Goal: Information Seeking & Learning: Learn about a topic

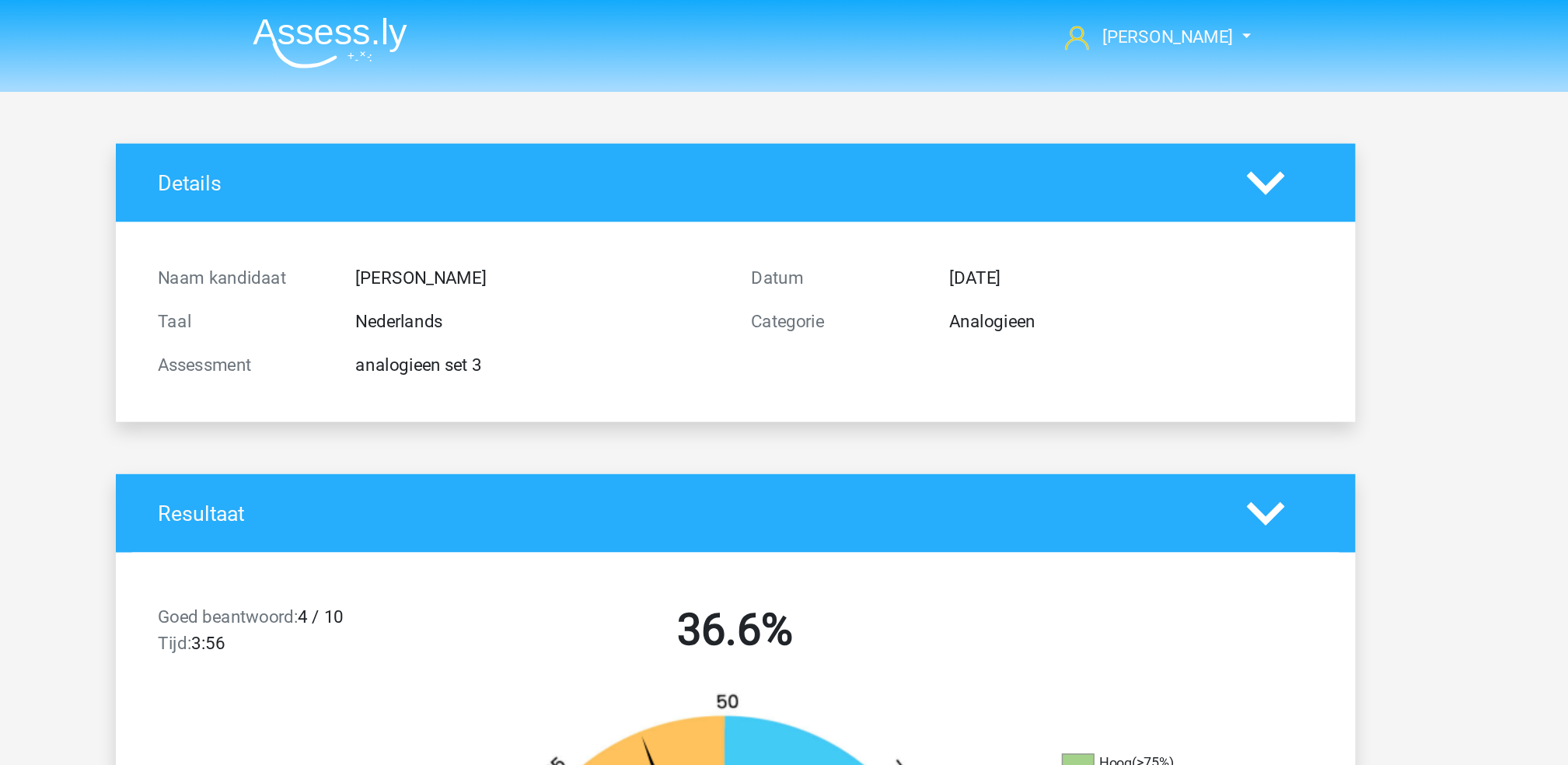
click at [465, 38] on img at bounding box center [494, 30] width 111 height 37
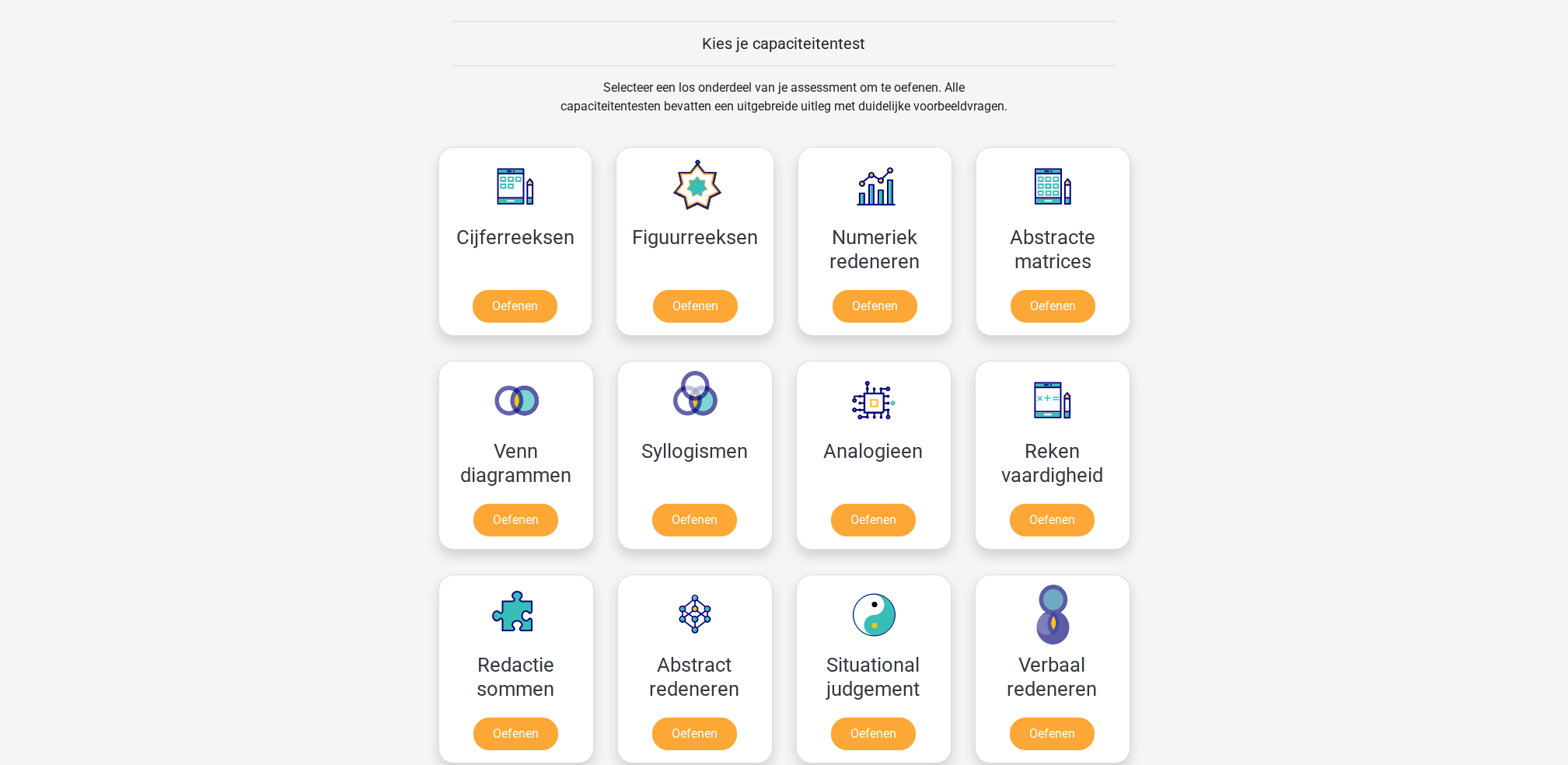
scroll to position [586, 0]
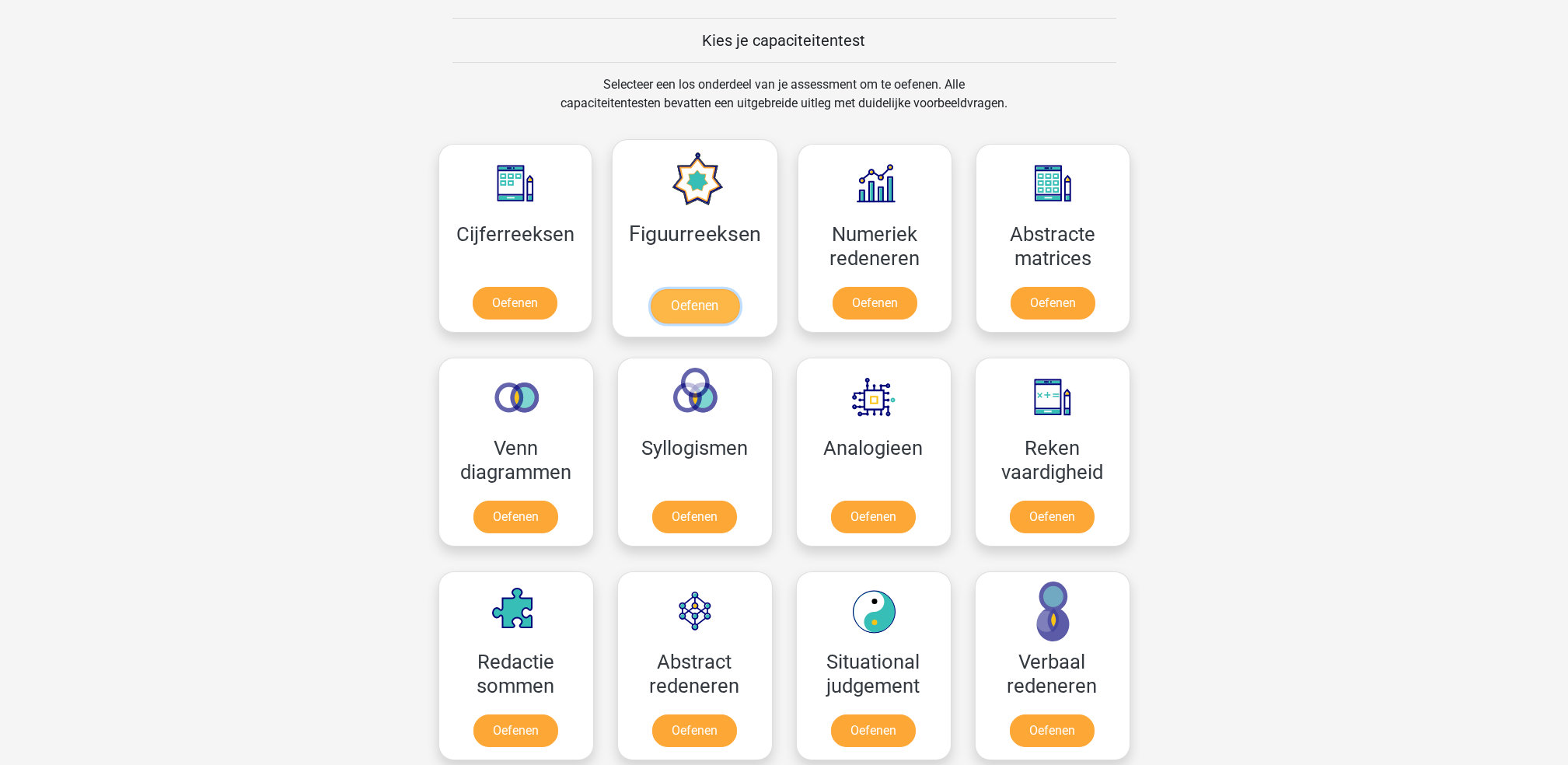
click at [709, 309] on link "Oefenen" at bounding box center [694, 306] width 89 height 34
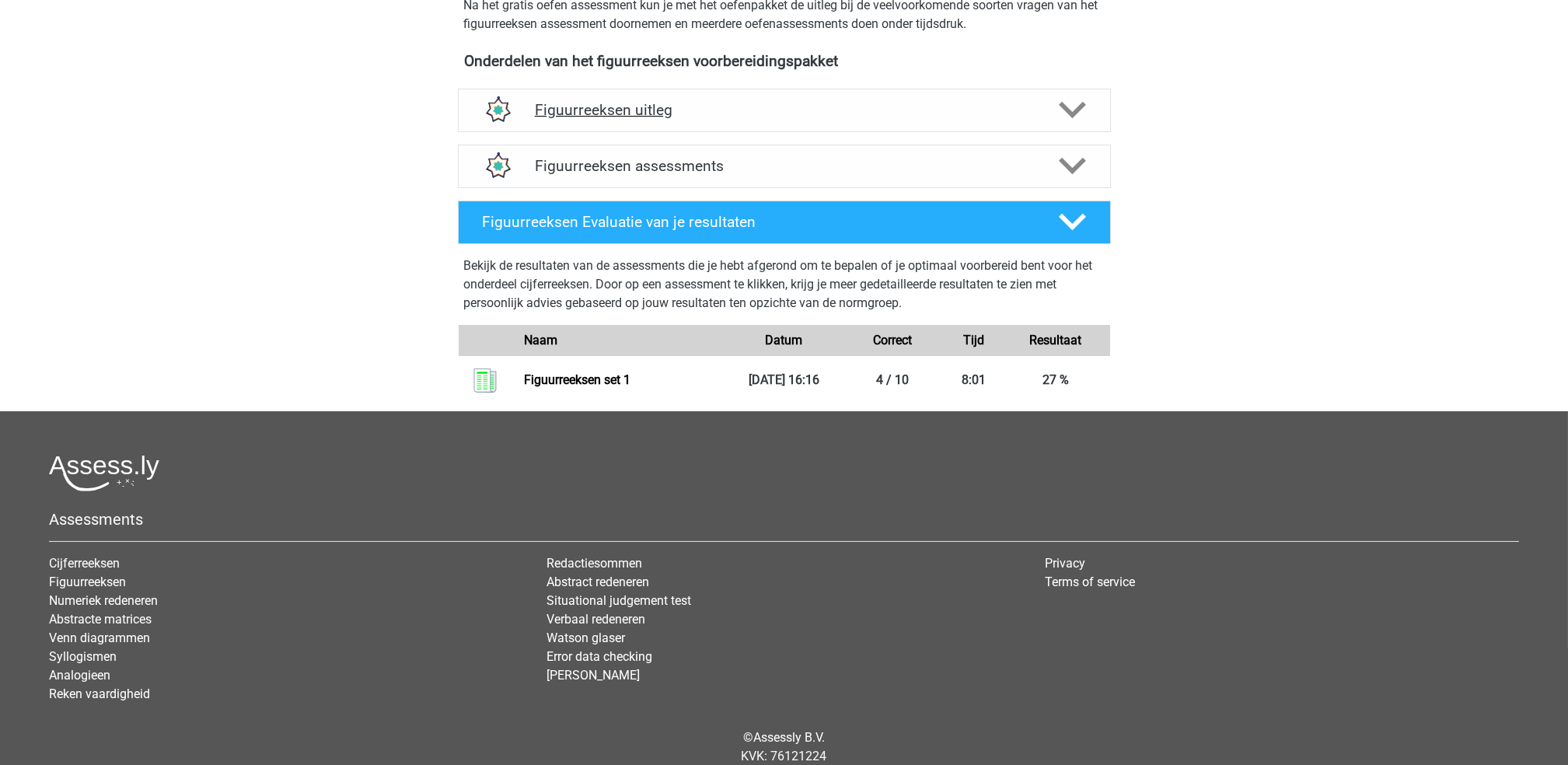
scroll to position [508, 0]
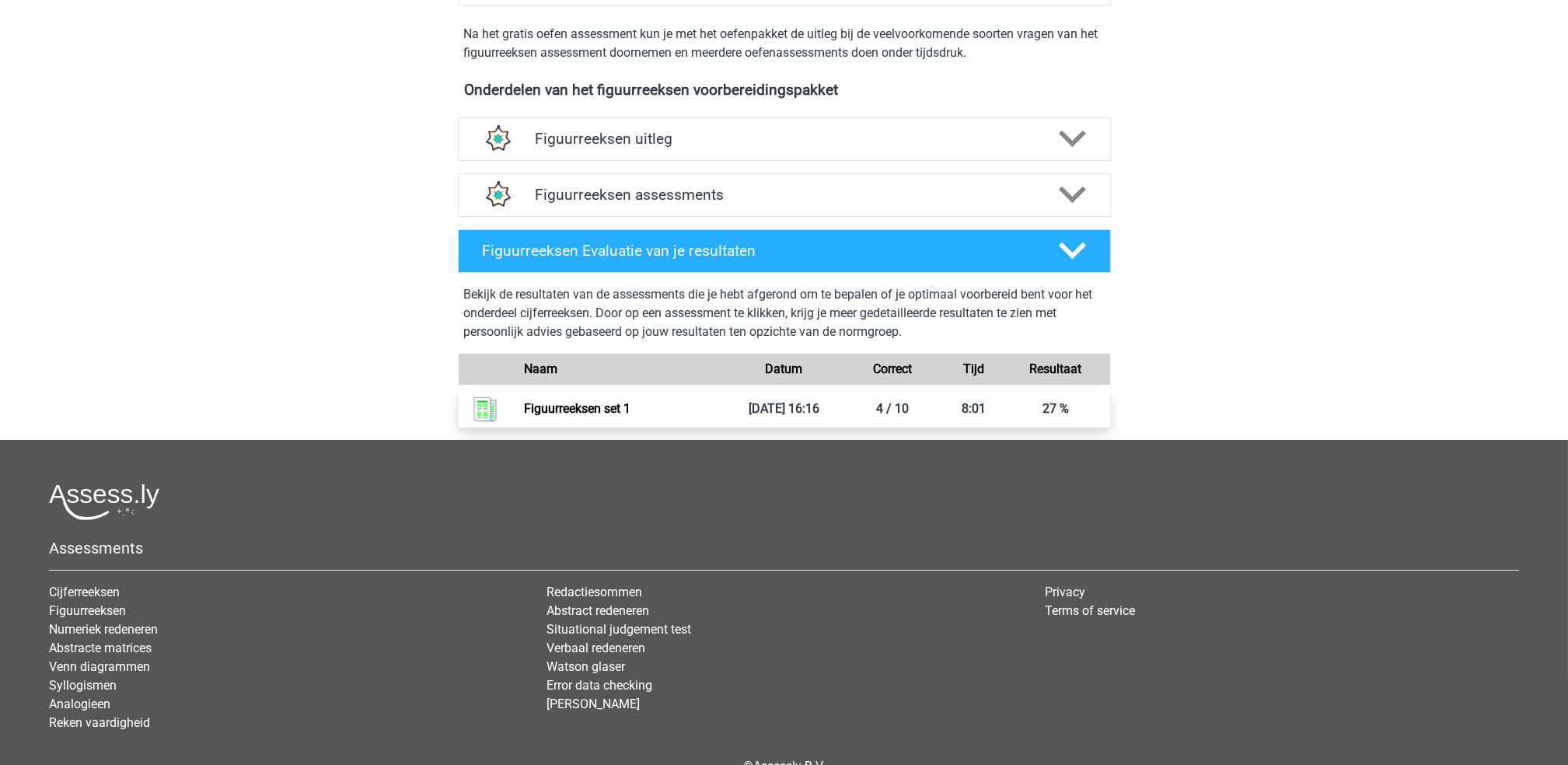
click at [631, 408] on link "Figuurreeksen set 1" at bounding box center [577, 408] width 107 height 15
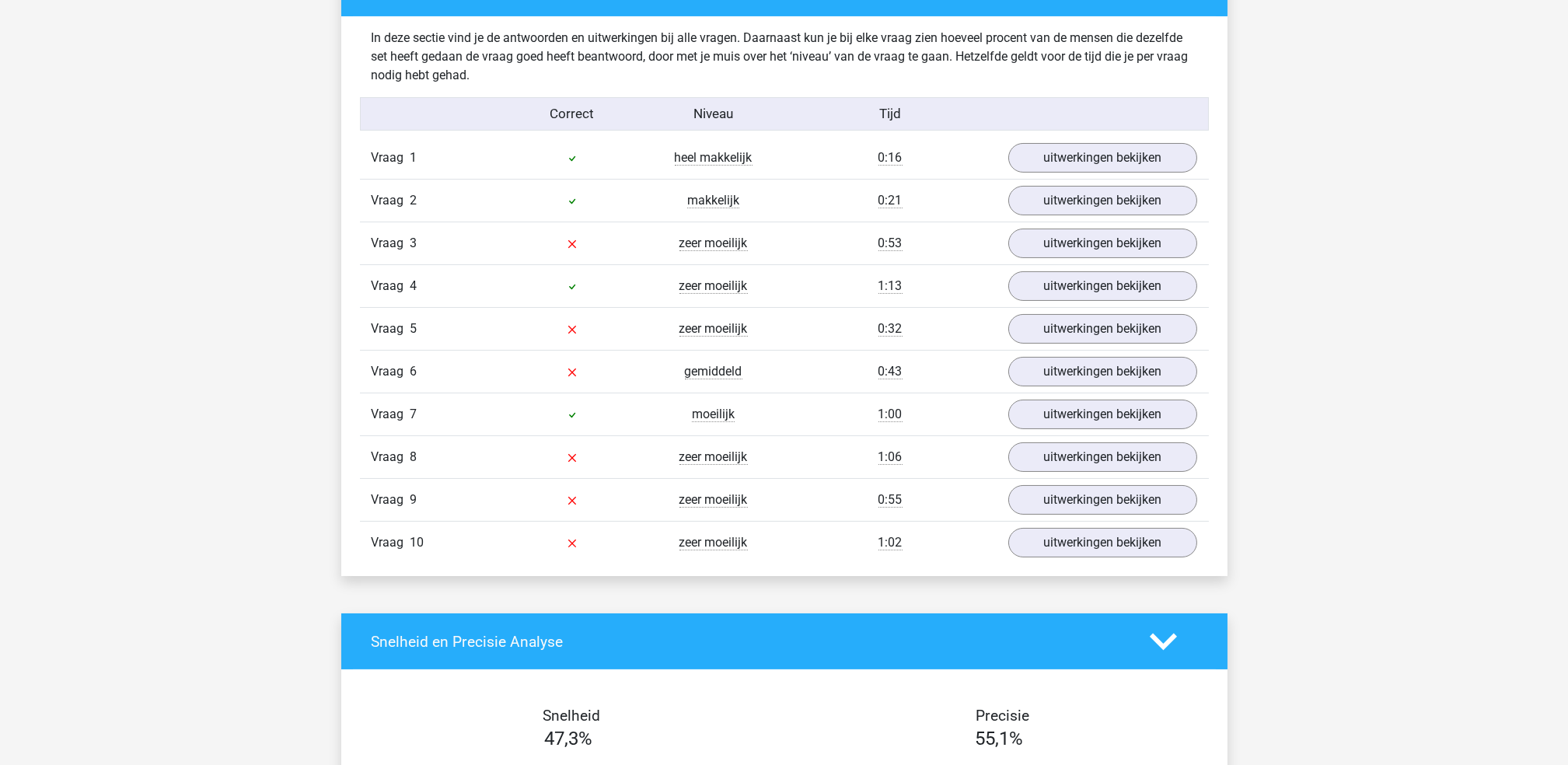
scroll to position [928, 0]
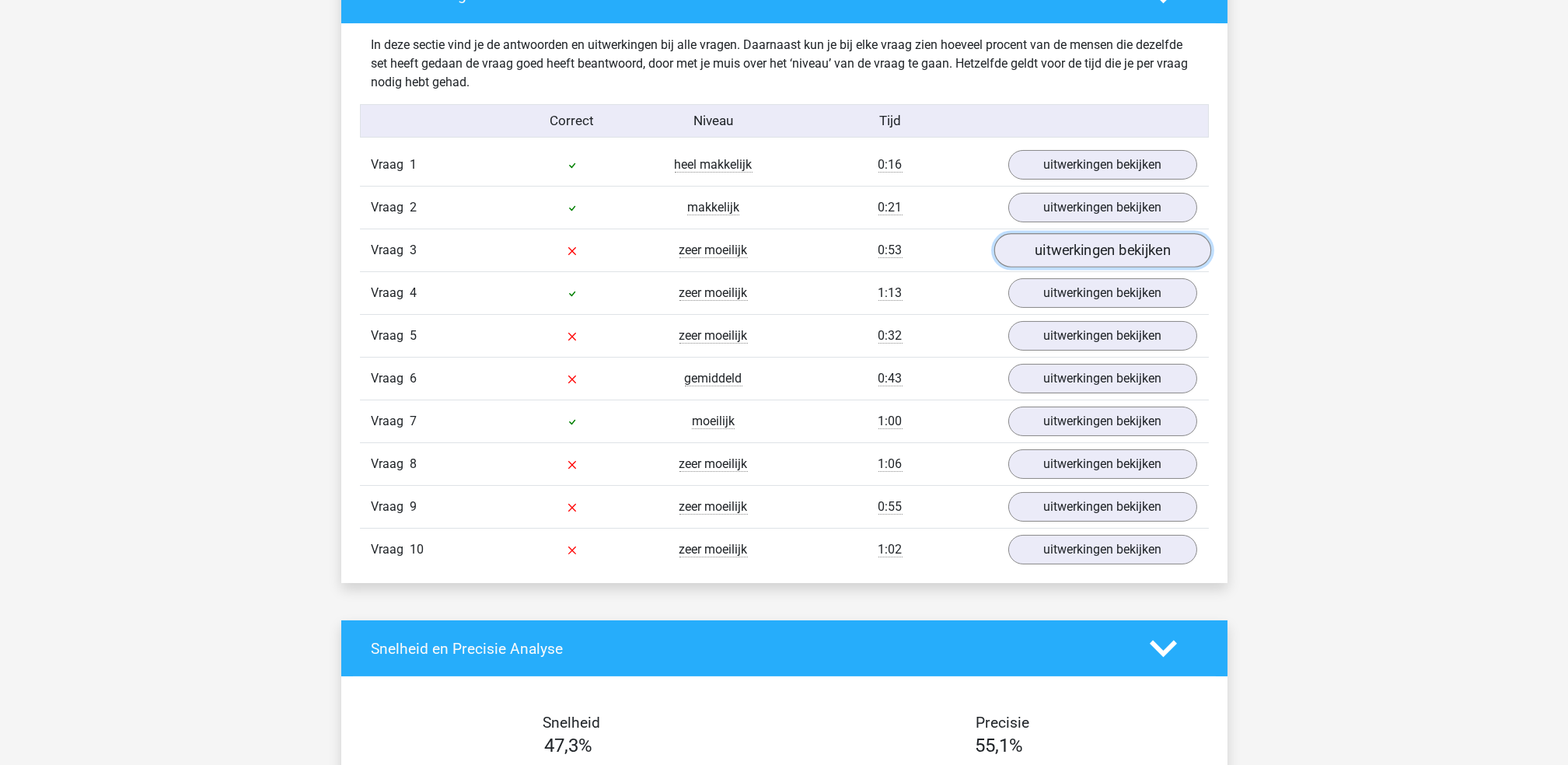
click at [1056, 243] on link "uitwerkingen bekijken" at bounding box center [1102, 251] width 217 height 34
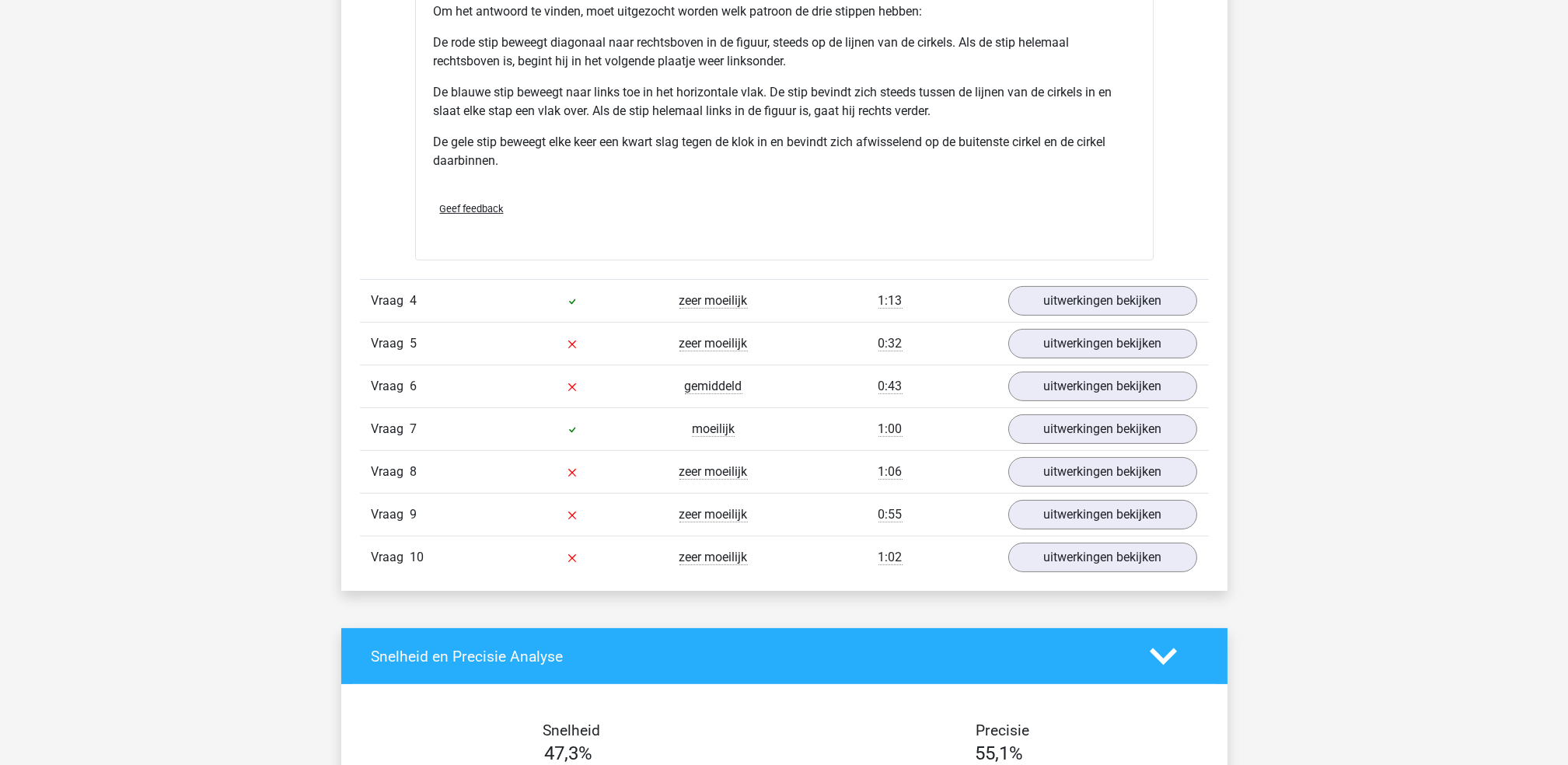
scroll to position [1937, 0]
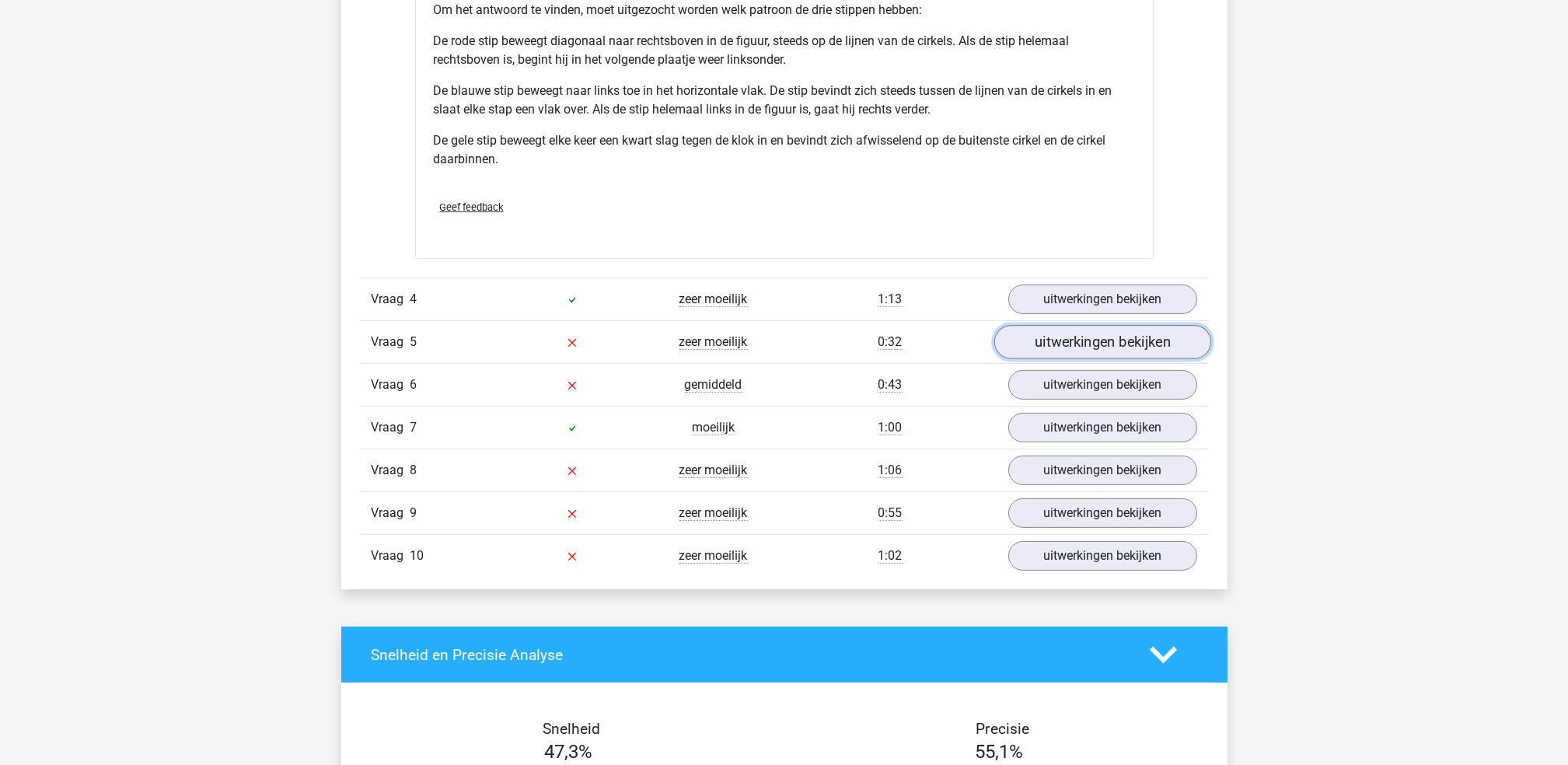
click at [1142, 350] on link "uitwerkingen bekijken" at bounding box center [1102, 343] width 217 height 34
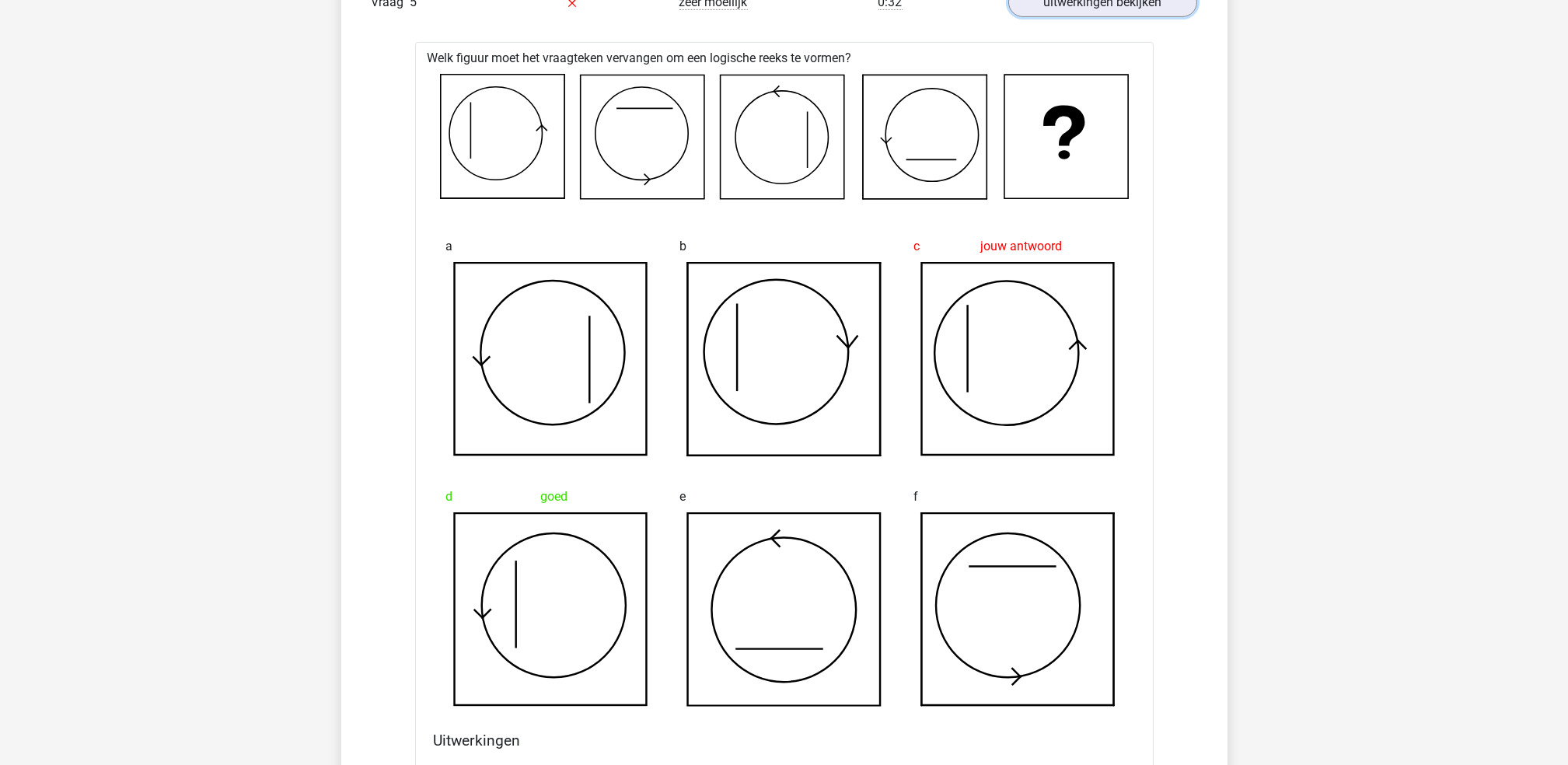
scroll to position [2251, 0]
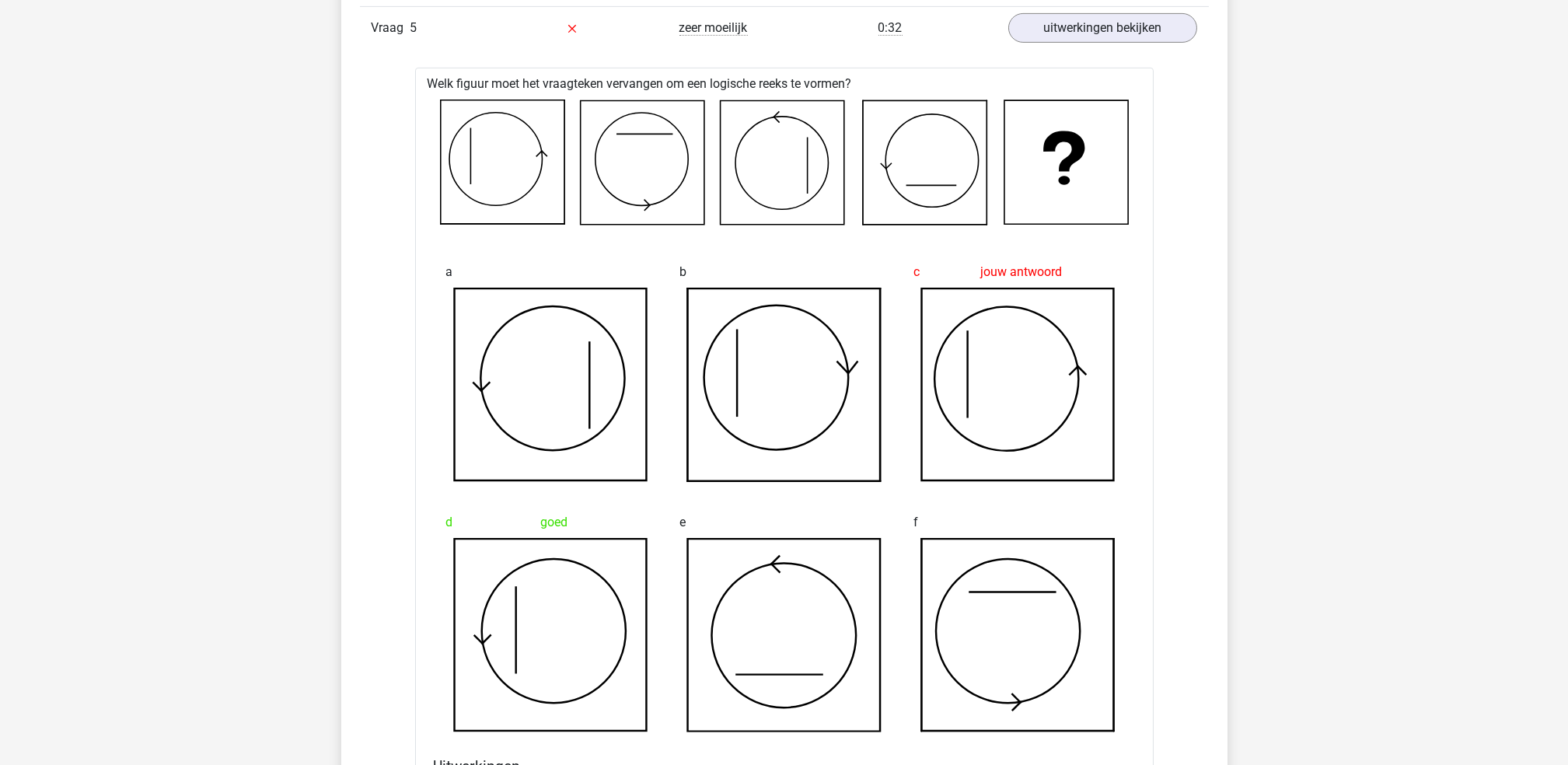
click at [677, 374] on div "b" at bounding box center [783, 369] width 234 height 250
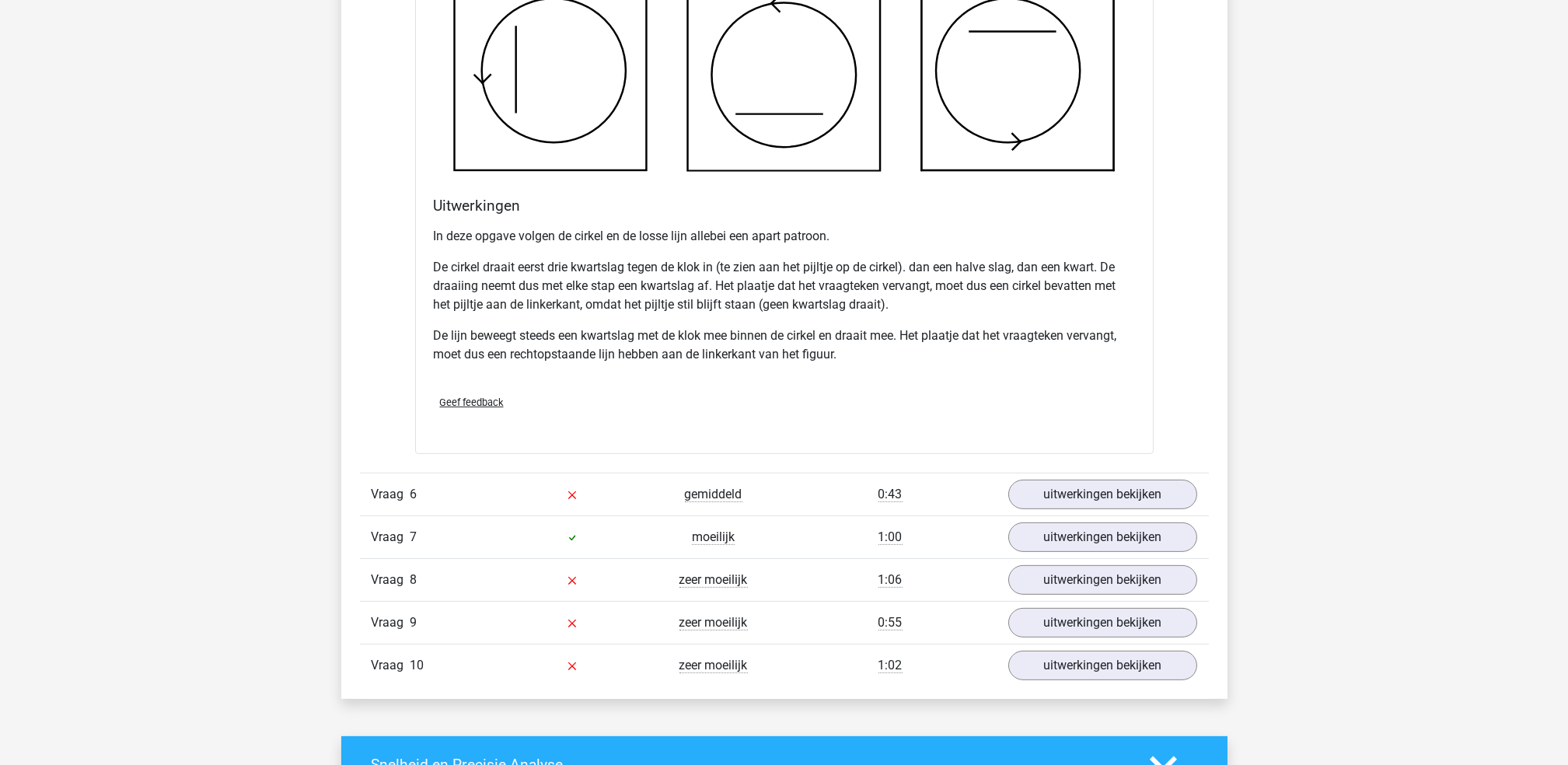
scroll to position [2813, 0]
click at [1047, 577] on link "uitwerkingen bekijken" at bounding box center [1102, 579] width 217 height 34
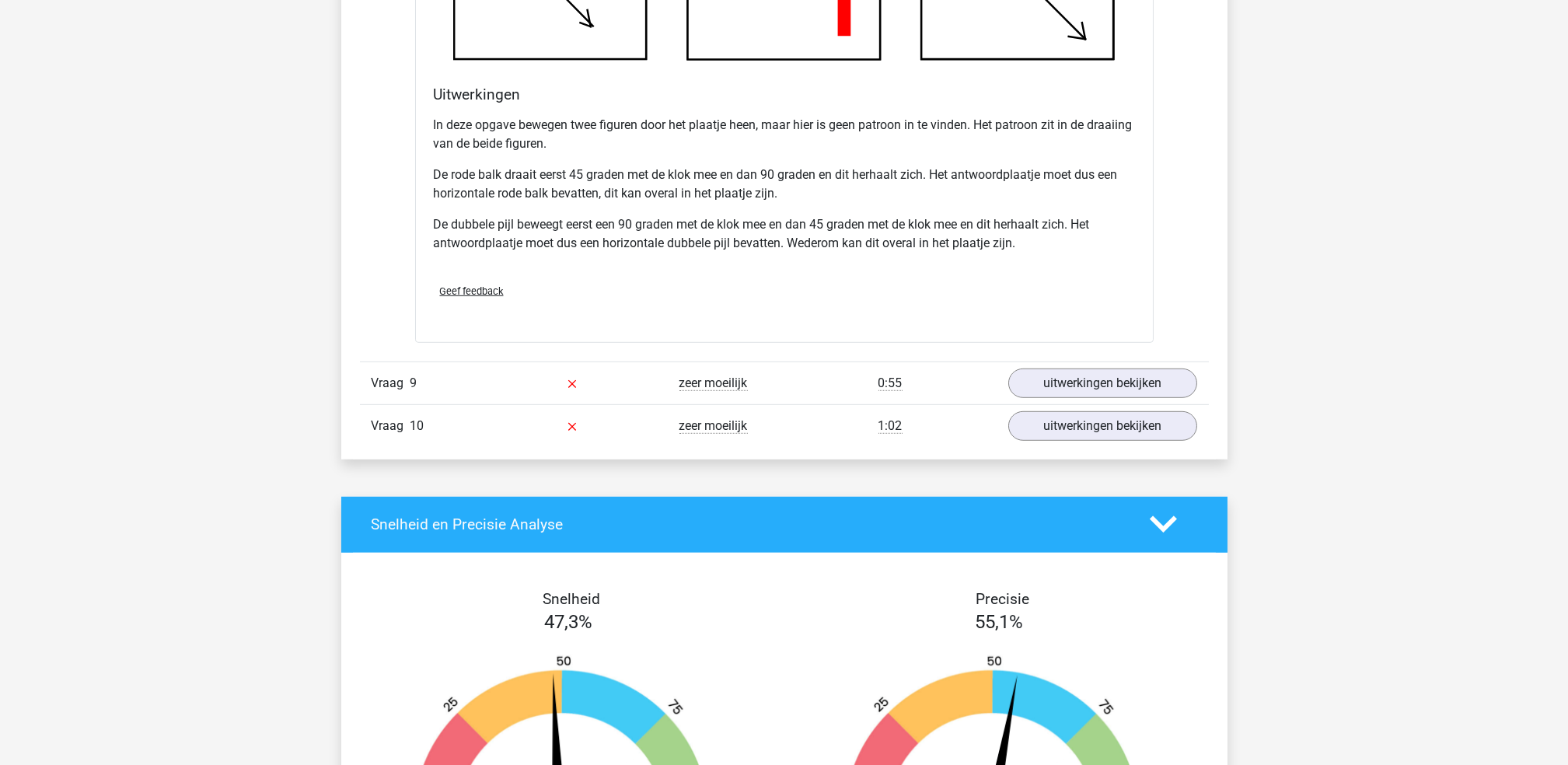
scroll to position [4035, 0]
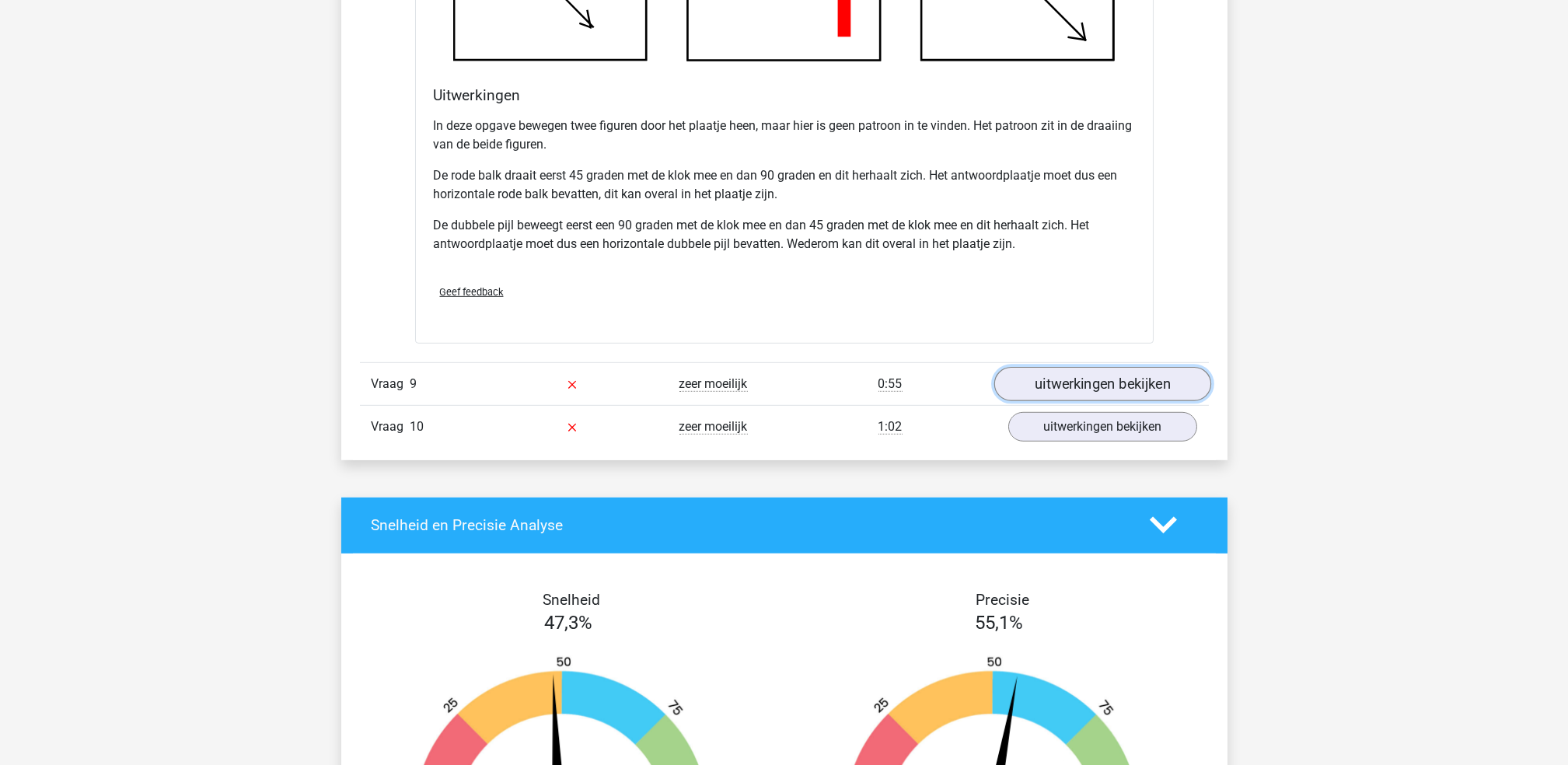
click at [1041, 377] on link "uitwerkingen bekijken" at bounding box center [1102, 383] width 217 height 34
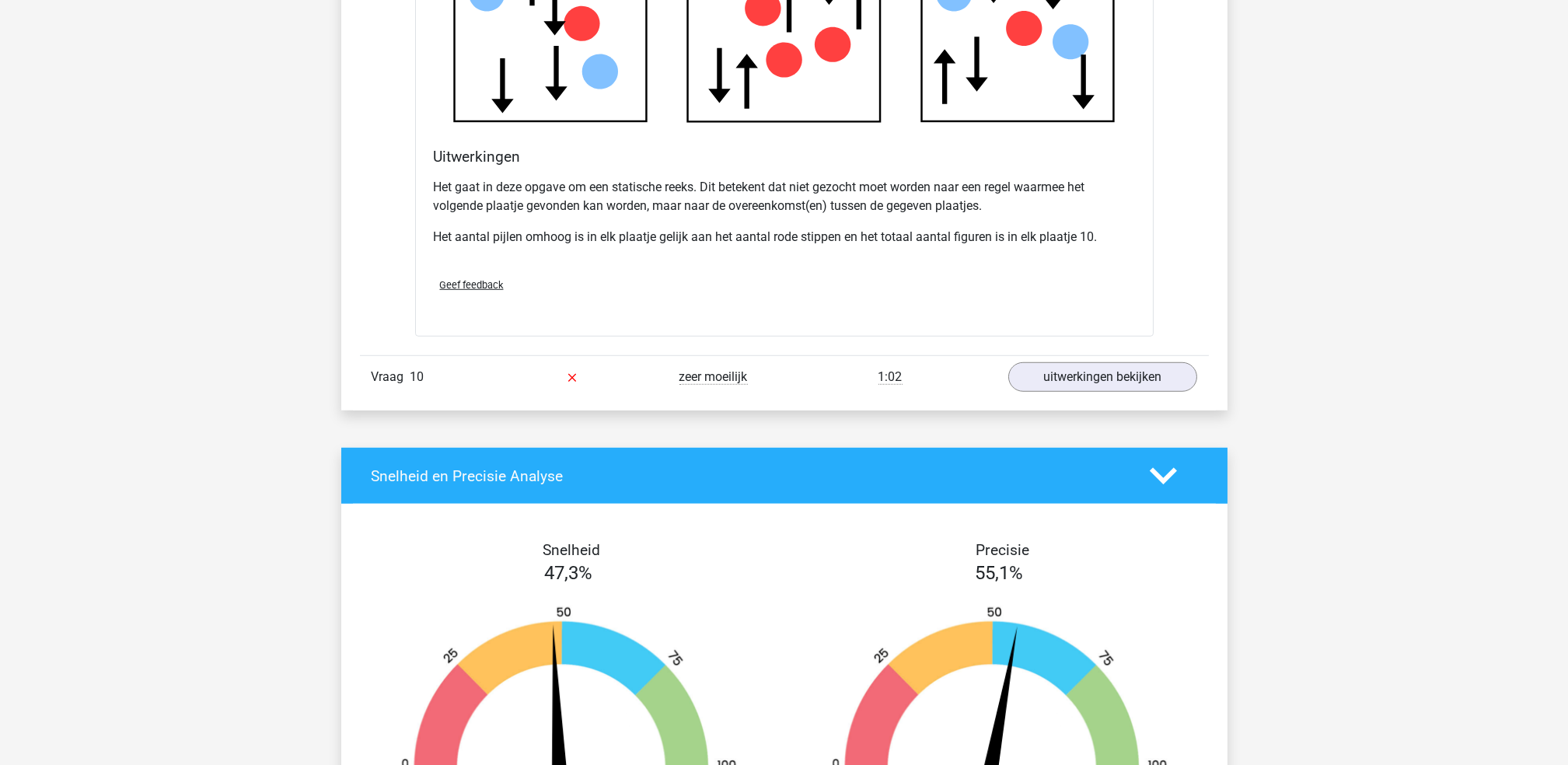
scroll to position [5001, 0]
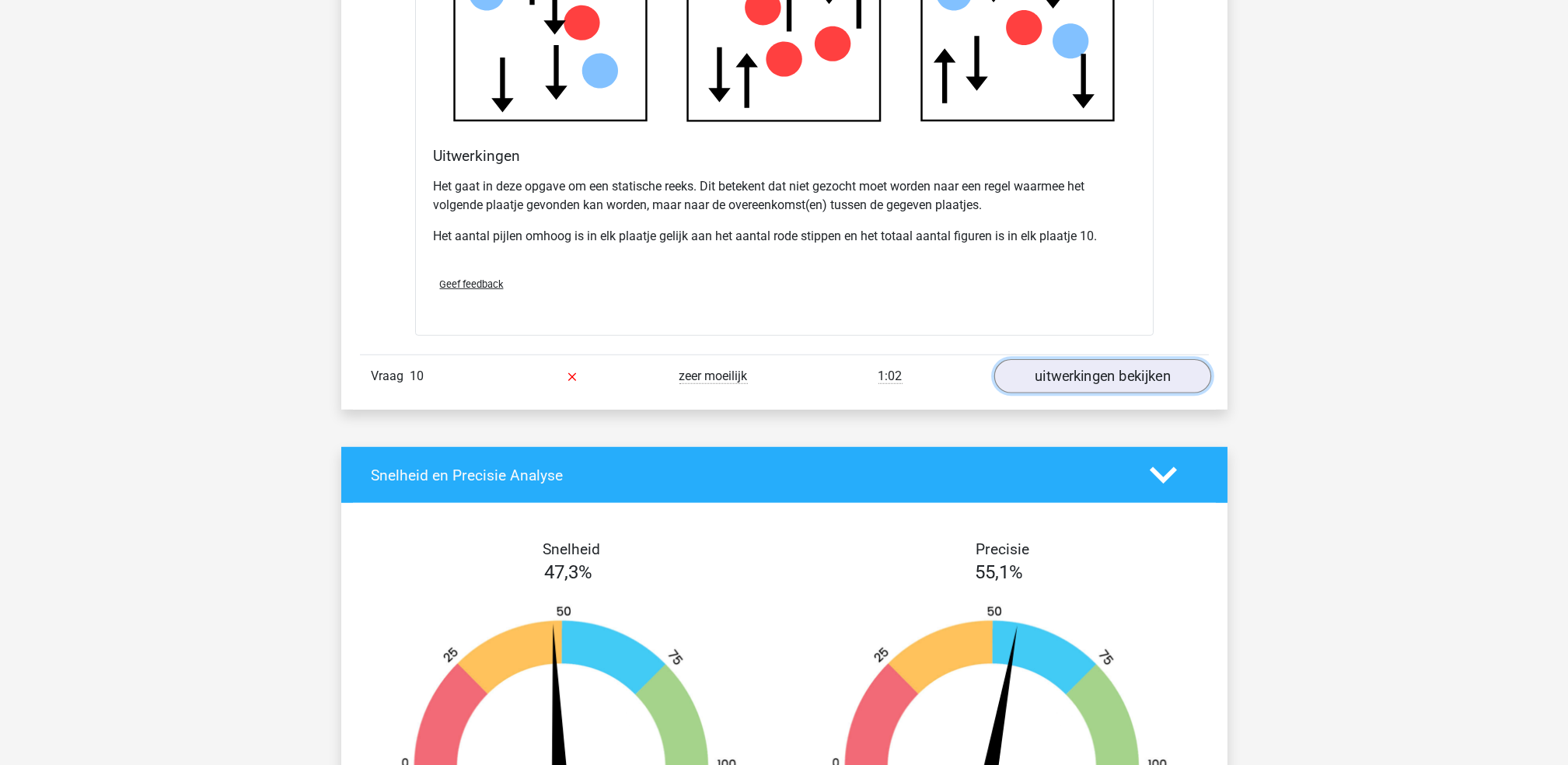
click at [1087, 380] on link "uitwerkingen bekijken" at bounding box center [1102, 376] width 217 height 34
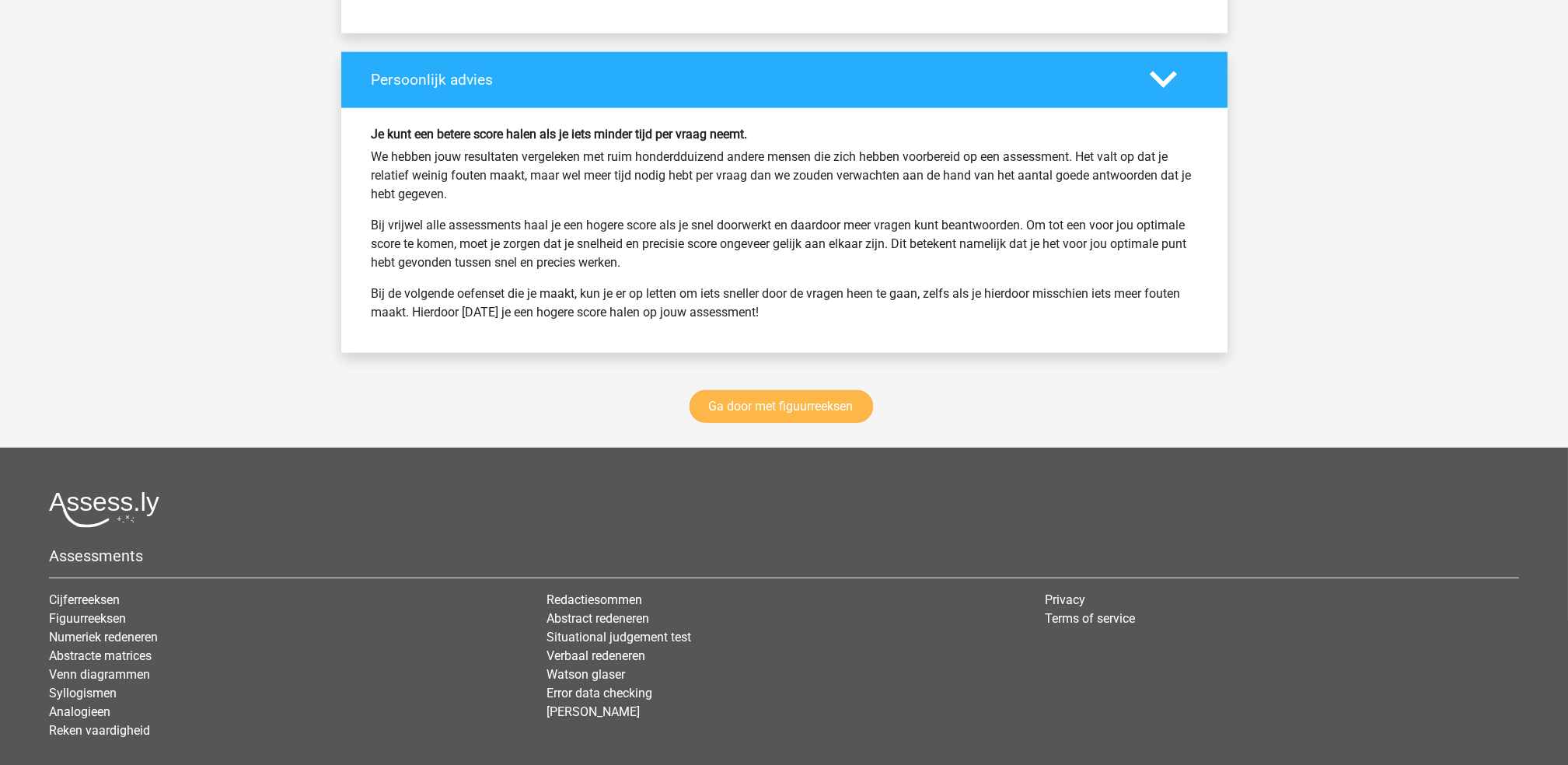
scroll to position [6872, 0]
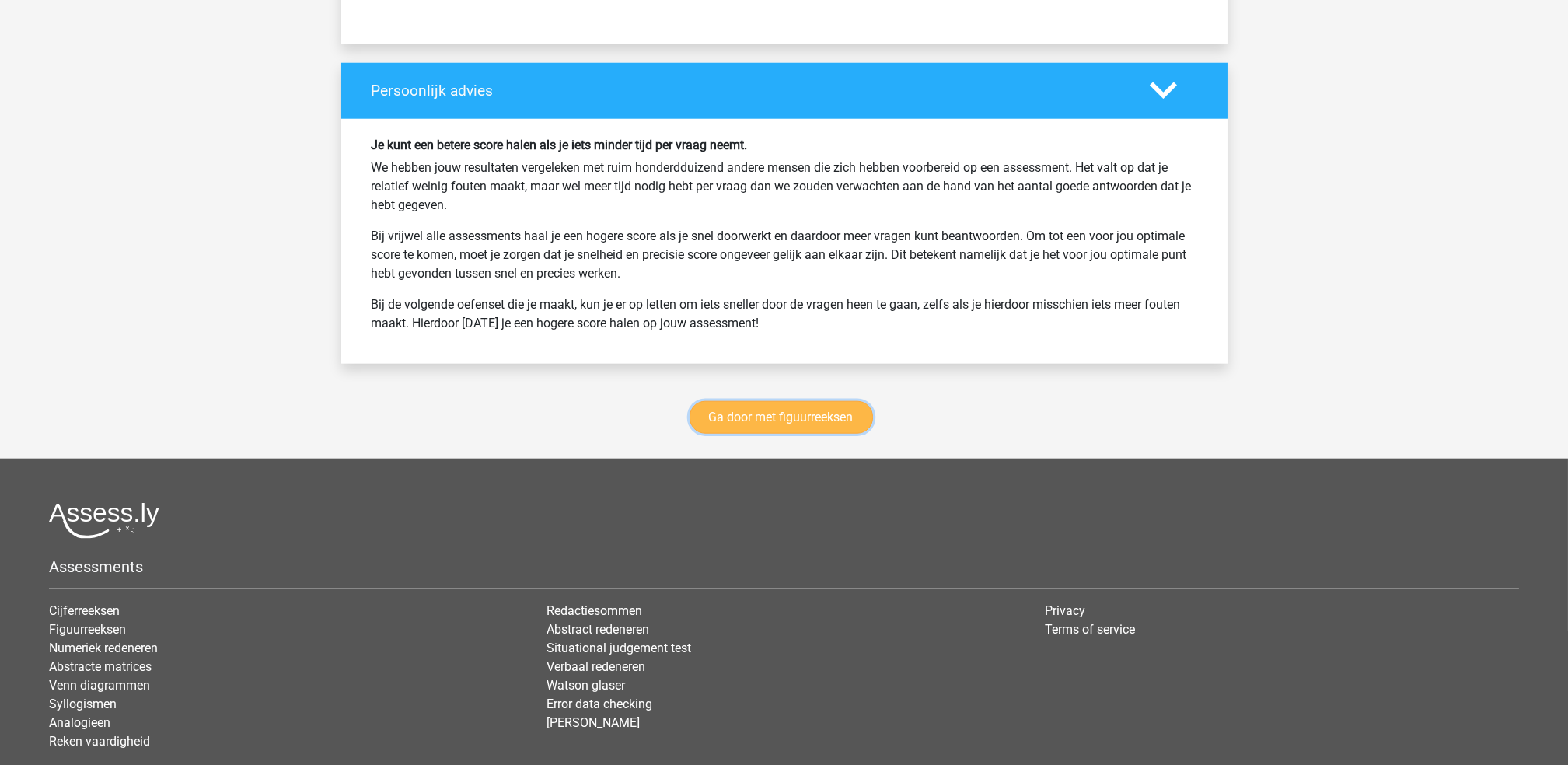
click at [756, 419] on link "Ga door met figuurreeksen" at bounding box center [781, 417] width 183 height 33
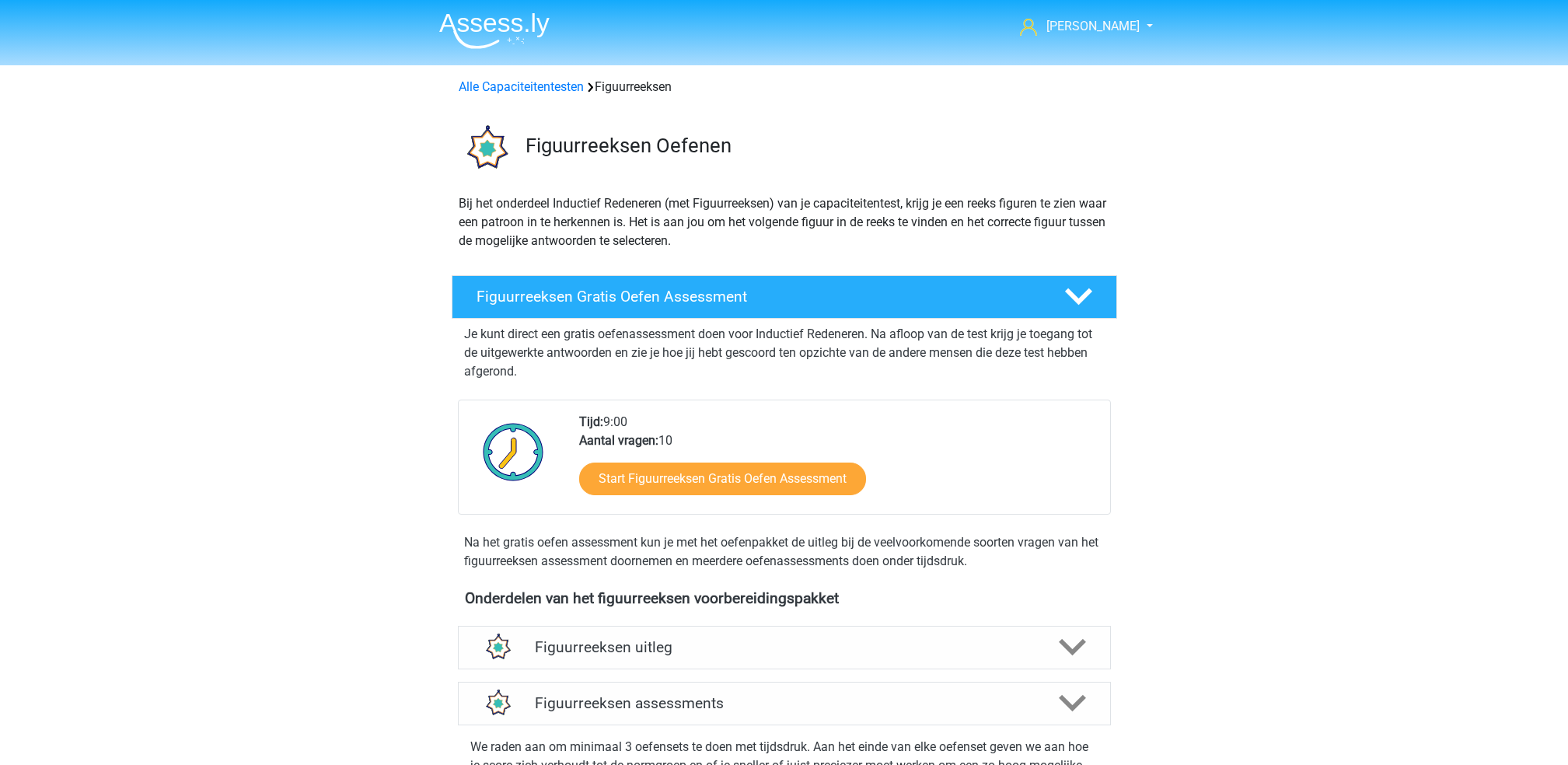
scroll to position [675, 0]
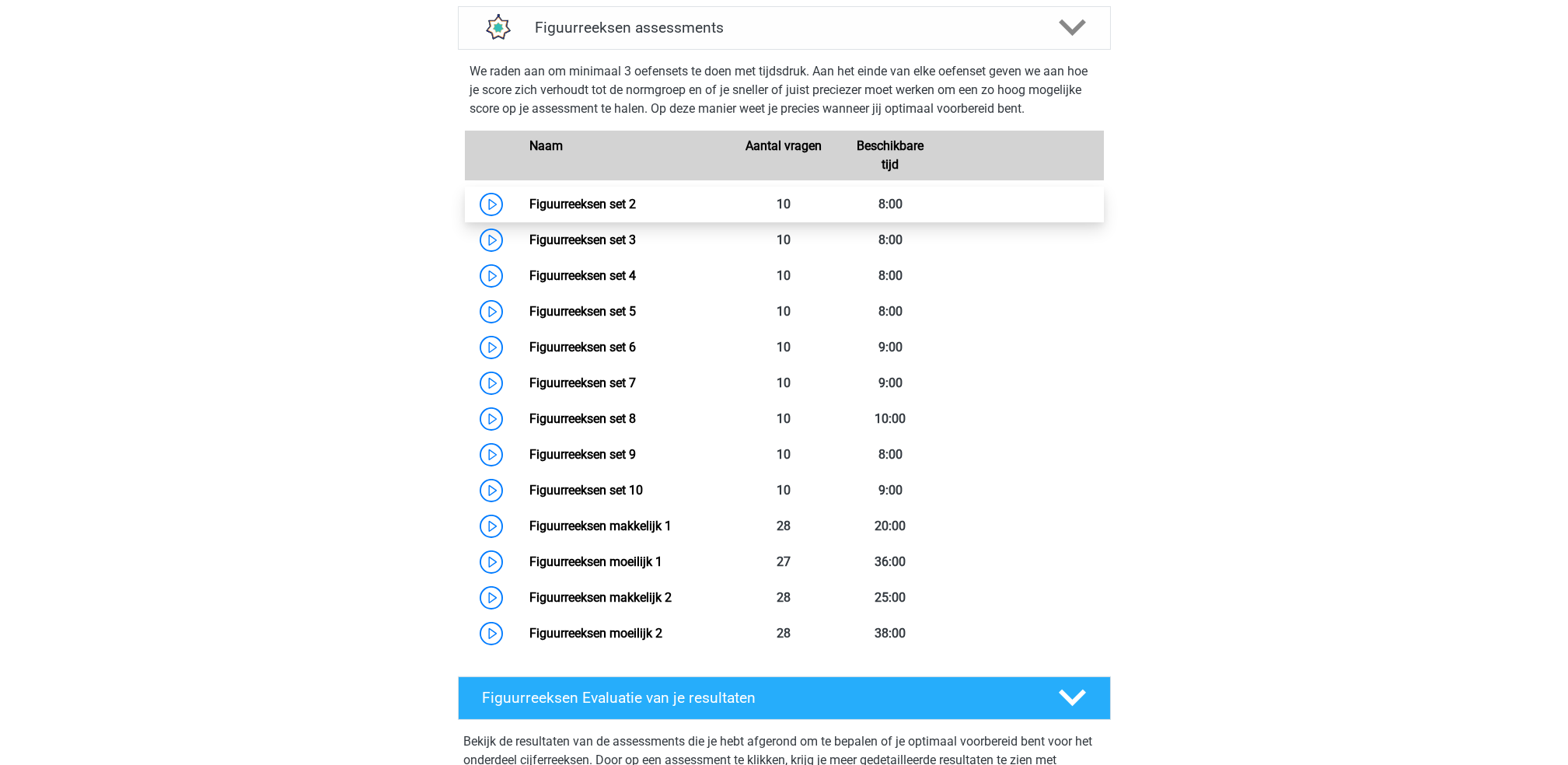
click at [636, 202] on link "Figuurreeksen set 2" at bounding box center [582, 203] width 107 height 15
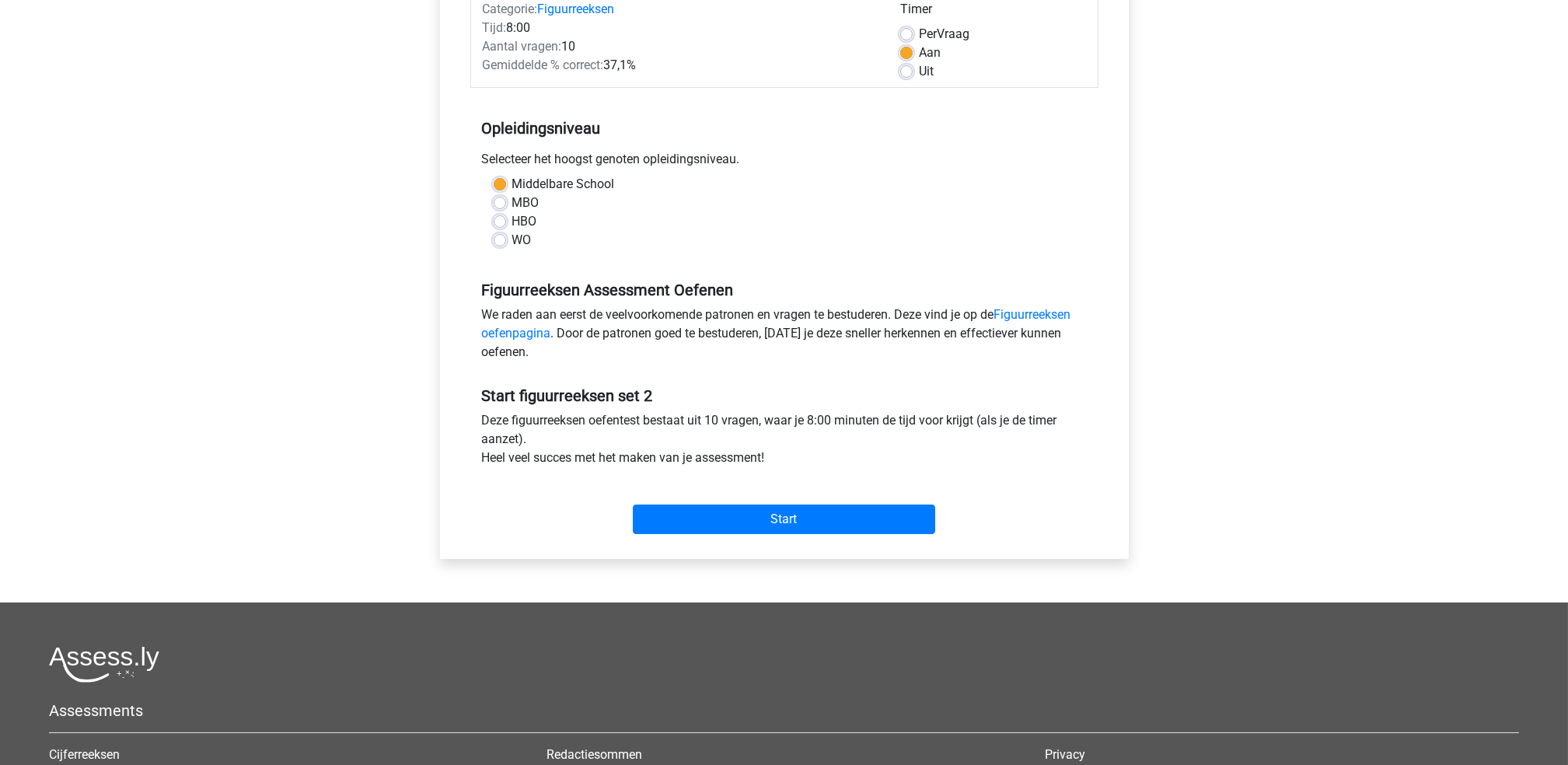
scroll to position [216, 0]
click at [685, 516] on input "Start" at bounding box center [784, 519] width 303 height 30
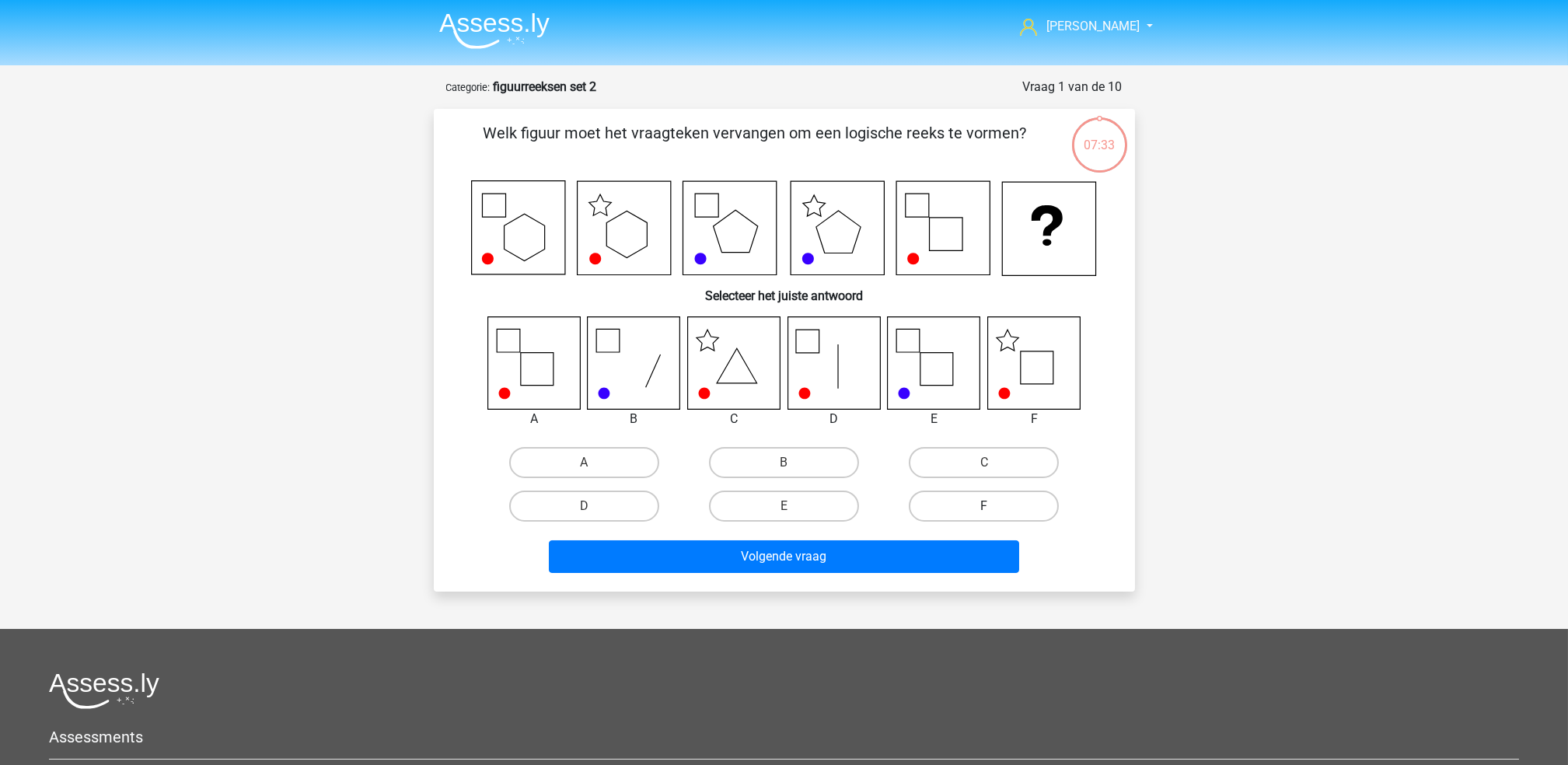
click at [930, 504] on label "F" at bounding box center [983, 505] width 150 height 31
click at [984, 506] on input "F" at bounding box center [989, 511] width 10 height 10
radio input "true"
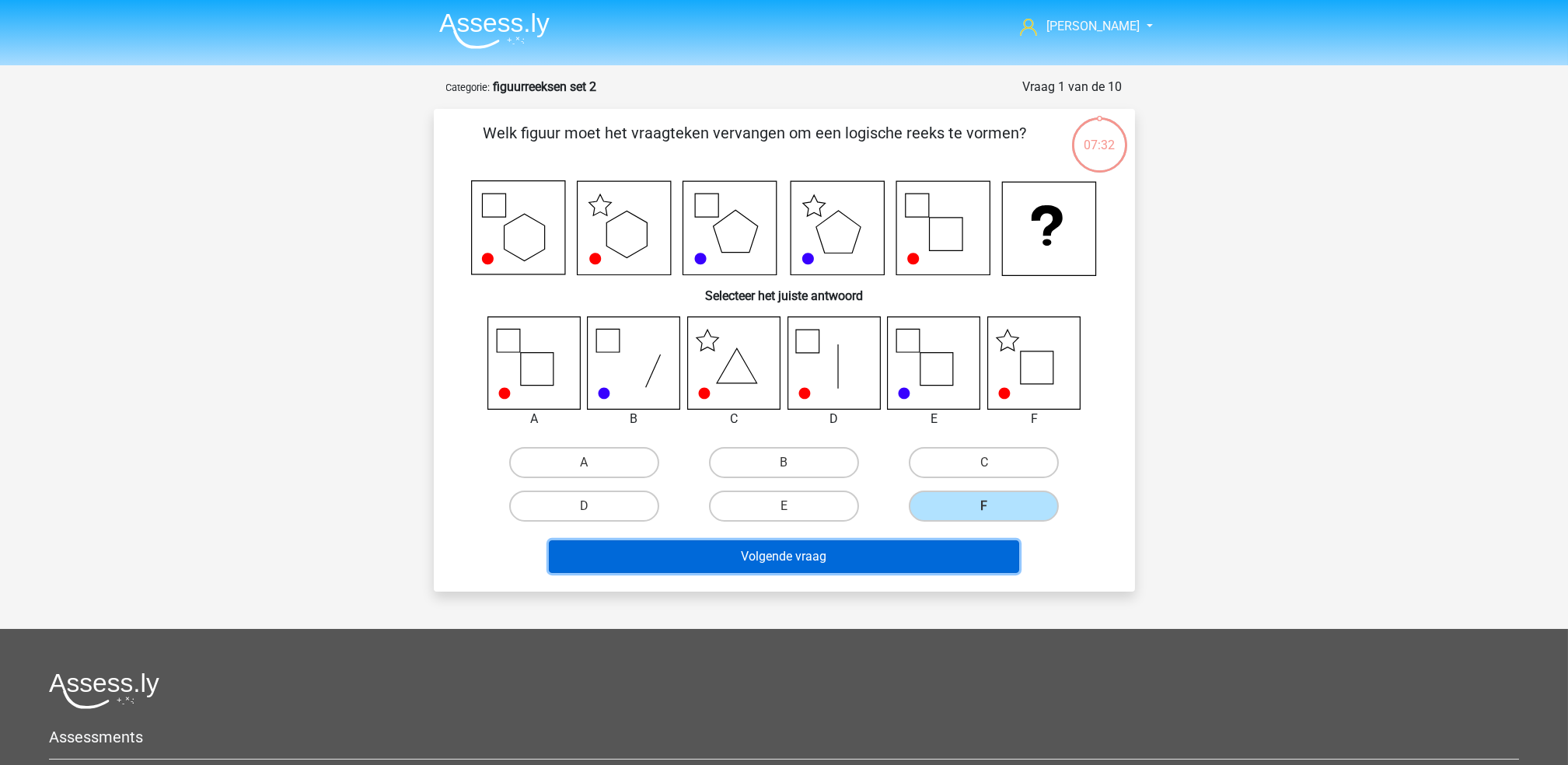
click at [923, 550] on button "Volgende vraag" at bounding box center [784, 556] width 470 height 33
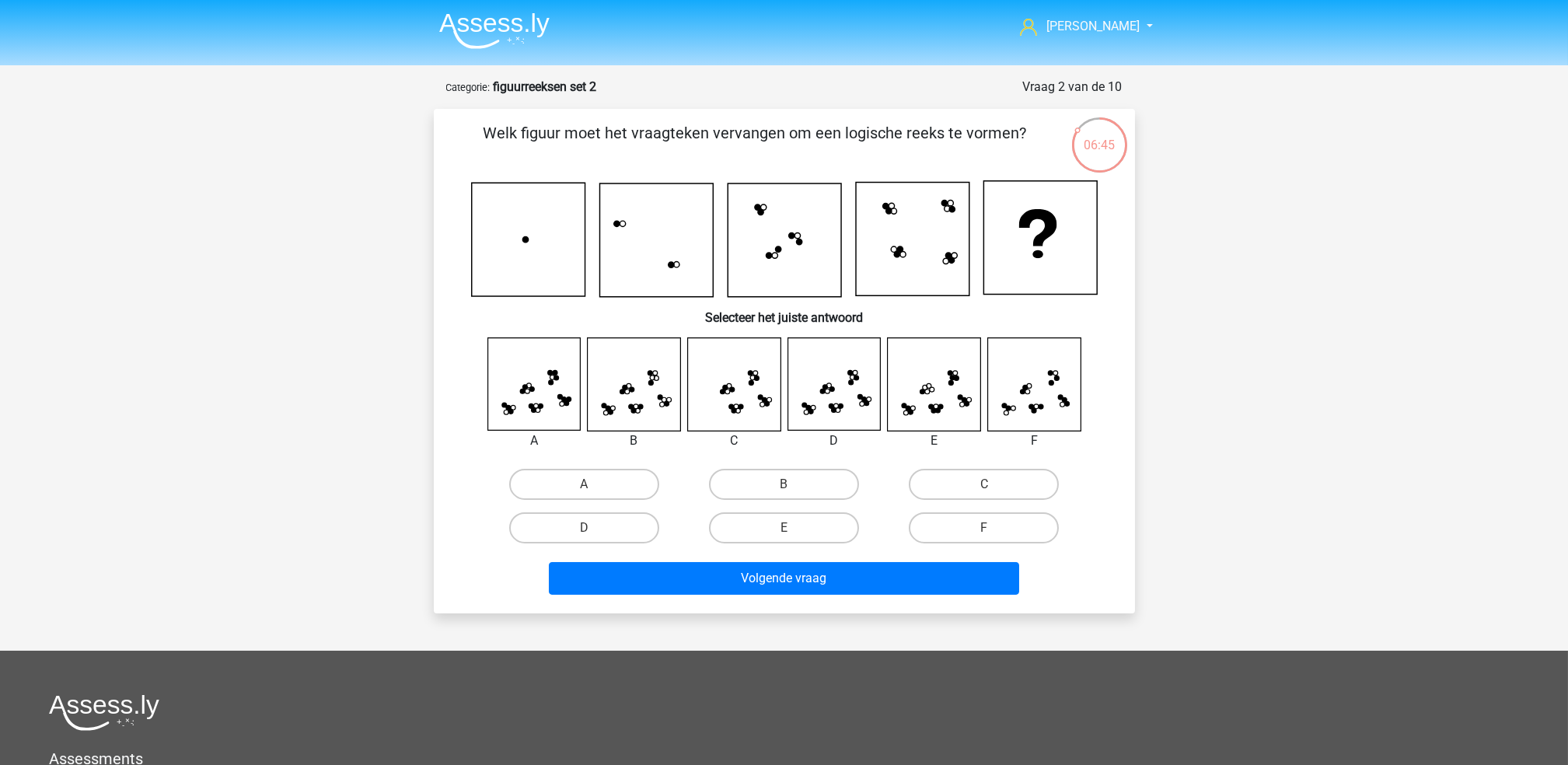
click at [535, 422] on icon at bounding box center [533, 383] width 93 height 93
click at [571, 479] on label "A" at bounding box center [584, 484] width 150 height 31
click at [584, 484] on input "A" at bounding box center [589, 489] width 10 height 10
radio input "true"
click at [618, 533] on label "D" at bounding box center [584, 527] width 150 height 31
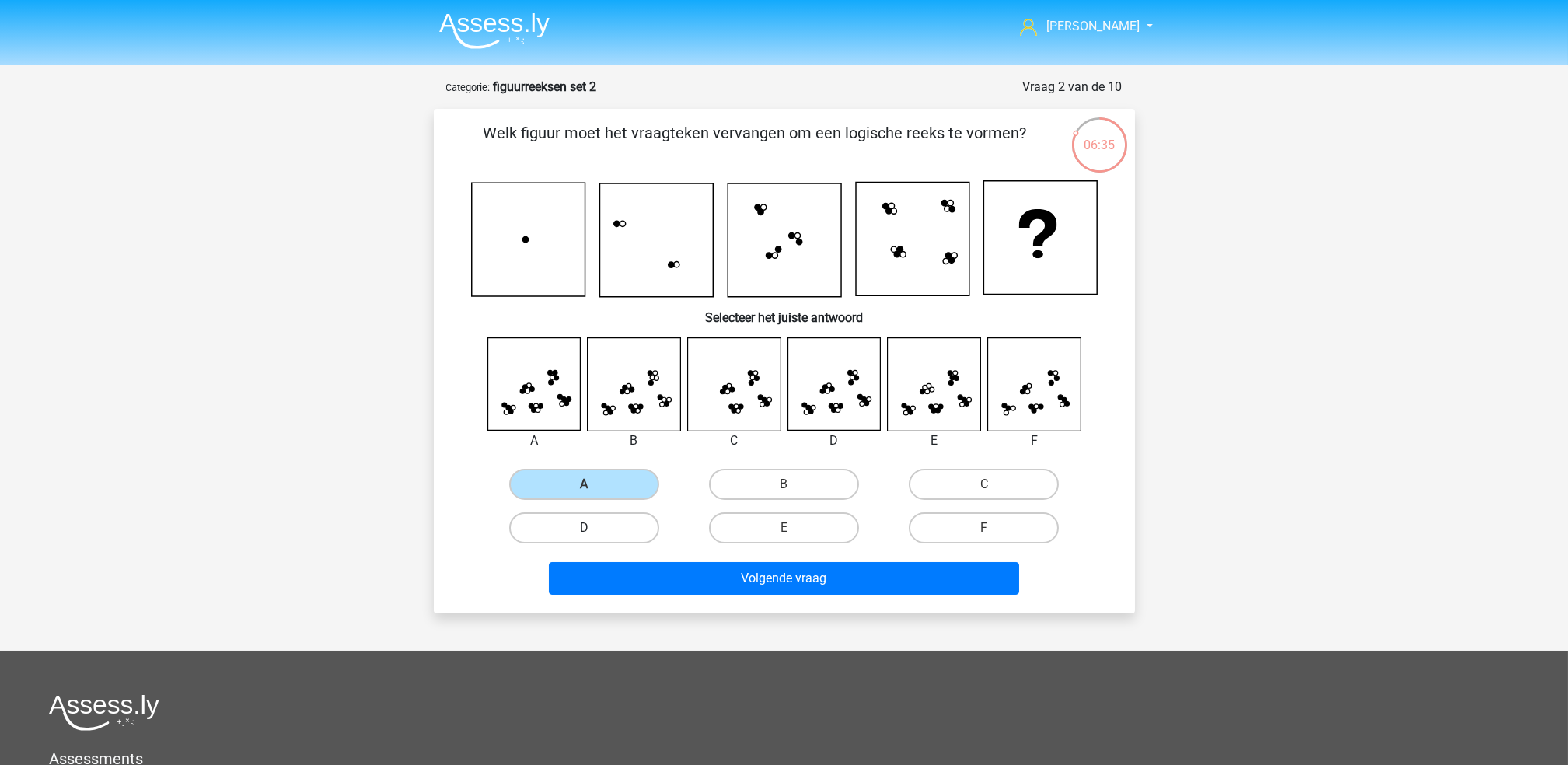
click at [594, 533] on input "D" at bounding box center [589, 533] width 10 height 10
radio input "true"
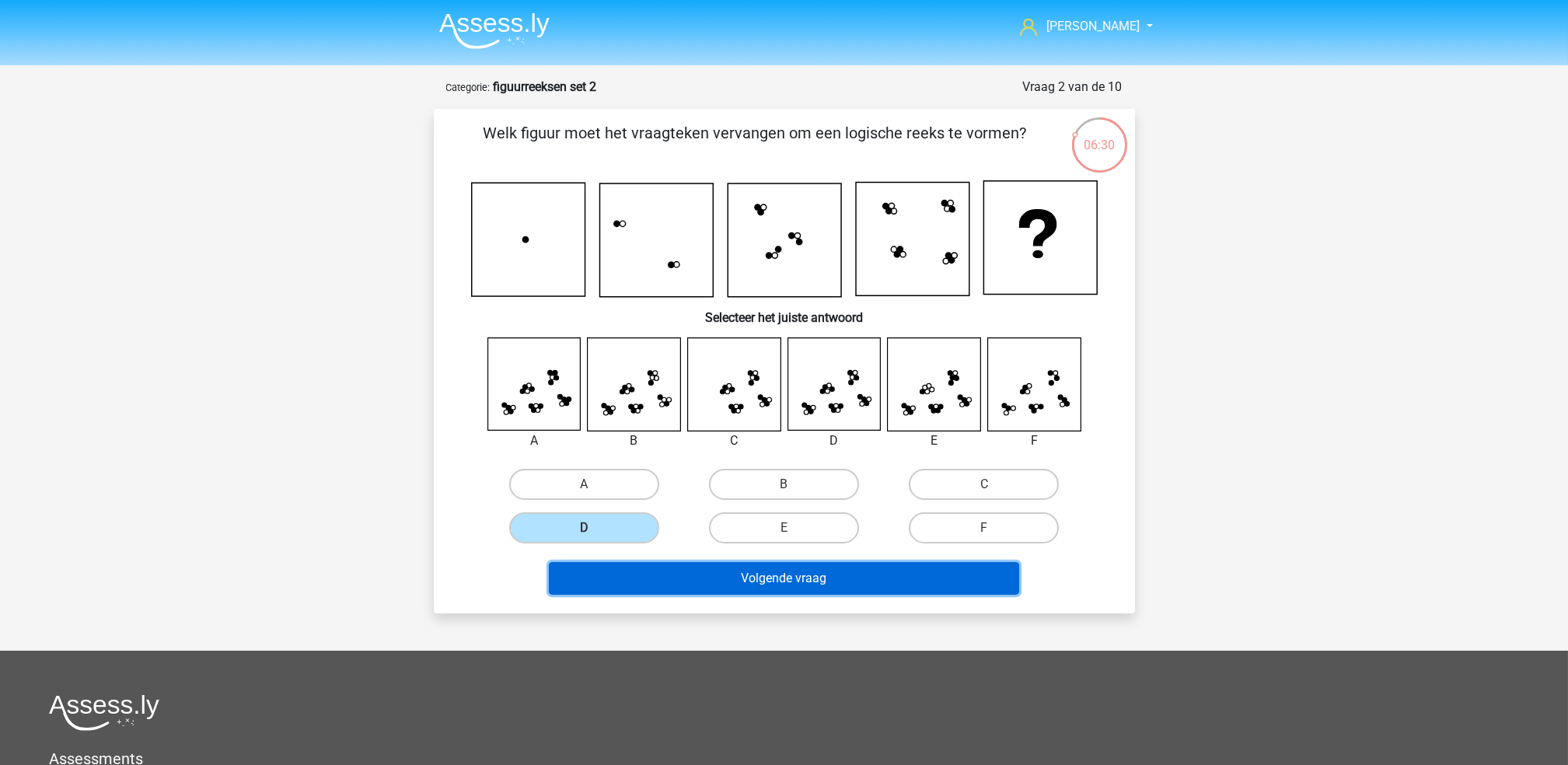
click at [787, 568] on button "Volgende vraag" at bounding box center [784, 578] width 470 height 33
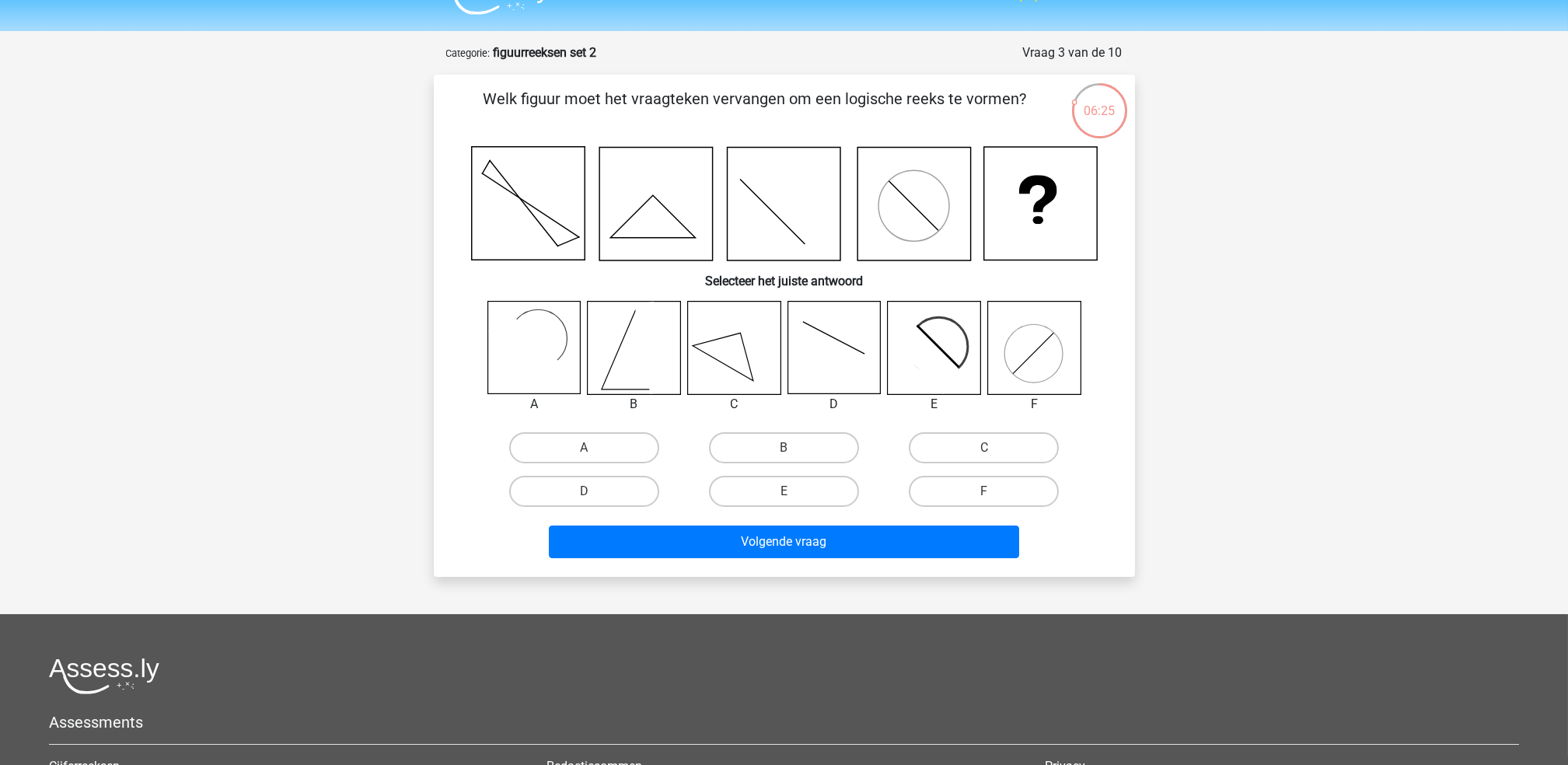
scroll to position [30, 0]
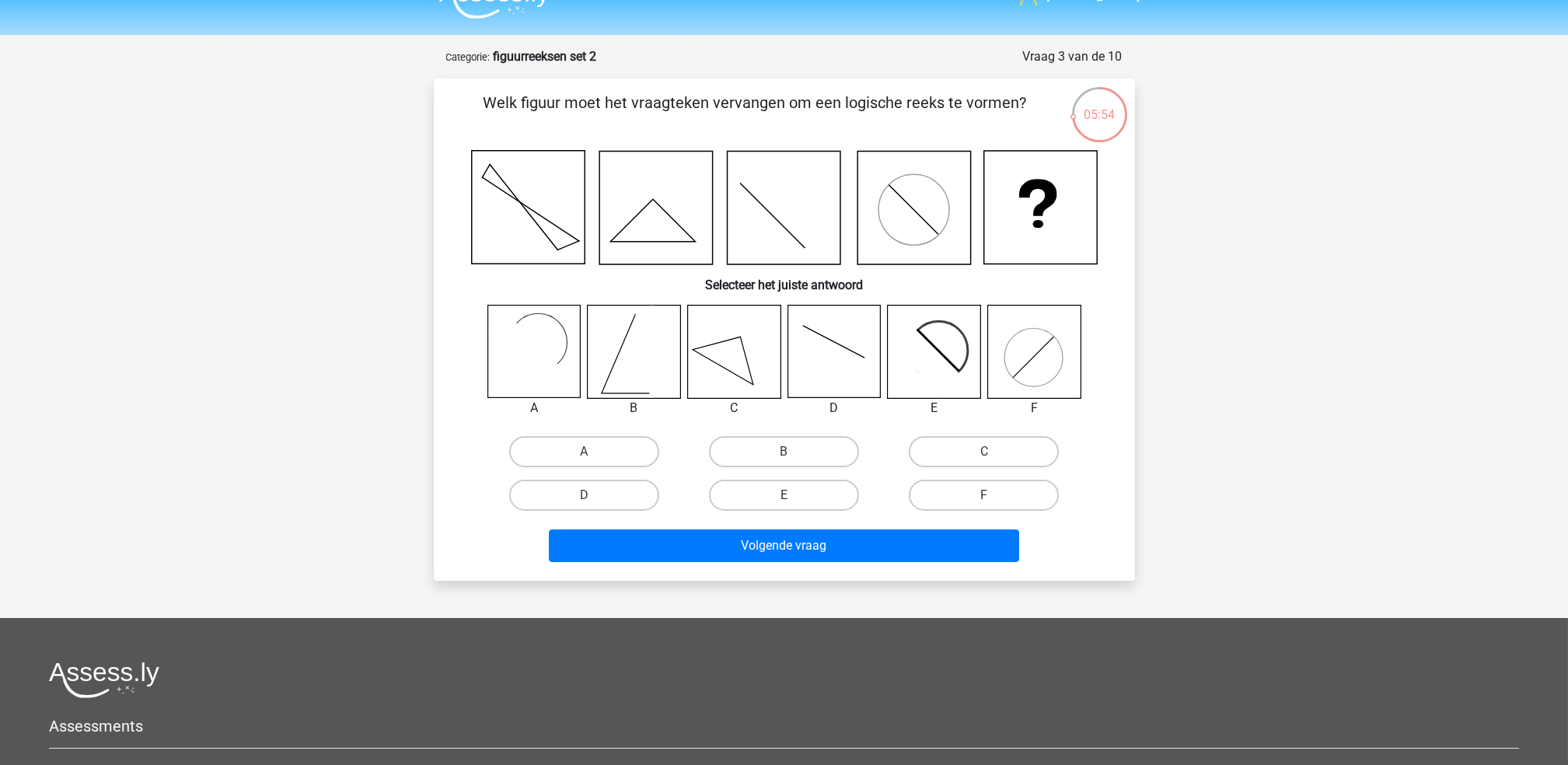
click at [755, 355] on icon at bounding box center [733, 352] width 93 height 93
click at [993, 444] on label "C" at bounding box center [983, 451] width 150 height 31
click at [993, 451] on input "C" at bounding box center [989, 456] width 10 height 10
radio input "true"
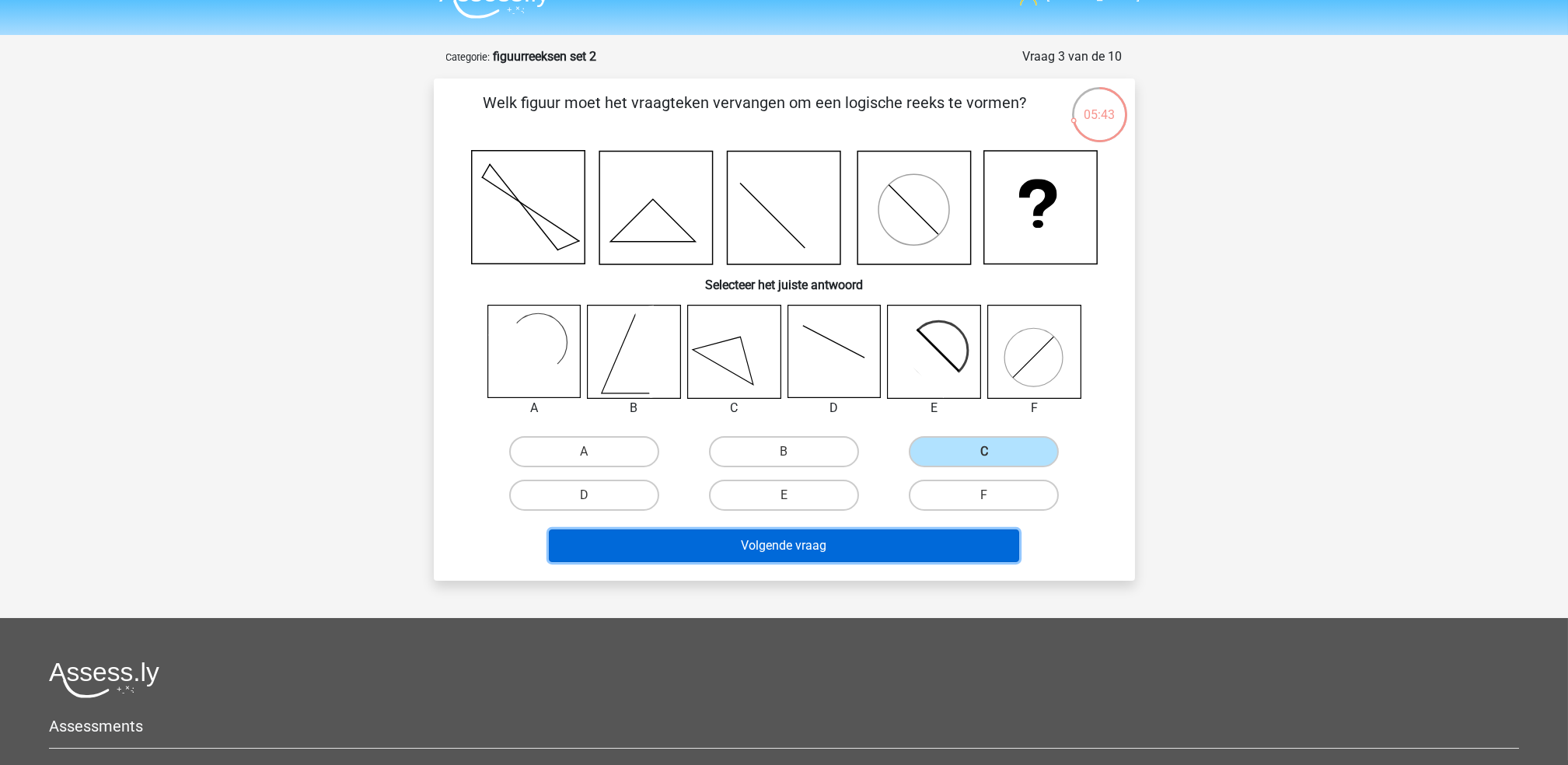
click at [815, 549] on button "Volgende vraag" at bounding box center [784, 545] width 470 height 33
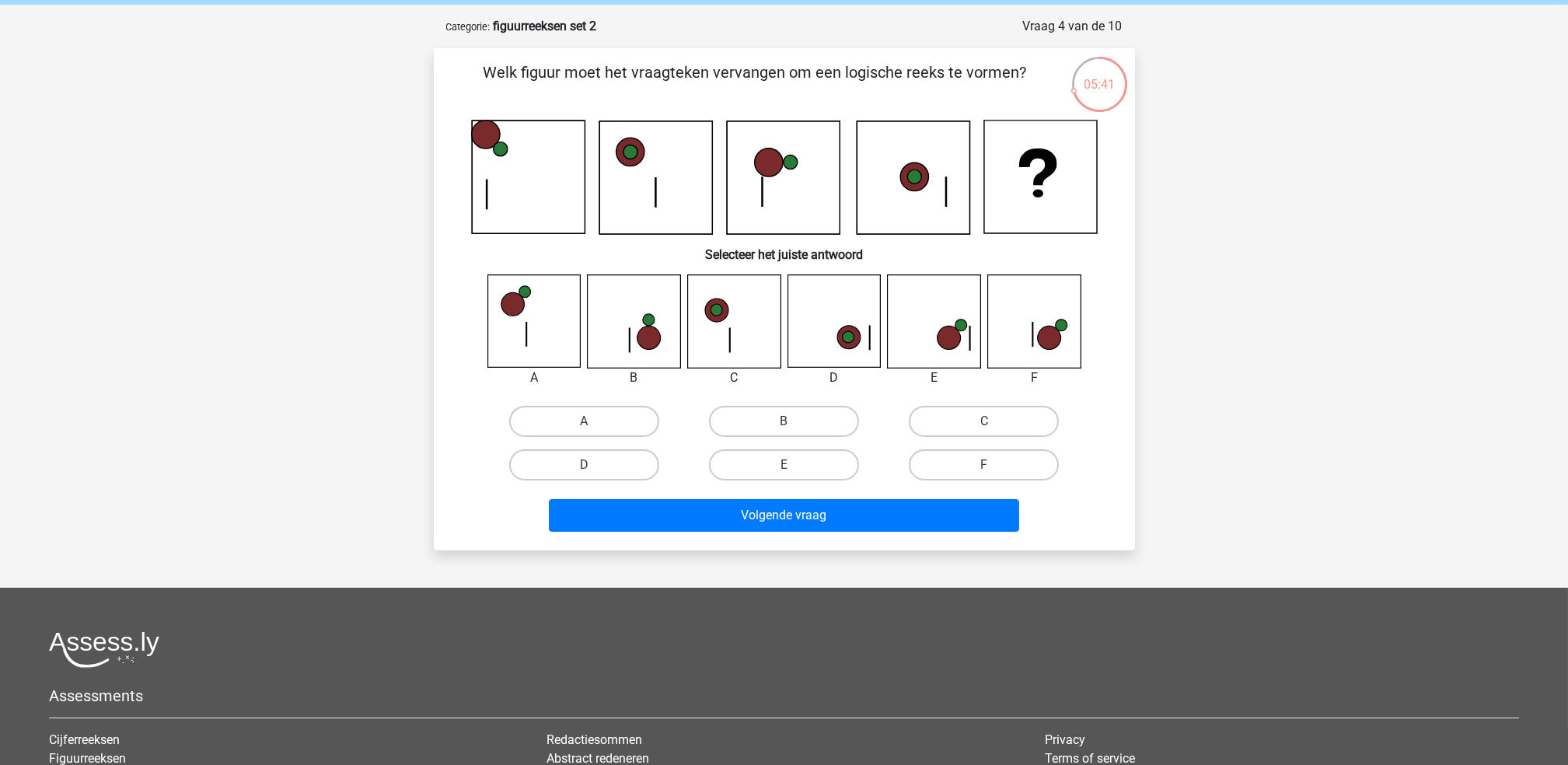
scroll to position [0, 0]
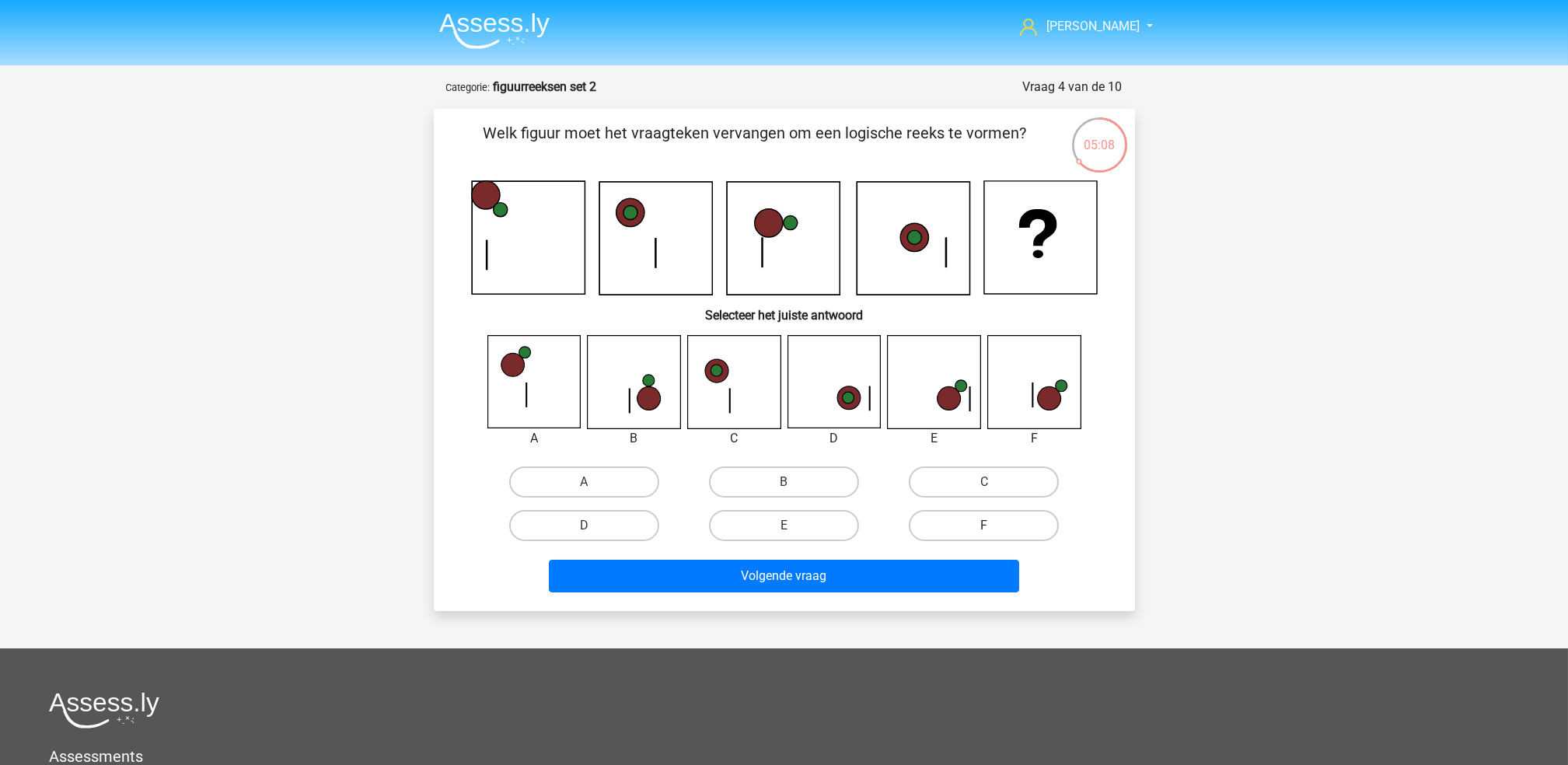
click at [976, 522] on label "F" at bounding box center [983, 525] width 150 height 31
click at [984, 525] on input "F" at bounding box center [989, 530] width 10 height 10
radio input "true"
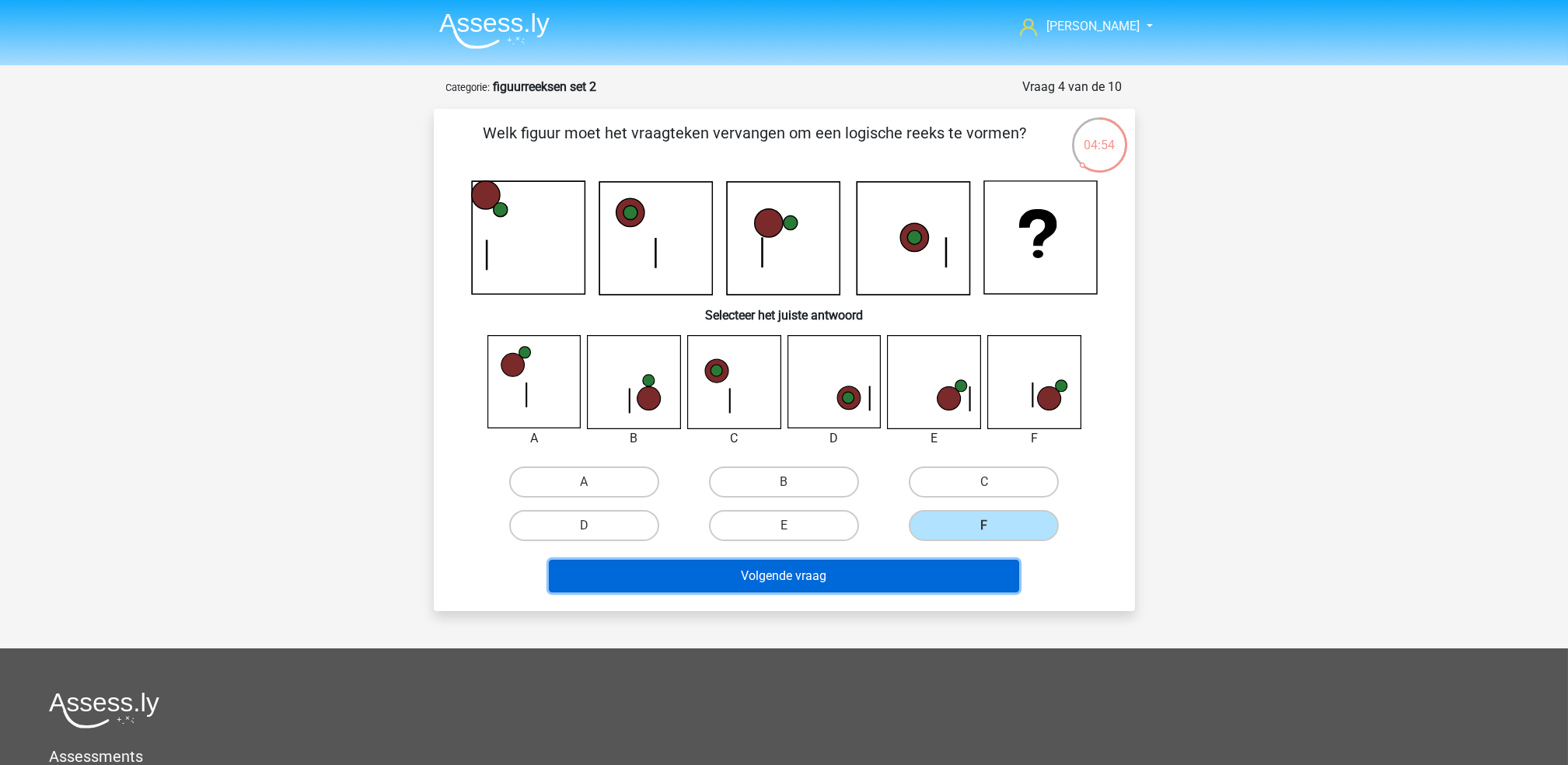
click at [831, 572] on button "Volgende vraag" at bounding box center [784, 576] width 470 height 33
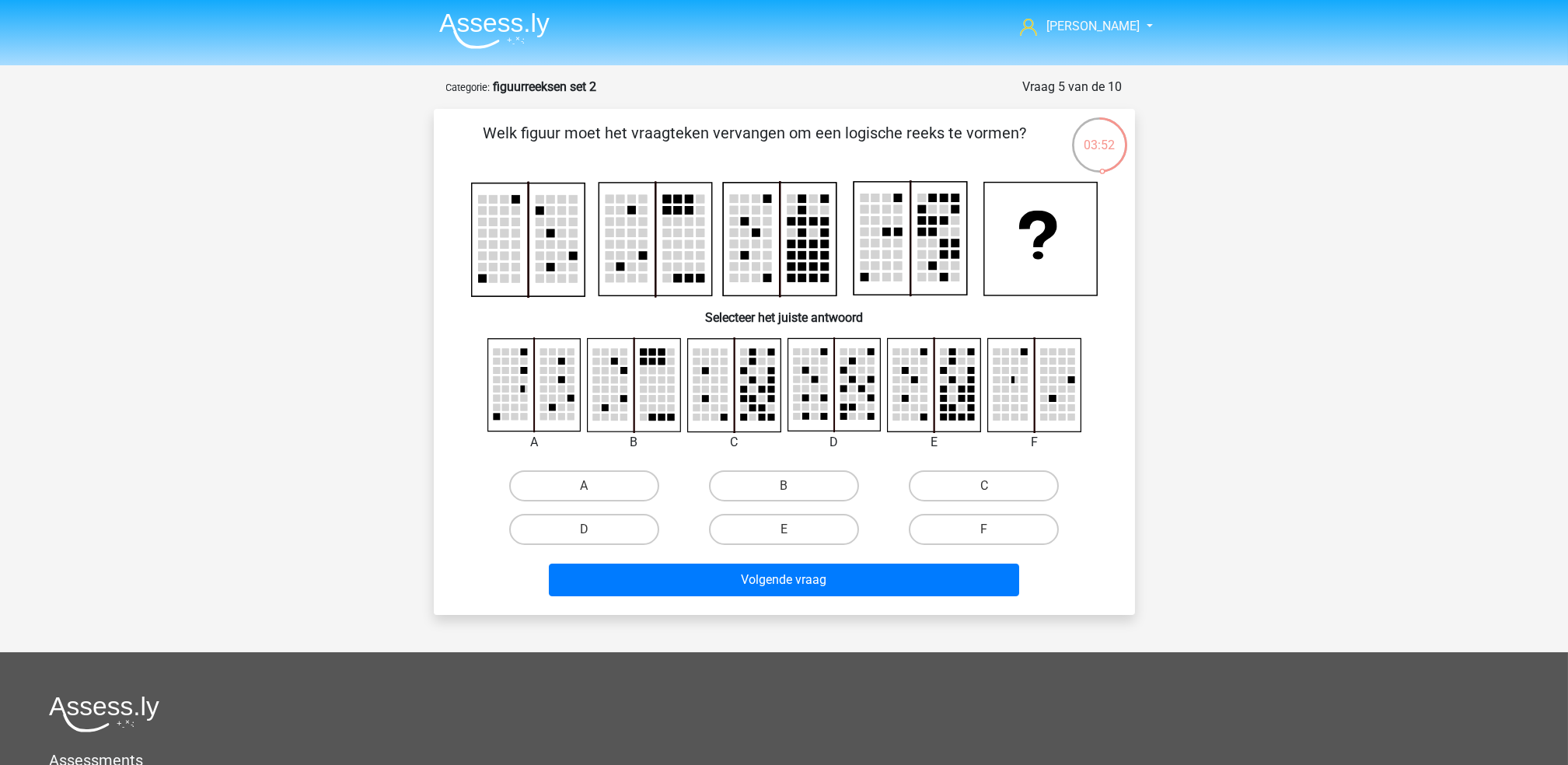
click at [631, 544] on div "D" at bounding box center [584, 530] width 200 height 44
click at [616, 541] on label "D" at bounding box center [584, 529] width 150 height 31
click at [594, 540] on input "D" at bounding box center [589, 534] width 10 height 10
radio input "true"
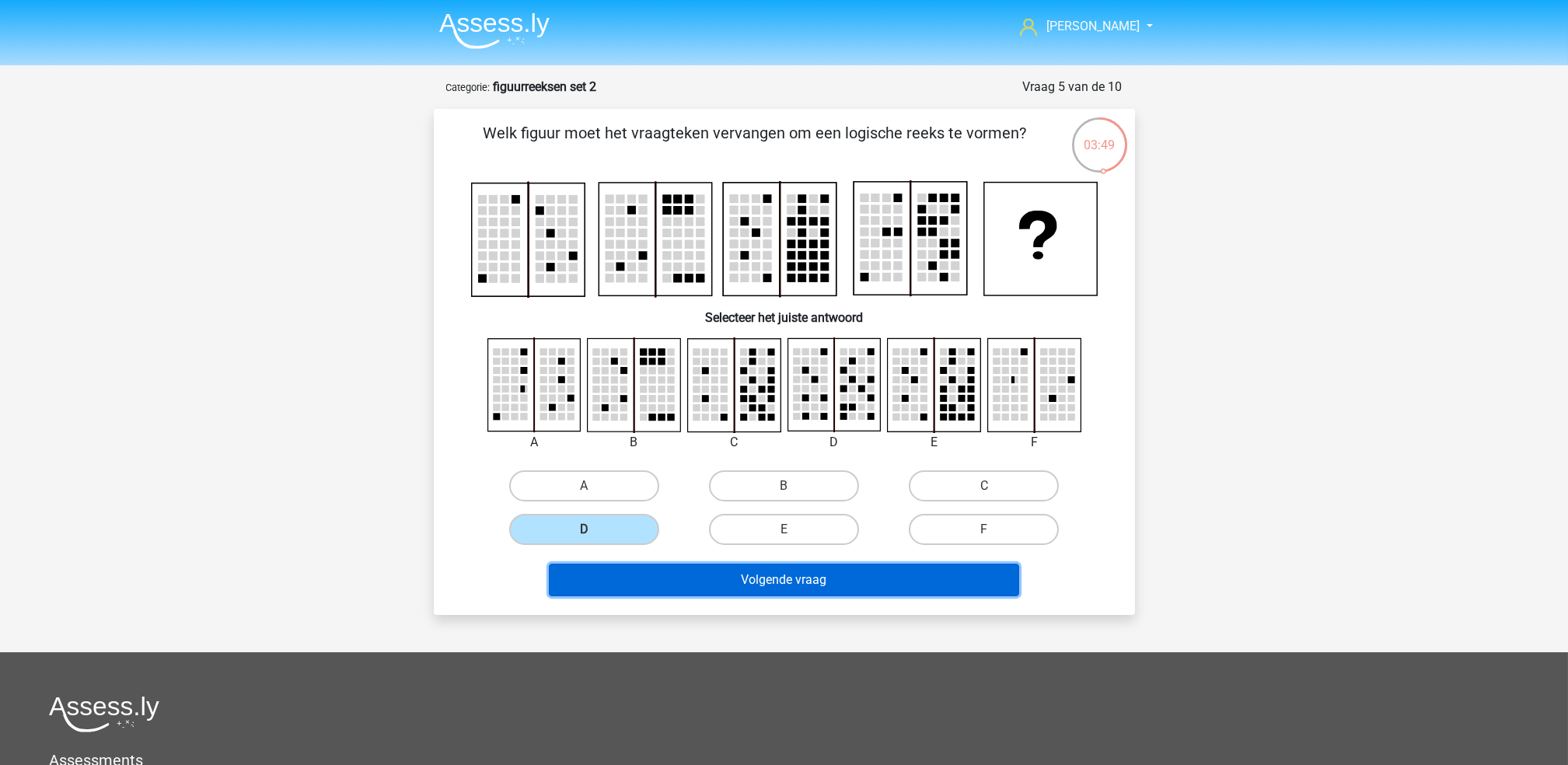
click at [800, 582] on button "Volgende vraag" at bounding box center [784, 580] width 470 height 33
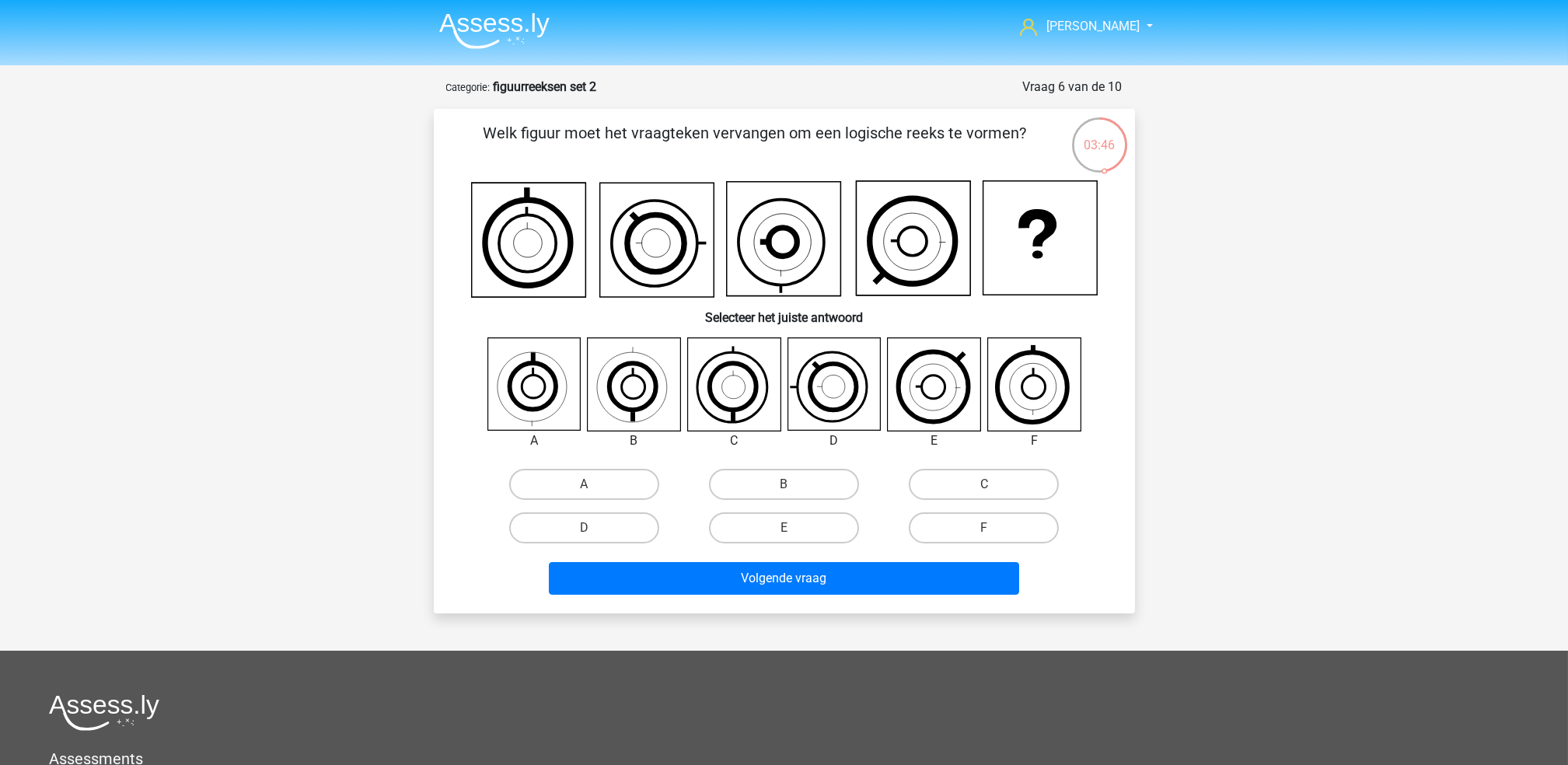
click at [843, 469] on label "B" at bounding box center [784, 484] width 150 height 31
click at [794, 484] on input "B" at bounding box center [789, 489] width 10 height 10
radio input "true"
click at [798, 398] on icon at bounding box center [832, 386] width 70 height 70
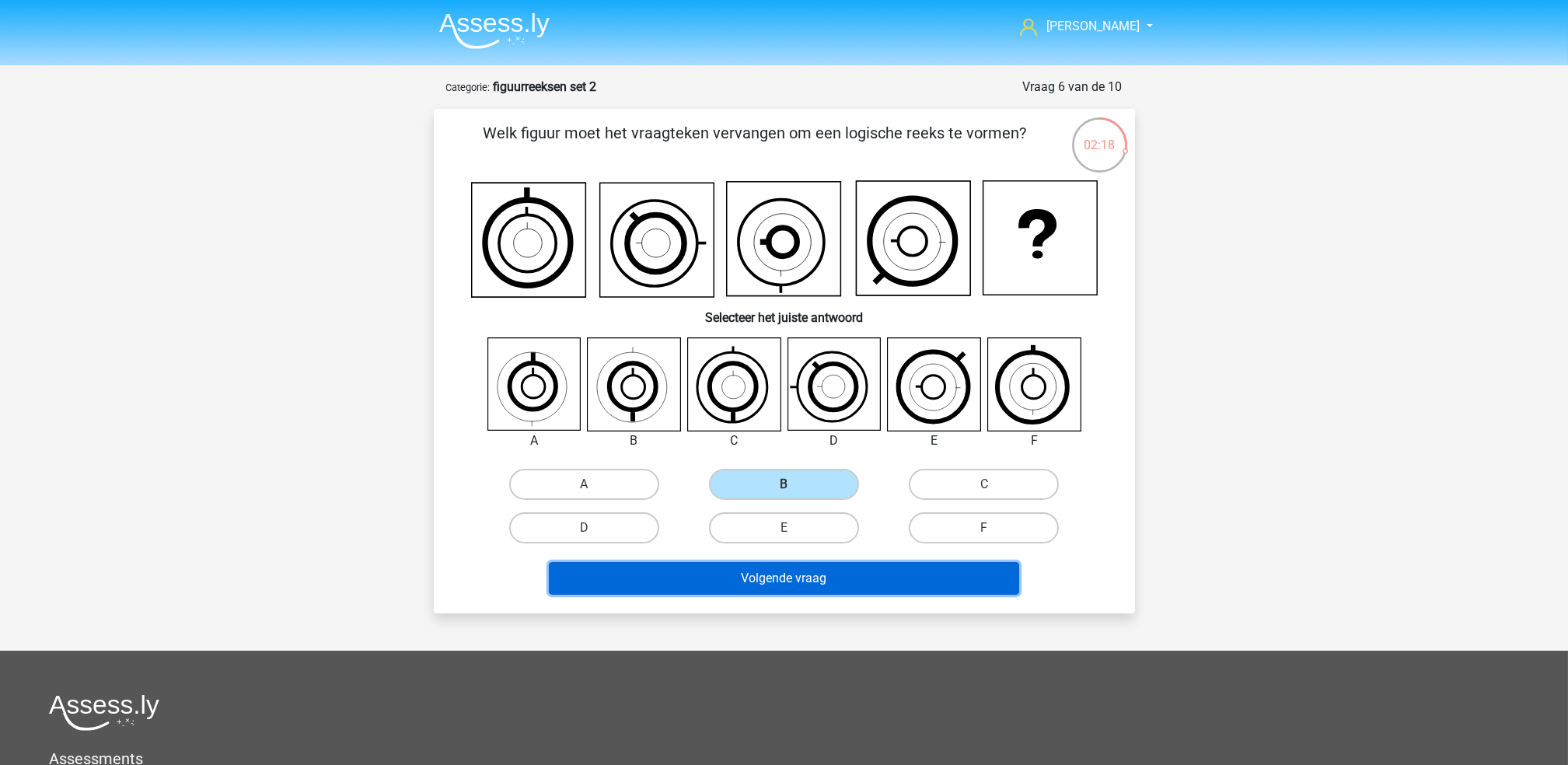
click at [802, 564] on button "Volgende vraag" at bounding box center [784, 578] width 470 height 33
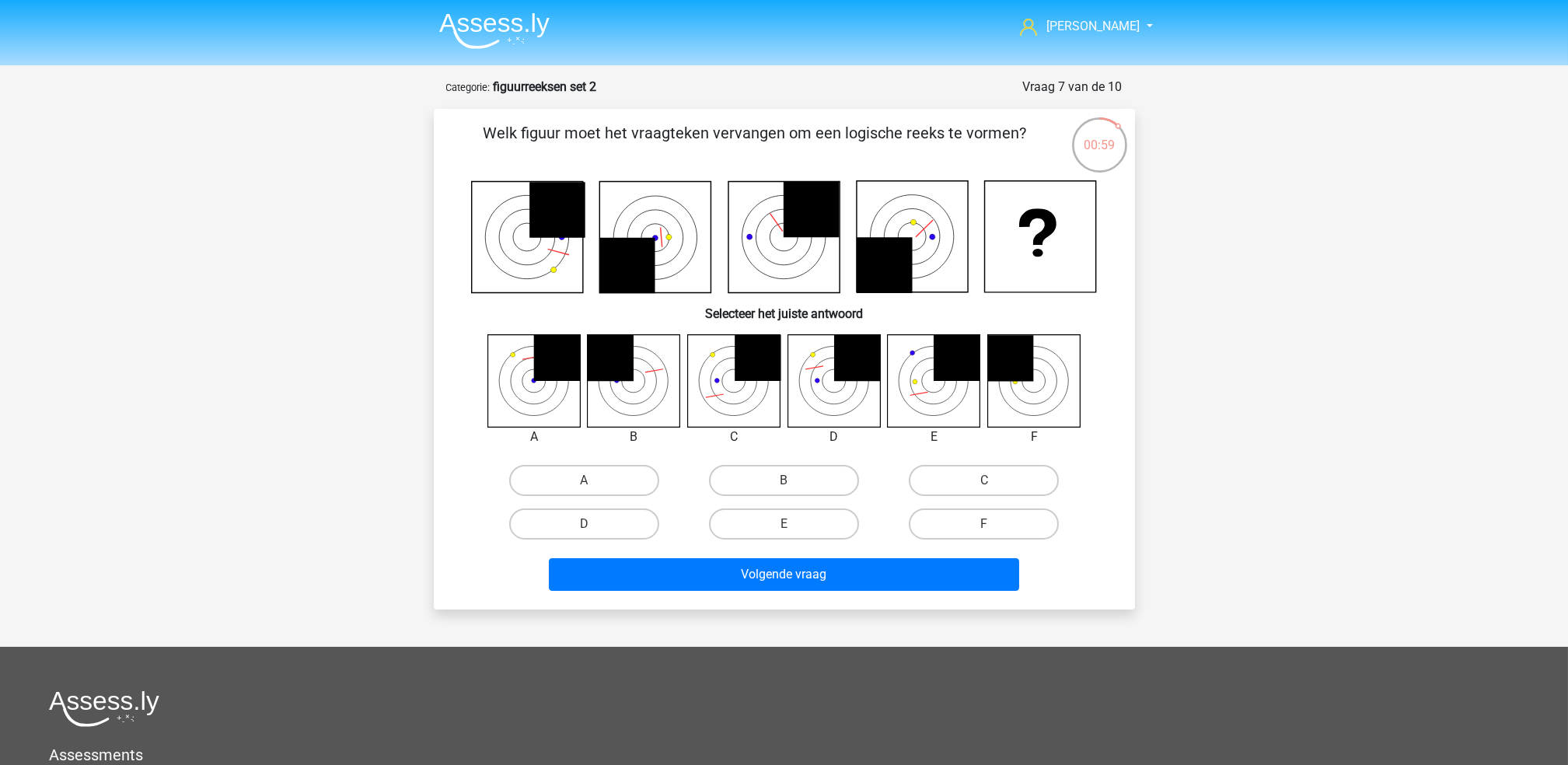
click at [561, 537] on div "D" at bounding box center [584, 524] width 200 height 44
click at [581, 522] on label "D" at bounding box center [584, 523] width 150 height 31
click at [584, 524] on input "D" at bounding box center [589, 529] width 10 height 10
radio input "true"
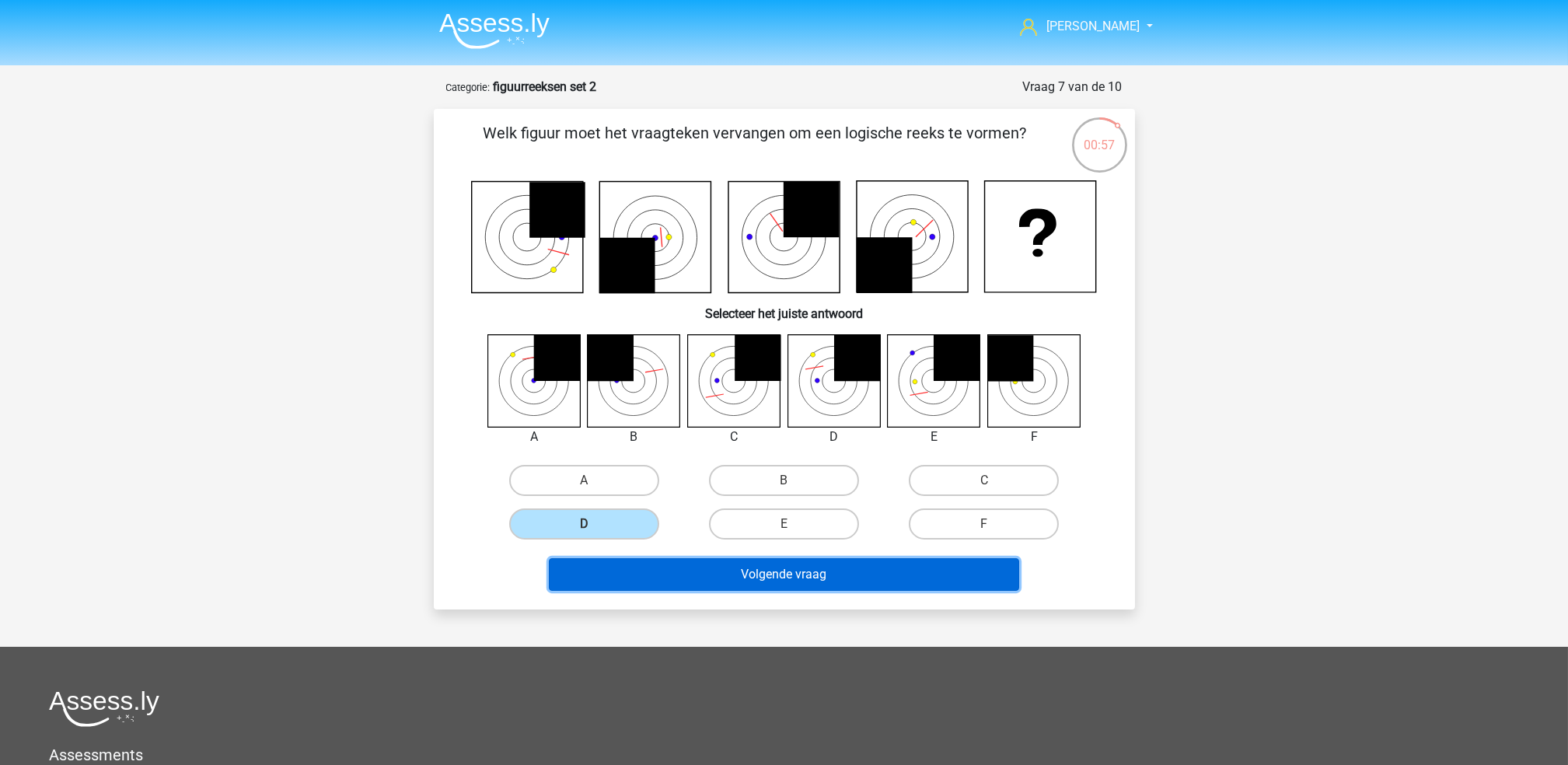
click at [633, 564] on button "Volgende vraag" at bounding box center [784, 574] width 470 height 33
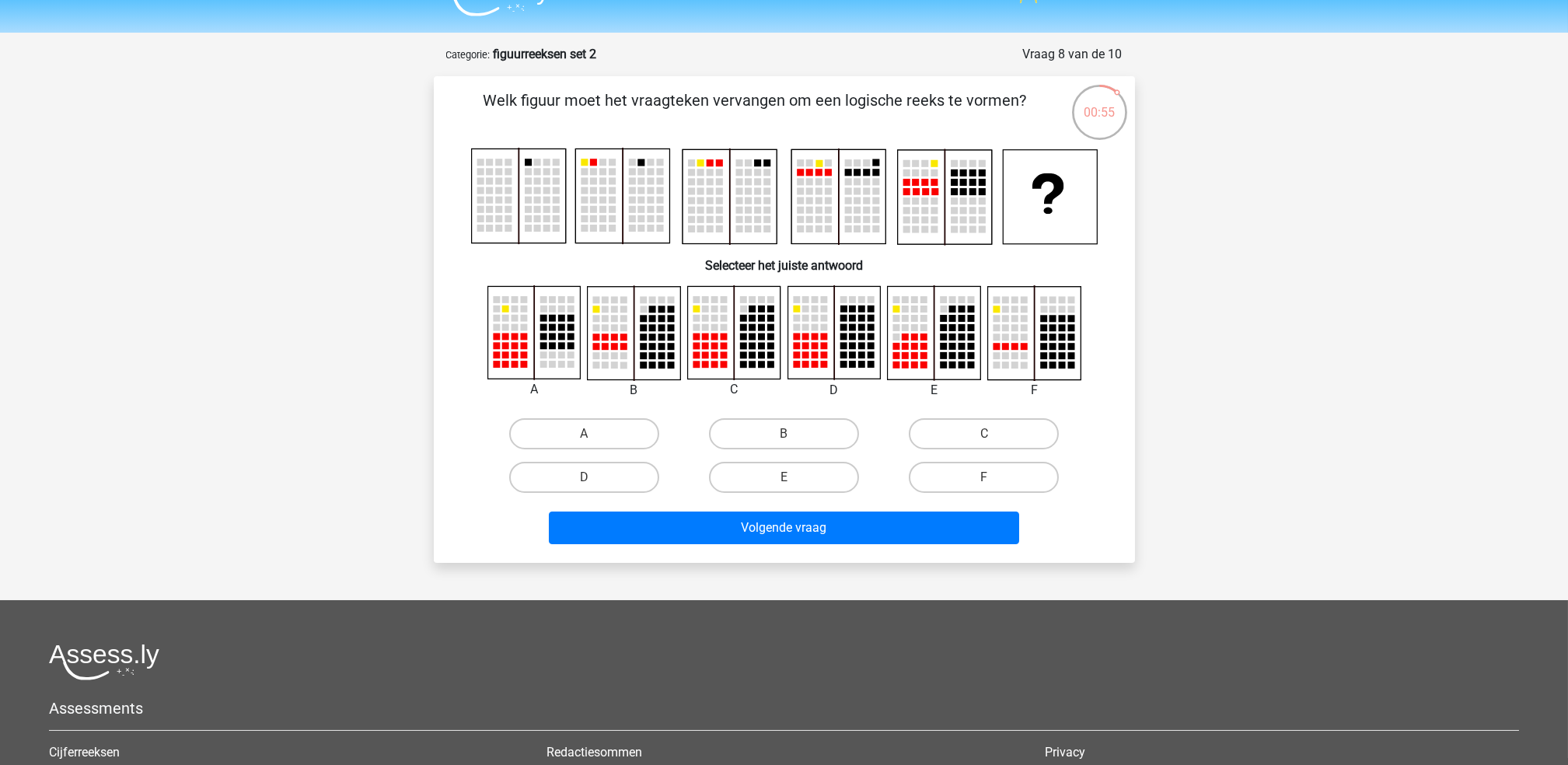
scroll to position [32, 0]
click at [610, 440] on label "A" at bounding box center [584, 434] width 150 height 31
click at [594, 440] on input "A" at bounding box center [589, 439] width 10 height 10
radio input "true"
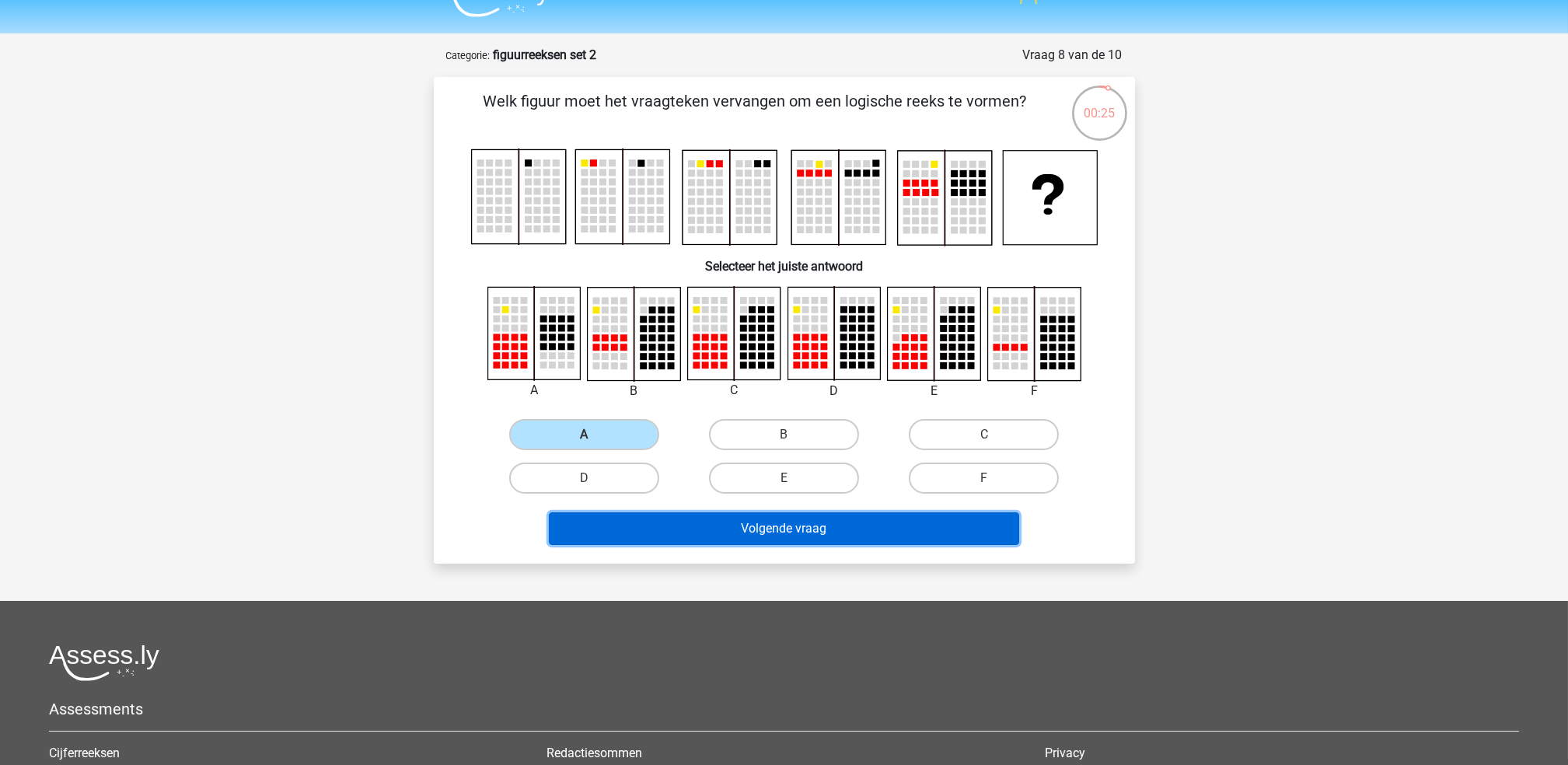
click at [735, 519] on button "Volgende vraag" at bounding box center [784, 528] width 470 height 33
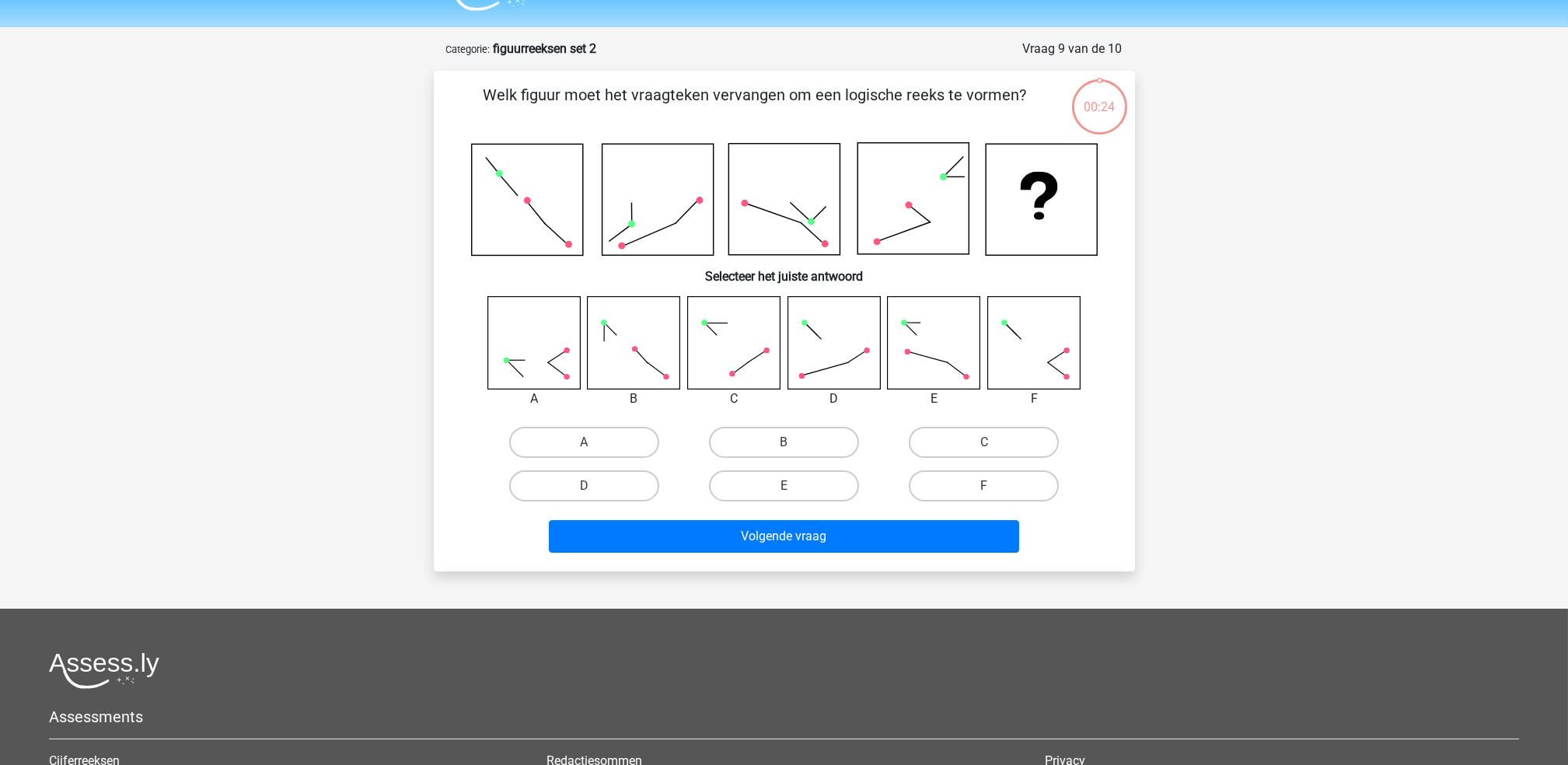
scroll to position [0, 0]
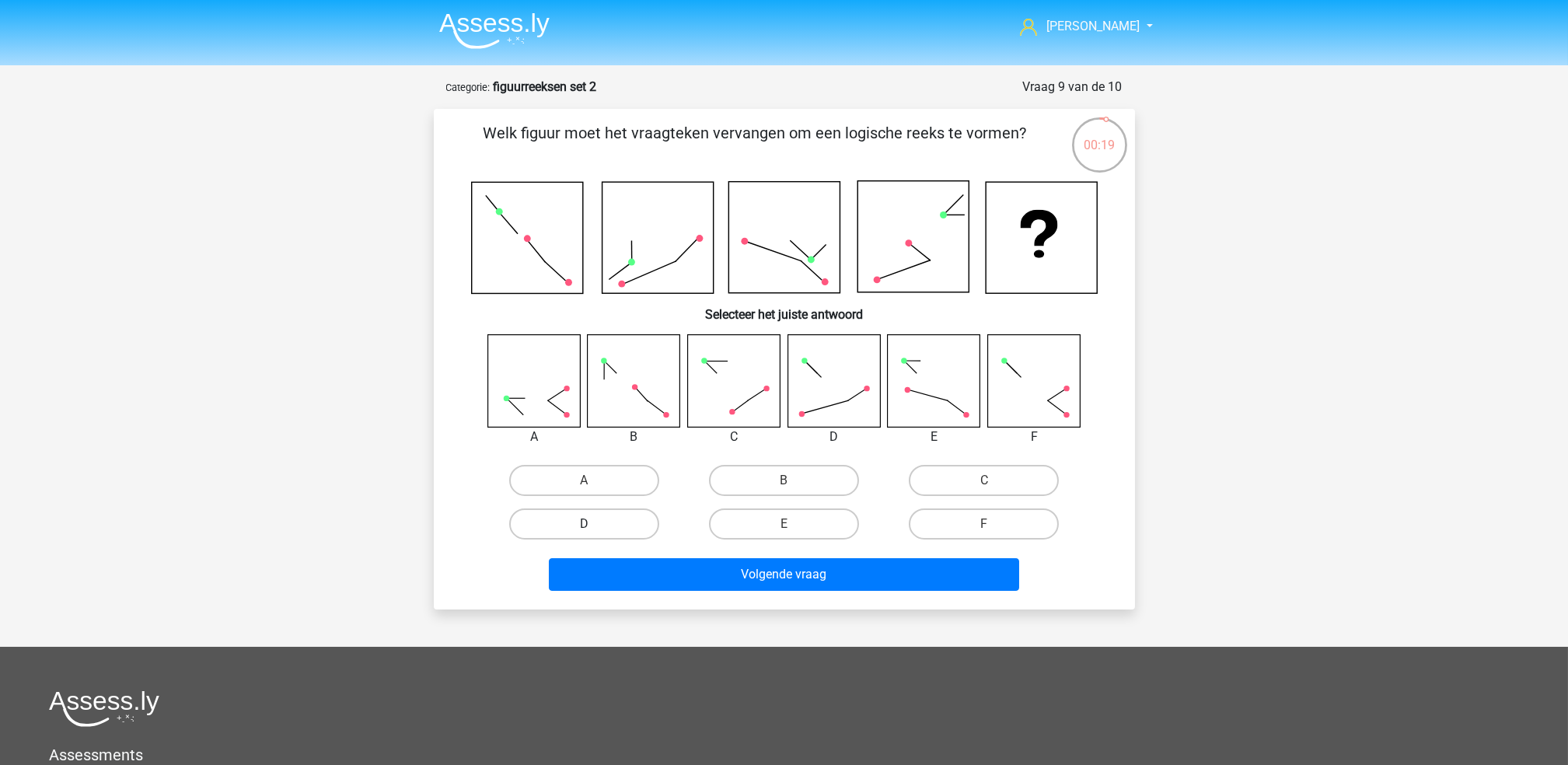
click at [648, 518] on label "D" at bounding box center [584, 523] width 150 height 31
click at [594, 524] on input "D" at bounding box center [589, 529] width 10 height 10
radio input "true"
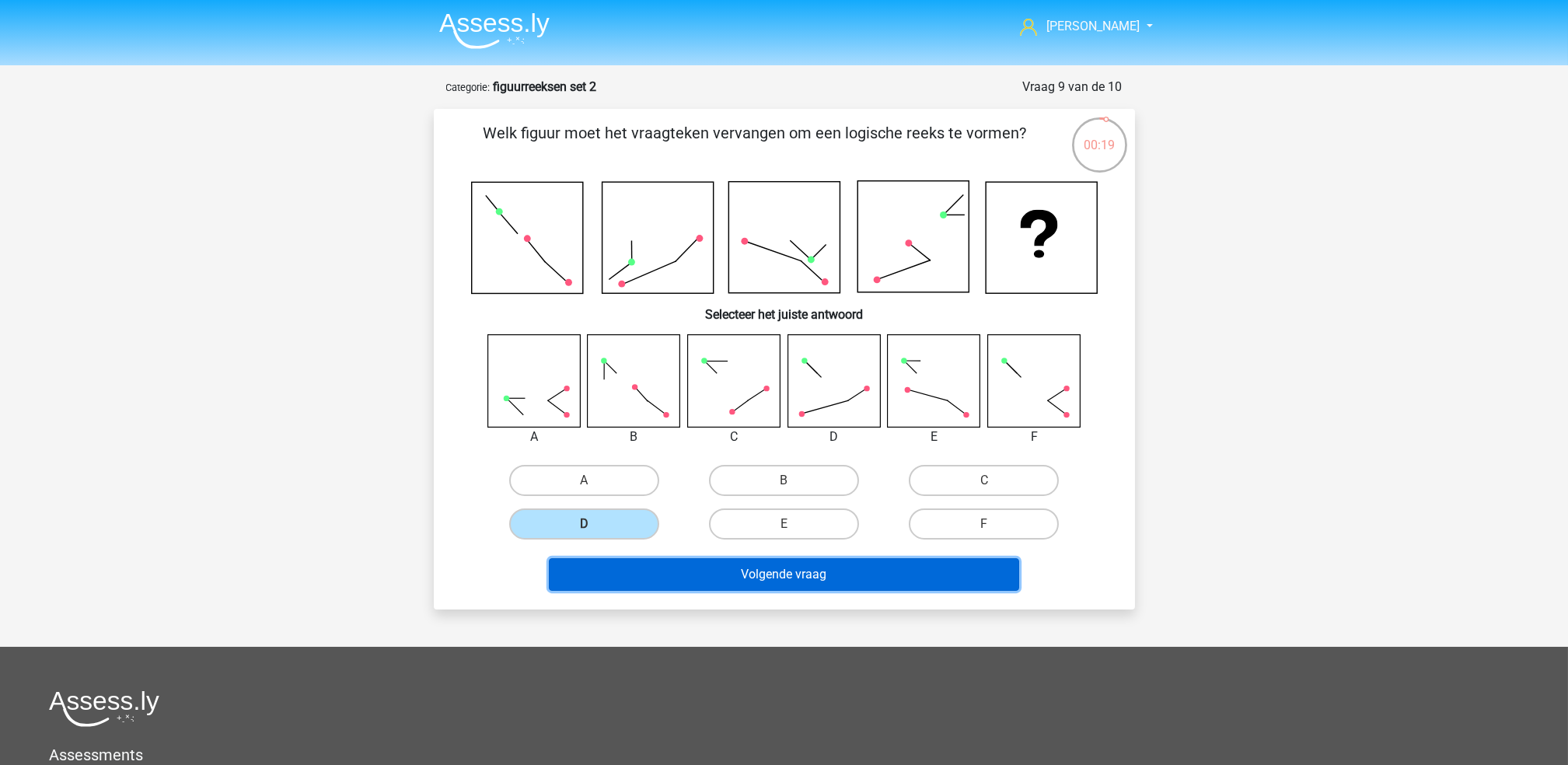
click at [702, 567] on button "Volgende vraag" at bounding box center [784, 574] width 470 height 33
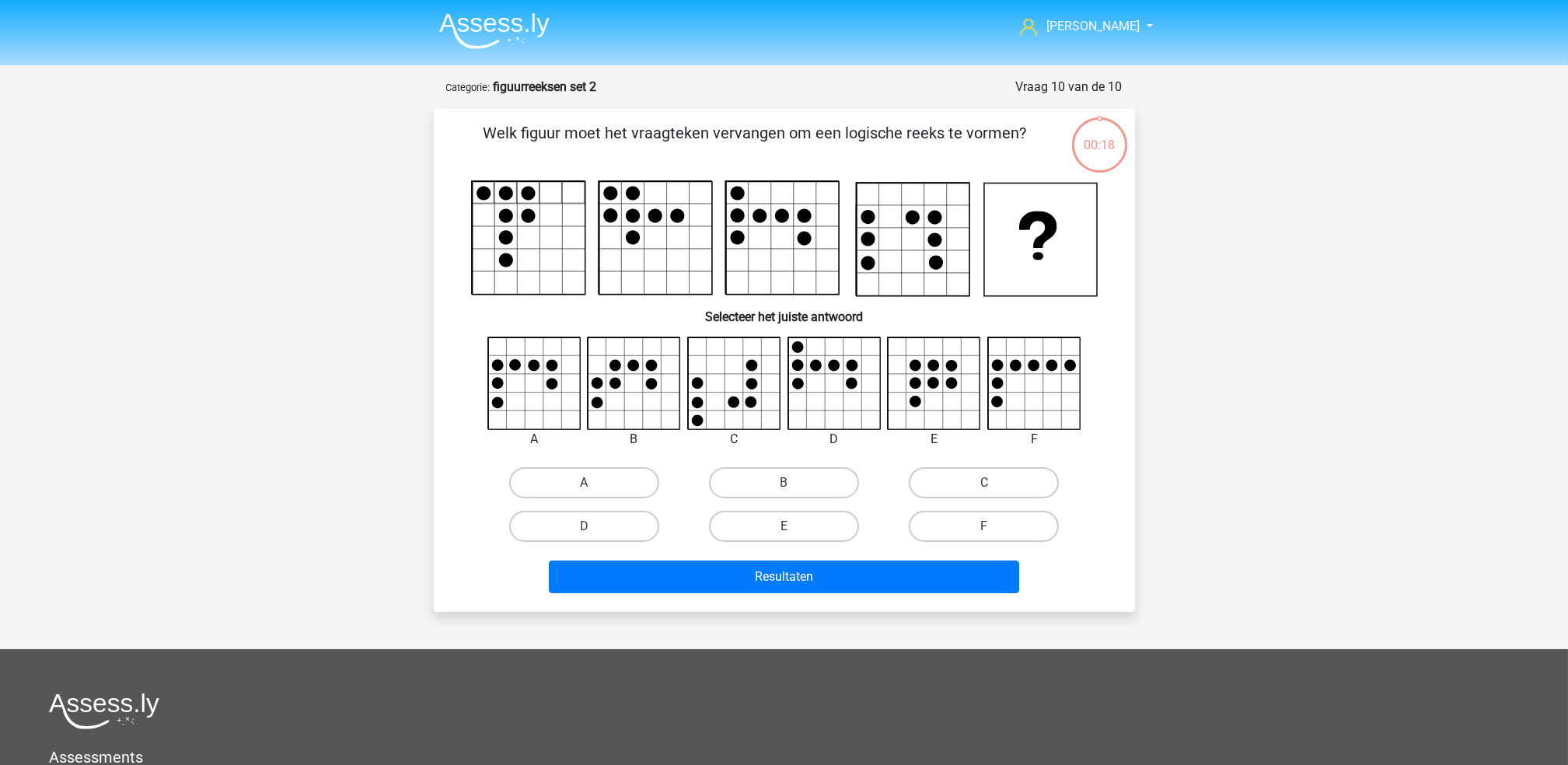
scroll to position [78, 0]
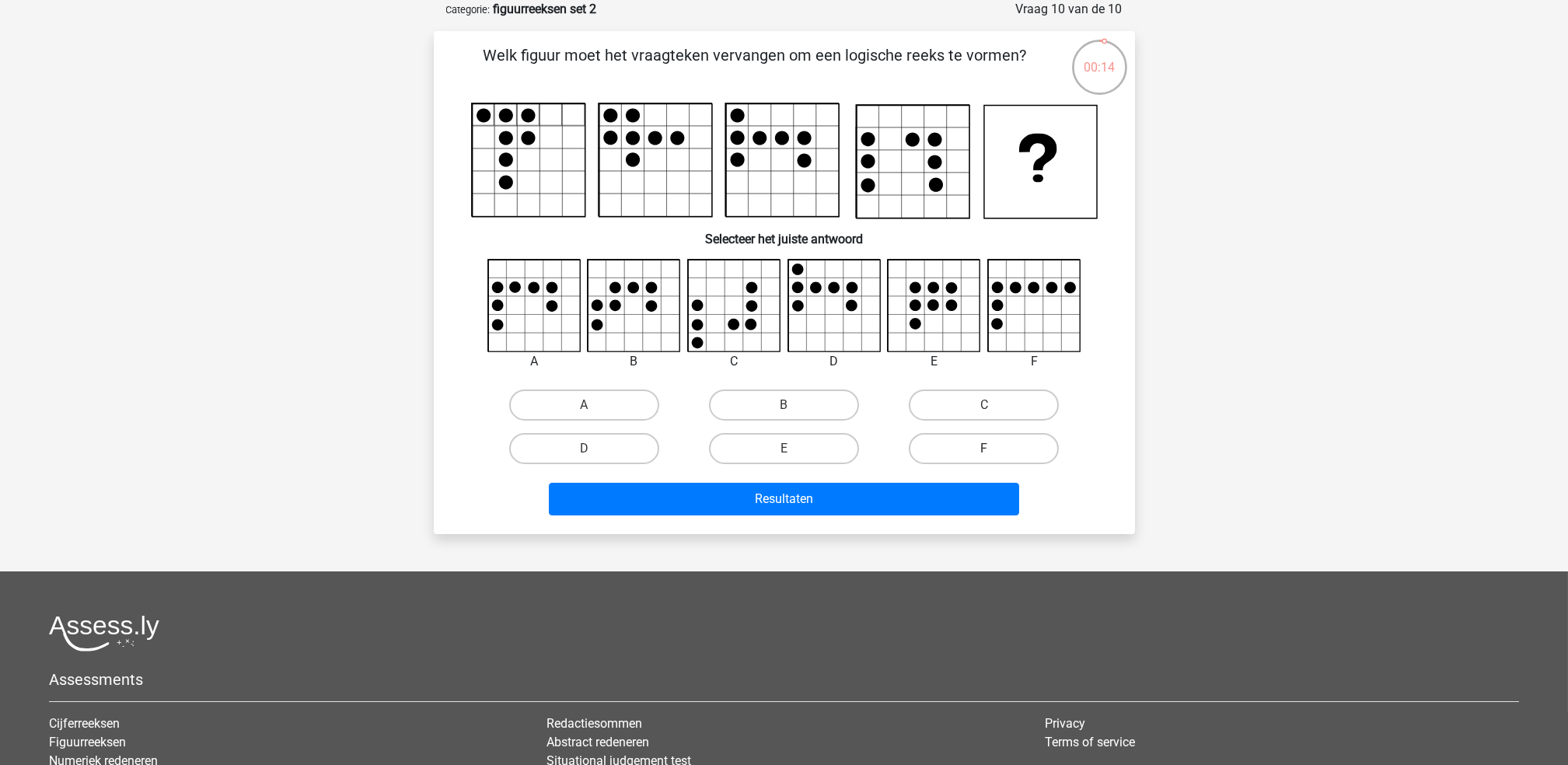
click at [934, 451] on label "F" at bounding box center [983, 448] width 150 height 31
click at [984, 451] on input "F" at bounding box center [989, 453] width 10 height 10
radio input "true"
click at [901, 479] on div "Resultaten" at bounding box center [784, 495] width 652 height 51
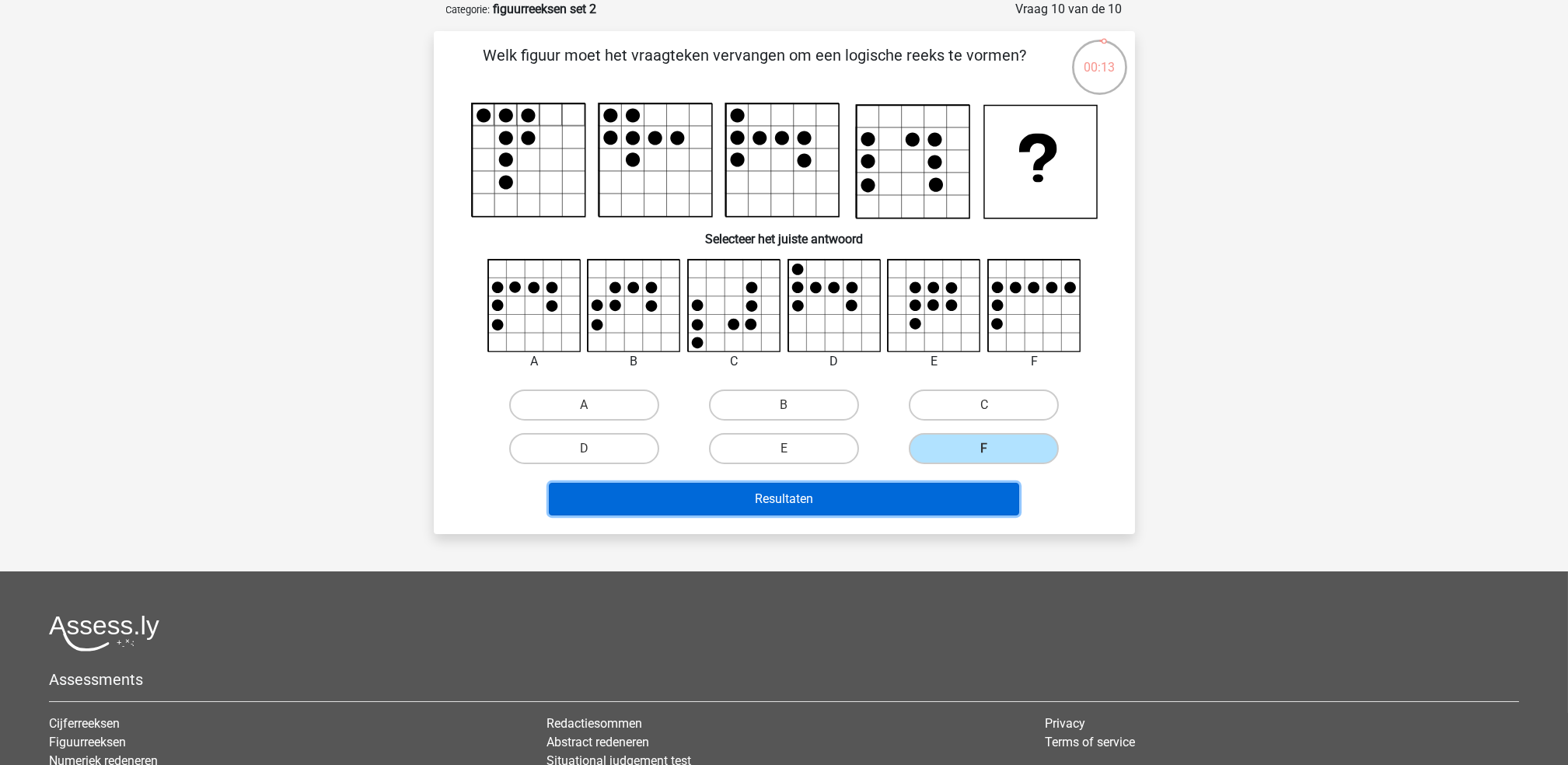
click at [886, 492] on button "Resultaten" at bounding box center [784, 499] width 470 height 33
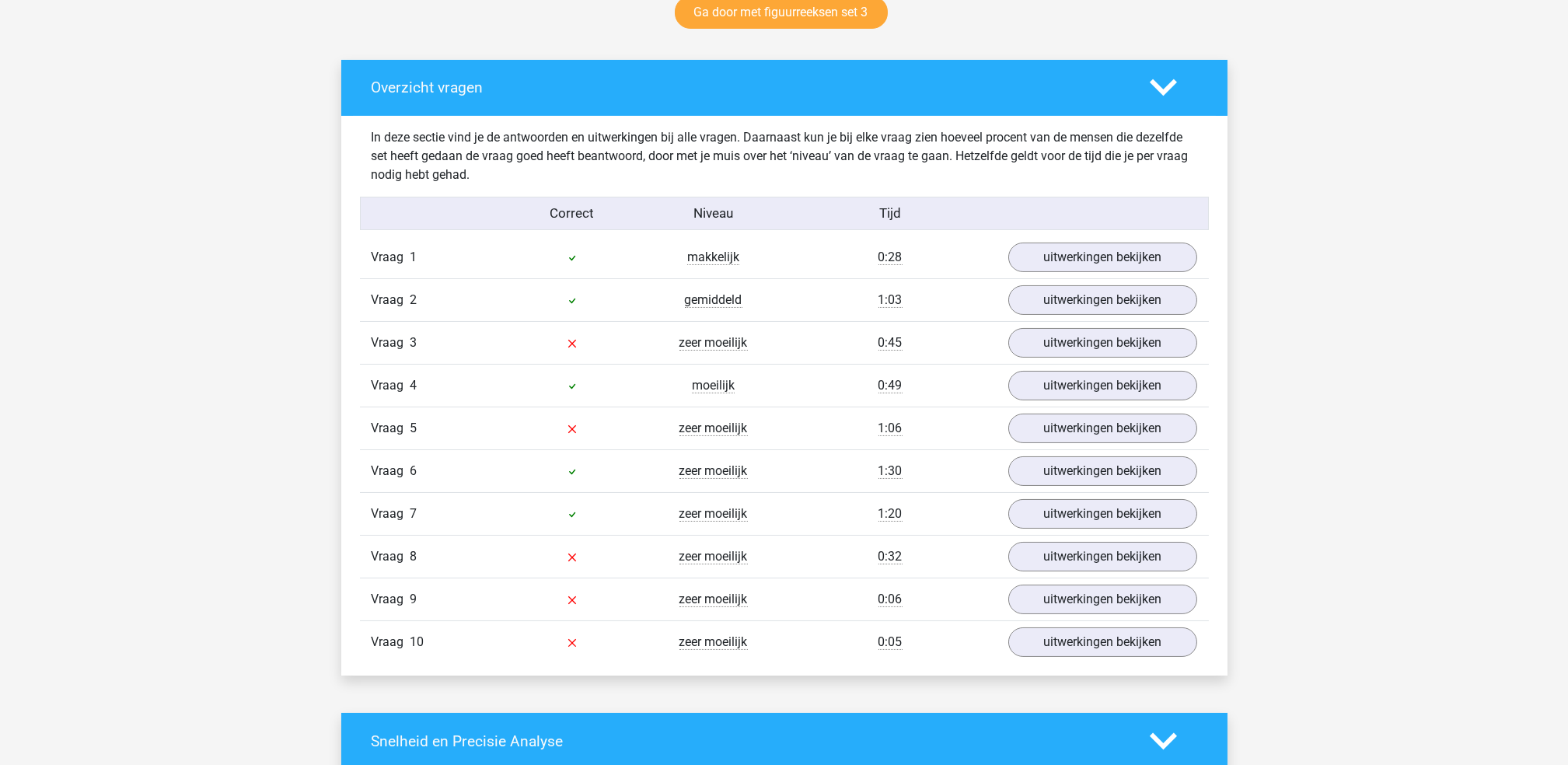
scroll to position [840, 0]
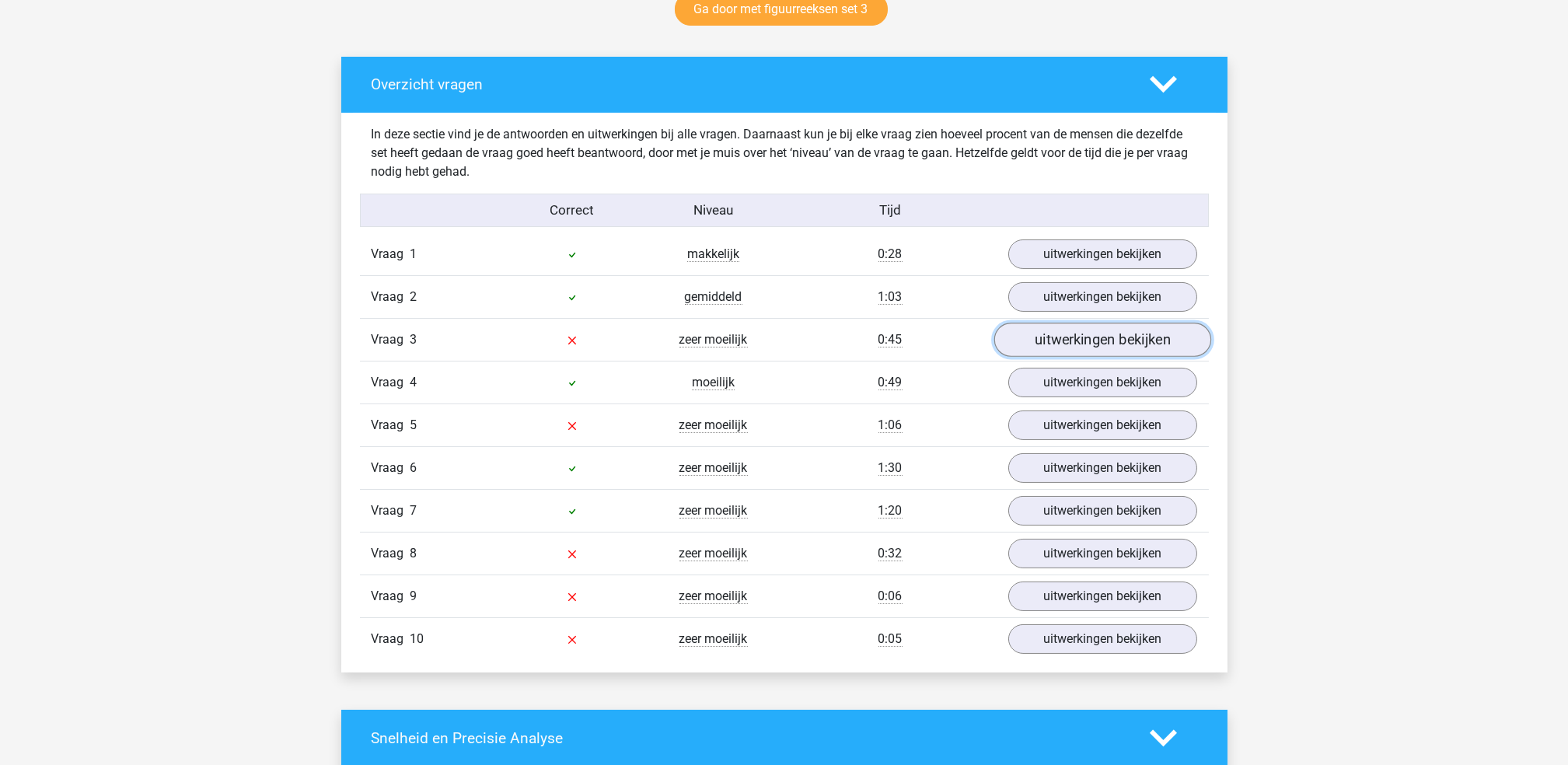
click at [1057, 342] on link "uitwerkingen bekijken" at bounding box center [1102, 341] width 217 height 34
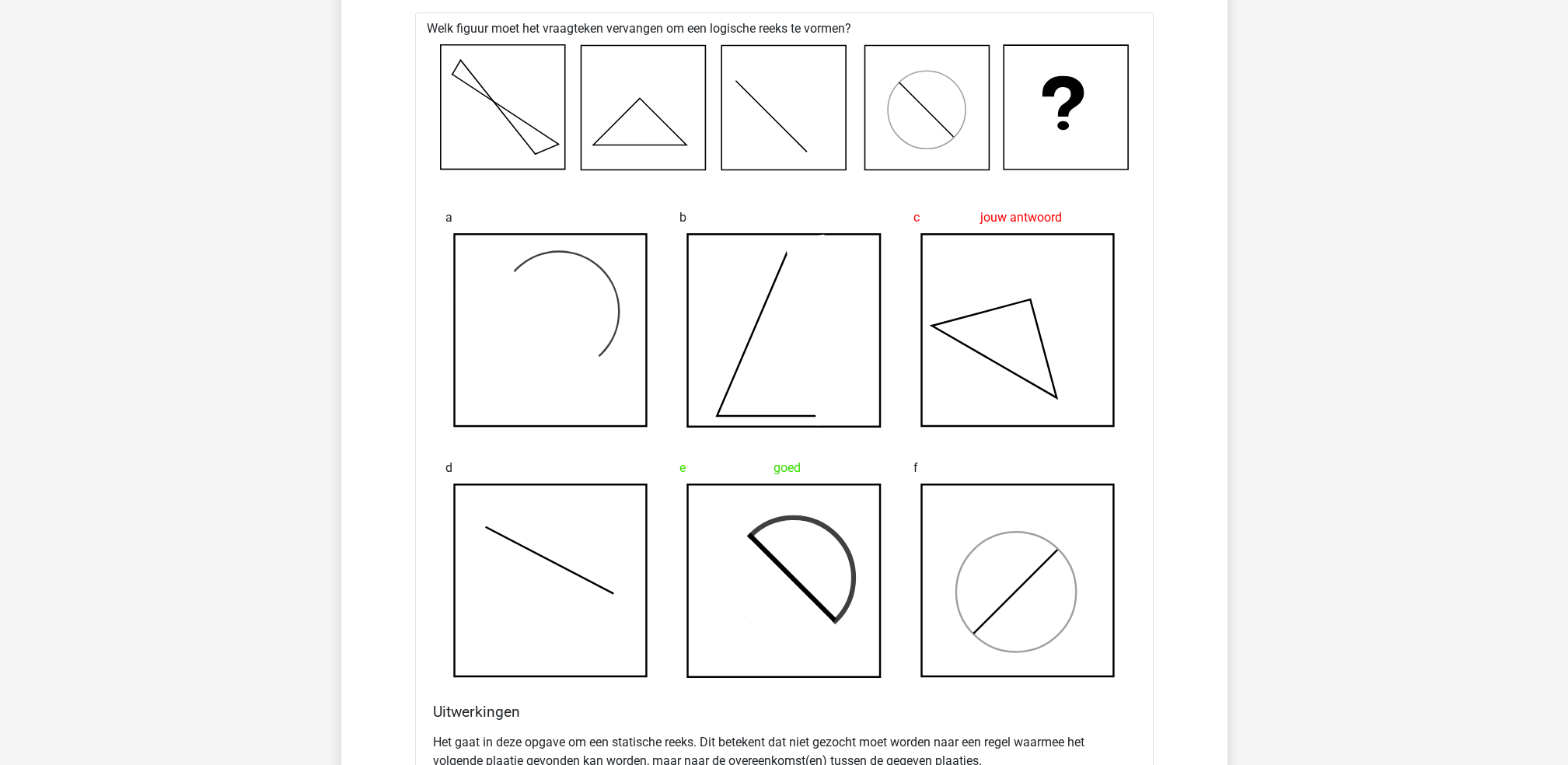
scroll to position [1200, 0]
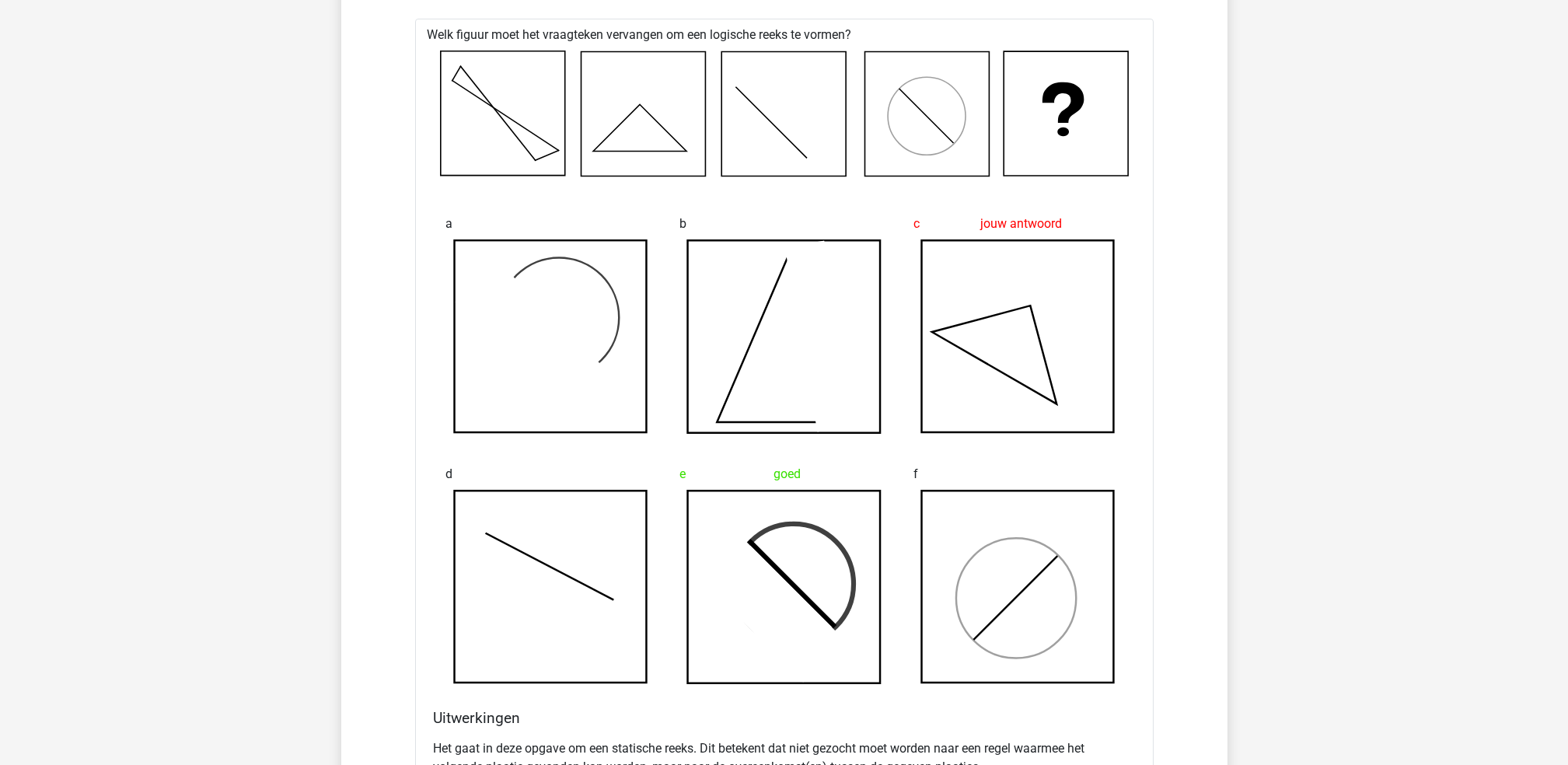
drag, startPoint x: 799, startPoint y: 600, endPoint x: 926, endPoint y: 282, distance: 342.4
click at [926, 282] on div "a b c jouw antwoord d e goed f" at bounding box center [784, 445] width 701 height 513
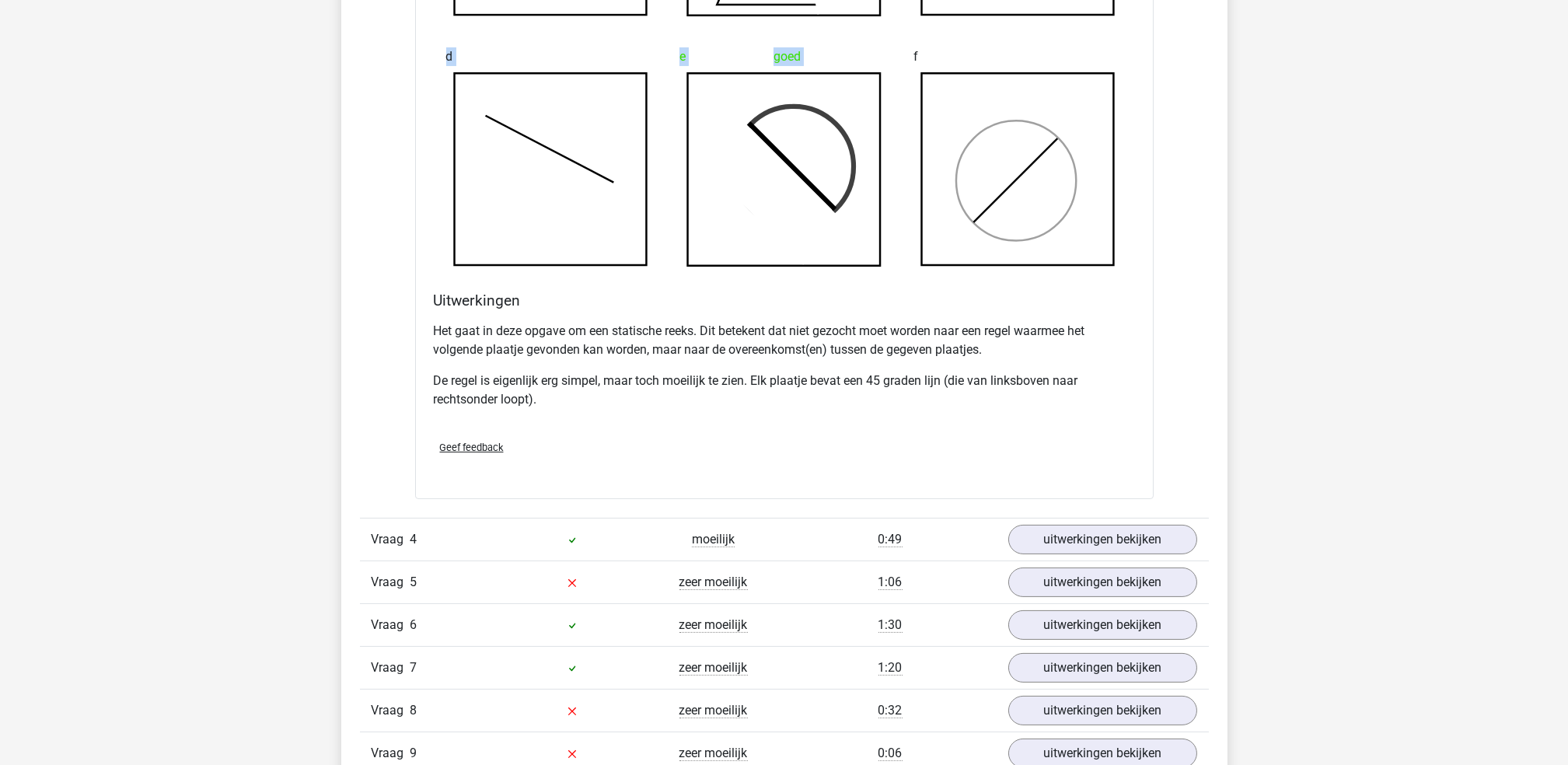
scroll to position [1621, 0]
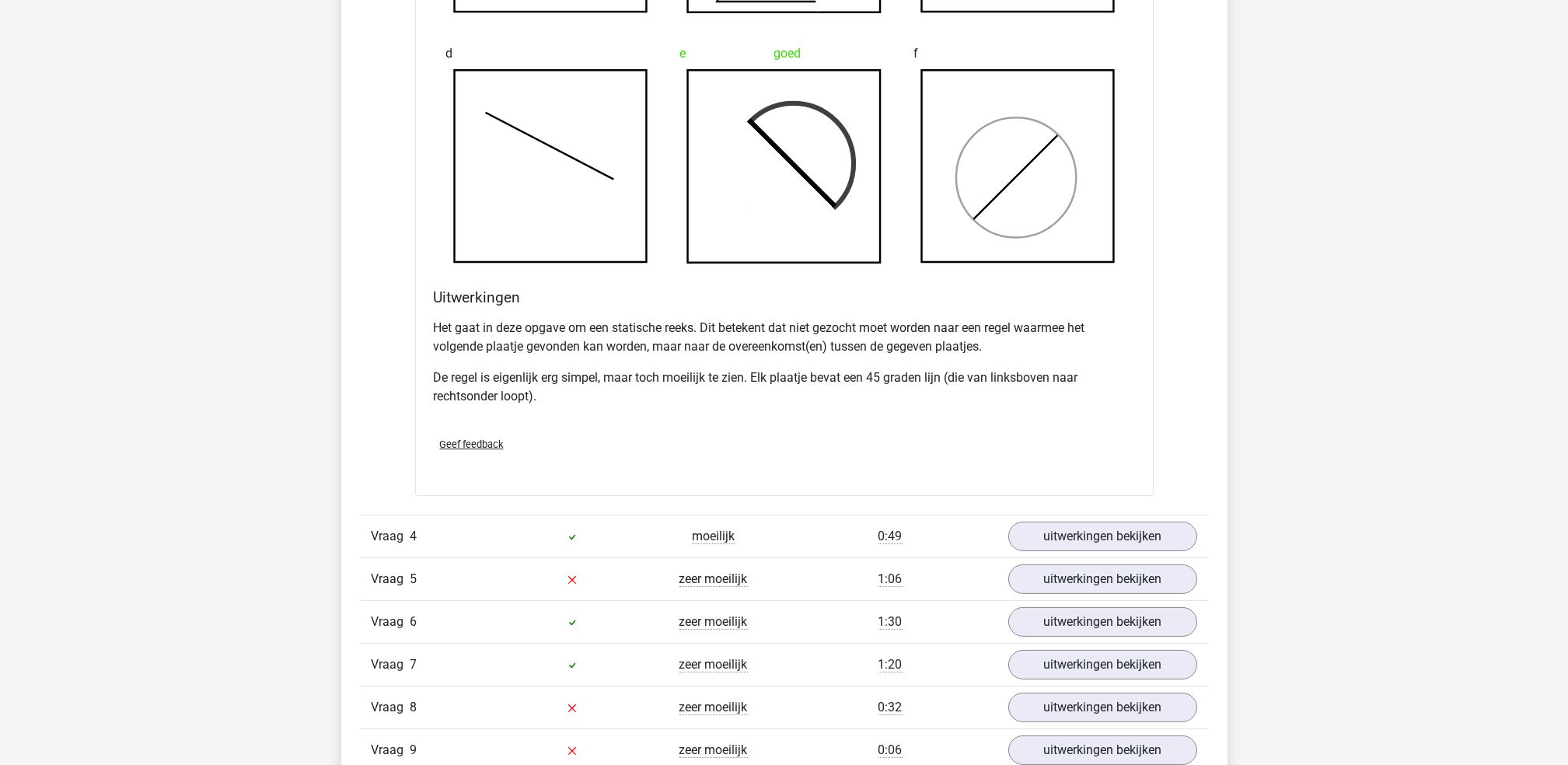
click at [794, 449] on div "Geef feedback" at bounding box center [784, 444] width 713 height 40
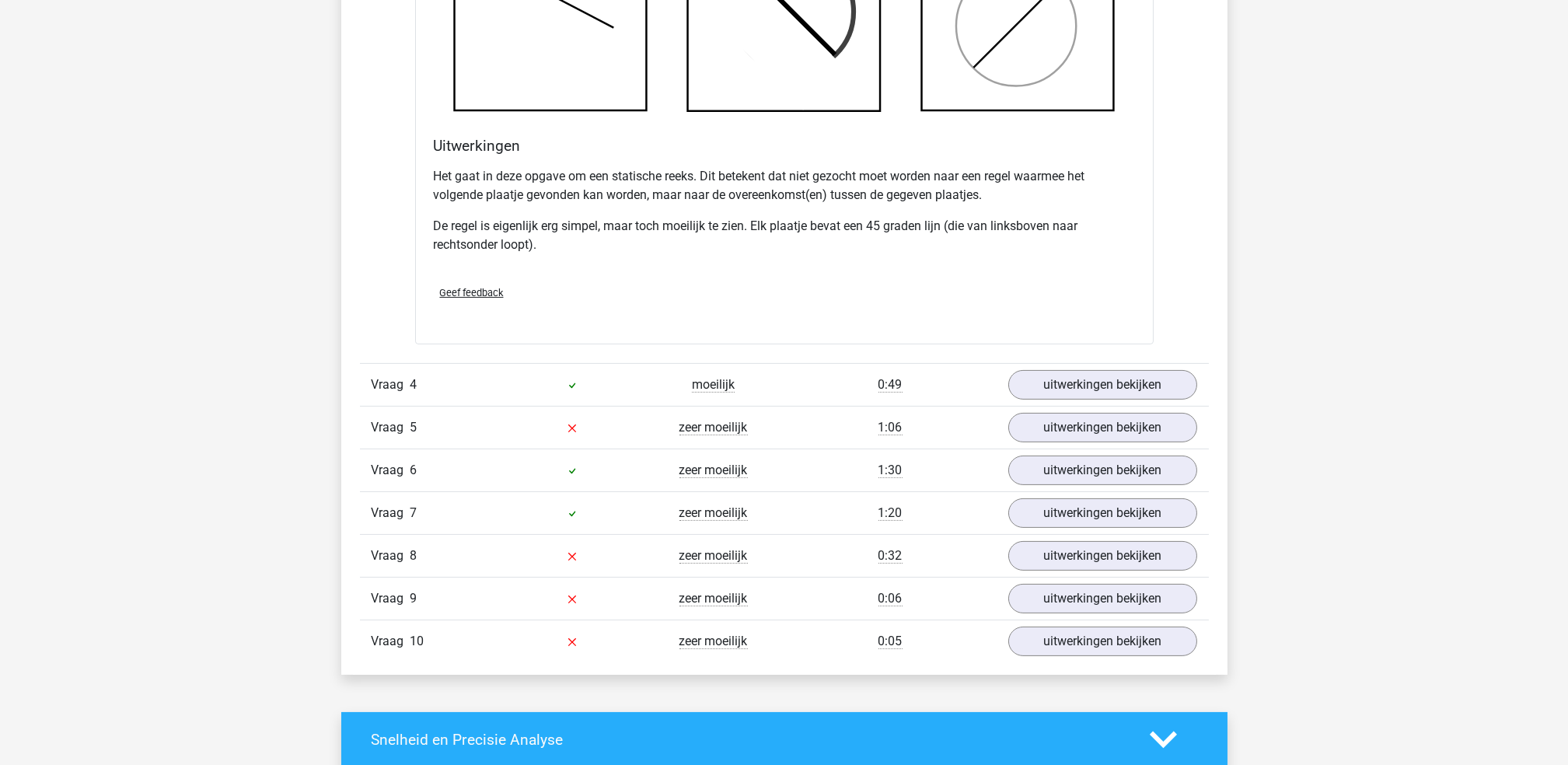
scroll to position [1866, 0]
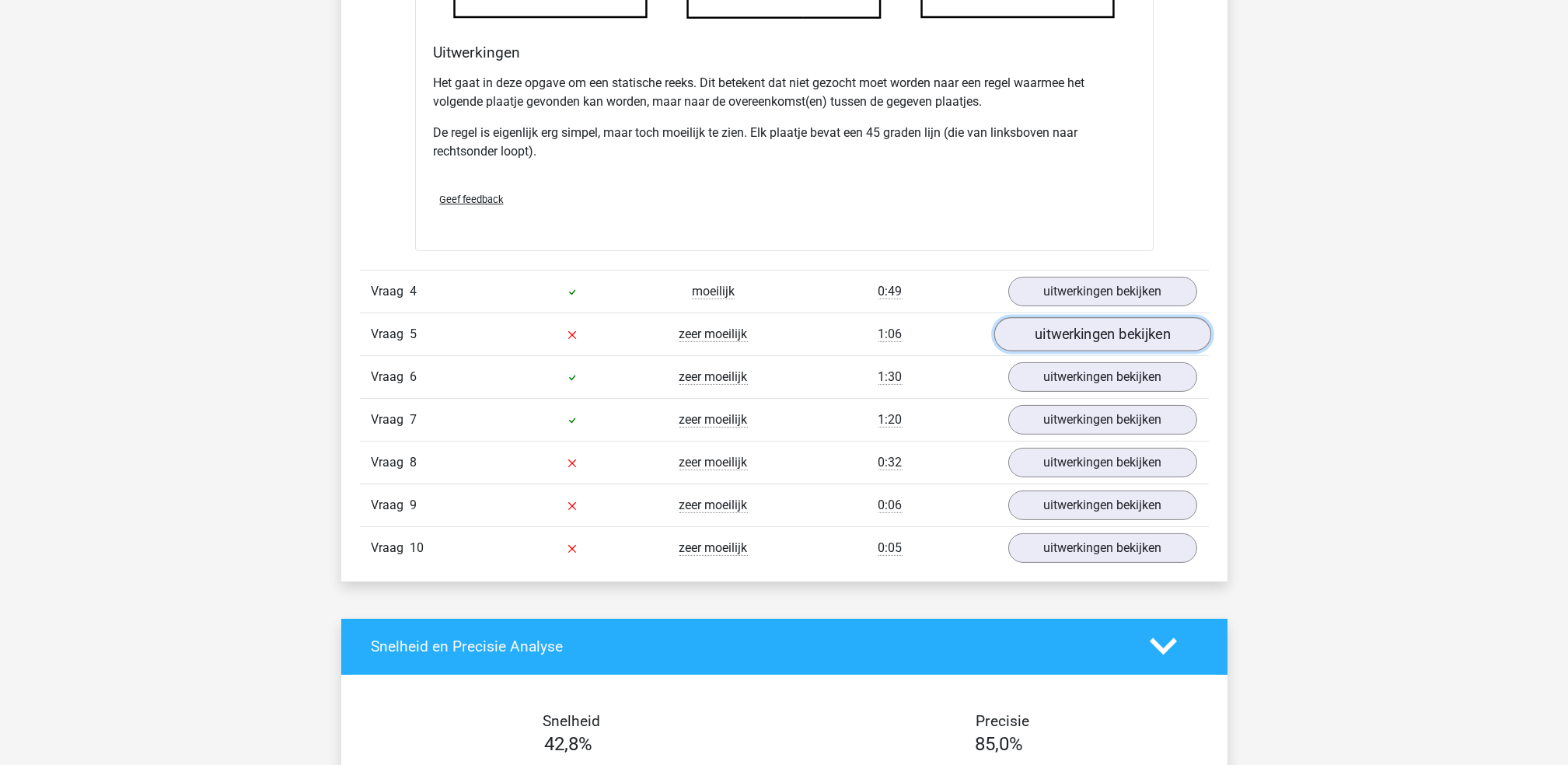
click at [1045, 339] on link "uitwerkingen bekijken" at bounding box center [1102, 334] width 217 height 34
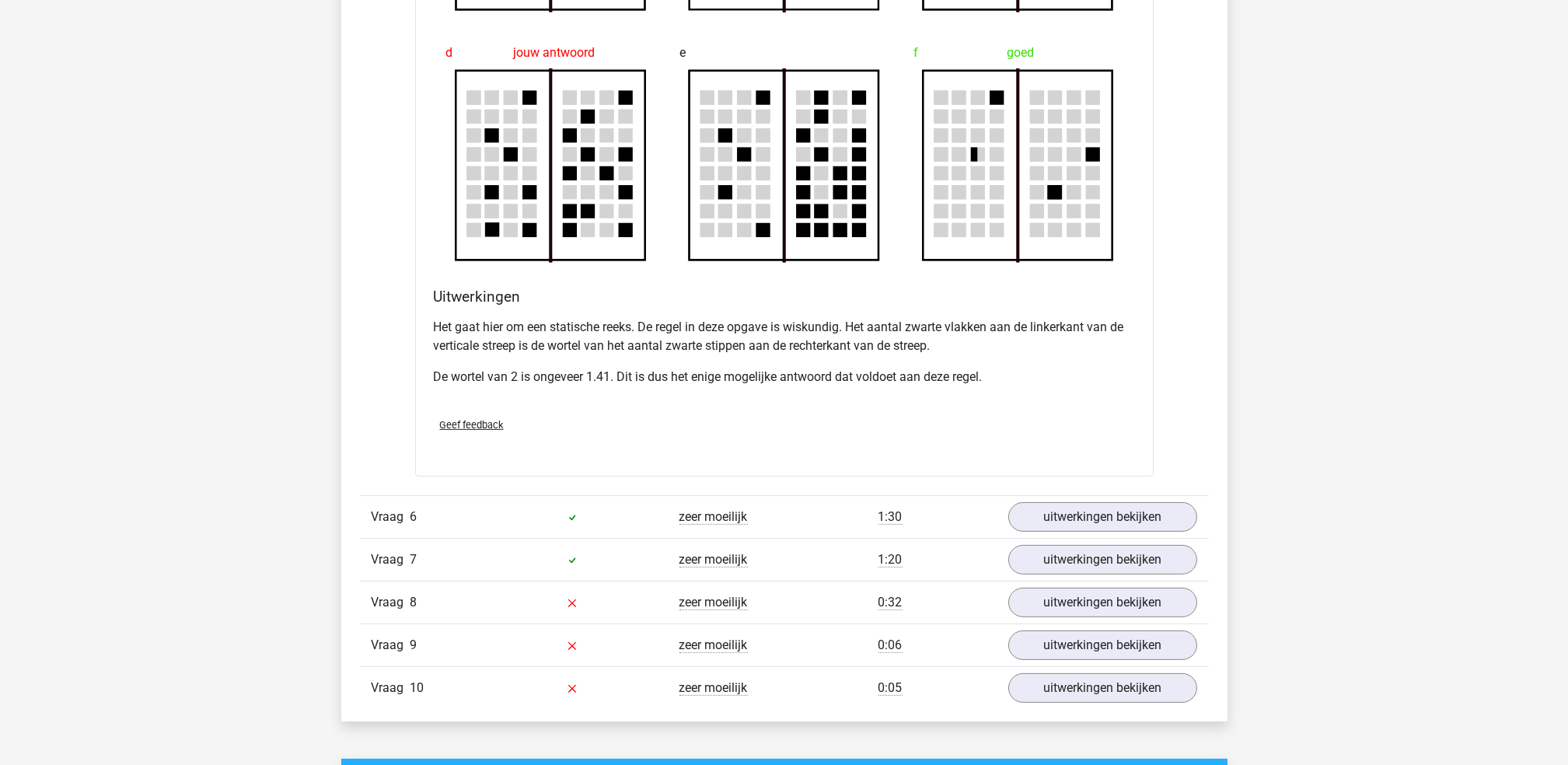
scroll to position [2670, 0]
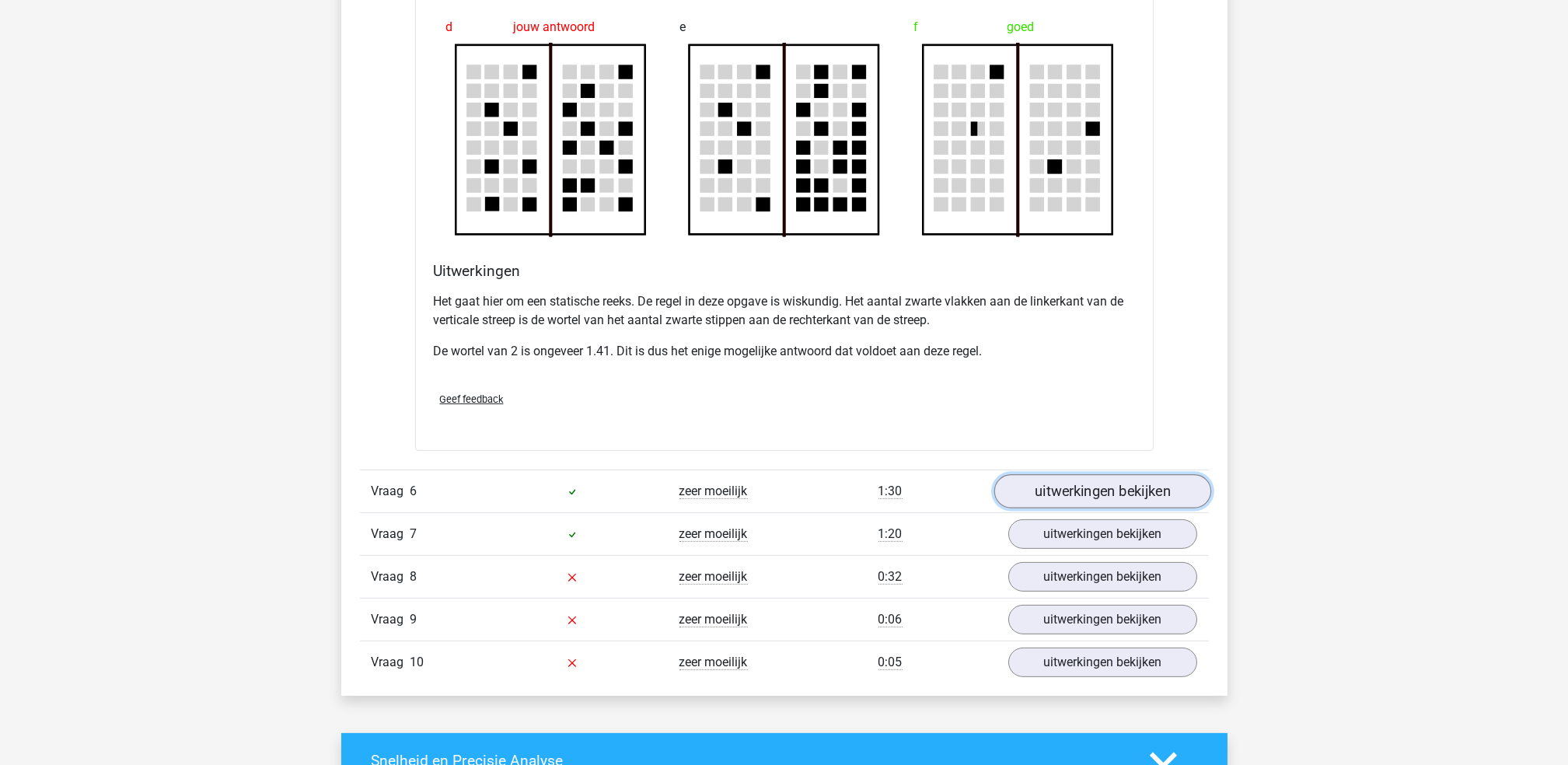
click at [1046, 501] on link "uitwerkingen bekijken" at bounding box center [1102, 491] width 217 height 34
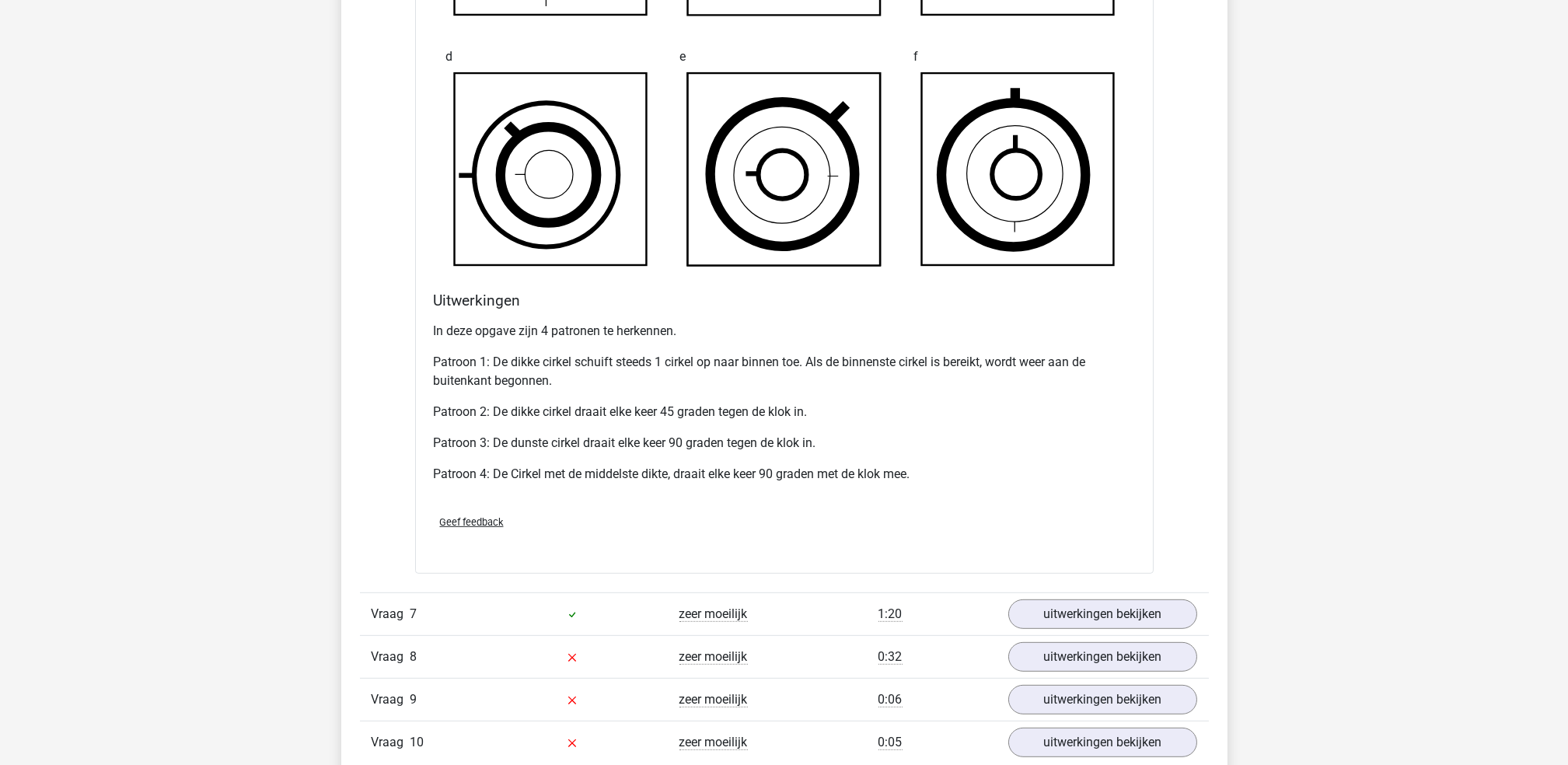
scroll to position [3622, 0]
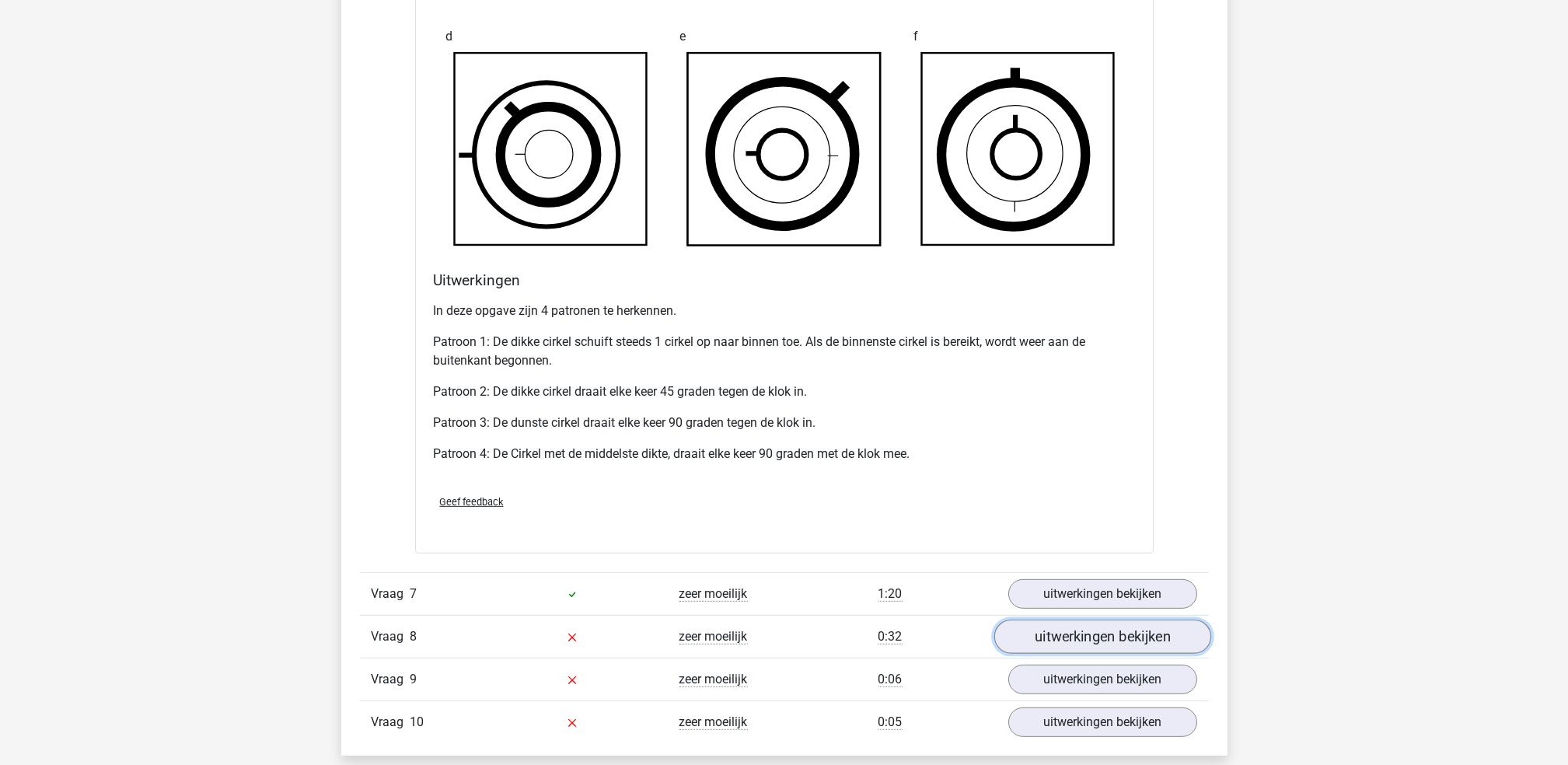
click at [1099, 638] on link "uitwerkingen bekijken" at bounding box center [1102, 637] width 217 height 34
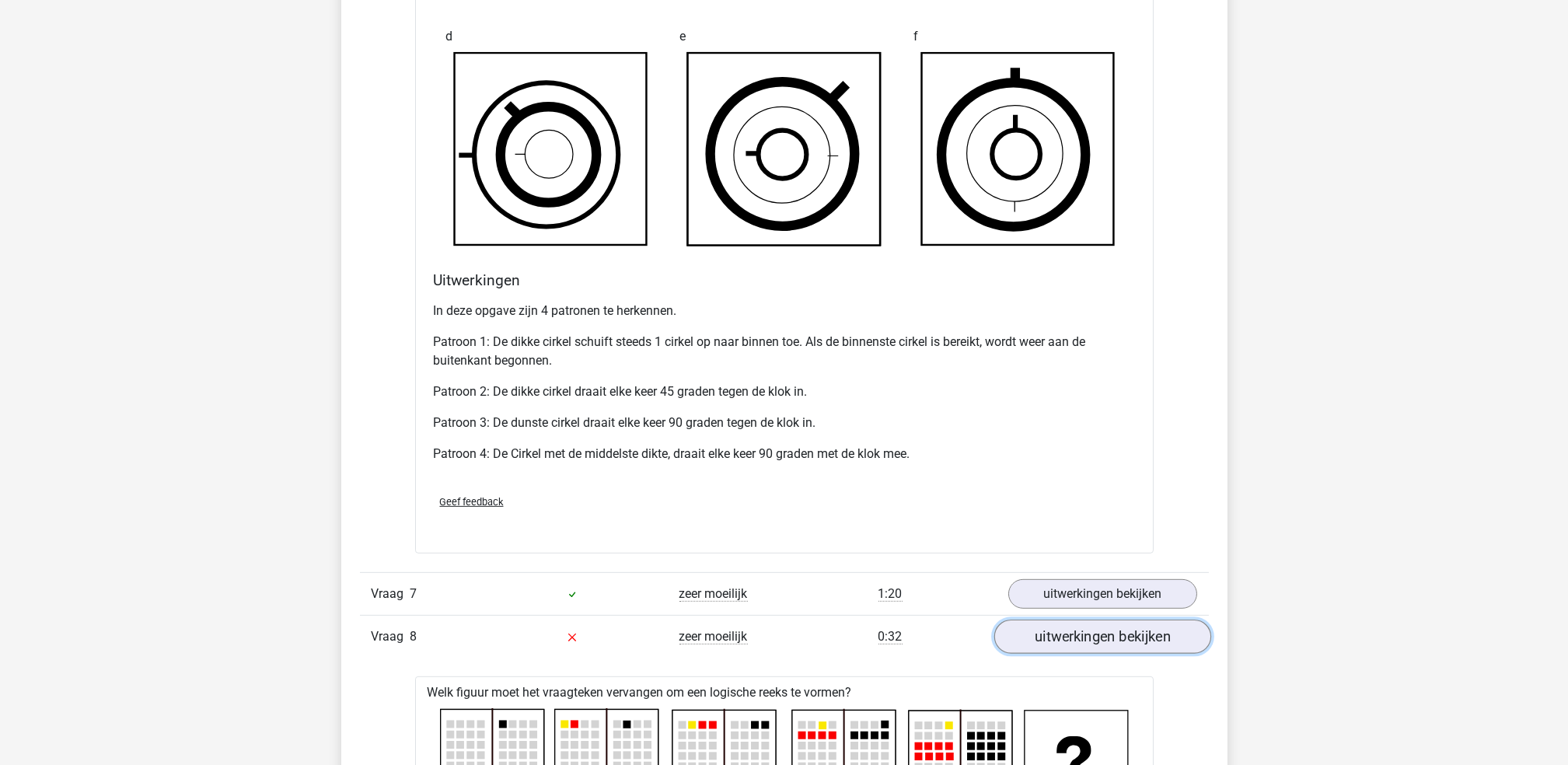
click at [1099, 638] on link "uitwerkingen bekijken" at bounding box center [1102, 637] width 217 height 34
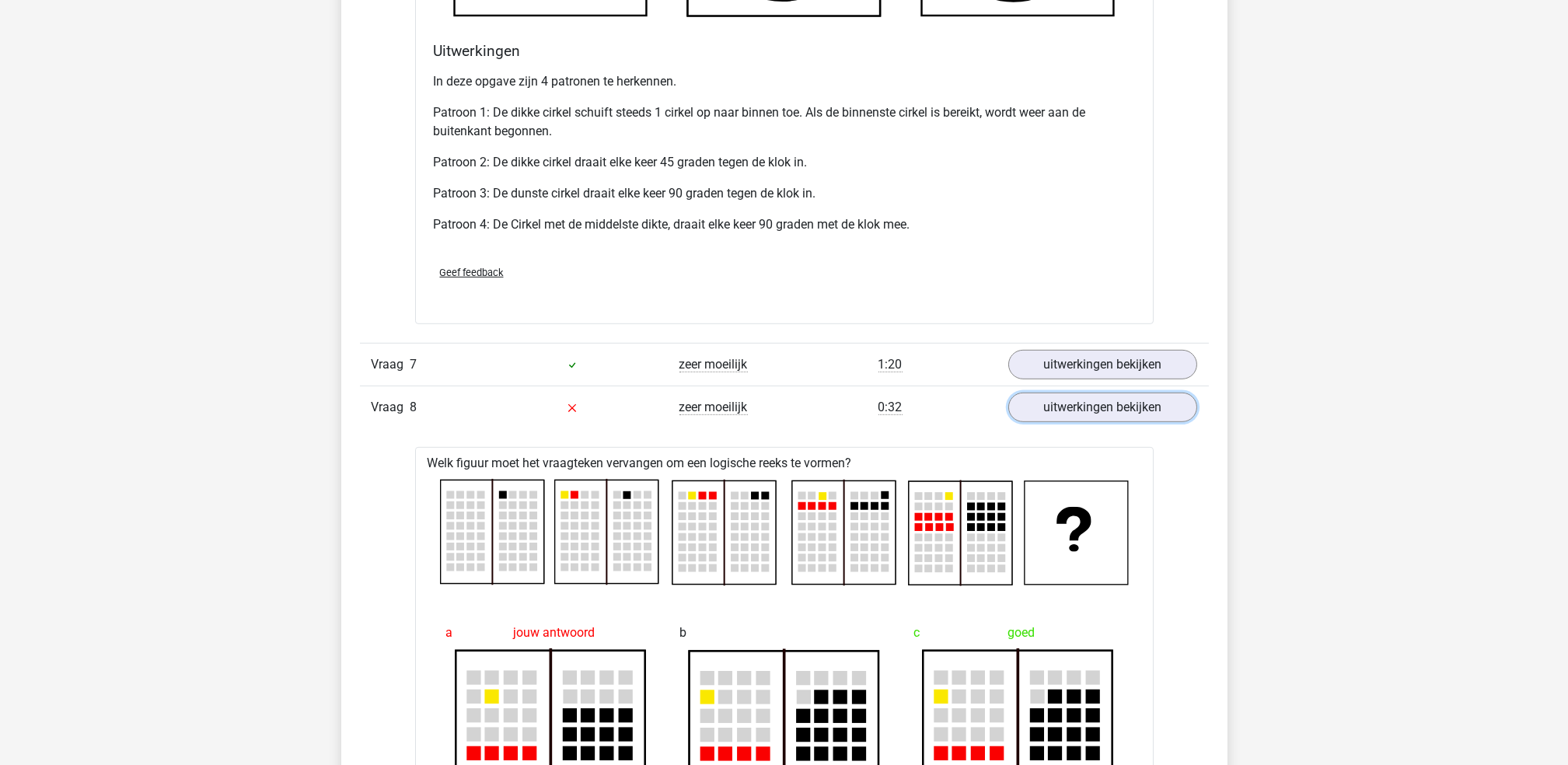
scroll to position [3858, 0]
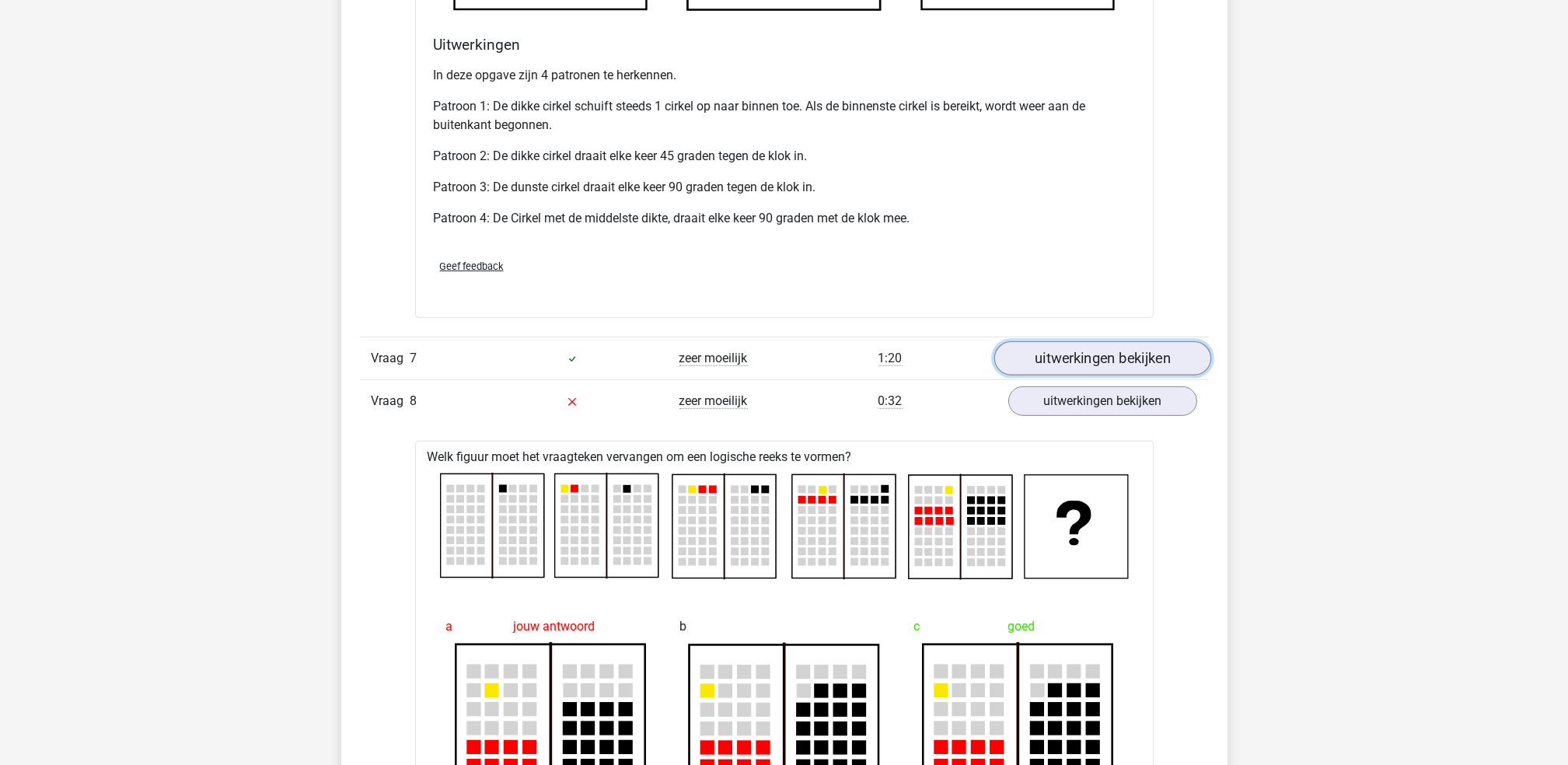
click at [1063, 370] on link "uitwerkingen bekijken" at bounding box center [1102, 359] width 217 height 34
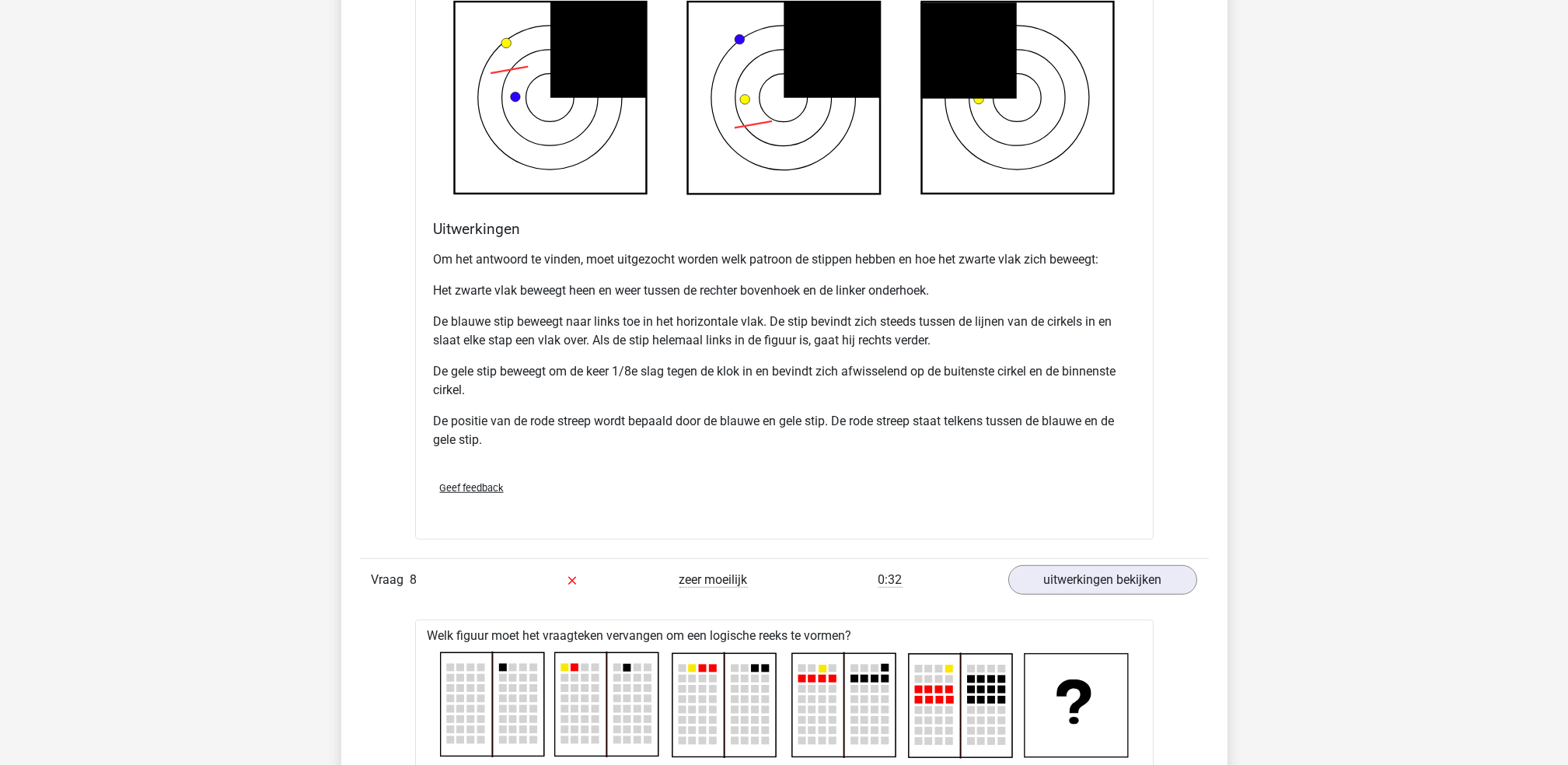
scroll to position [4726, 0]
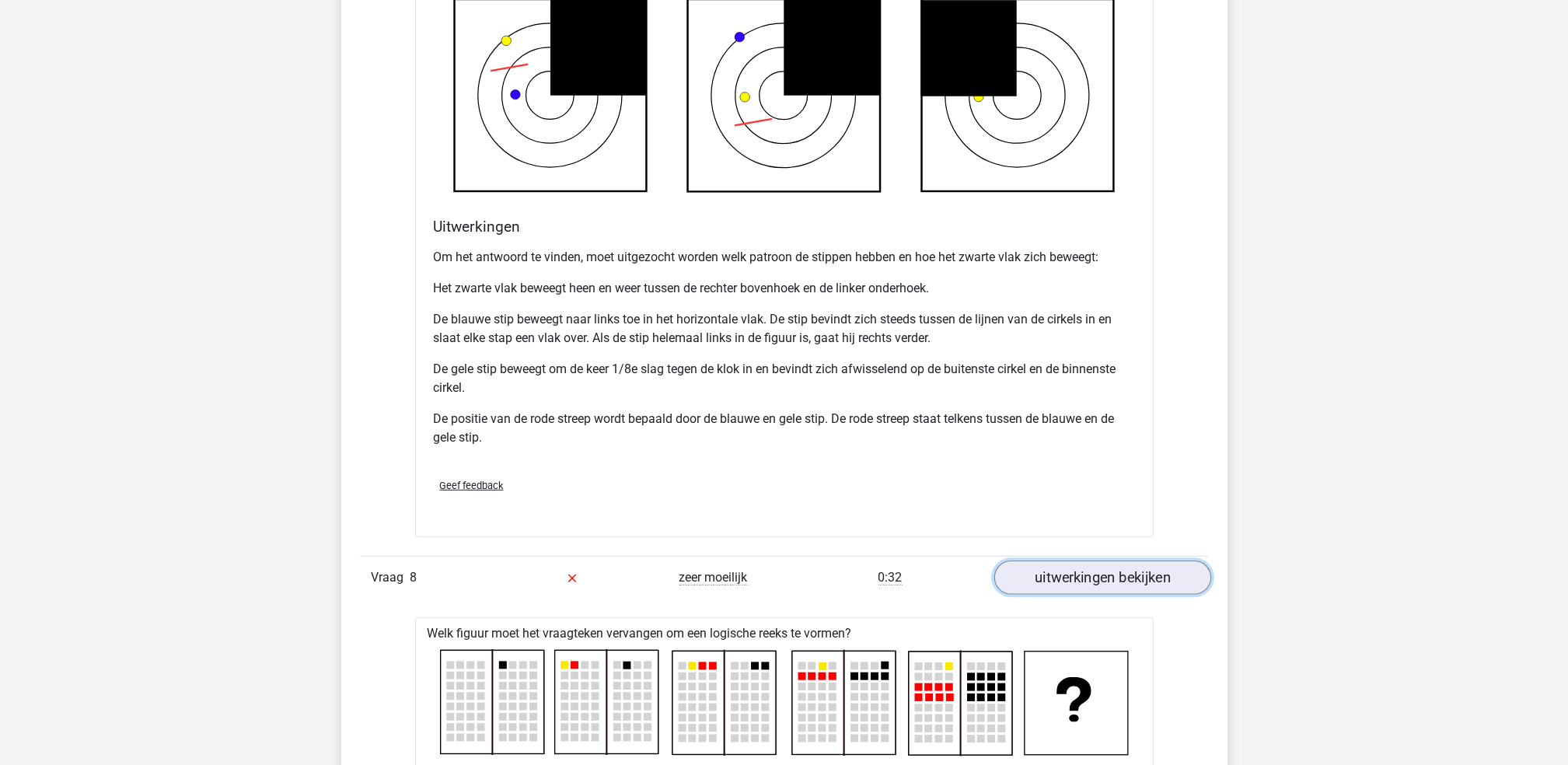
click at [1078, 586] on link "uitwerkingen bekijken" at bounding box center [1102, 578] width 217 height 34
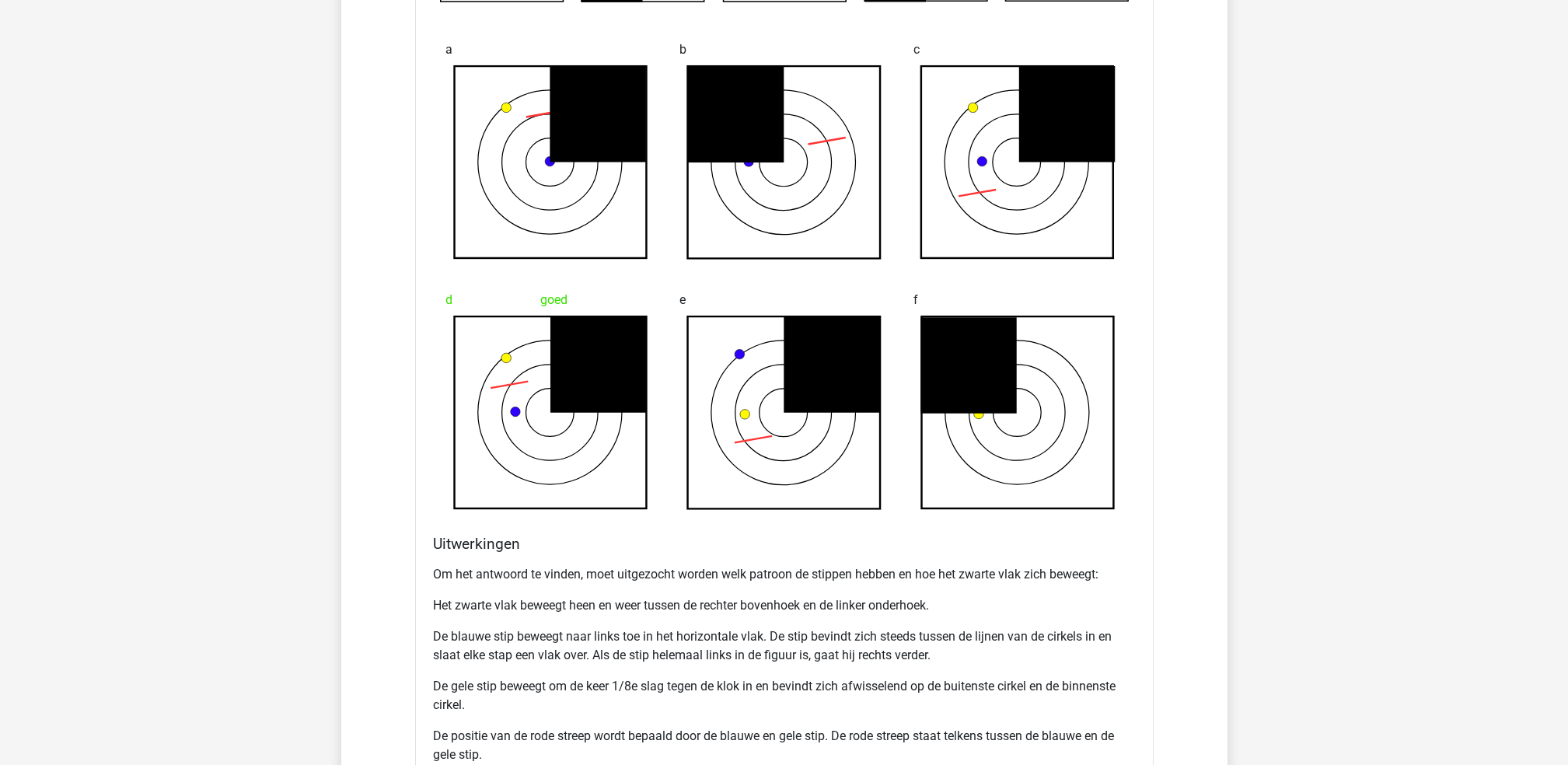
scroll to position [4403, 0]
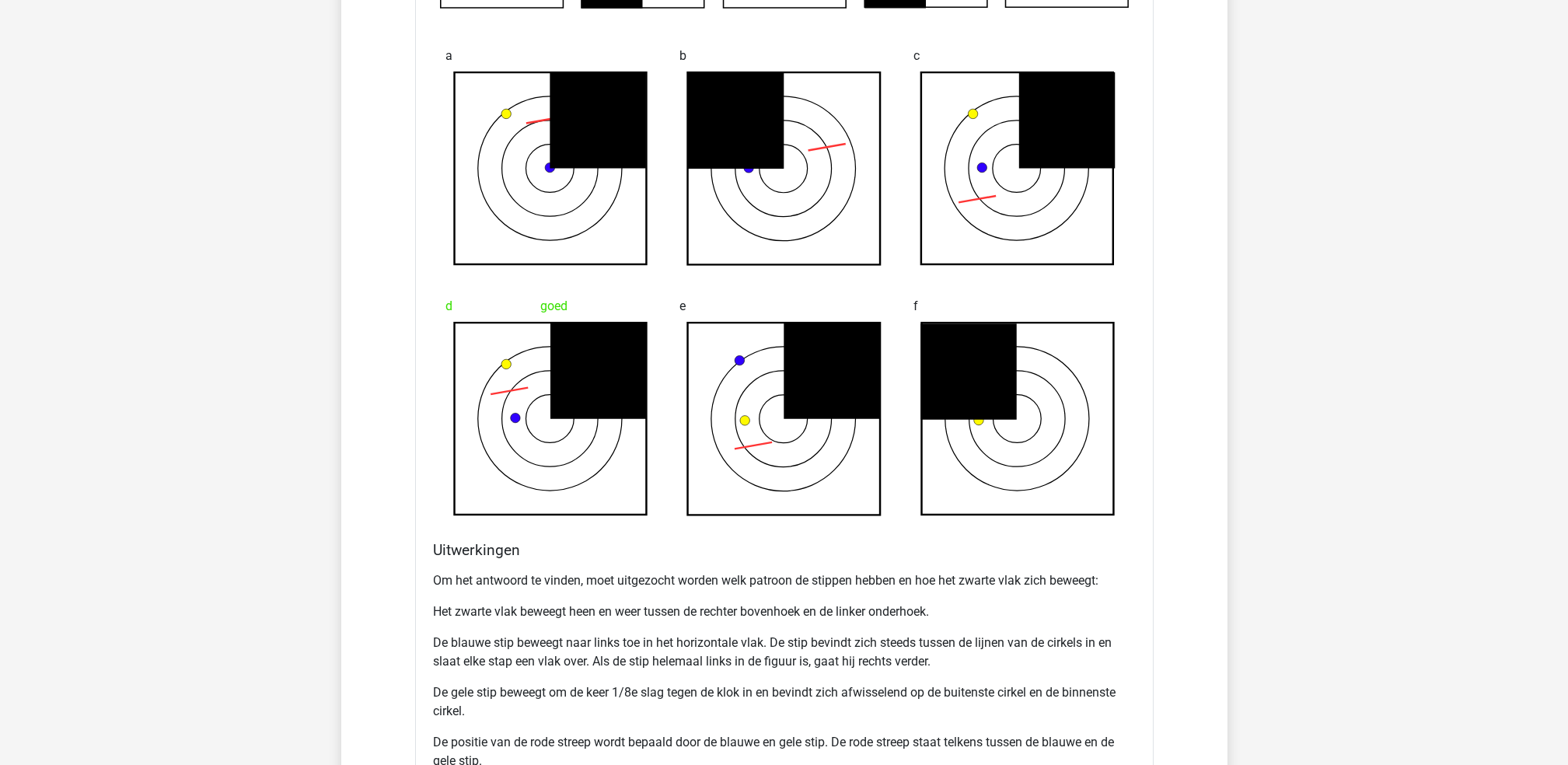
click at [603, 470] on icon at bounding box center [551, 419] width 193 height 193
drag, startPoint x: 603, startPoint y: 470, endPoint x: 721, endPoint y: 512, distance: 125.3
click at [721, 512] on icon at bounding box center [785, 419] width 193 height 193
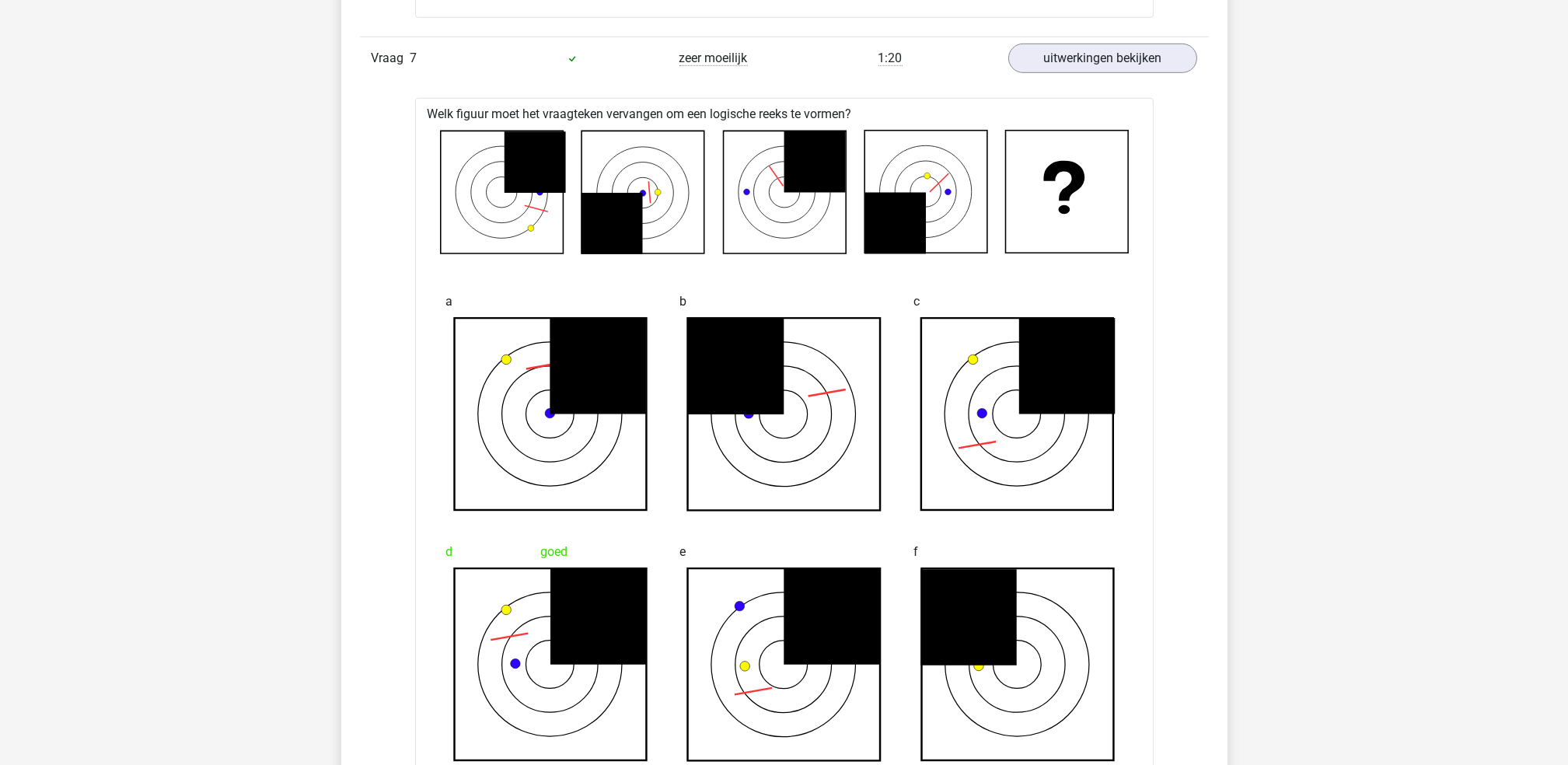
scroll to position [4166, 0]
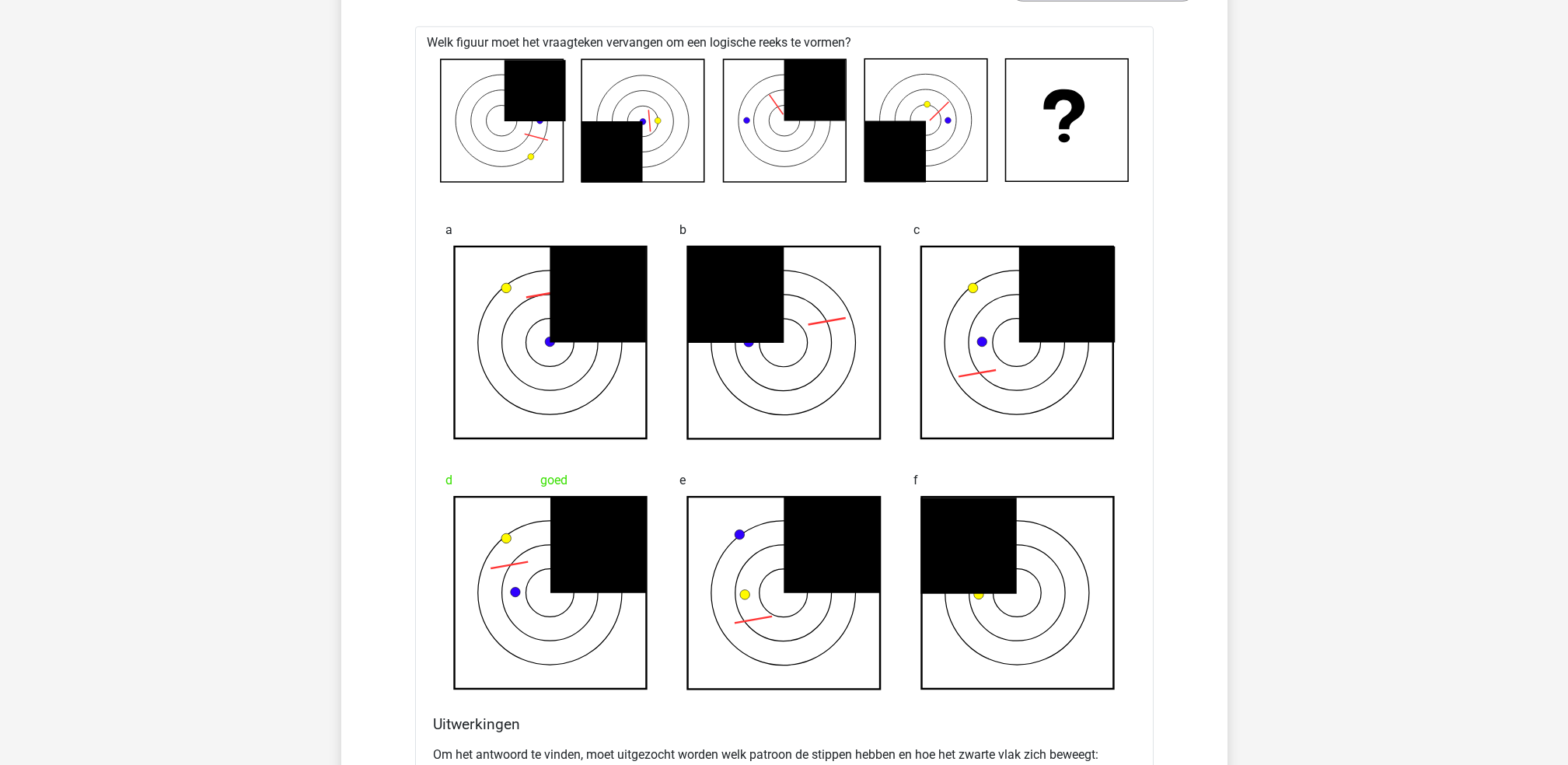
click at [732, 321] on icon at bounding box center [736, 294] width 97 height 97
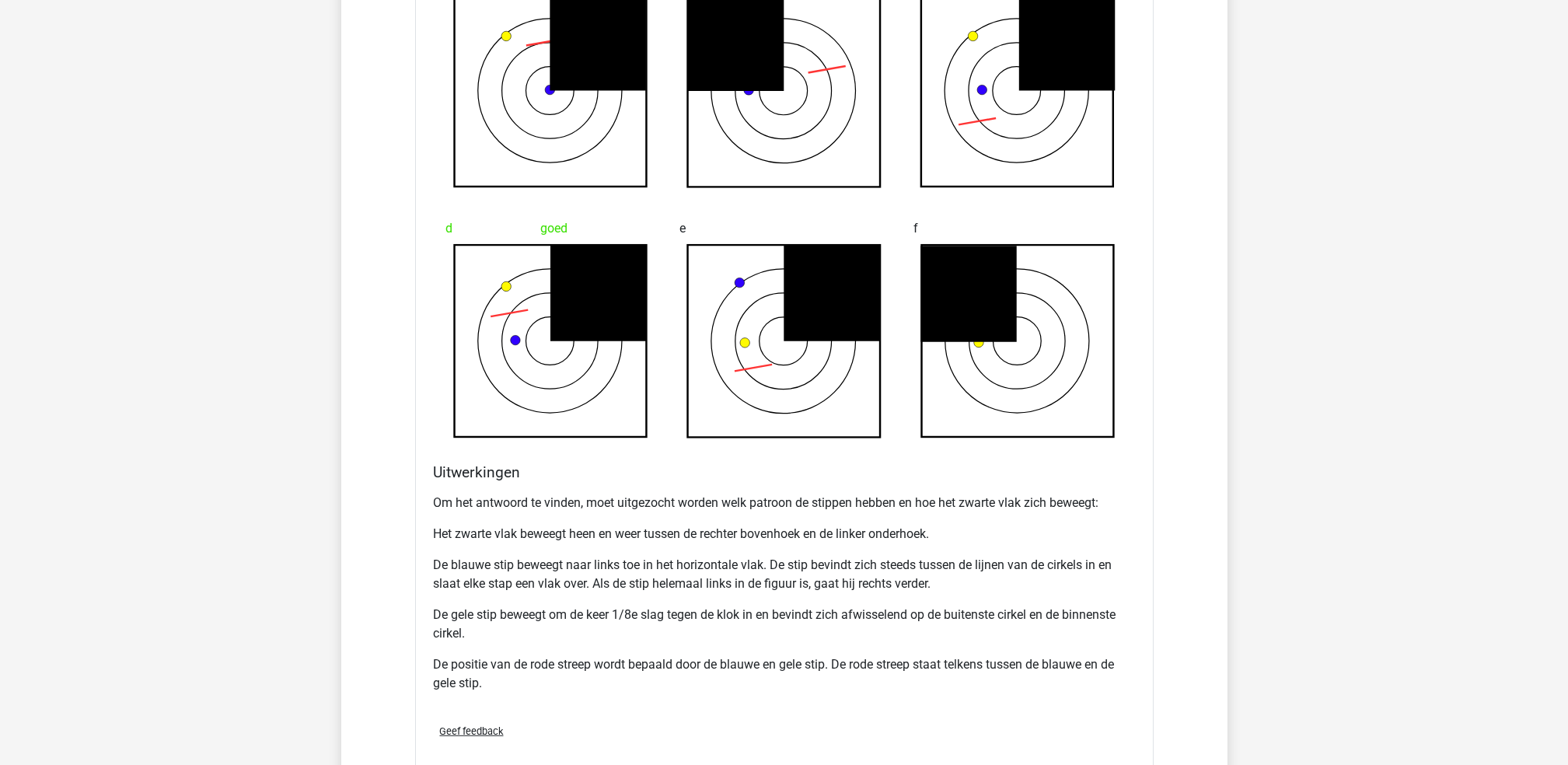
scroll to position [4476, 0]
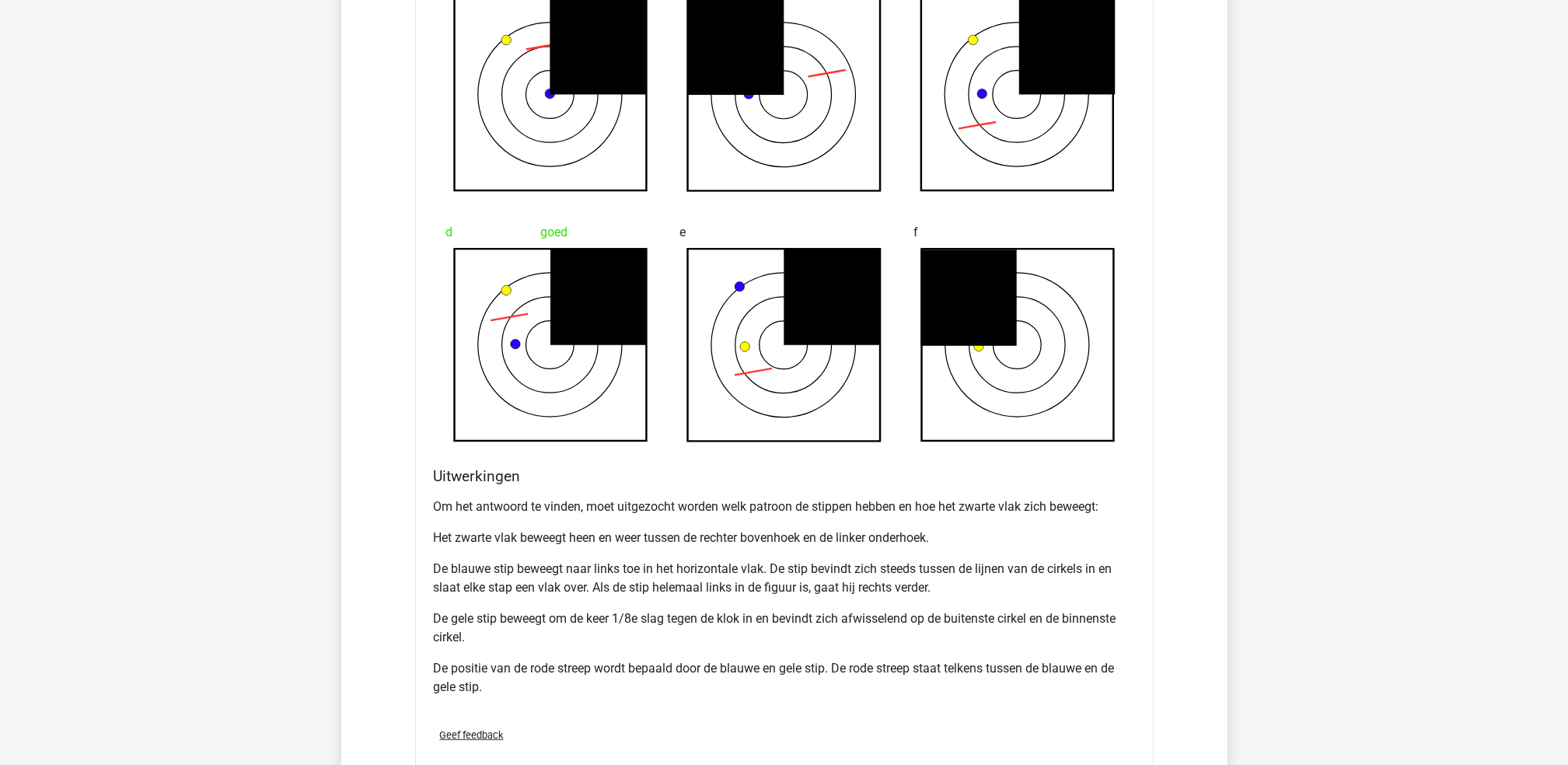
click at [752, 285] on icon at bounding box center [785, 346] width 193 height 193
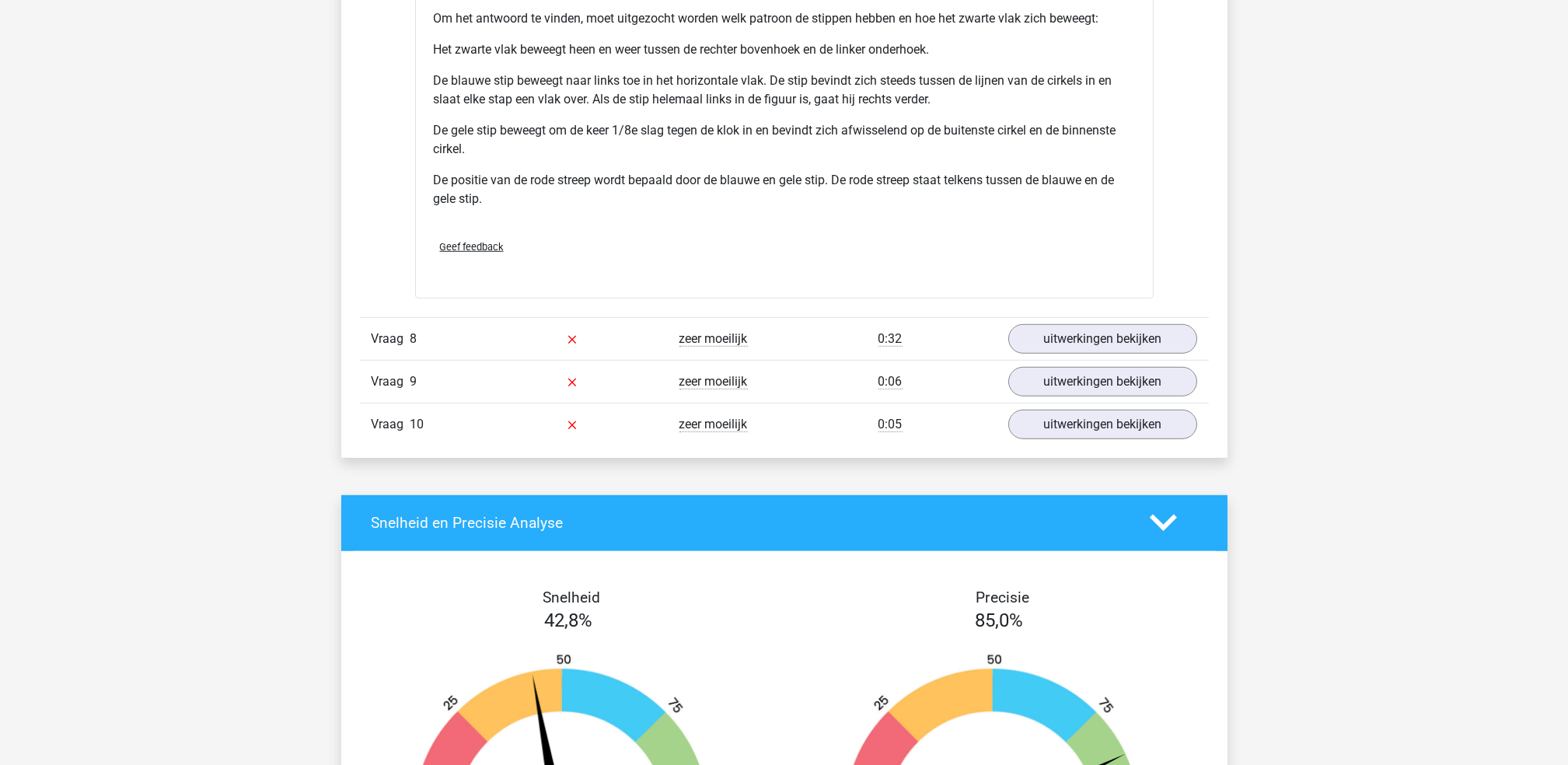
scroll to position [4966, 0]
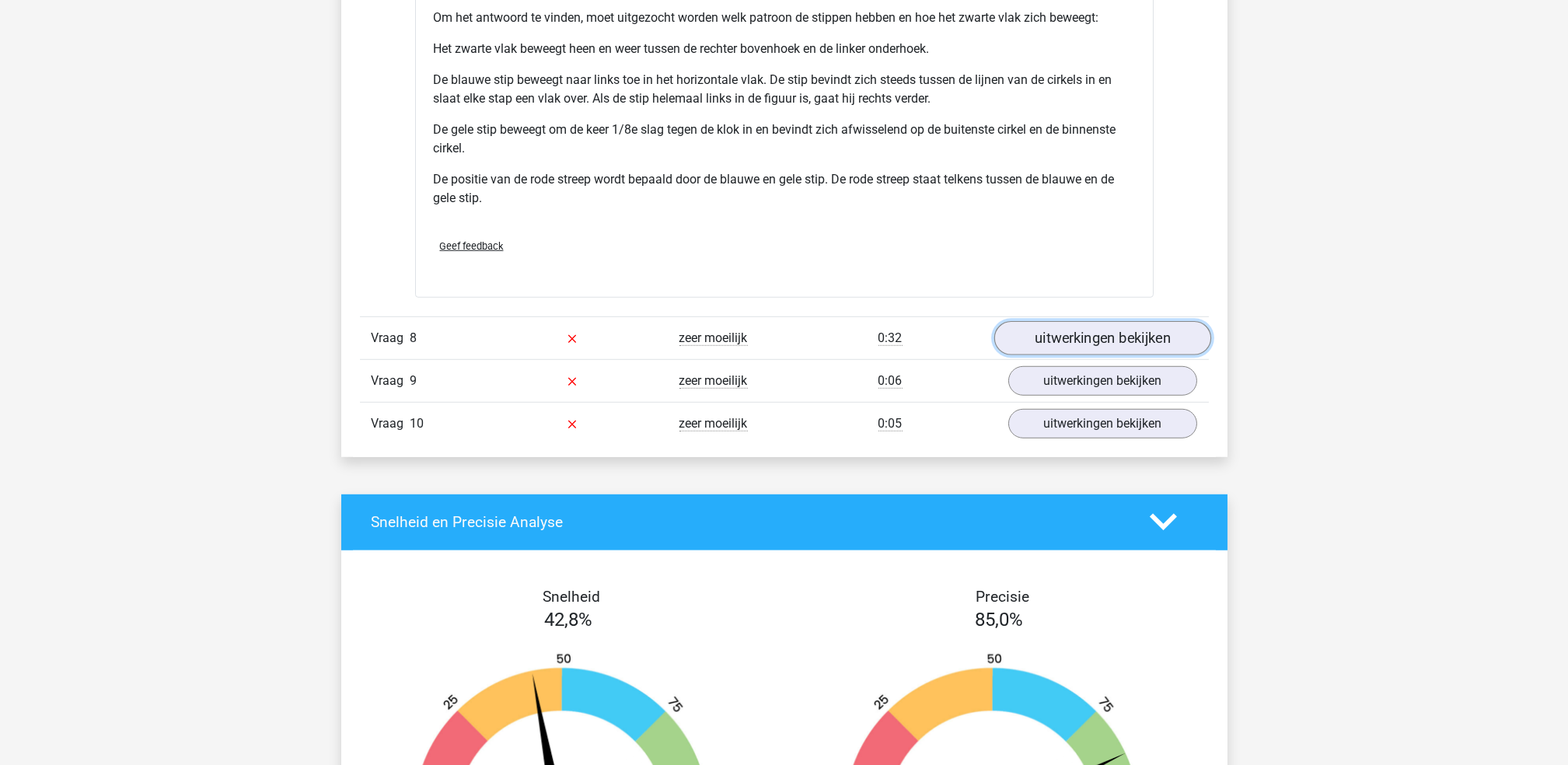
click at [1045, 327] on link "uitwerkingen bekijken" at bounding box center [1102, 338] width 217 height 34
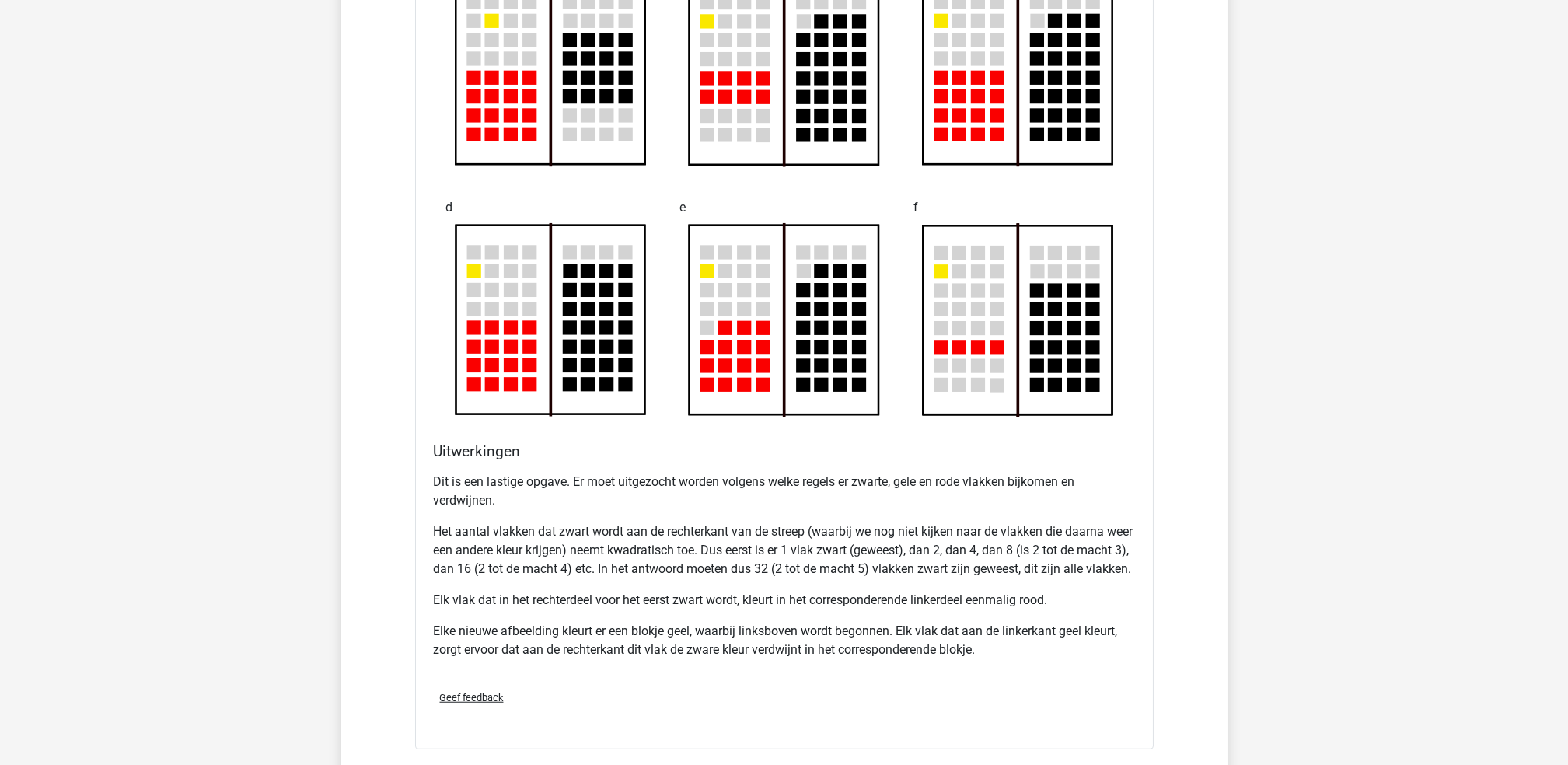
scroll to position [5573, 0]
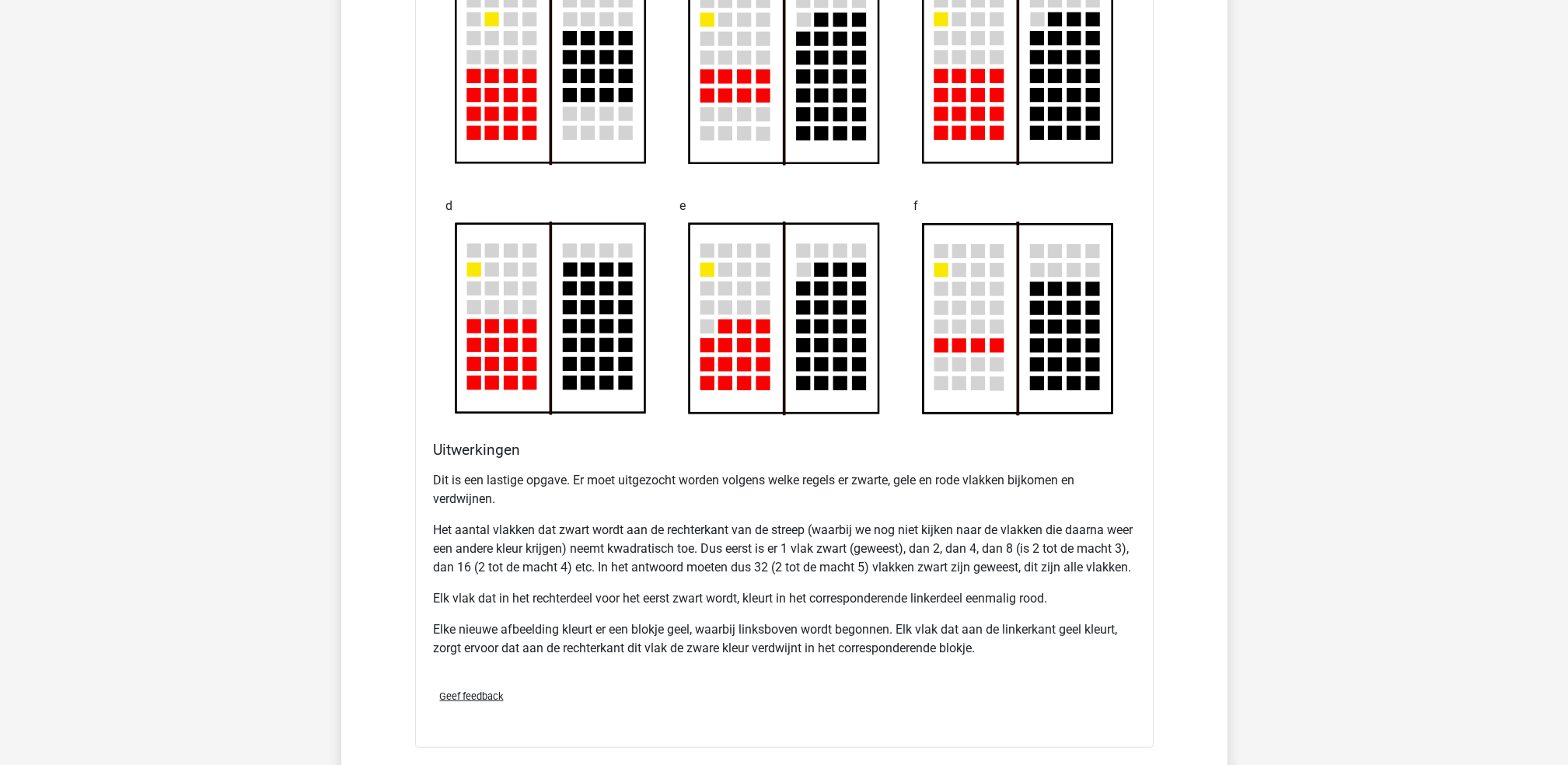
click at [793, 356] on rect at bounding box center [784, 319] width 189 height 189
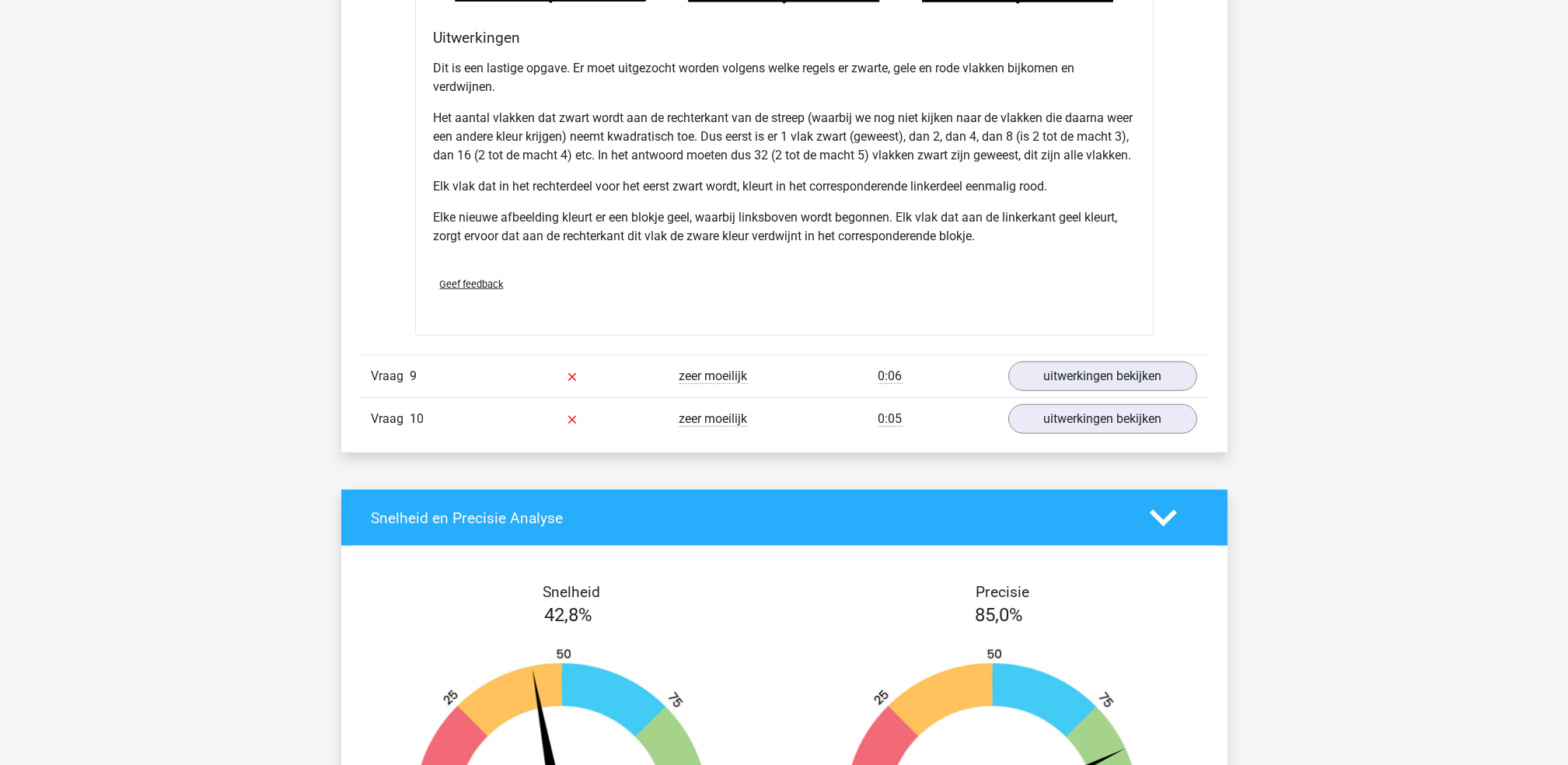
scroll to position [5994, 0]
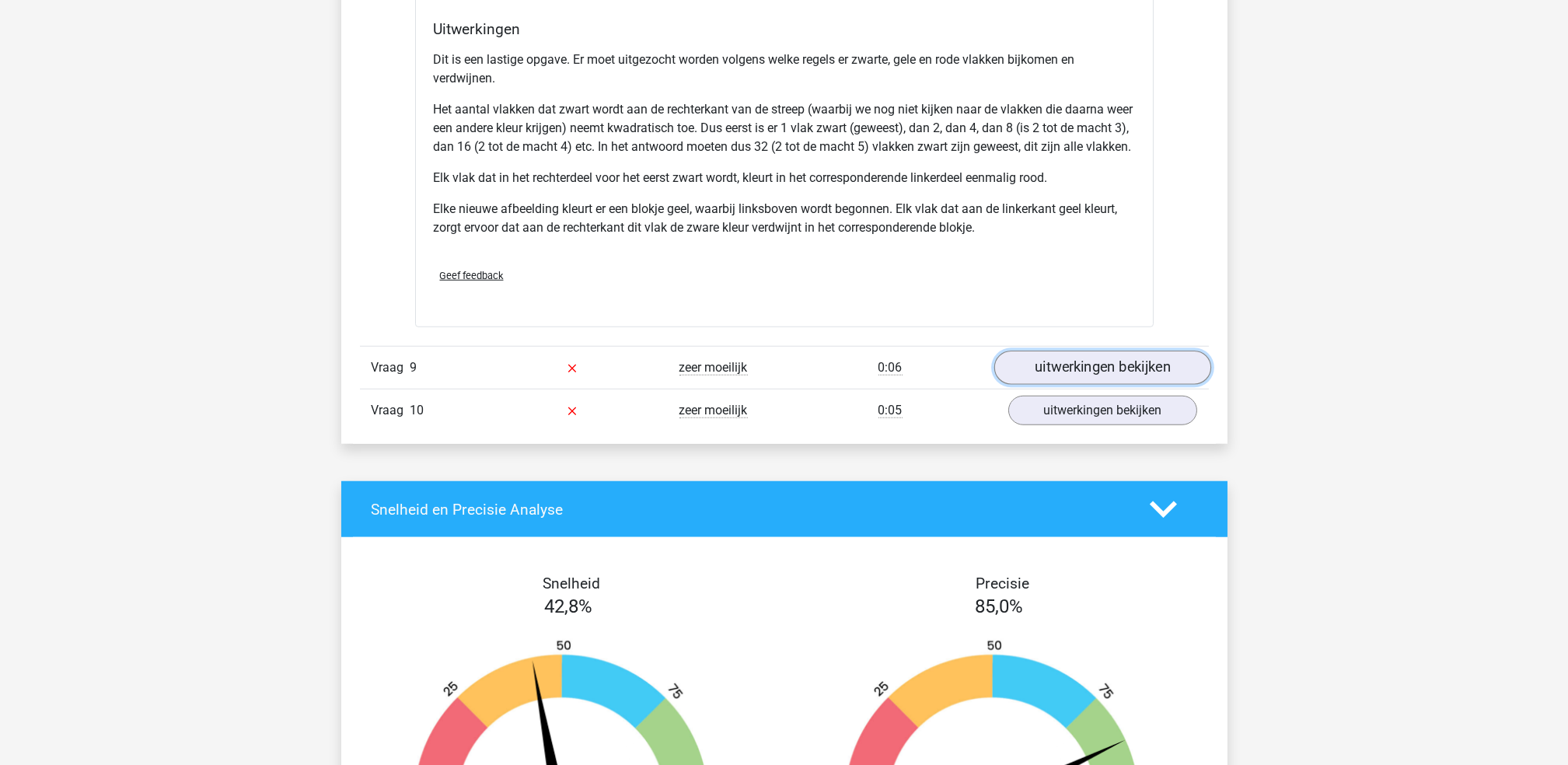
click at [1058, 384] on link "uitwerkingen bekijken" at bounding box center [1102, 368] width 217 height 34
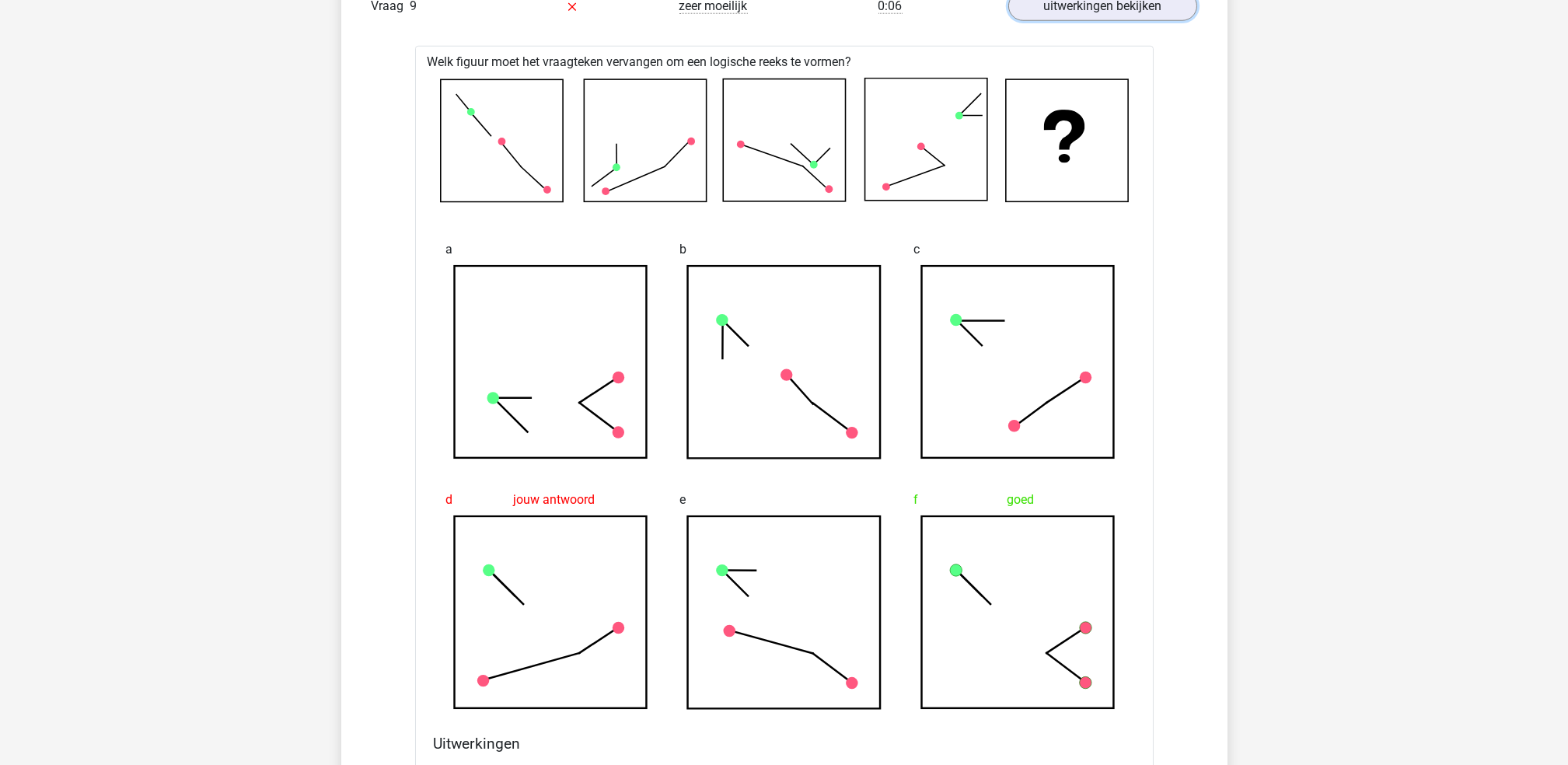
scroll to position [6357, 0]
click at [635, 207] on div at bounding box center [784, 138] width 713 height 137
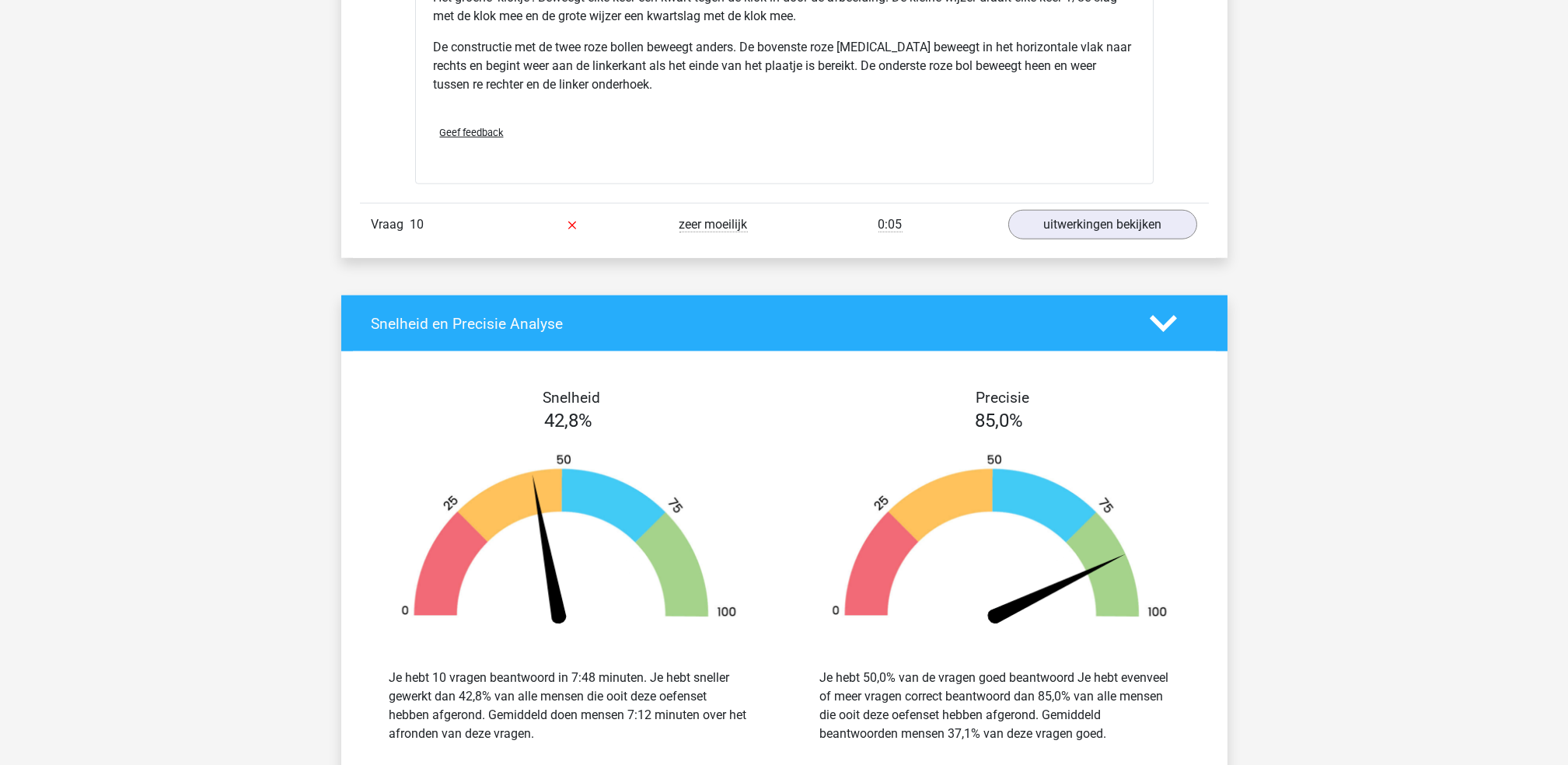
scroll to position [7133, 0]
click at [1115, 239] on link "uitwerkingen bekijken" at bounding box center [1102, 224] width 217 height 34
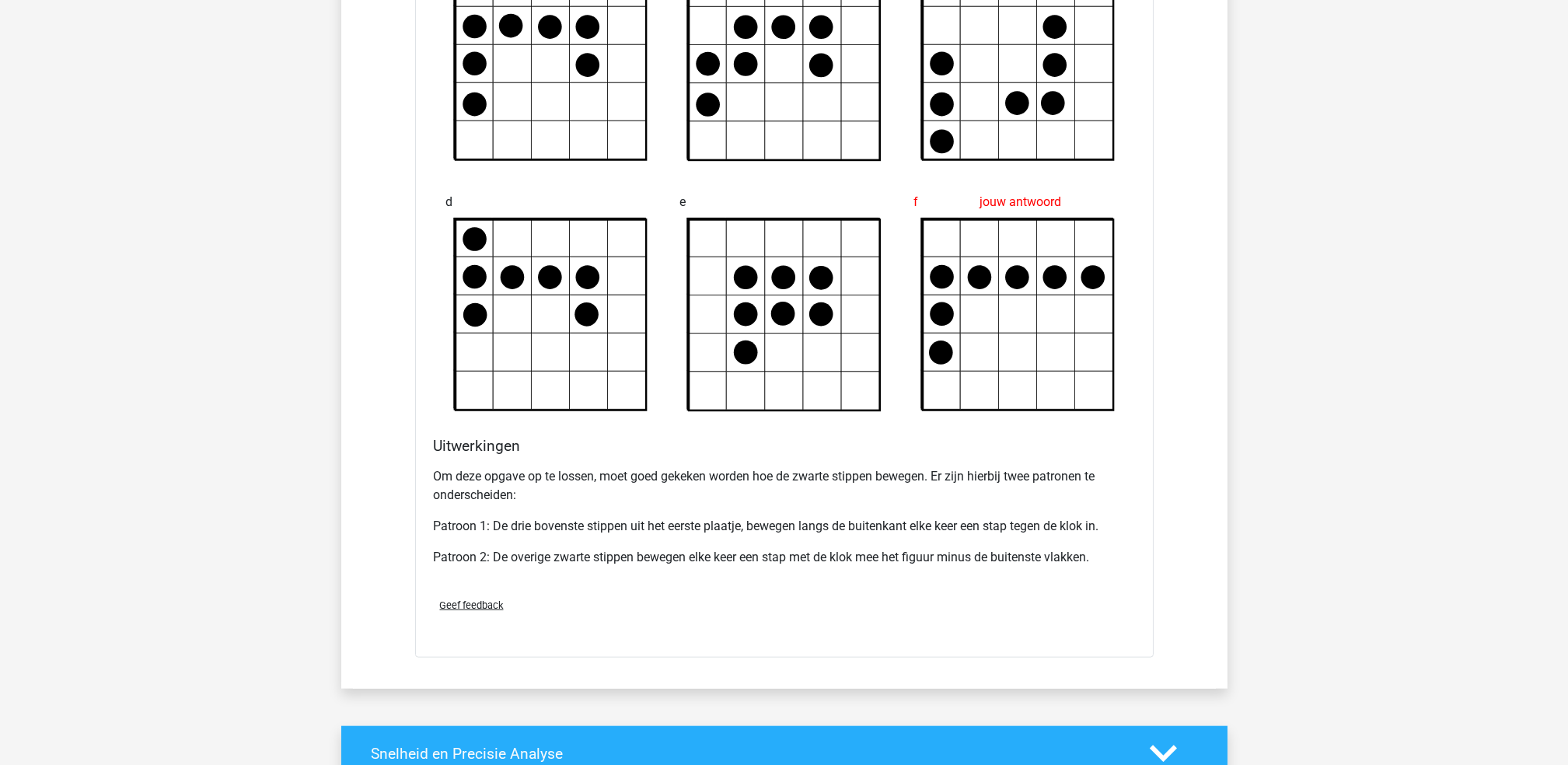
scroll to position [7657, 0]
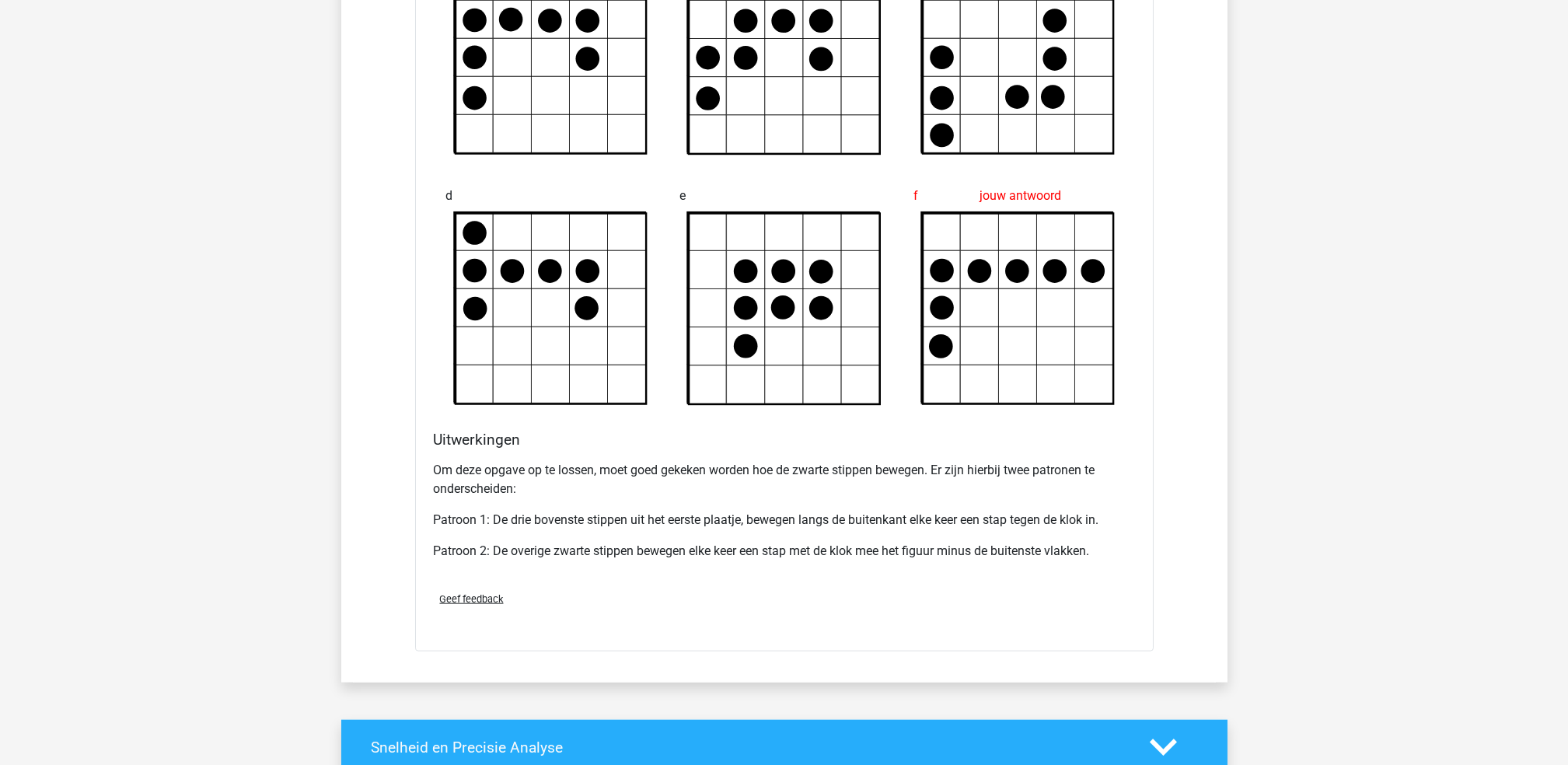
click at [750, 498] on p "Om deze opgave op te lossen, moet goed gekeken worden hoe de zwarte stippen bew…" at bounding box center [784, 479] width 701 height 37
click at [737, 488] on p "Om deze opgave op te lossen, moet goed gekeken worden hoe de zwarte stippen bew…" at bounding box center [784, 479] width 701 height 37
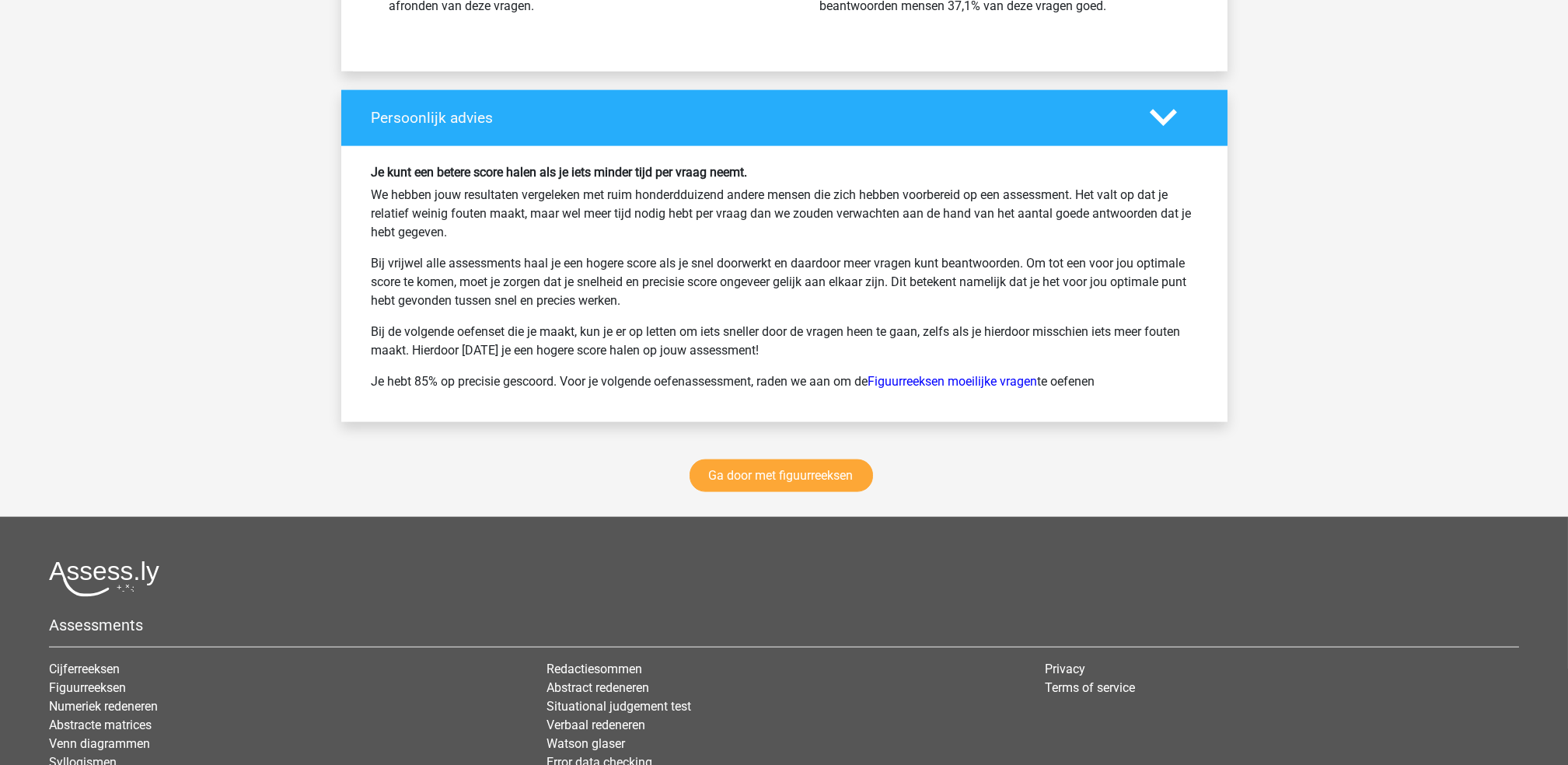
scroll to position [8807, 0]
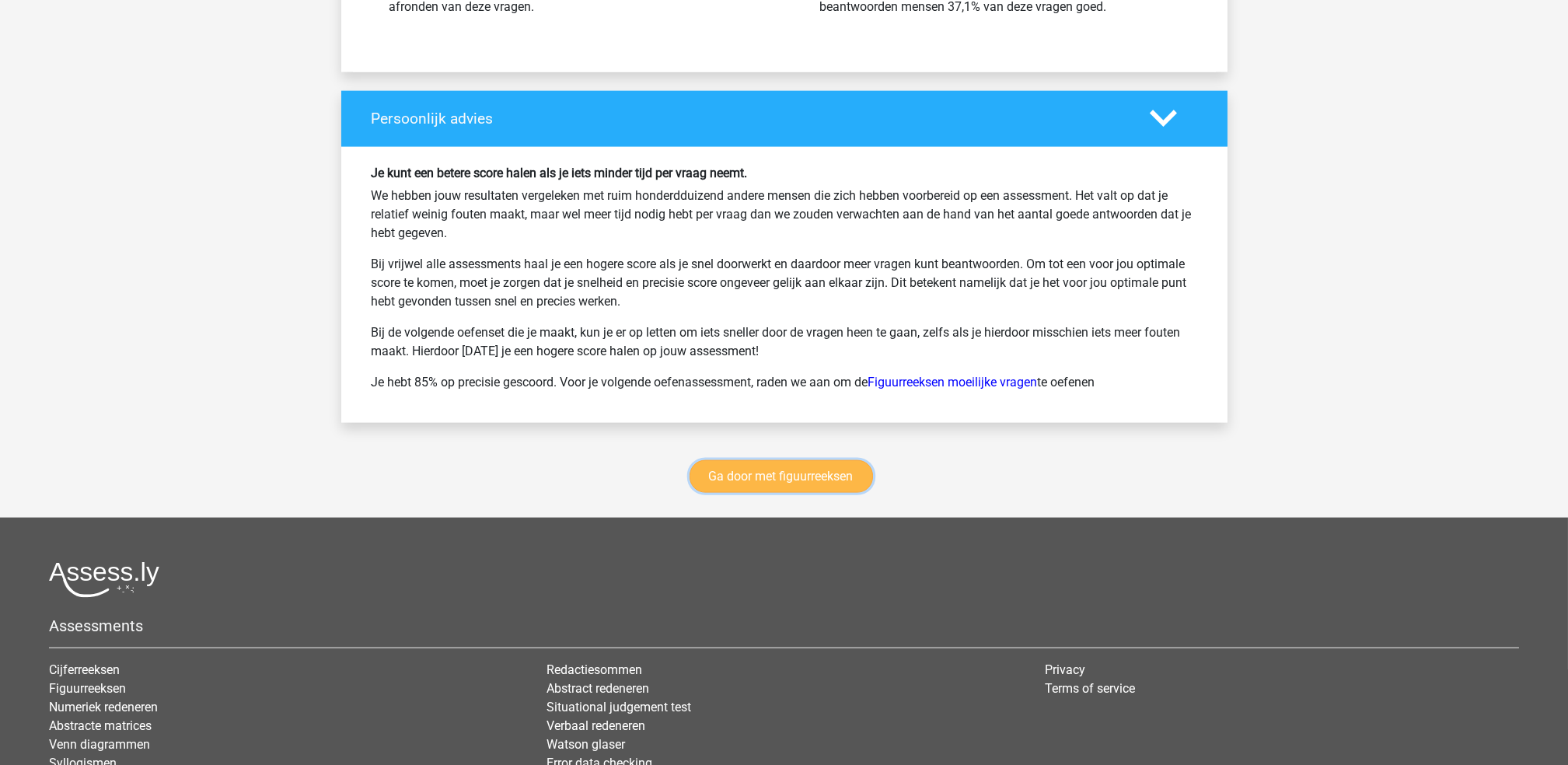
click at [801, 493] on link "Ga door met figuurreeksen" at bounding box center [781, 476] width 183 height 33
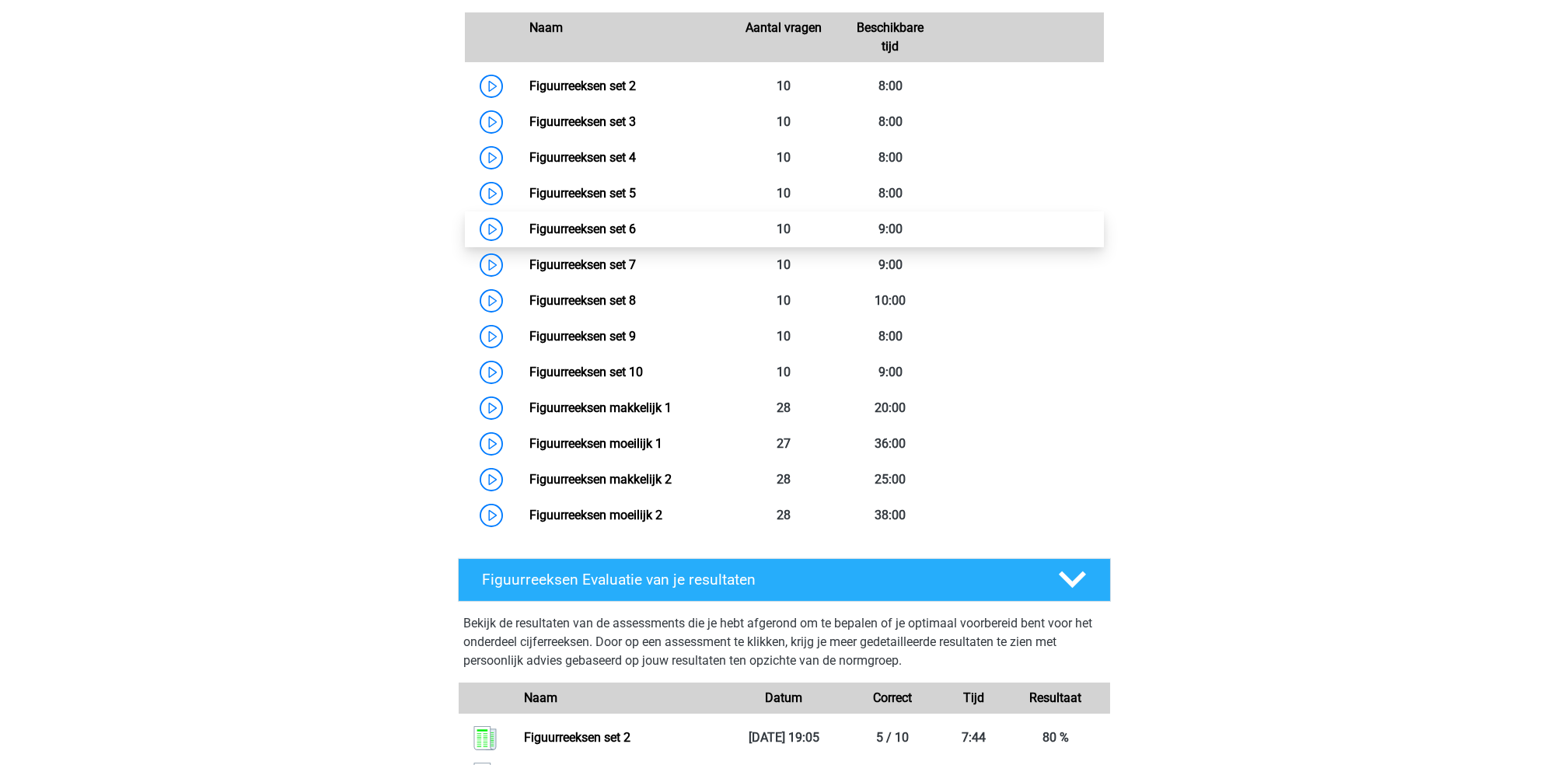
scroll to position [791, 0]
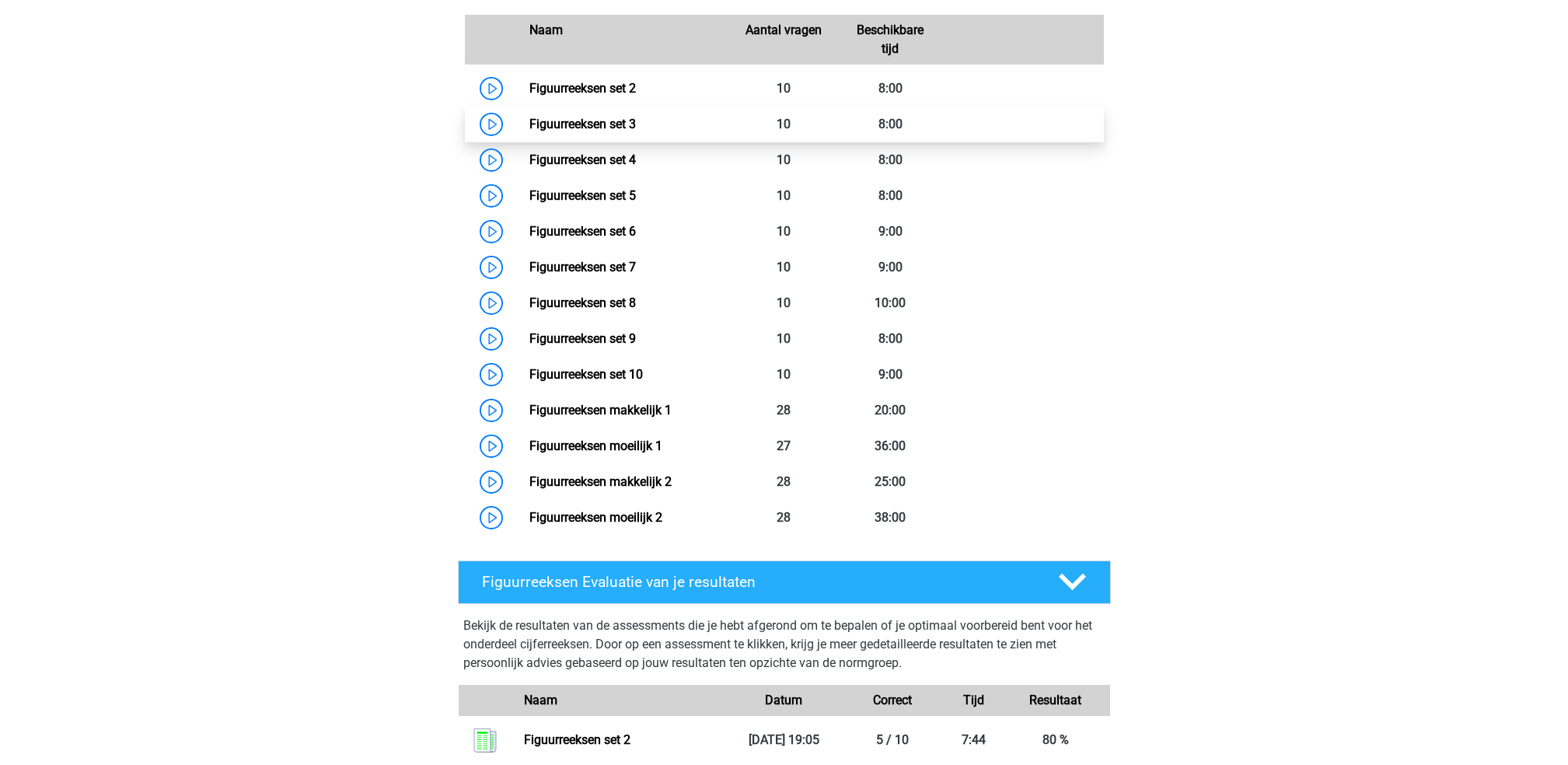
click at [606, 119] on link "Figuurreeksen set 3" at bounding box center [582, 124] width 107 height 15
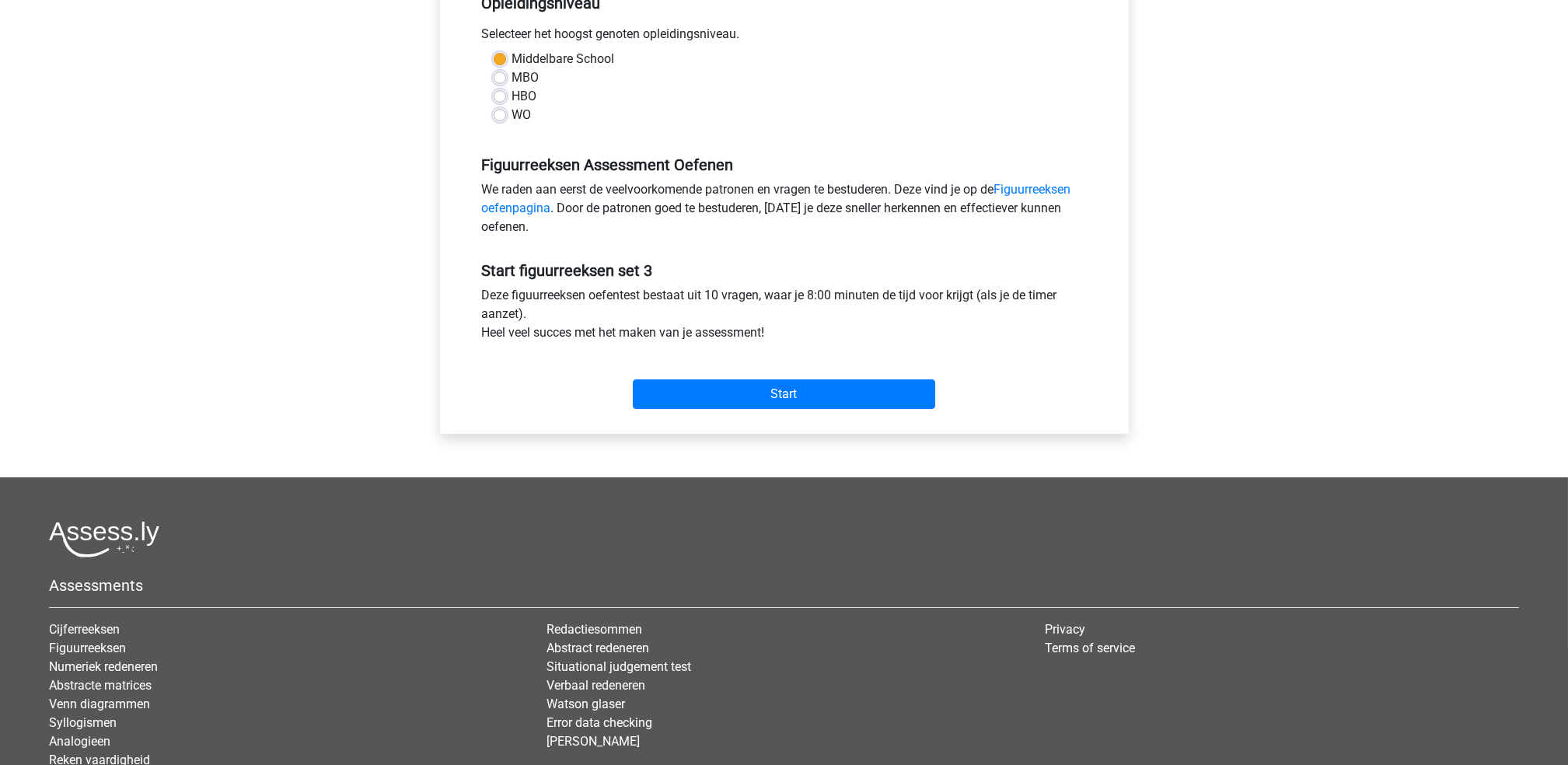
scroll to position [352, 0]
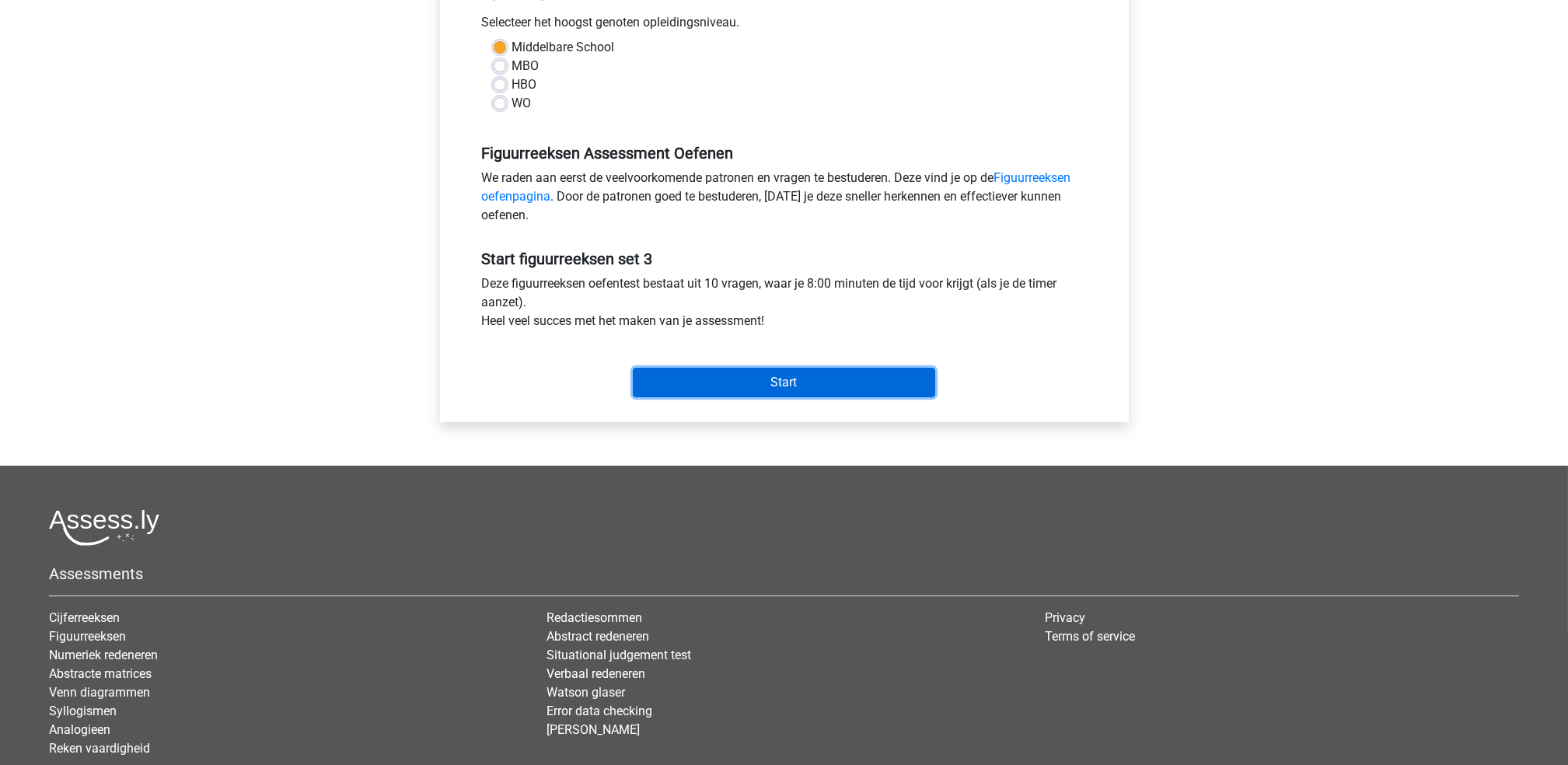
click at [756, 371] on input "Start" at bounding box center [784, 382] width 303 height 30
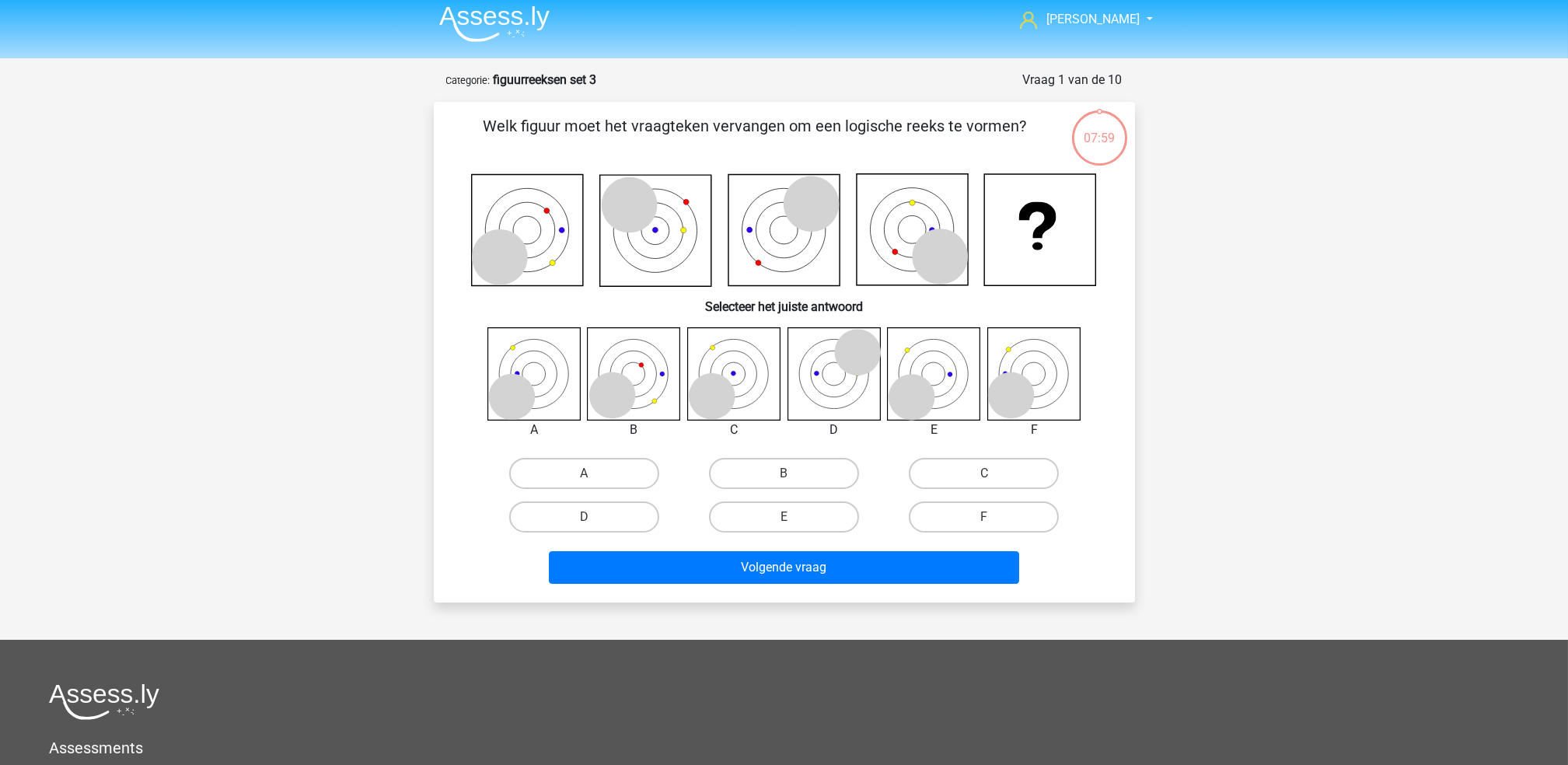
scroll to position [8, 0]
click at [641, 380] on icon at bounding box center [634, 373] width 93 height 93
click at [764, 472] on label "B" at bounding box center [784, 472] width 150 height 31
click at [784, 472] on input "B" at bounding box center [789, 477] width 10 height 10
radio input "true"
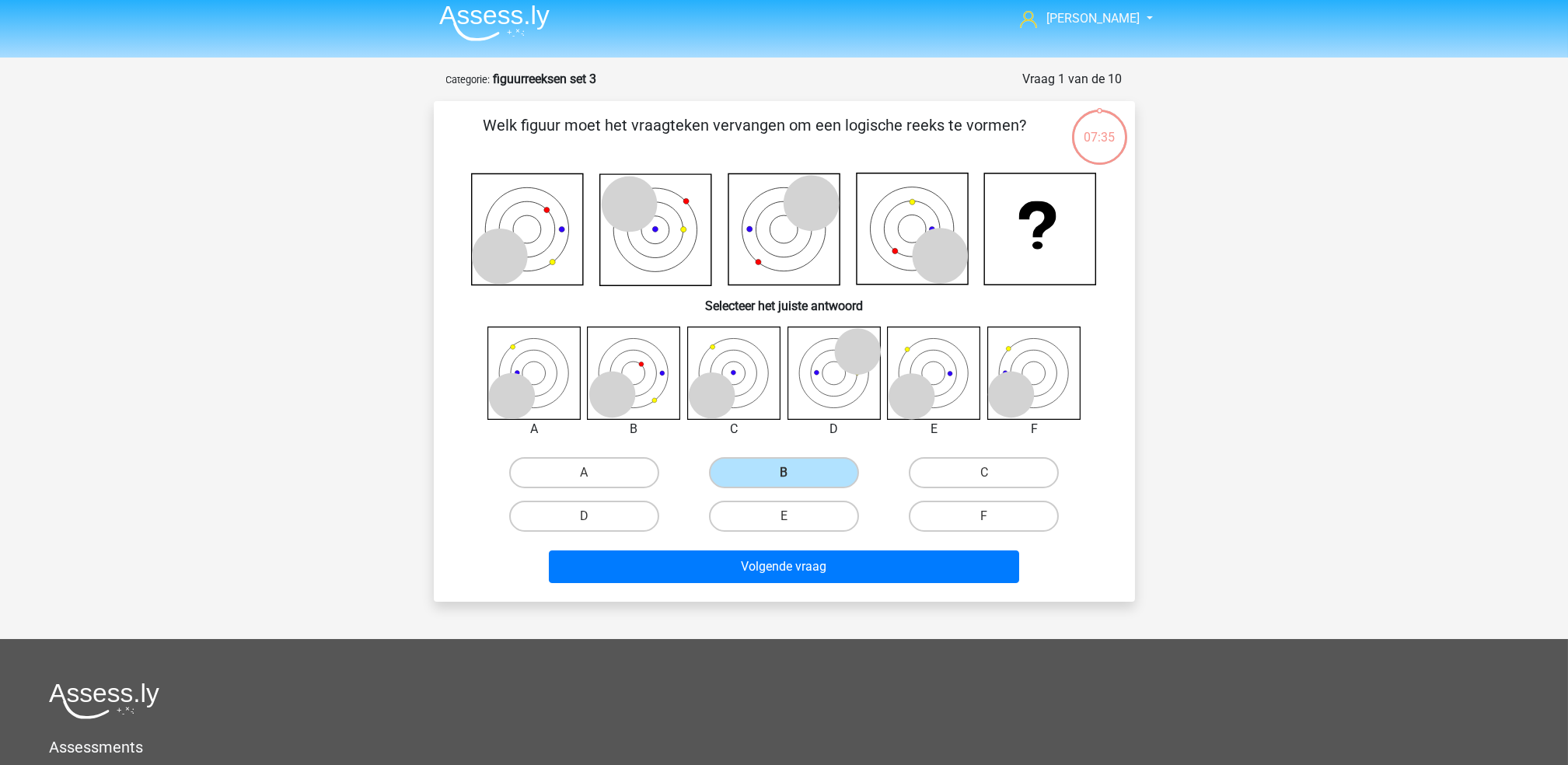
click at [620, 383] on icon at bounding box center [612, 394] width 47 height 47
click at [628, 385] on icon at bounding box center [612, 394] width 47 height 47
click at [508, 223] on icon at bounding box center [527, 230] width 112 height 112
click at [588, 476] on input "A" at bounding box center [589, 477] width 10 height 10
radio input "true"
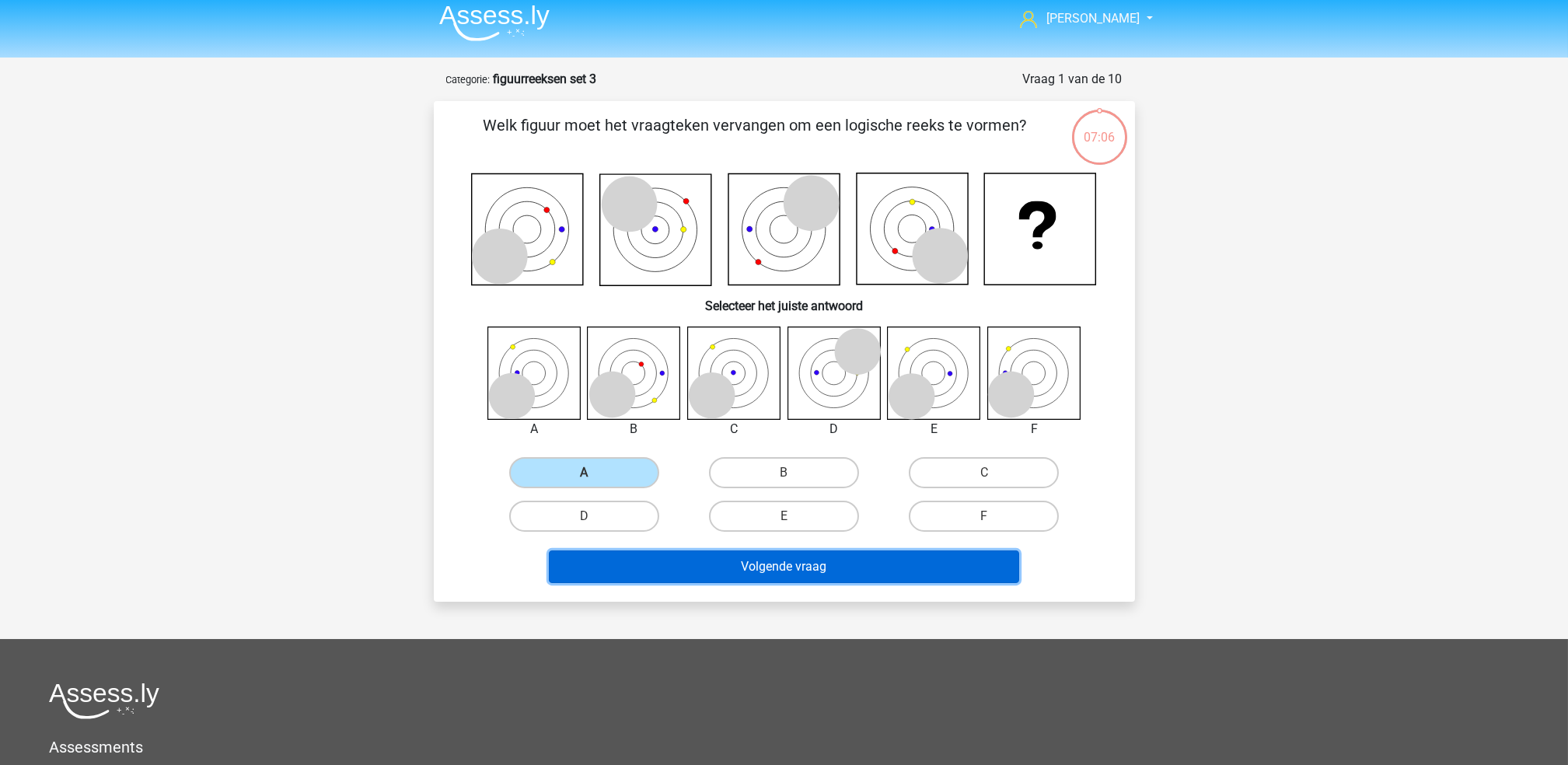
click at [726, 555] on button "Volgende vraag" at bounding box center [784, 566] width 470 height 33
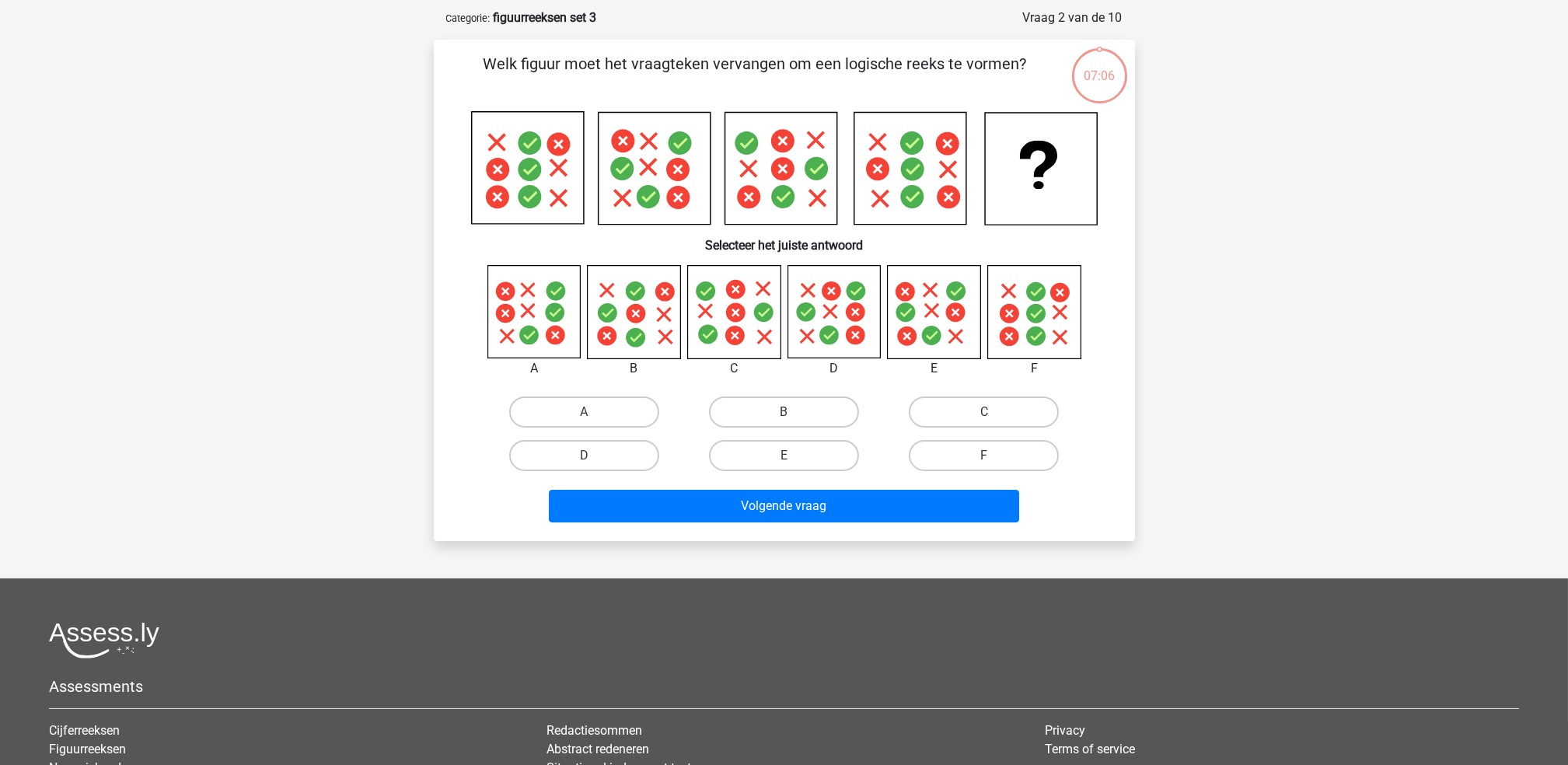
scroll to position [78, 0]
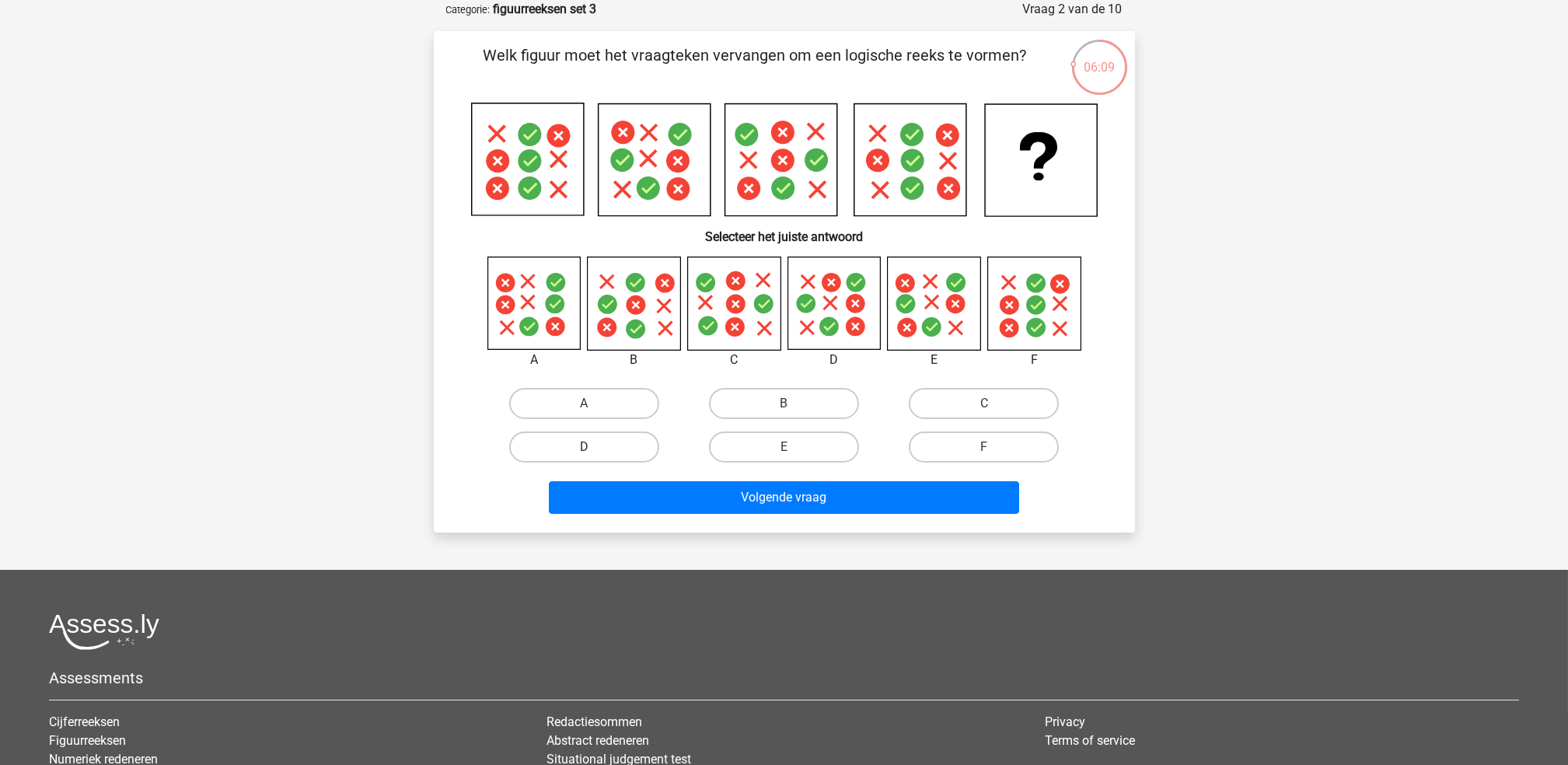
click at [575, 432] on label "D" at bounding box center [584, 446] width 150 height 31
click at [584, 447] on input "D" at bounding box center [589, 452] width 10 height 10
radio input "true"
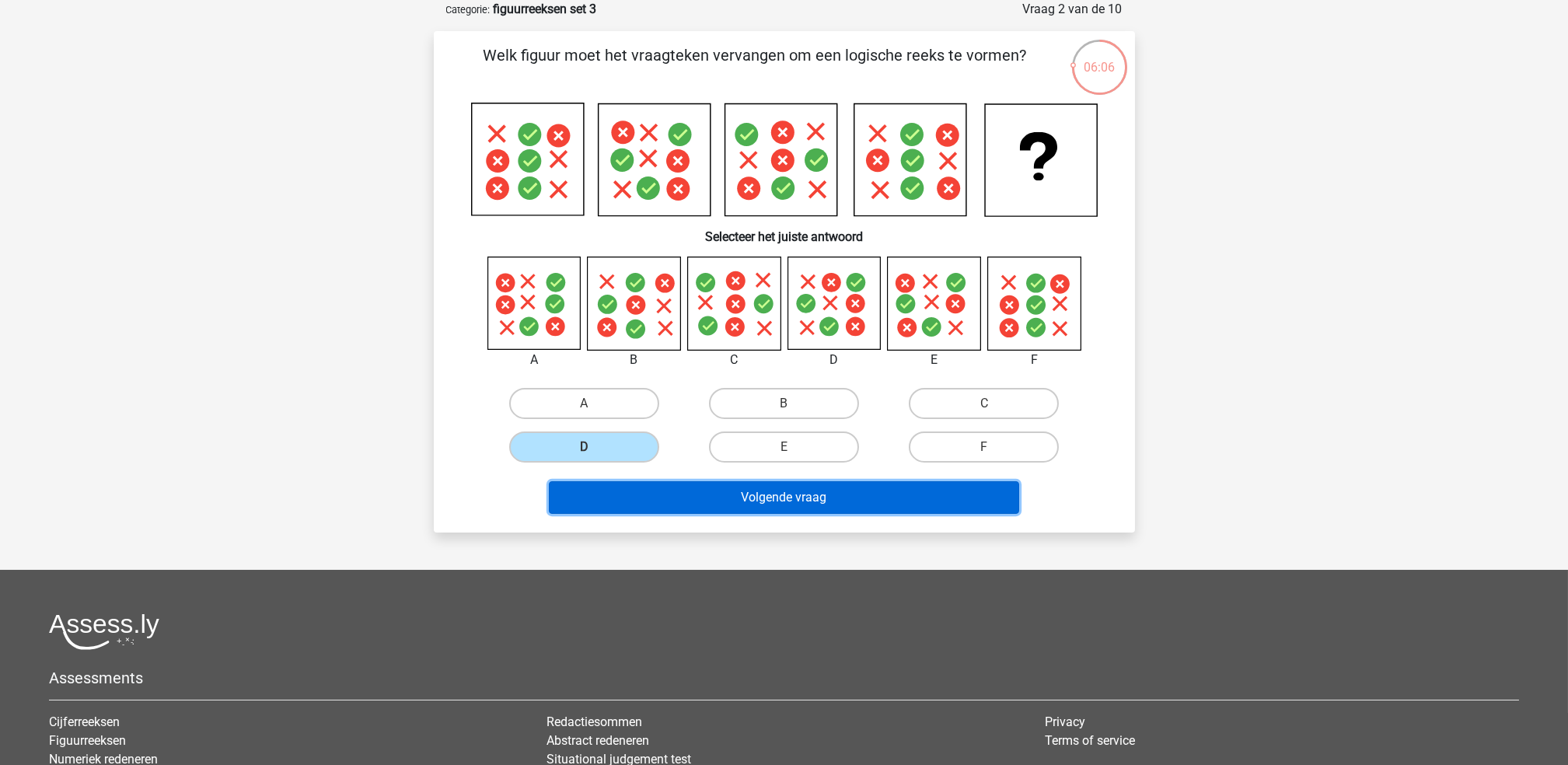
click at [784, 499] on button "Volgende vraag" at bounding box center [784, 497] width 470 height 33
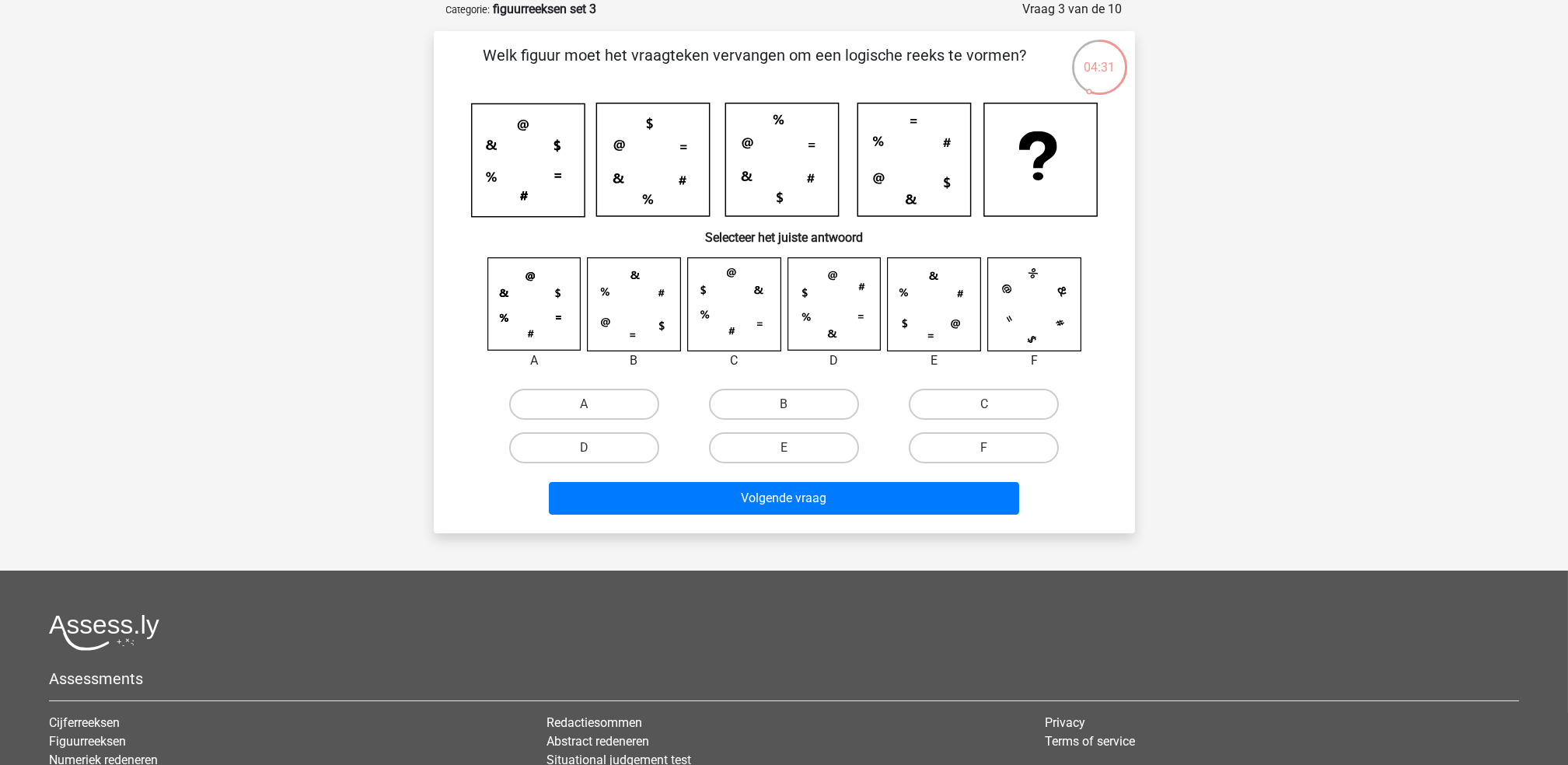
click at [786, 404] on input "B" at bounding box center [789, 409] width 10 height 10
radio input "true"
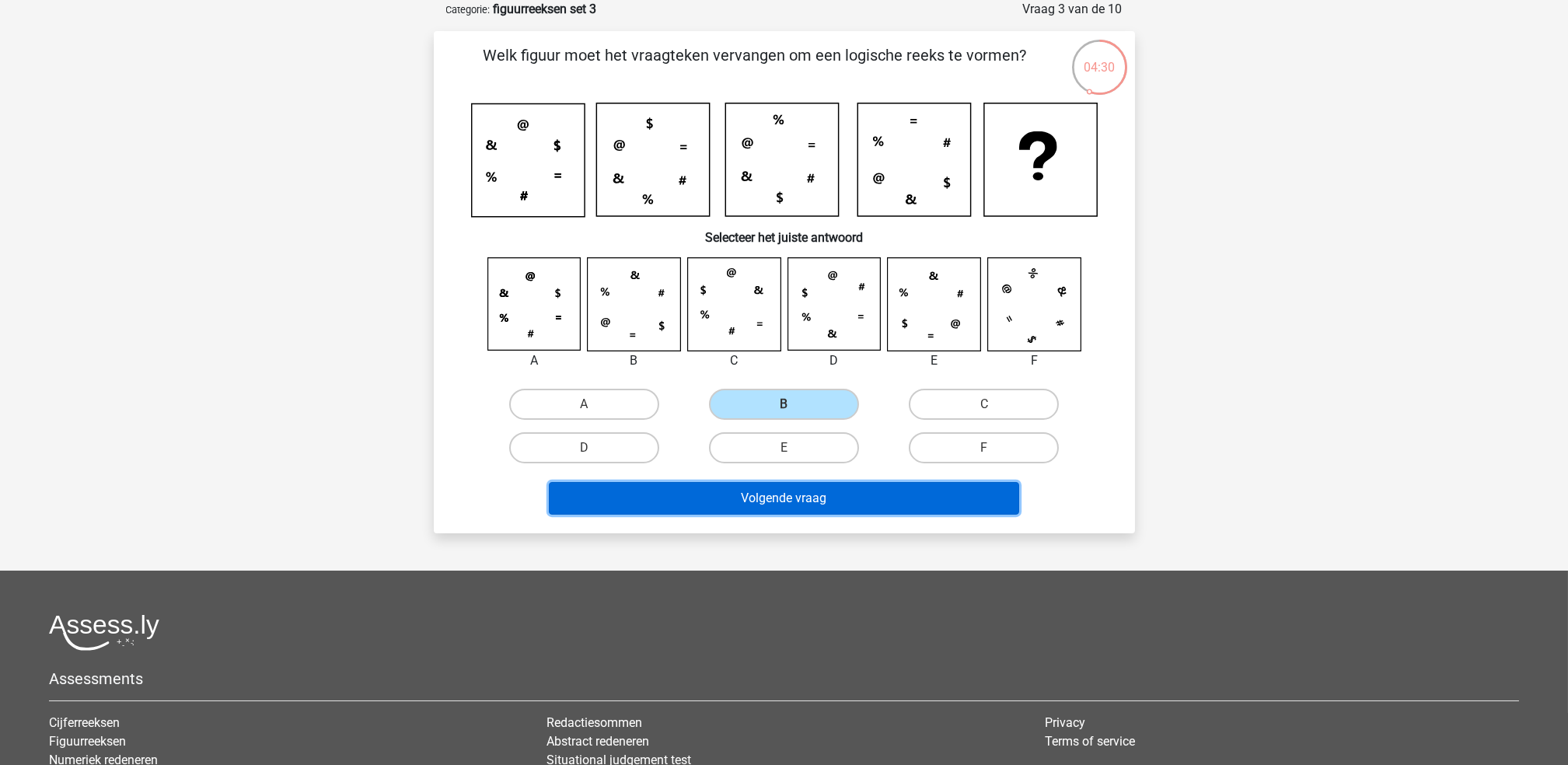
click at [796, 499] on button "Volgende vraag" at bounding box center [784, 498] width 470 height 33
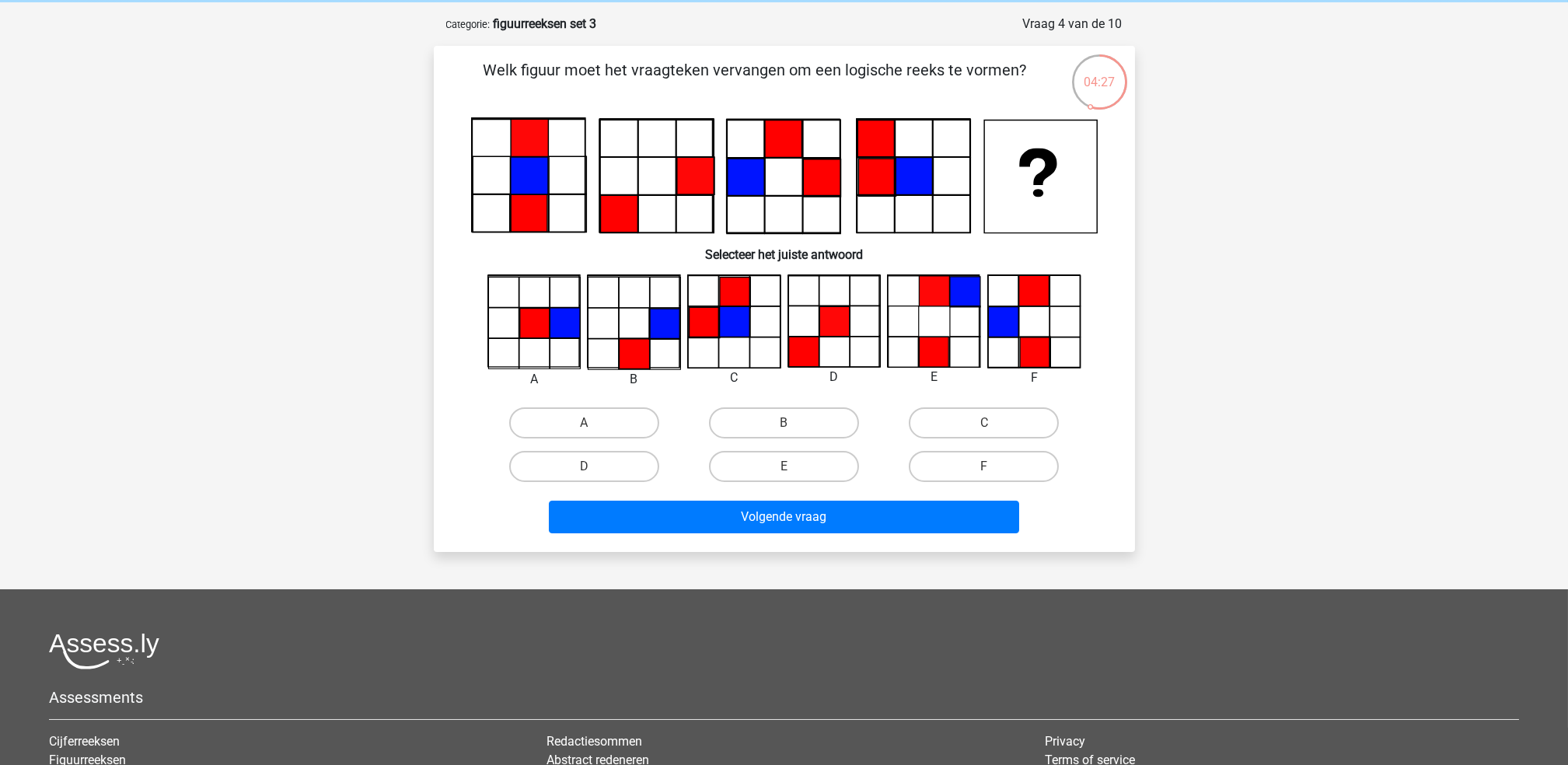
scroll to position [62, 0]
click at [613, 463] on label "D" at bounding box center [584, 466] width 150 height 31
click at [594, 467] on input "D" at bounding box center [589, 472] width 10 height 10
radio input "true"
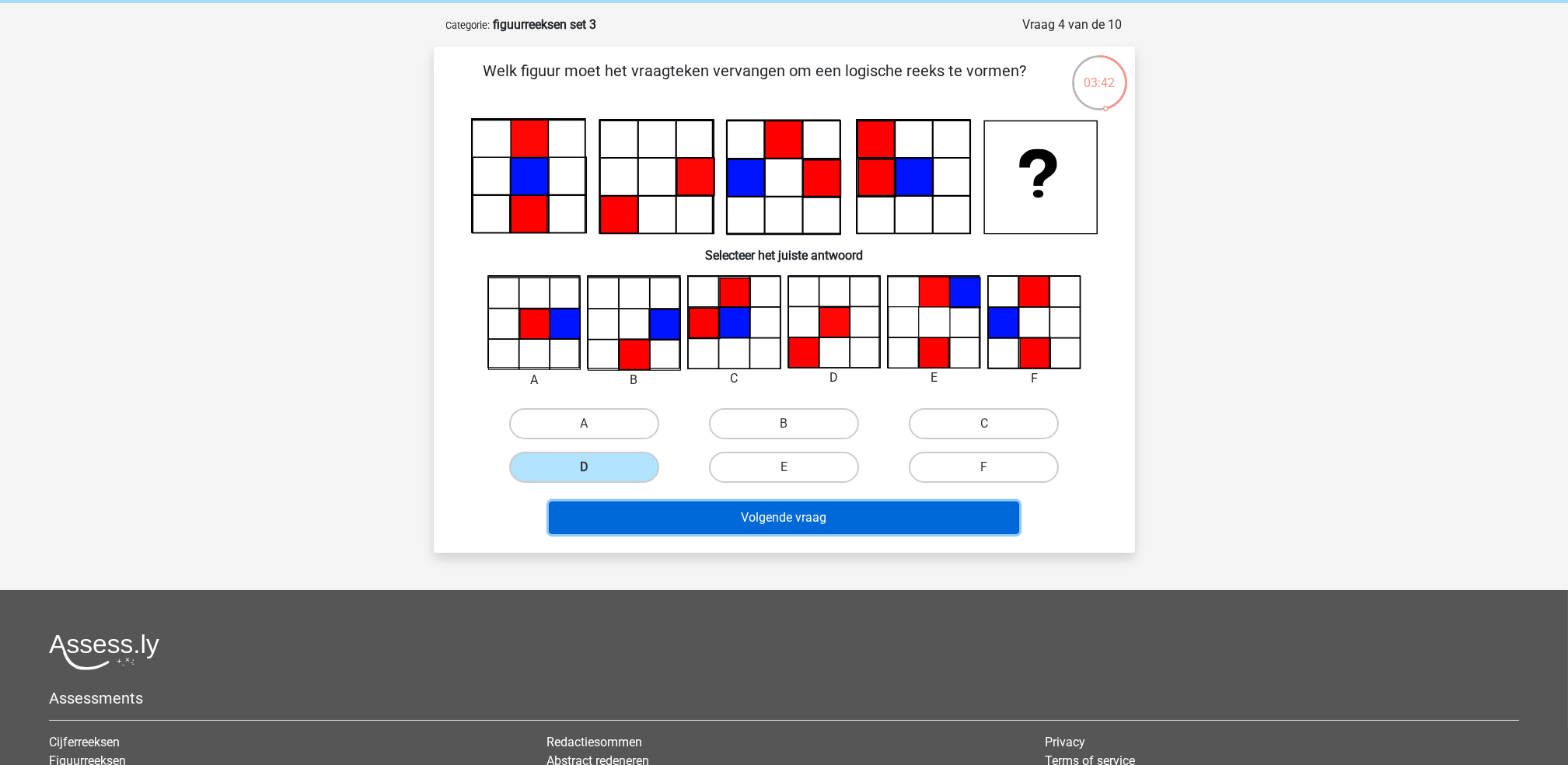
click at [738, 509] on button "Volgende vraag" at bounding box center [784, 517] width 470 height 33
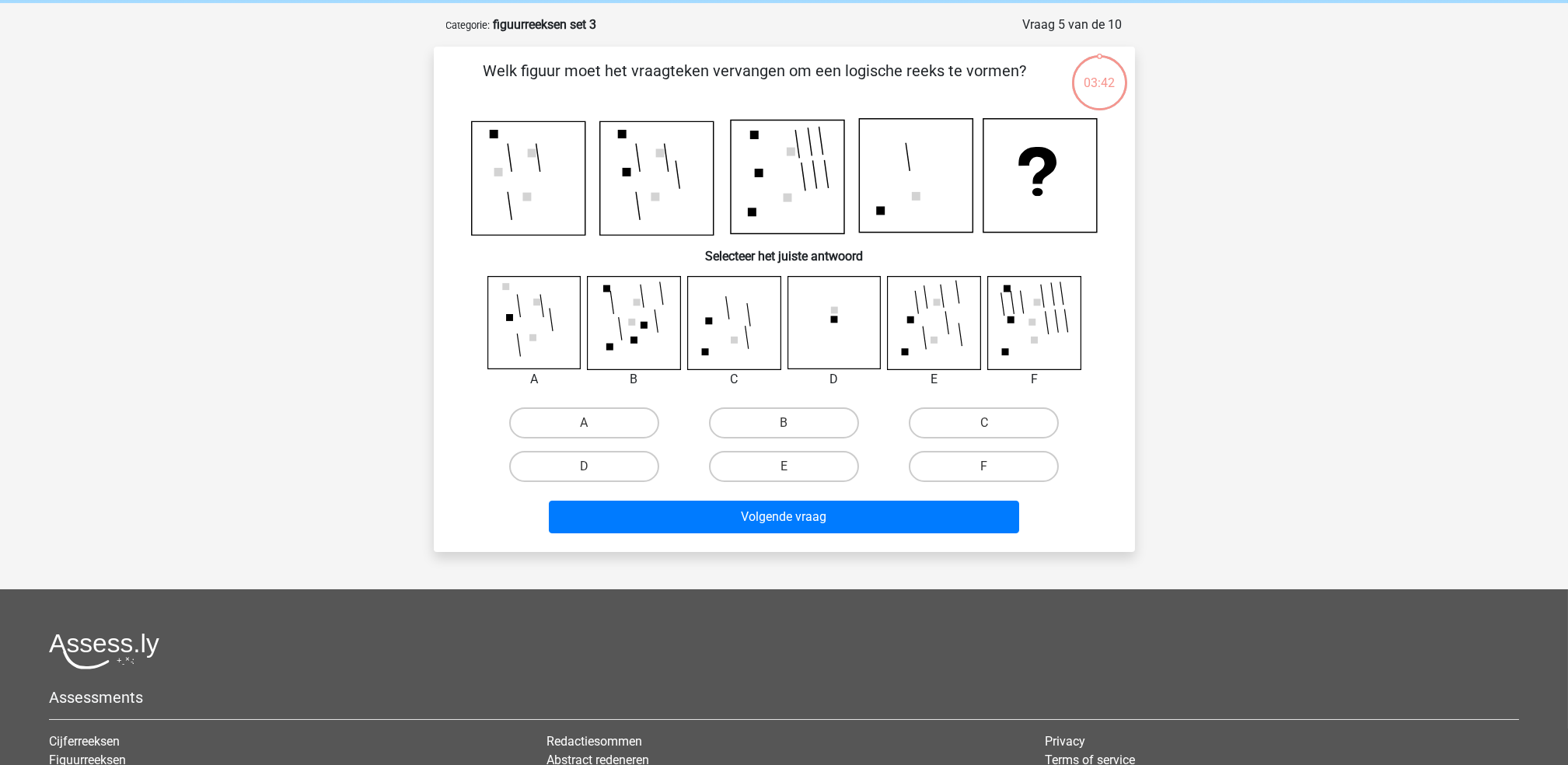
scroll to position [78, 0]
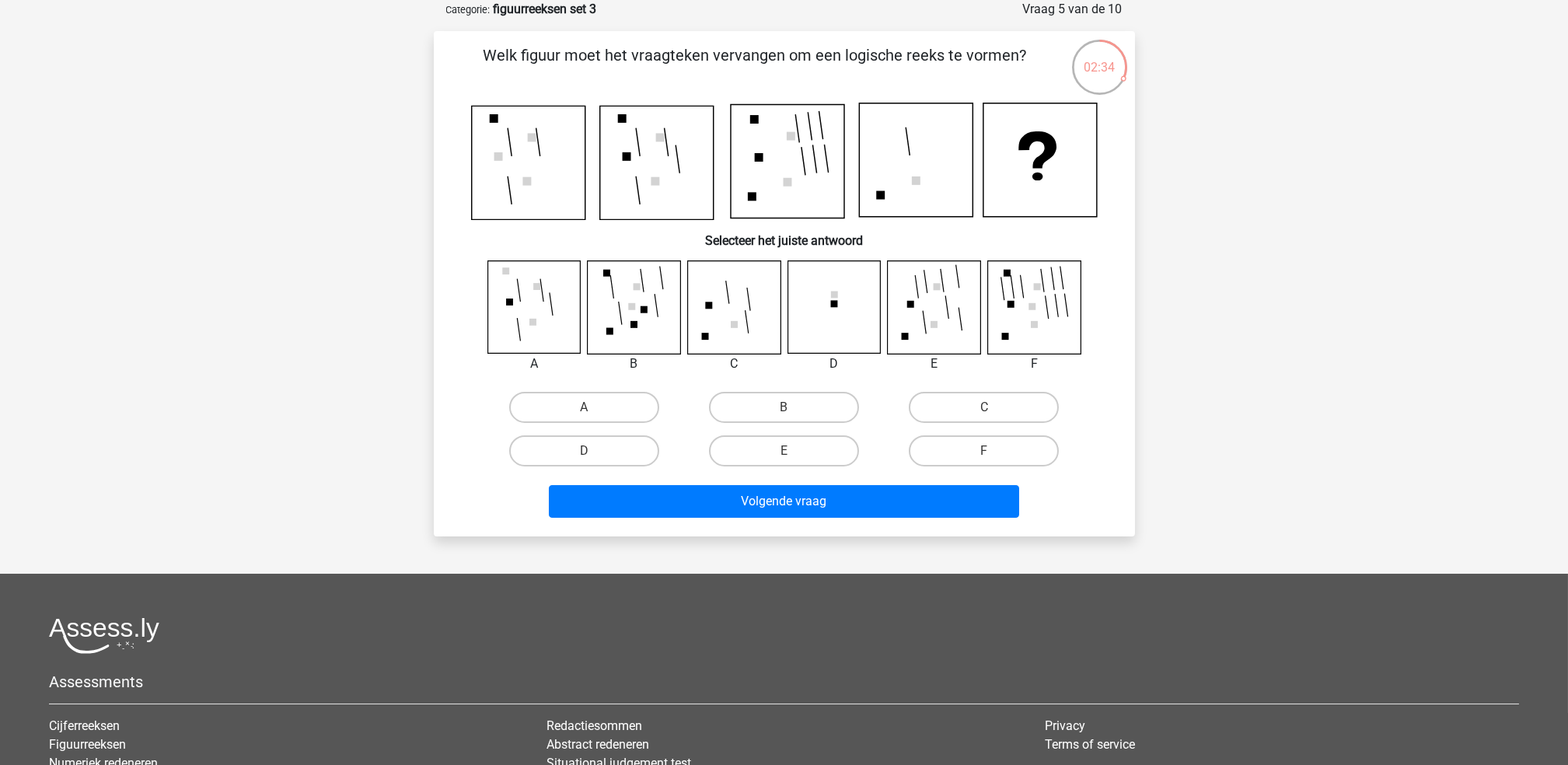
click at [718, 323] on icon at bounding box center [733, 306] width 93 height 93
click at [956, 405] on label "C" at bounding box center [983, 406] width 150 height 31
click at [984, 407] on input "C" at bounding box center [989, 412] width 10 height 10
radio input "true"
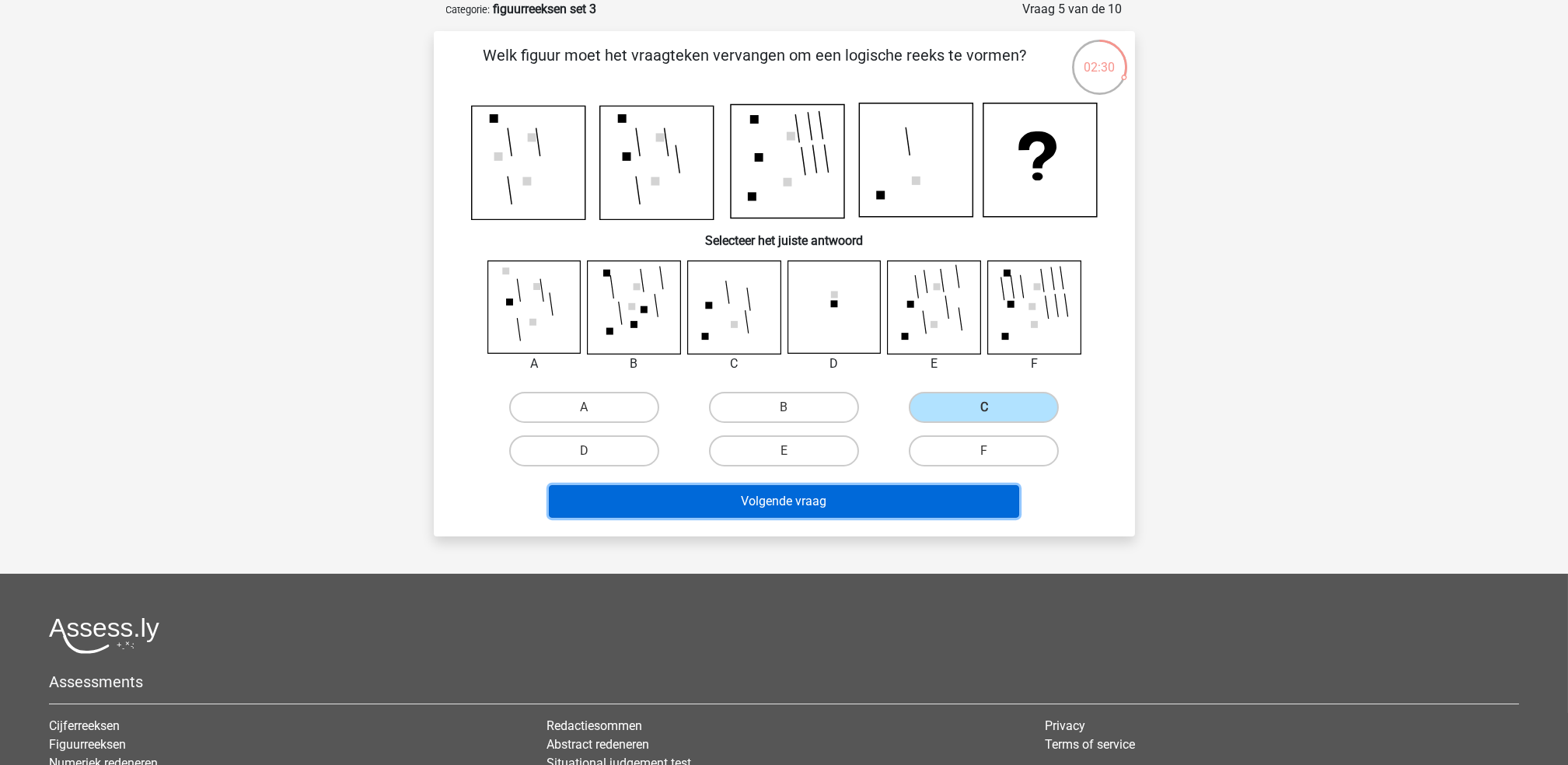
click at [887, 485] on button "Volgende vraag" at bounding box center [784, 501] width 470 height 33
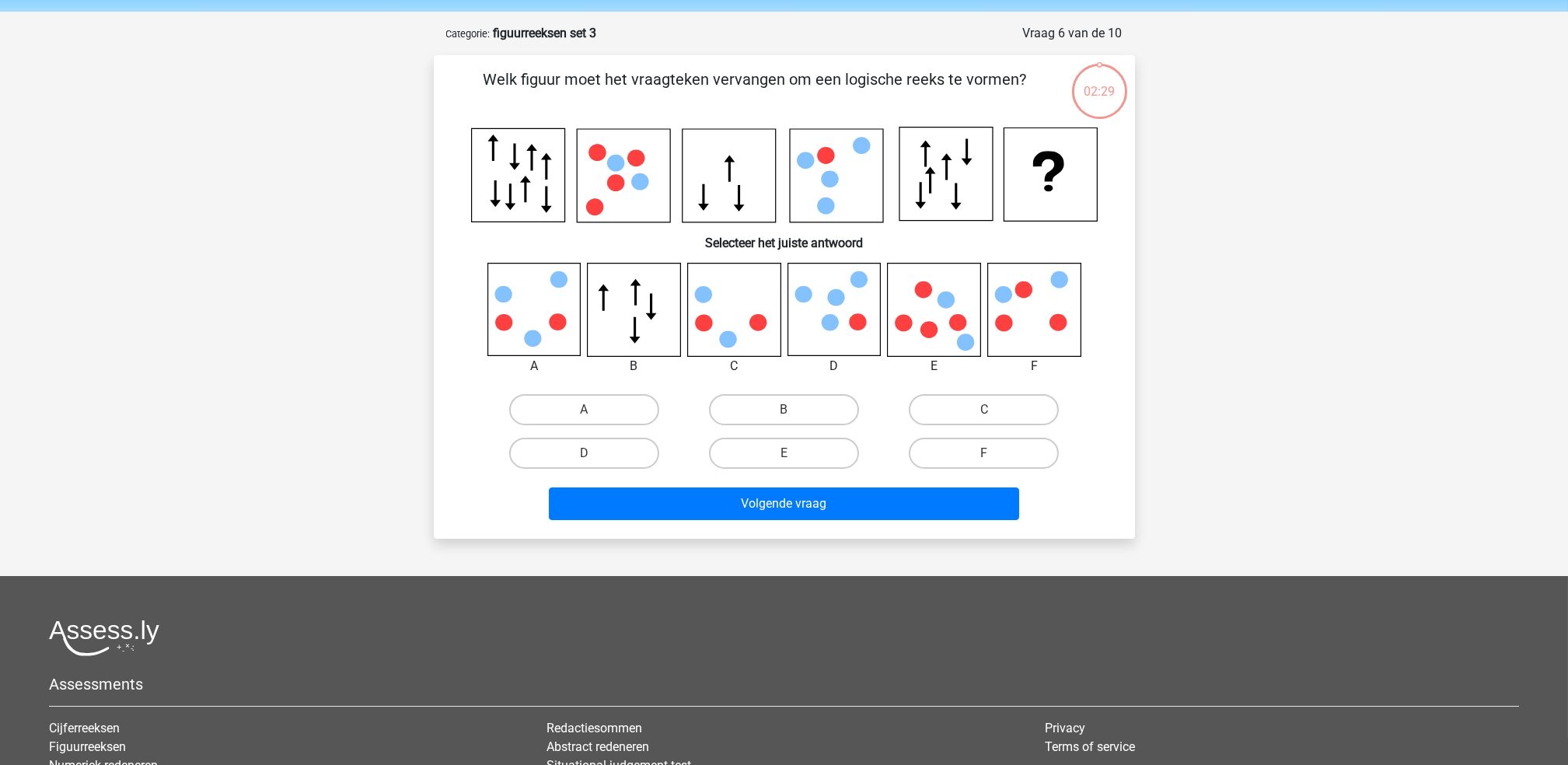
scroll to position [42, 0]
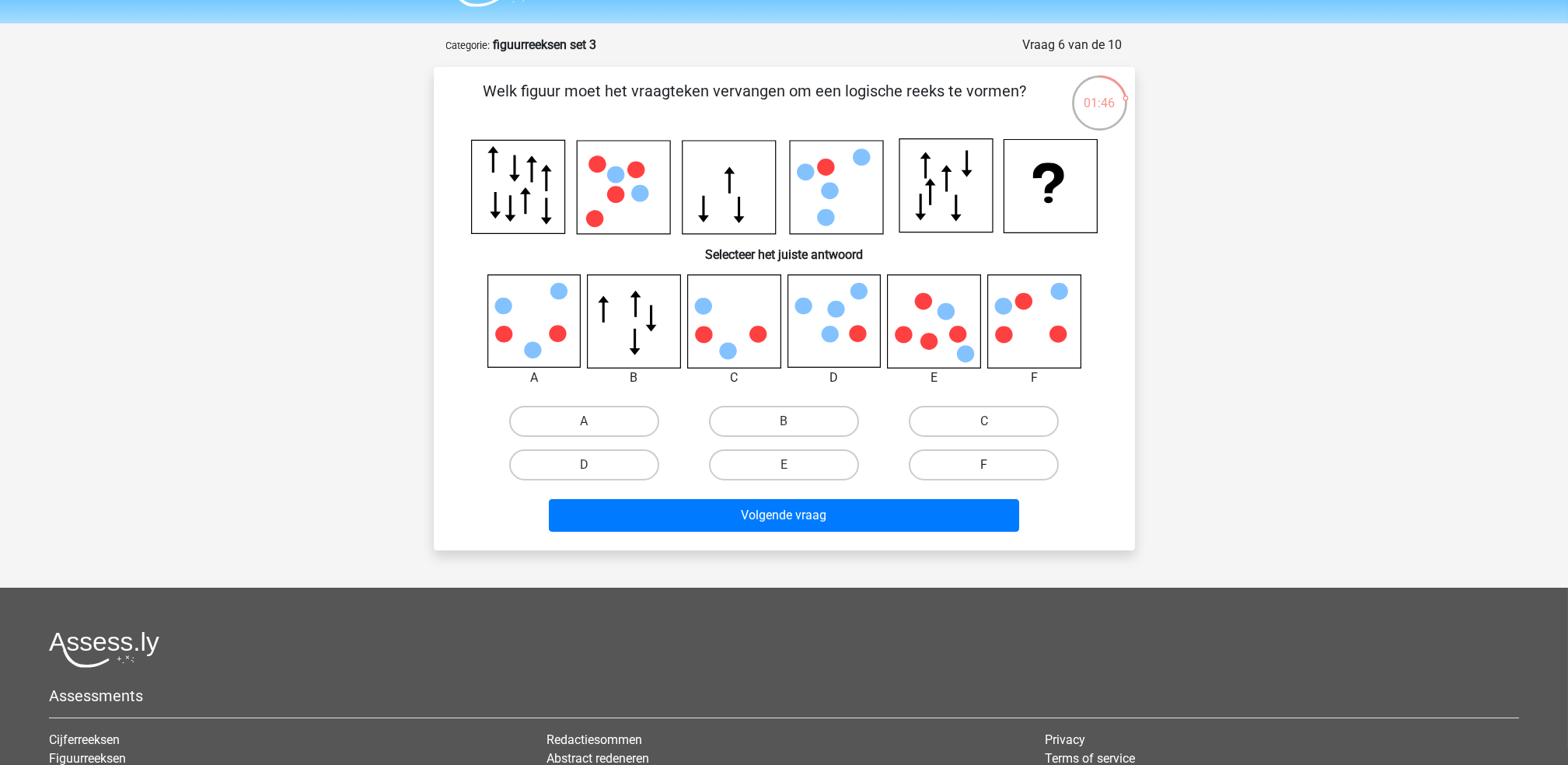
click at [943, 464] on label "F" at bounding box center [983, 464] width 150 height 31
click at [984, 465] on input "F" at bounding box center [989, 470] width 10 height 10
radio input "true"
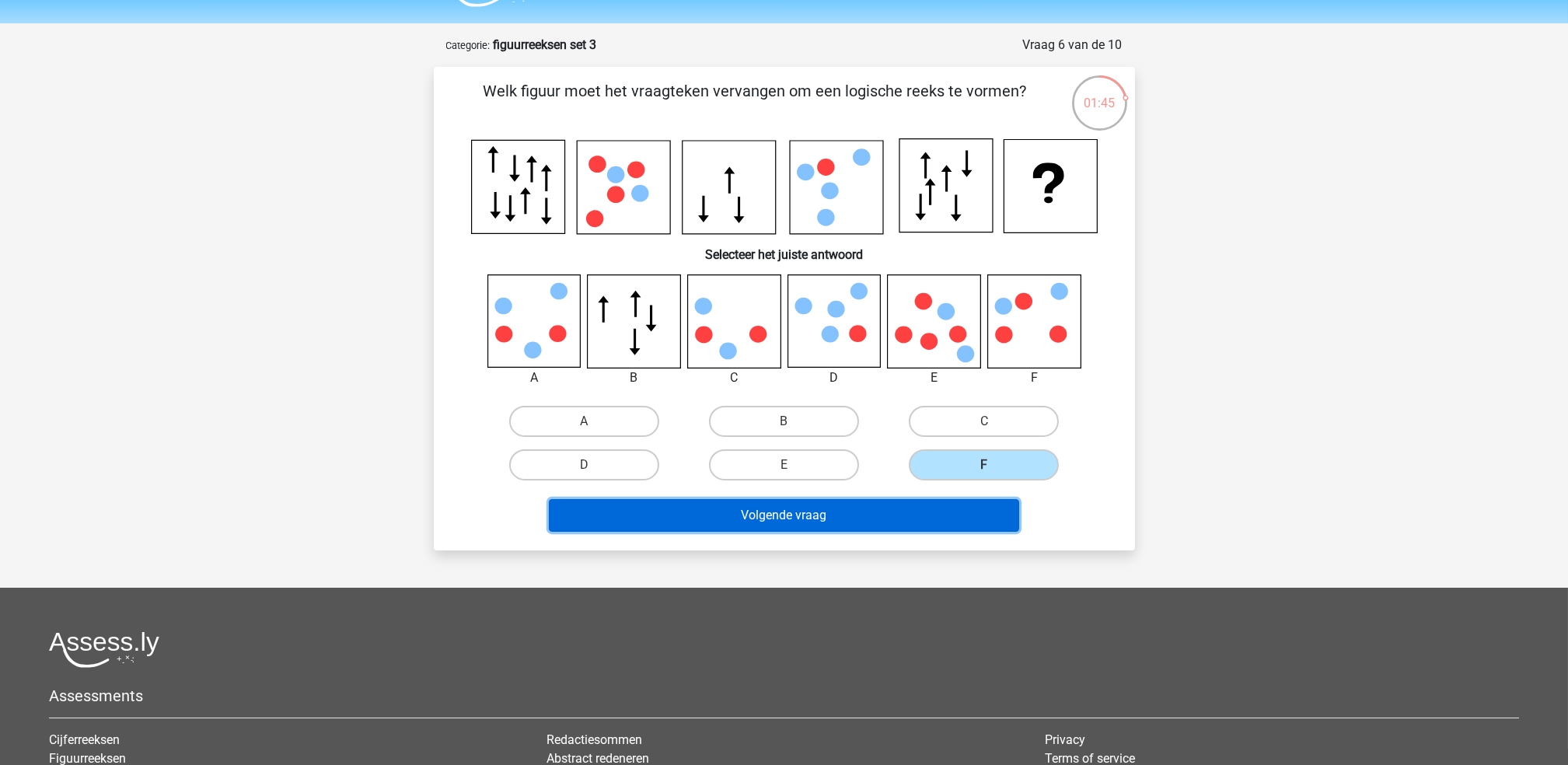
click at [890, 511] on button "Volgende vraag" at bounding box center [784, 515] width 470 height 33
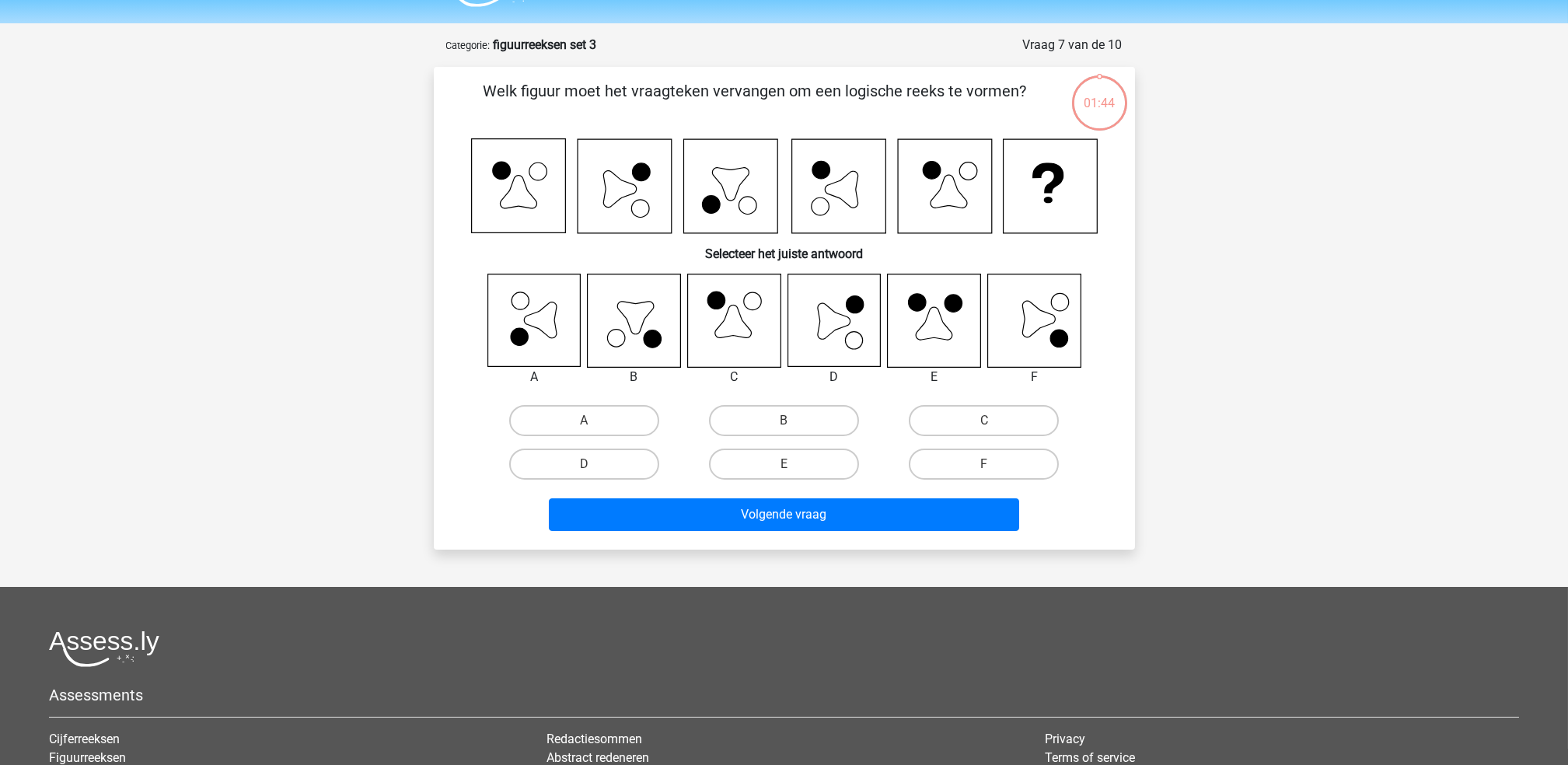
scroll to position [78, 0]
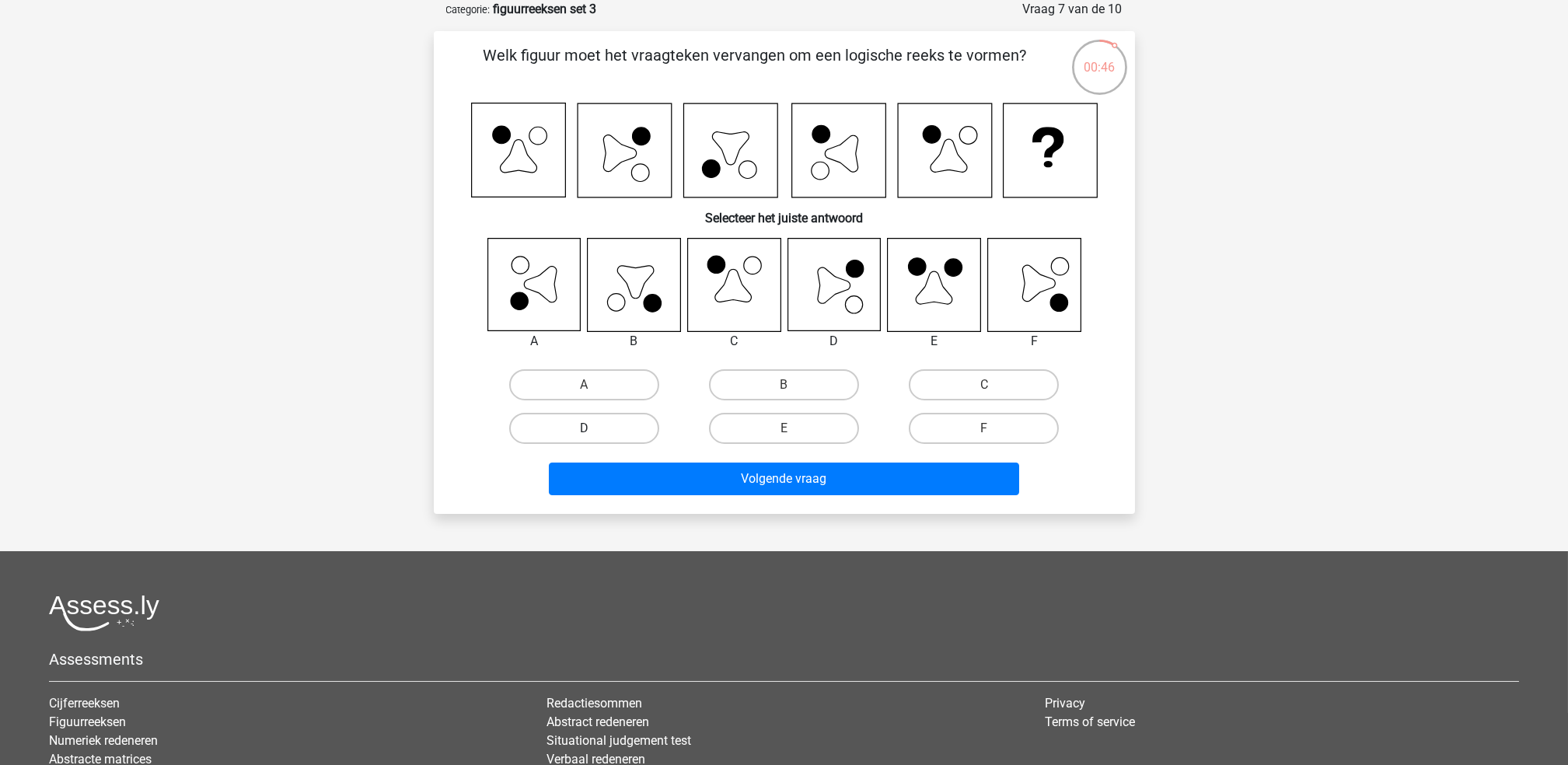
click at [632, 423] on label "D" at bounding box center [584, 427] width 150 height 31
click at [594, 428] on input "D" at bounding box center [589, 433] width 10 height 10
radio input "true"
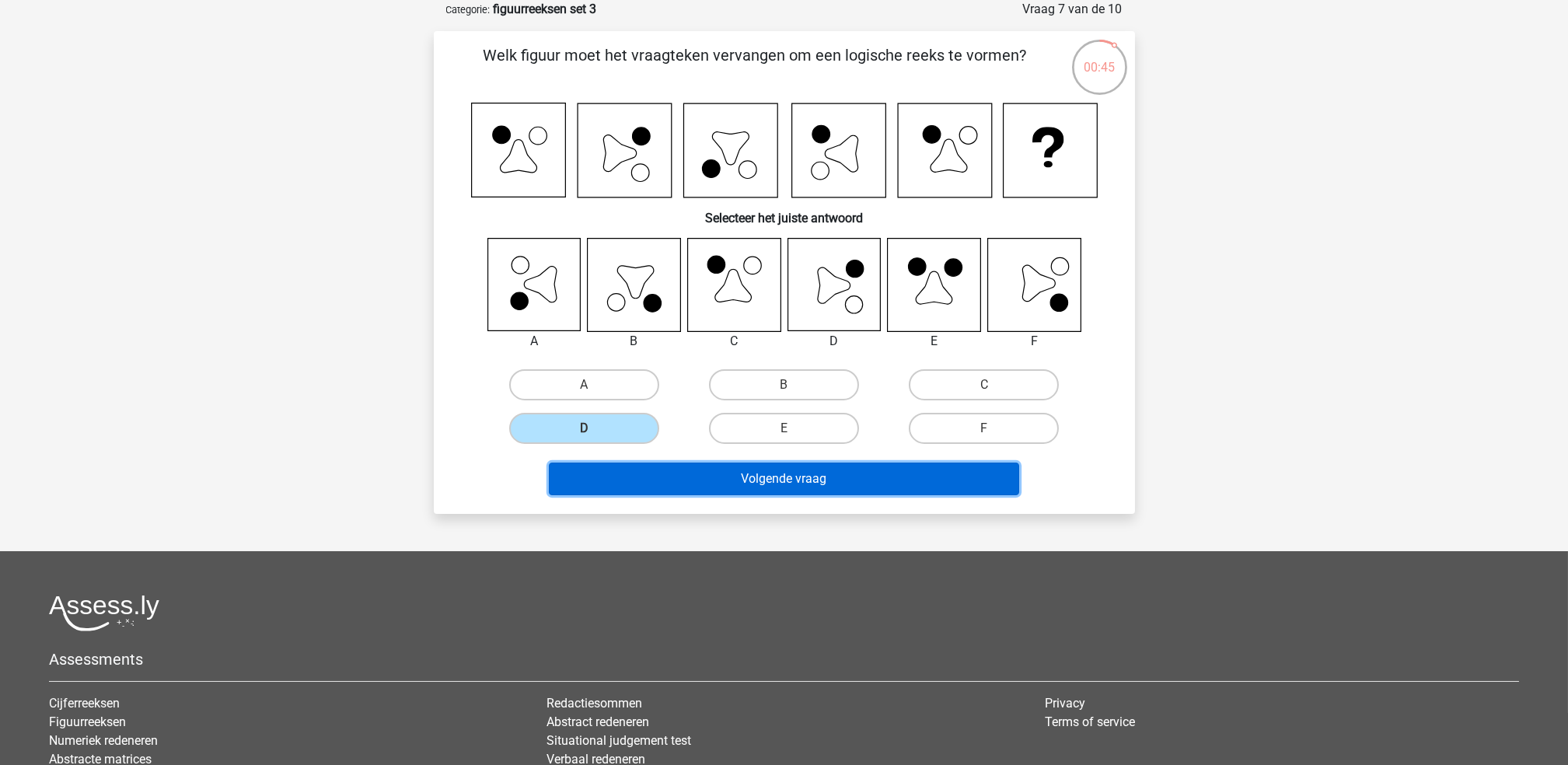
click at [734, 477] on button "Volgende vraag" at bounding box center [784, 478] width 470 height 33
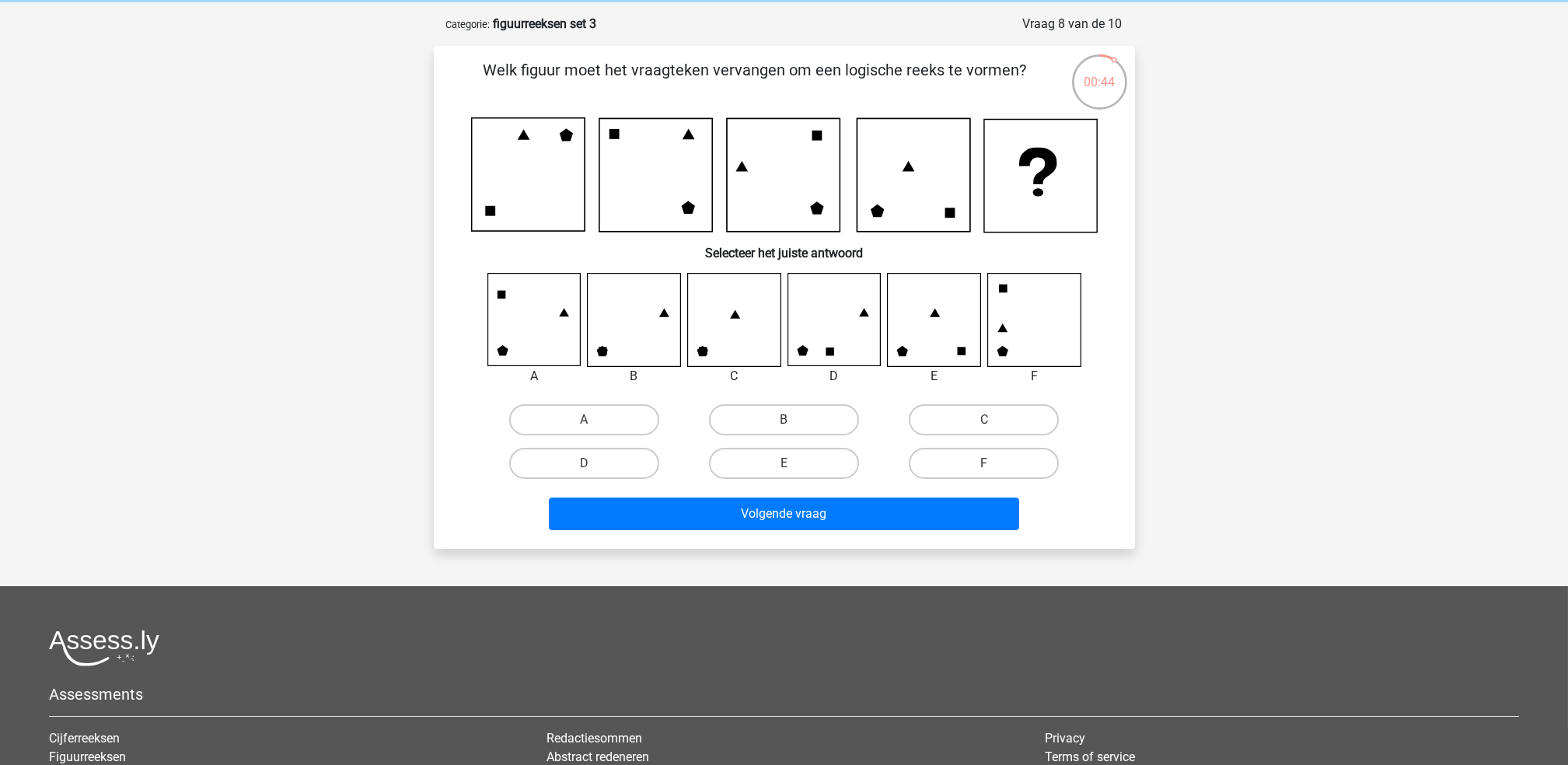
scroll to position [61, 0]
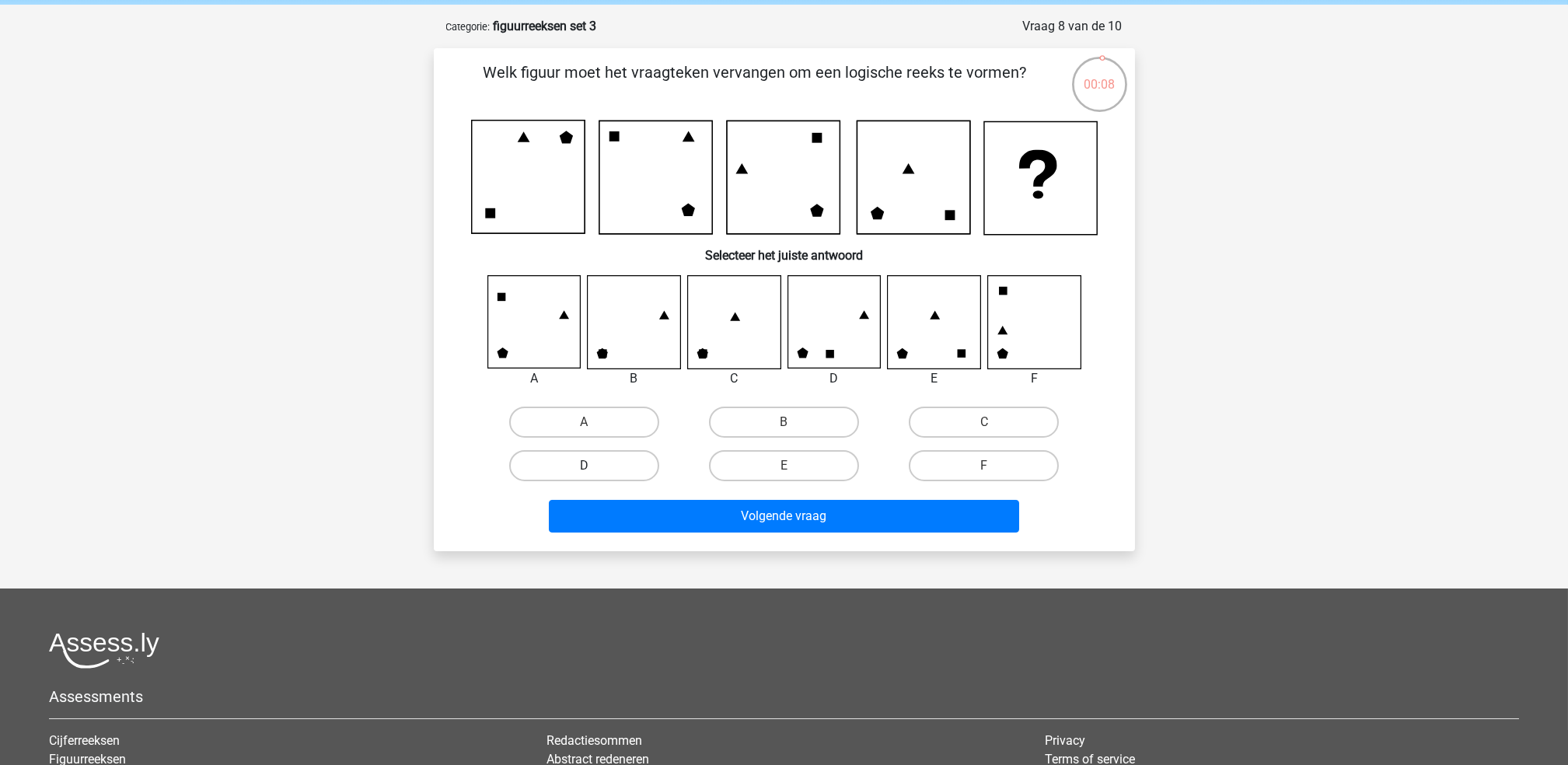
click at [607, 452] on label "D" at bounding box center [584, 465] width 150 height 31
click at [594, 465] on input "D" at bounding box center [589, 470] width 10 height 10
radio input "true"
click at [747, 493] on div "Volgende vraag" at bounding box center [784, 512] width 652 height 51
click at [744, 541] on div "Welk figuur moet het vraagteken vervangen om een logische reeks te vormen? Sele…" at bounding box center [784, 299] width 701 height 502
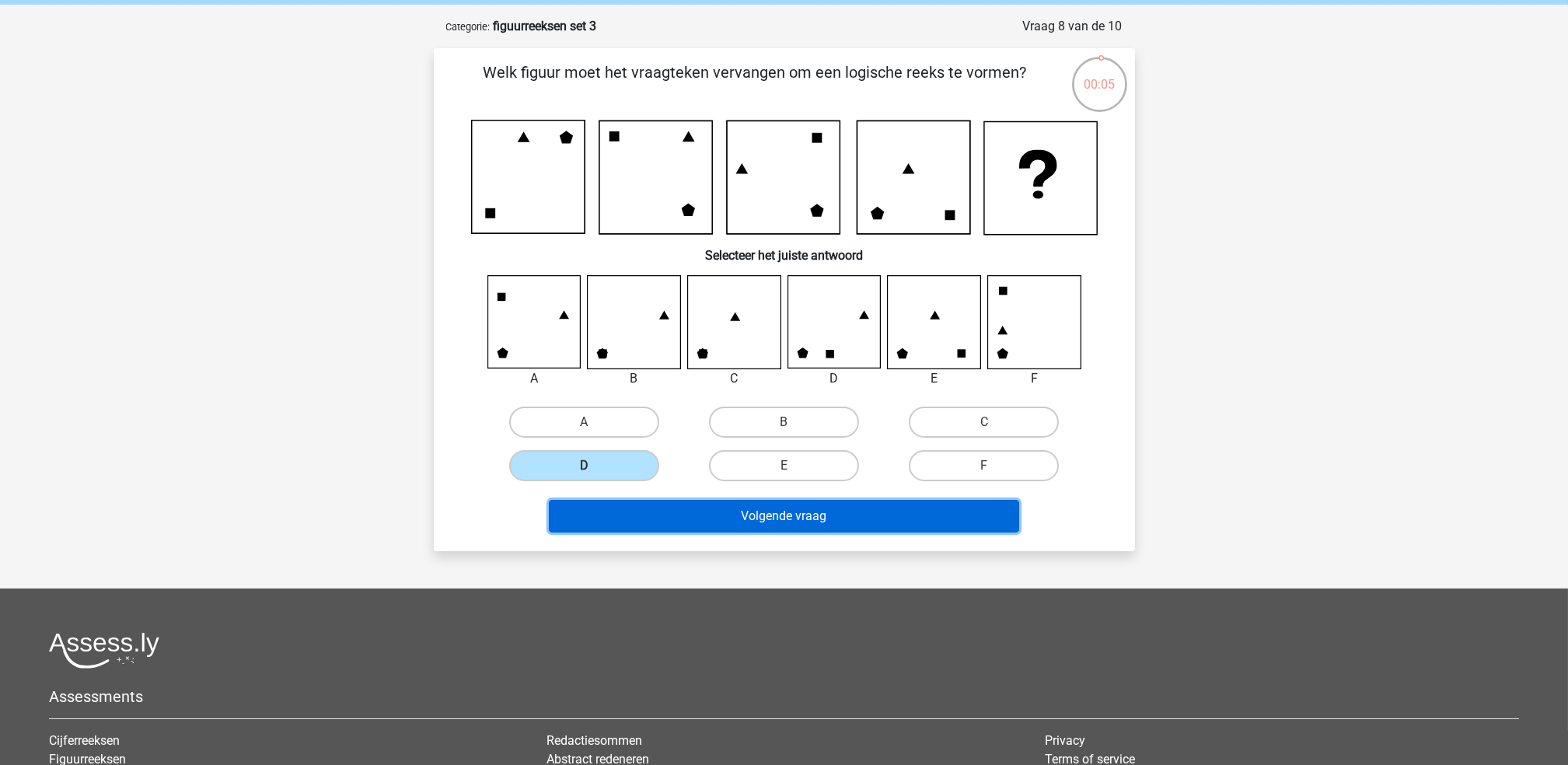
click at [740, 519] on button "Volgende vraag" at bounding box center [784, 516] width 470 height 33
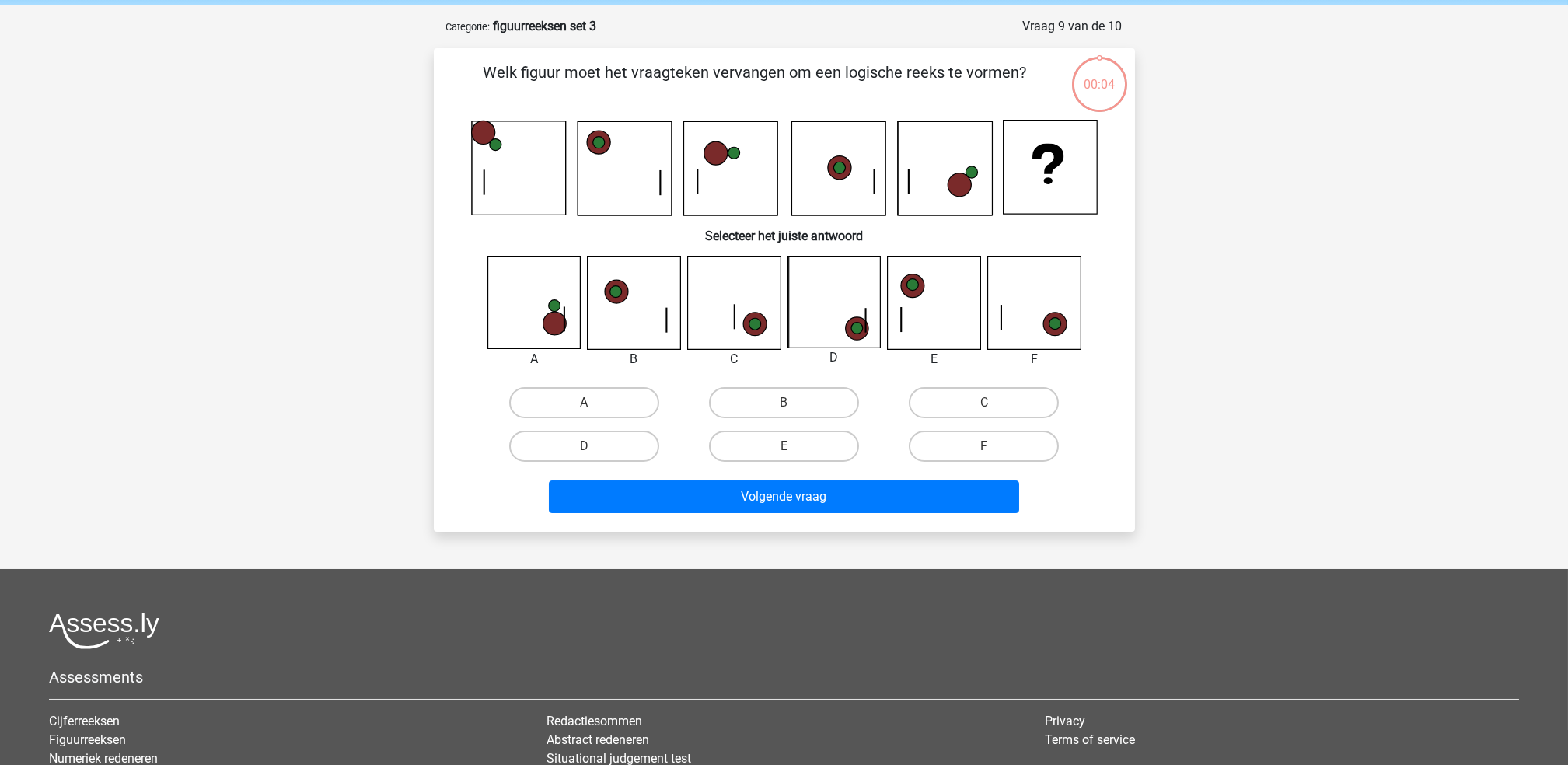
scroll to position [78, 0]
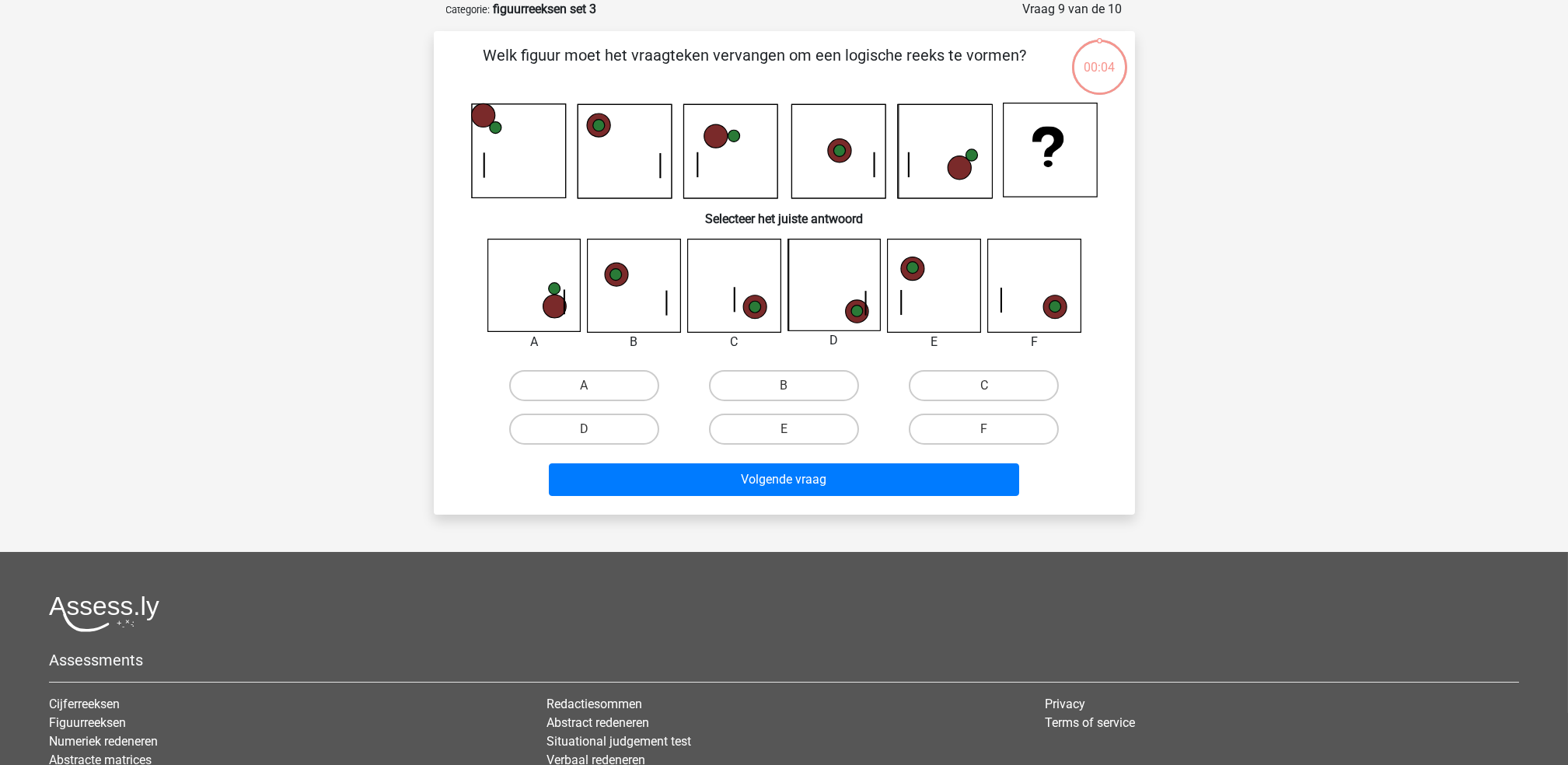
click at [777, 399] on div "B" at bounding box center [784, 385] width 200 height 44
click at [780, 413] on label "E" at bounding box center [784, 428] width 150 height 31
click at [784, 429] on input "E" at bounding box center [789, 434] width 10 height 10
radio input "true"
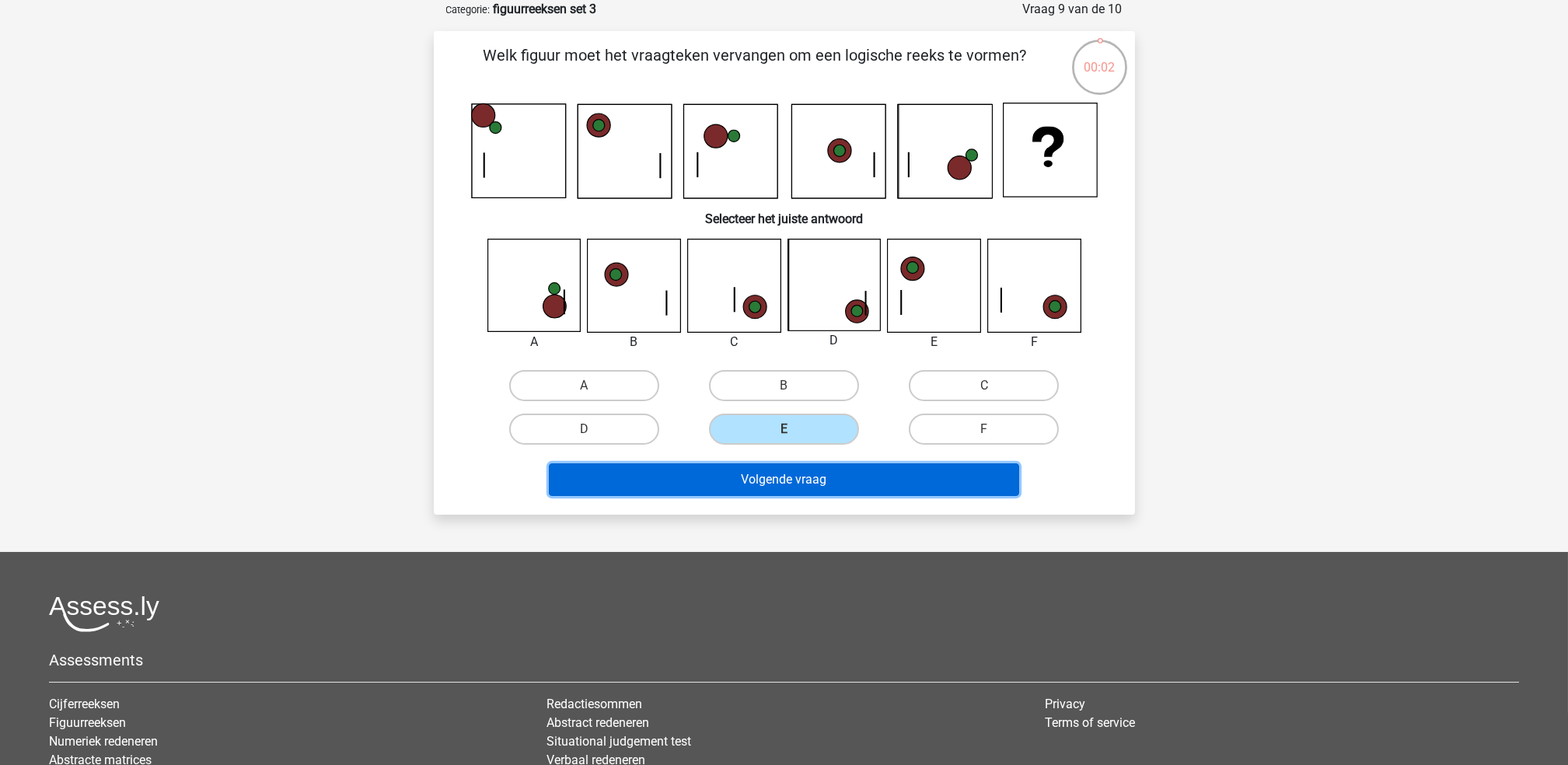
click at [787, 488] on button "Volgende vraag" at bounding box center [784, 479] width 470 height 33
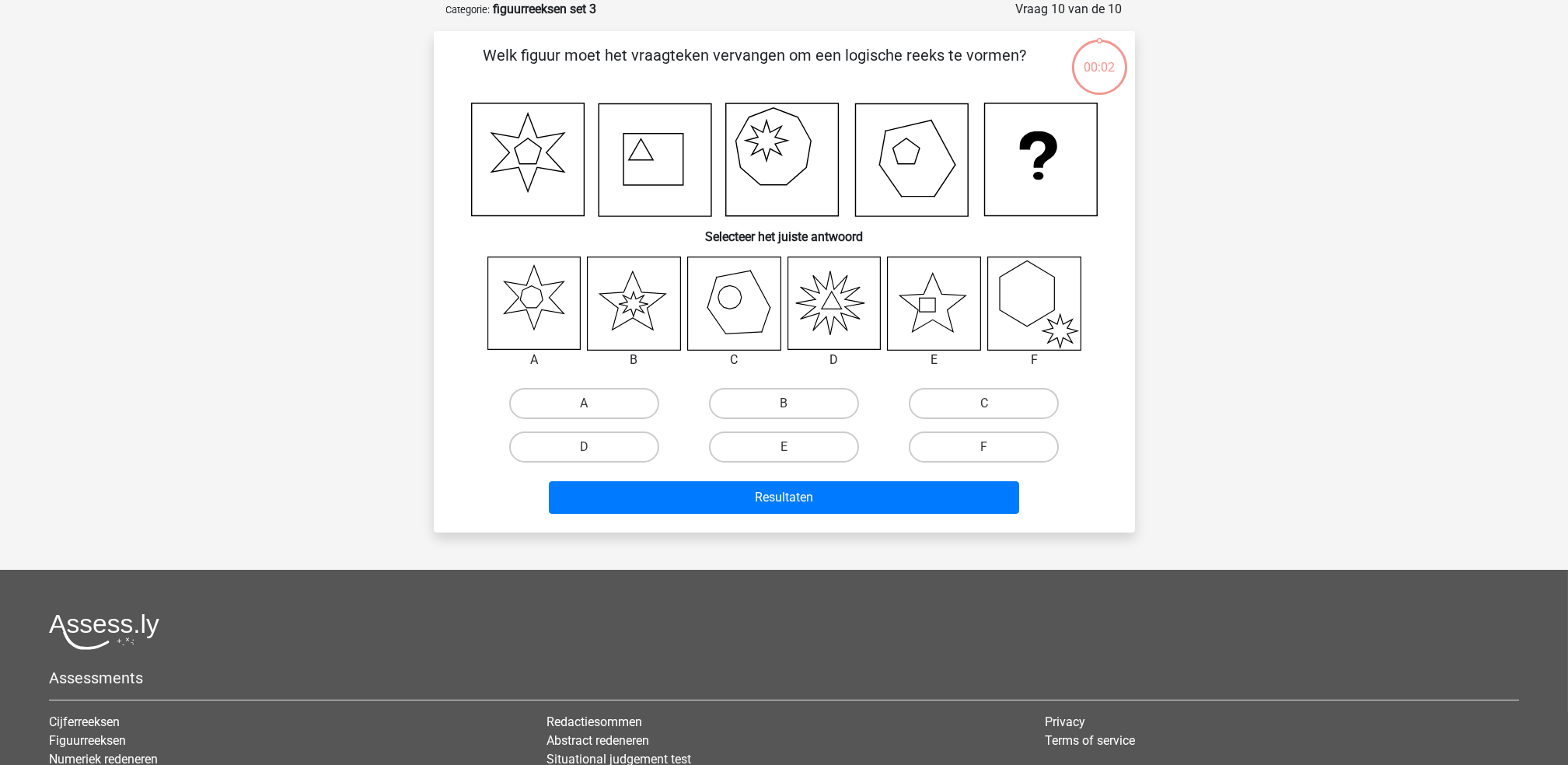
click at [793, 411] on input "B" at bounding box center [789, 408] width 10 height 10
radio input "true"
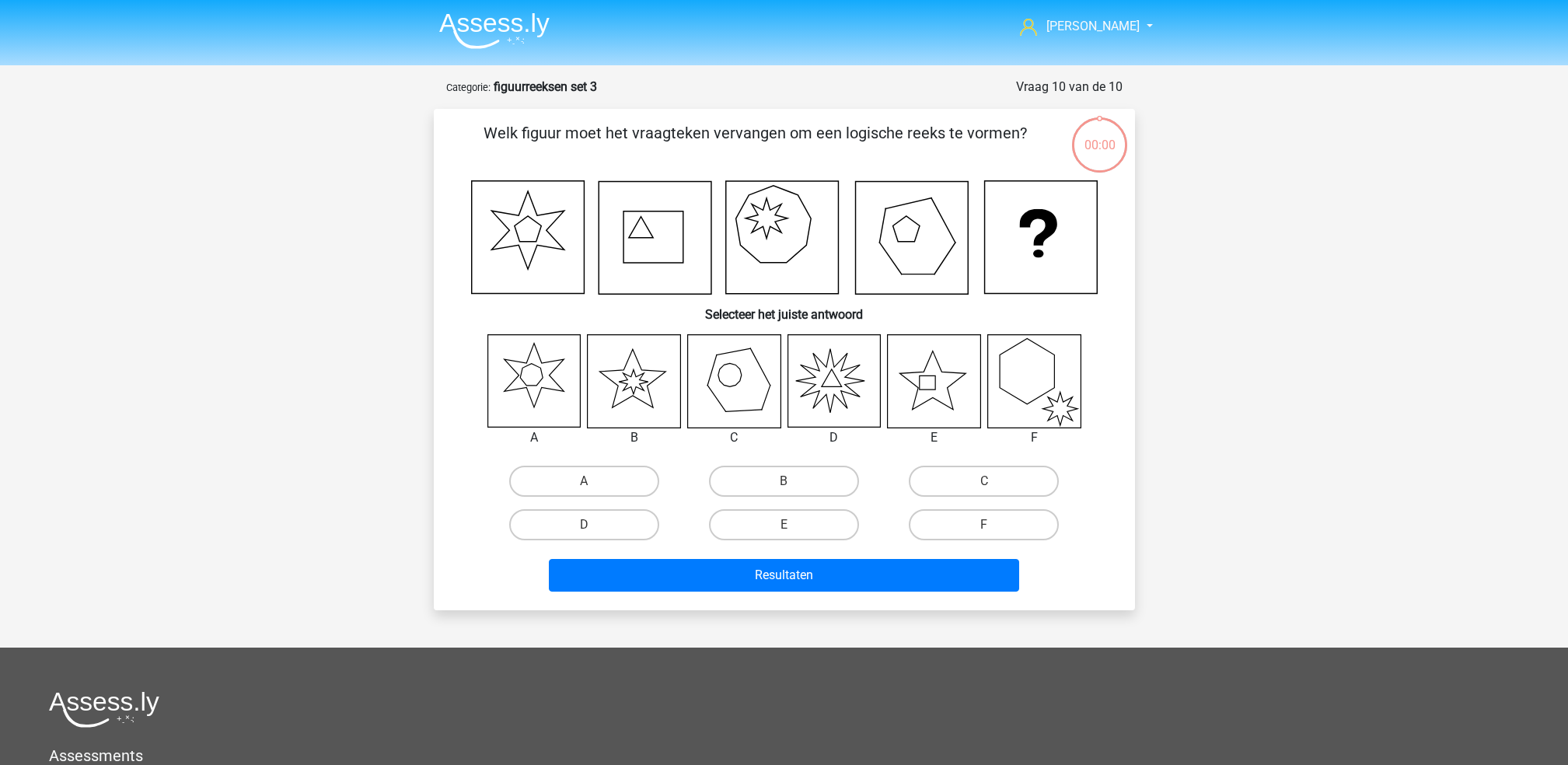
scroll to position [78, 0]
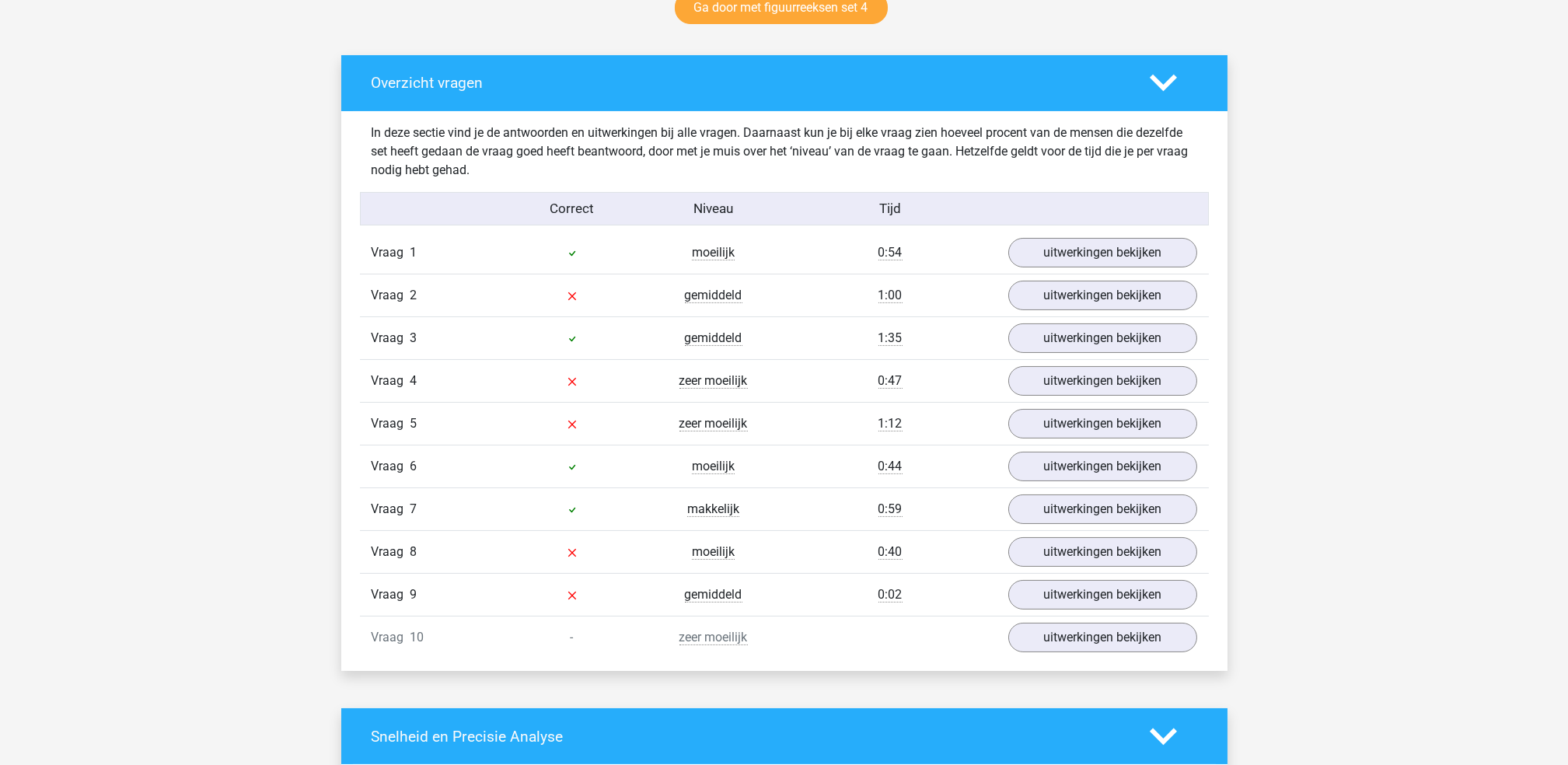
scroll to position [898, 0]
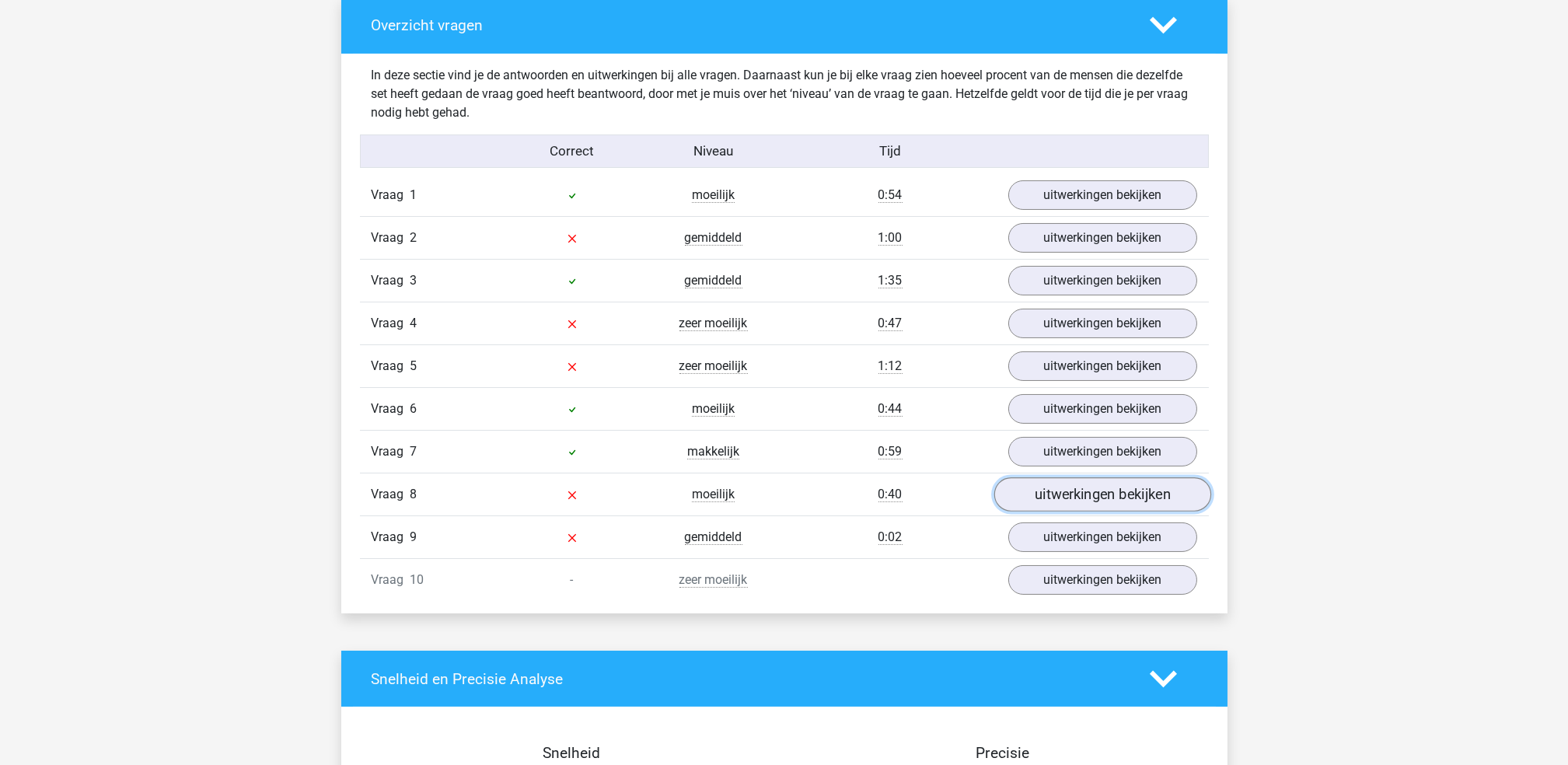
click at [1052, 498] on link "uitwerkingen bekijken" at bounding box center [1102, 495] width 217 height 34
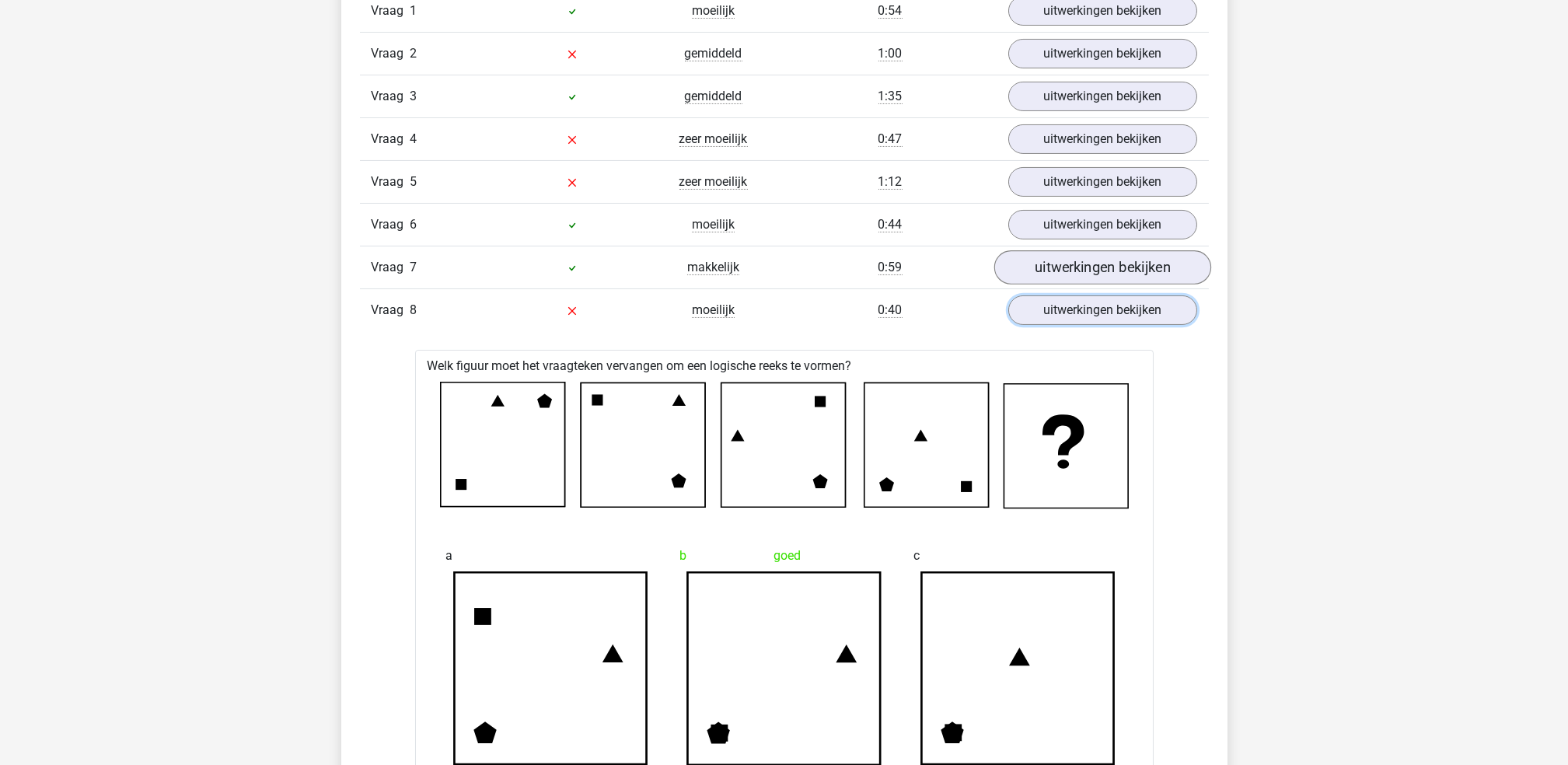
scroll to position [1087, 0]
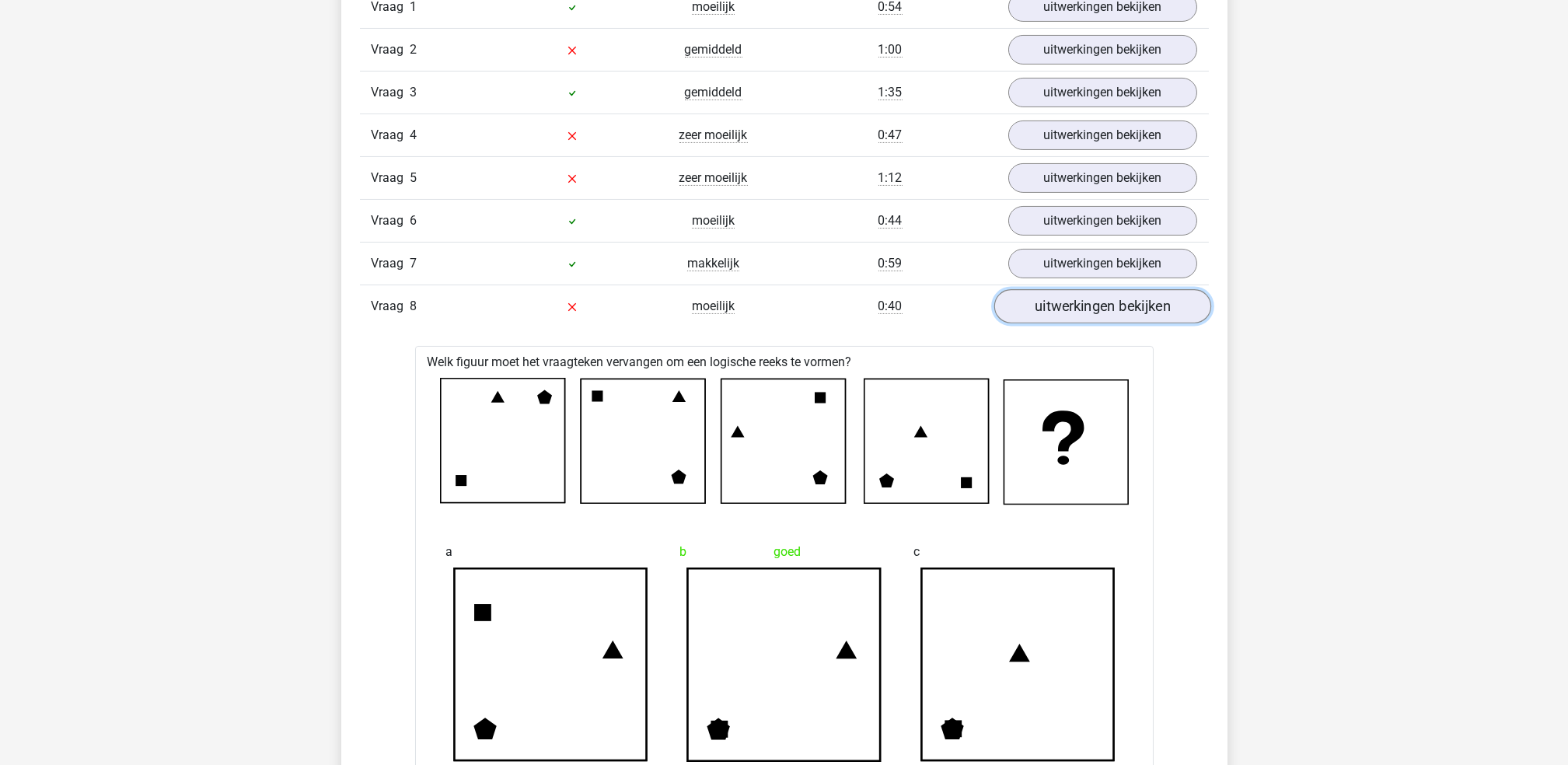
click at [1057, 306] on link "uitwerkingen bekijken" at bounding box center [1102, 307] width 217 height 34
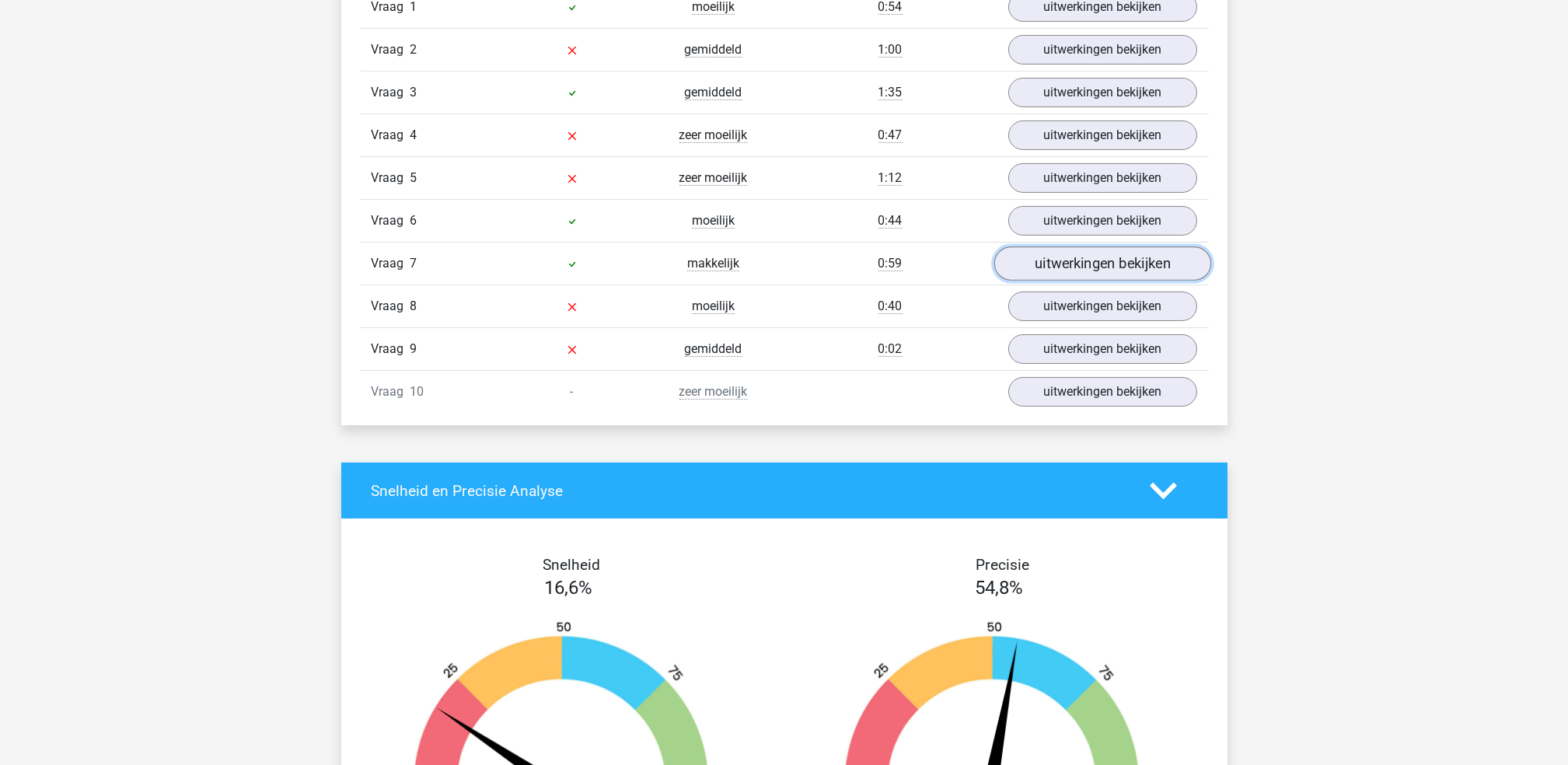
click at [1064, 272] on link "uitwerkingen bekijken" at bounding box center [1102, 264] width 217 height 34
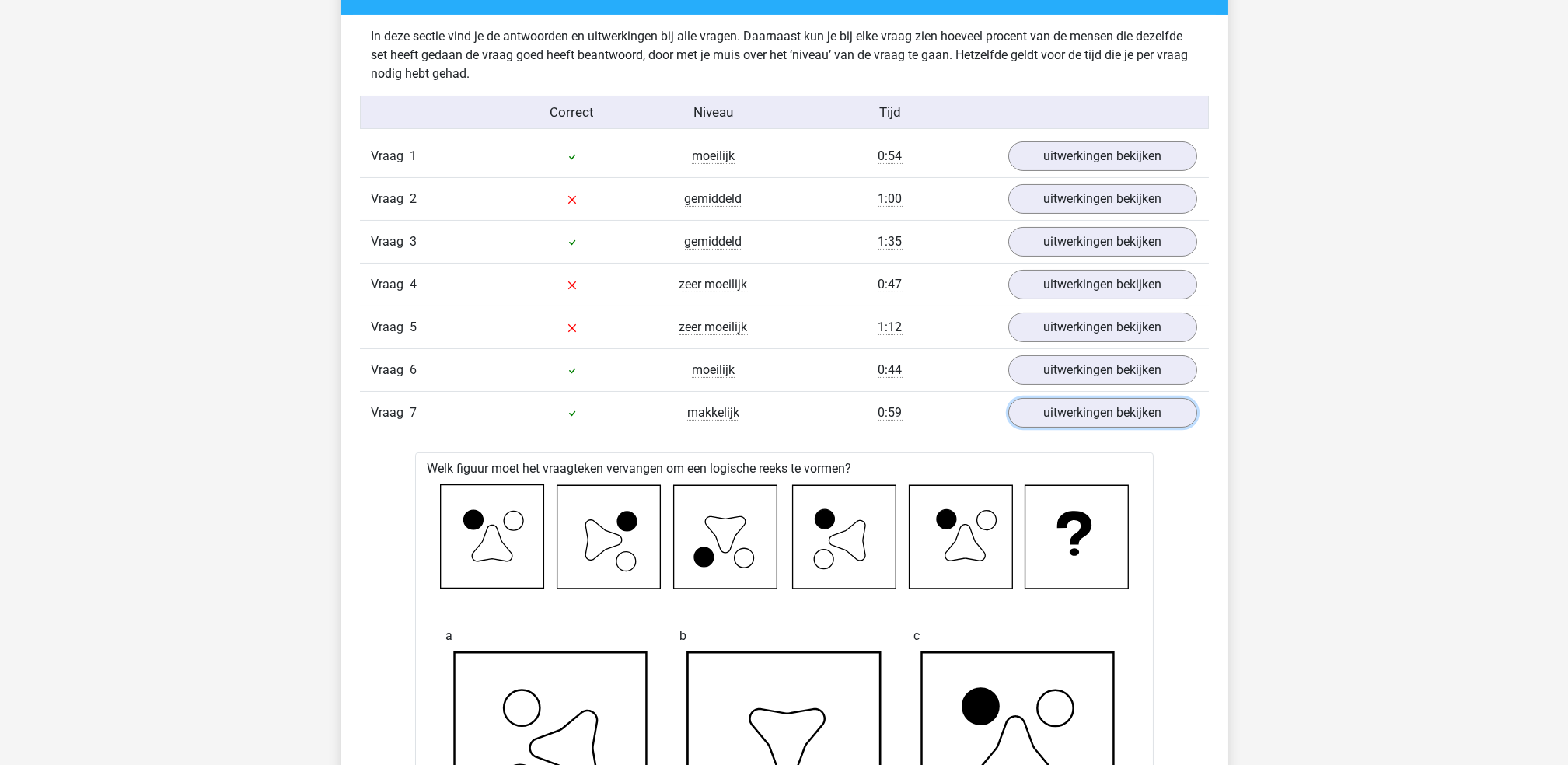
scroll to position [936, 0]
click at [1016, 414] on link "uitwerkingen bekijken" at bounding box center [1102, 414] width 217 height 34
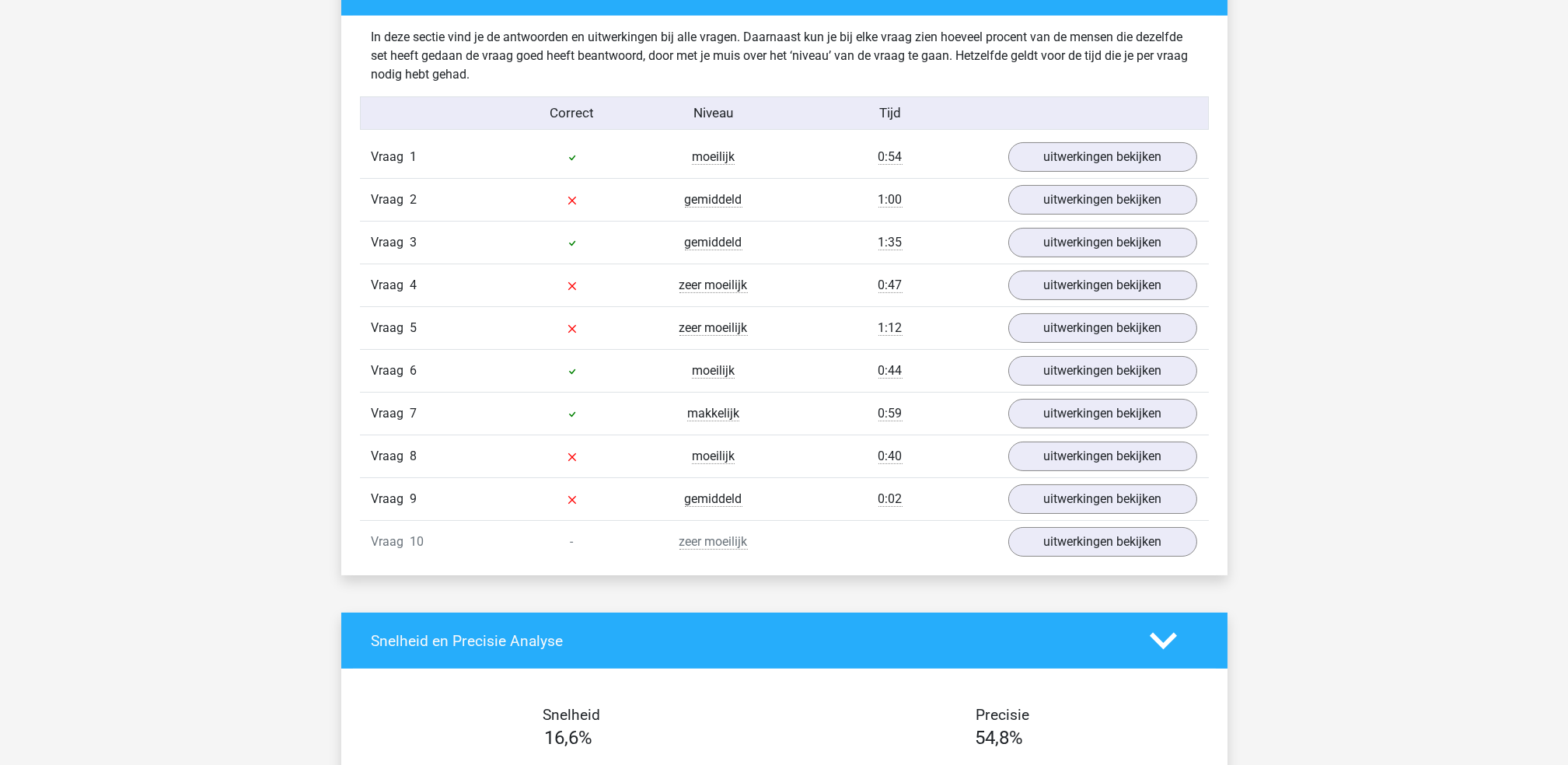
click at [1045, 310] on div "Vraag 5 zeer moeilijk 1:12 uitwerkingen bekijken" at bounding box center [784, 327] width 849 height 43
click at [1045, 319] on link "uitwerkingen bekijken" at bounding box center [1102, 329] width 217 height 34
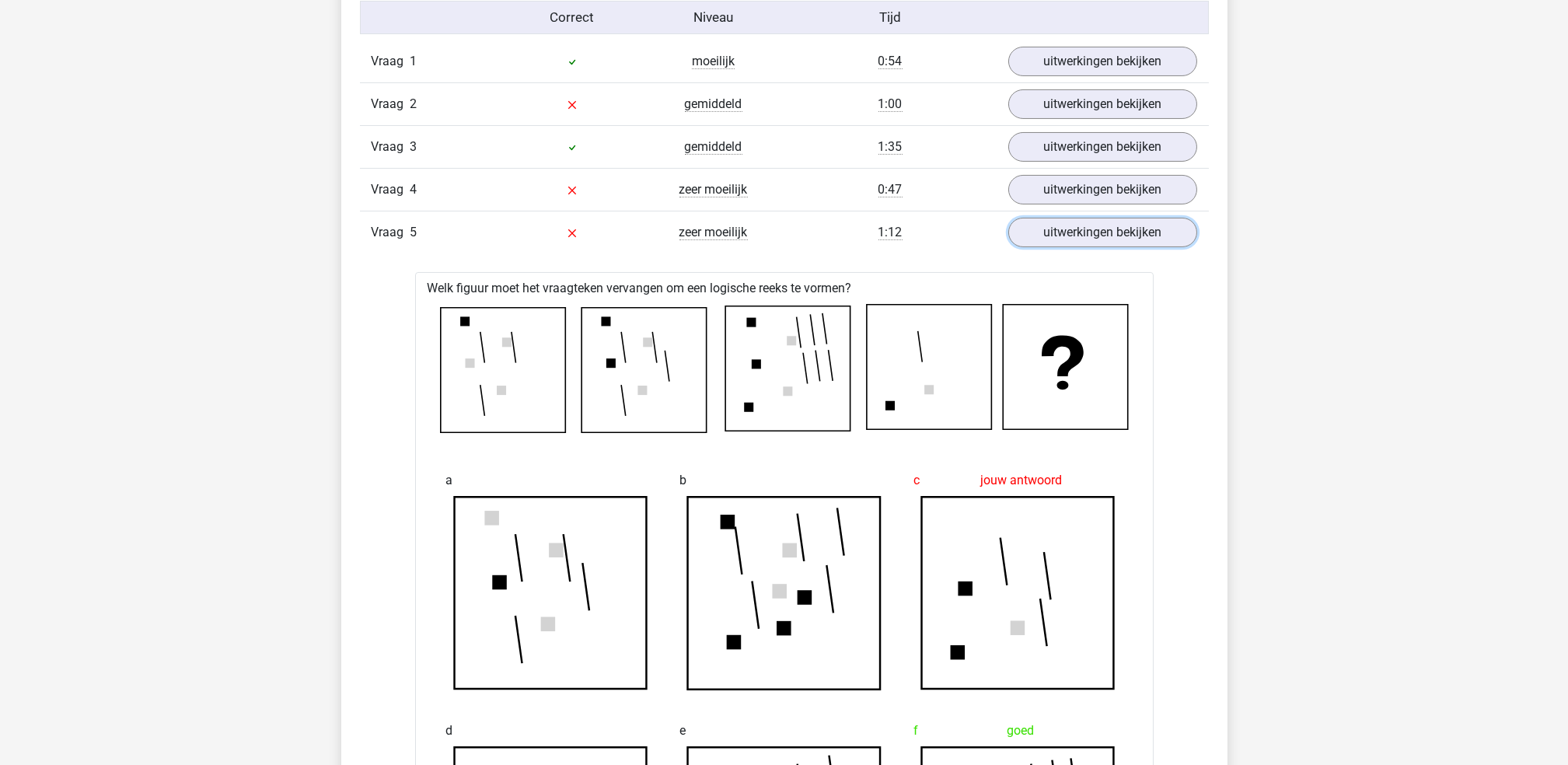
scroll to position [1031, 0]
click at [1085, 239] on link "uitwerkingen bekijken" at bounding box center [1102, 234] width 217 height 34
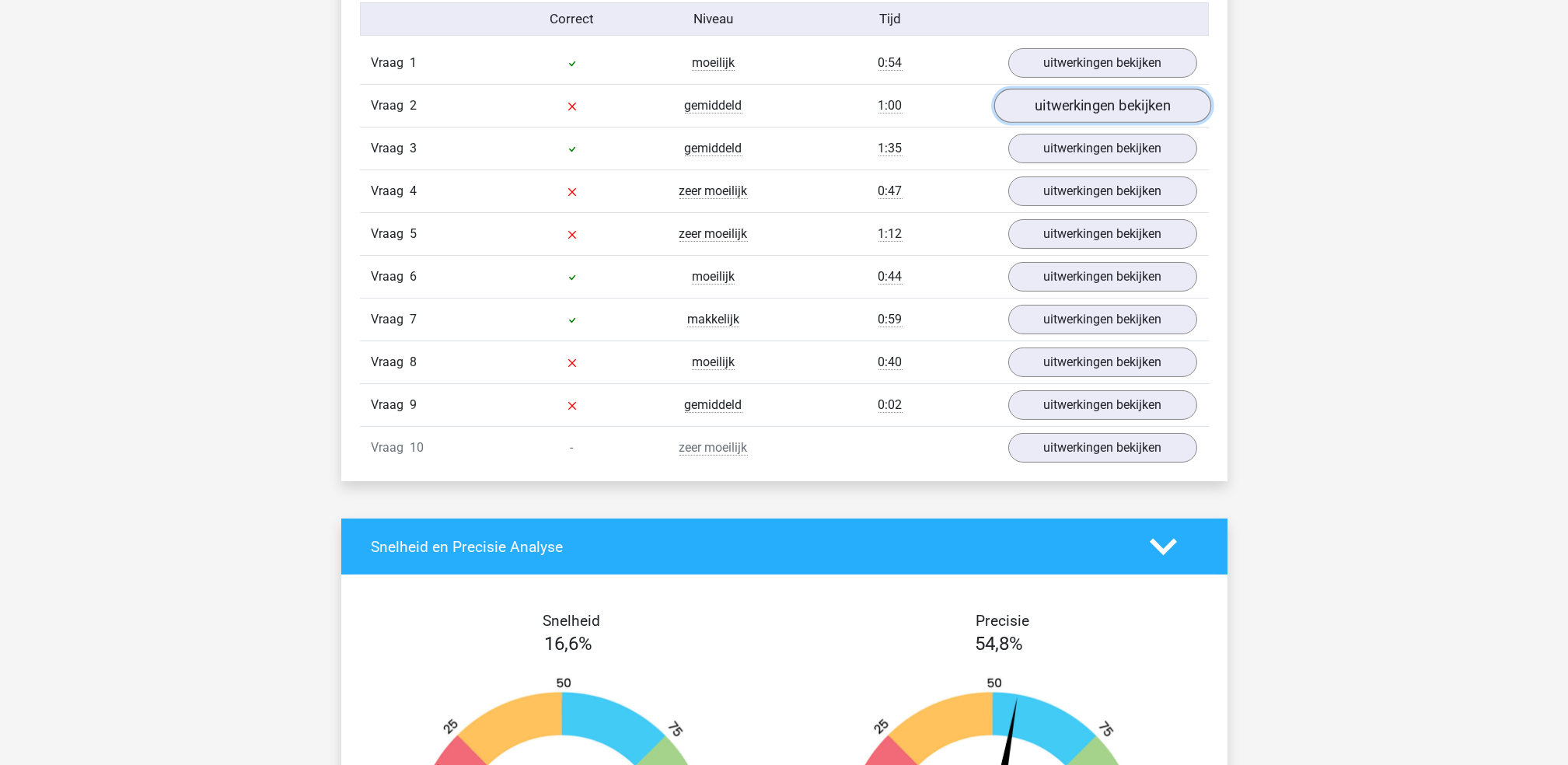
click at [1092, 92] on link "uitwerkingen bekijken" at bounding box center [1102, 107] width 217 height 34
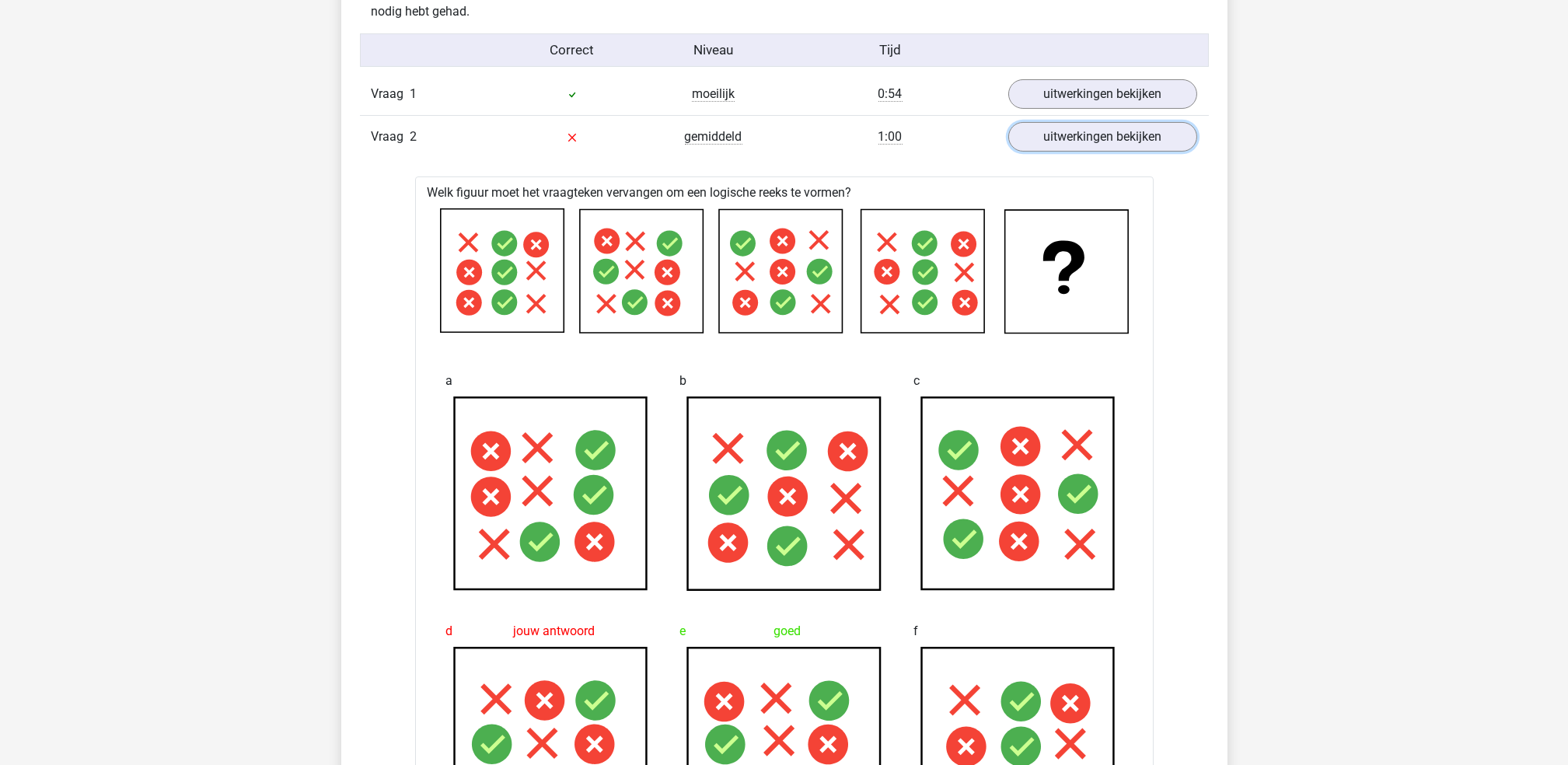
scroll to position [993, 0]
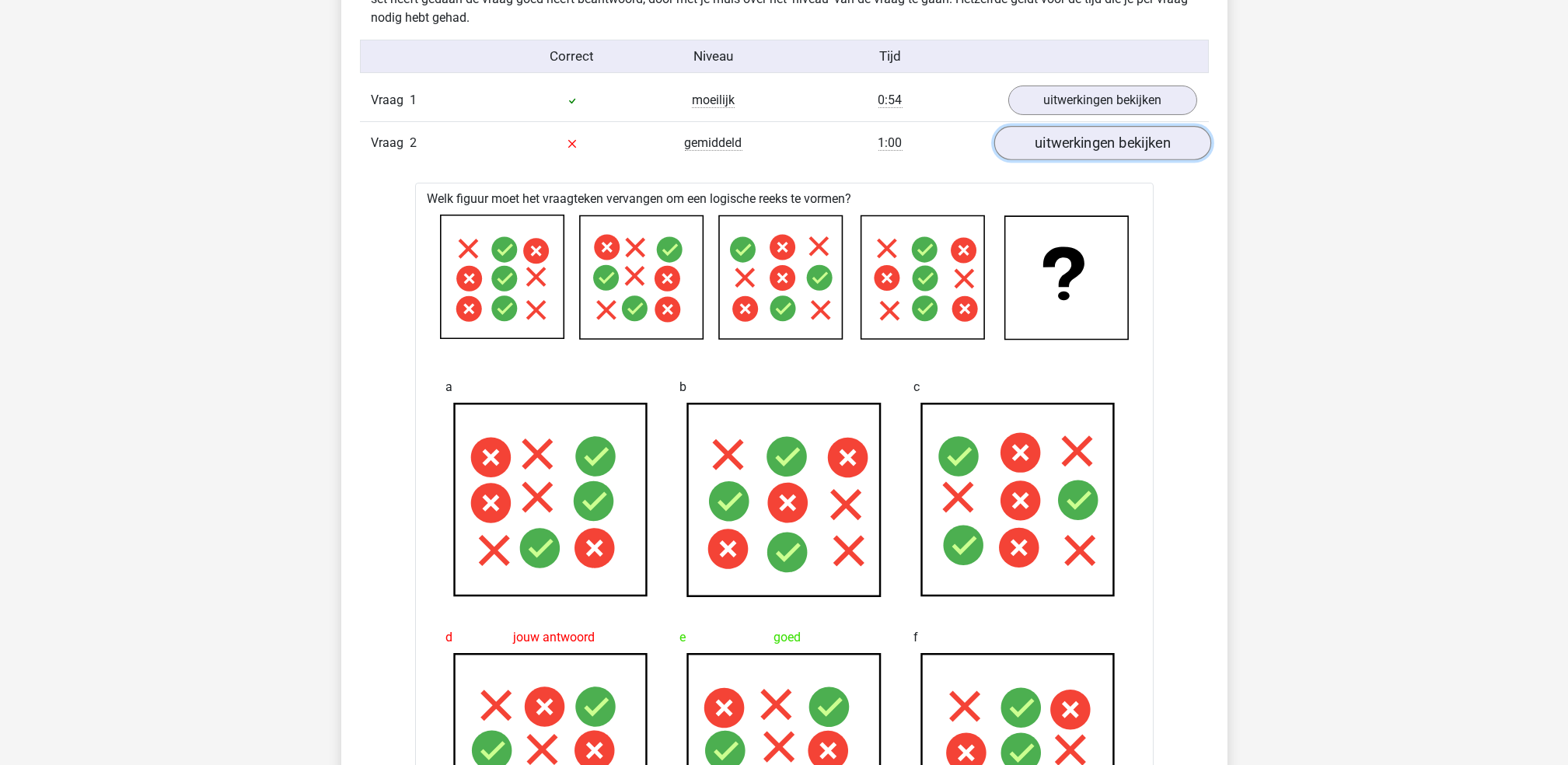
click at [1131, 144] on link "uitwerkingen bekijken" at bounding box center [1102, 143] width 217 height 34
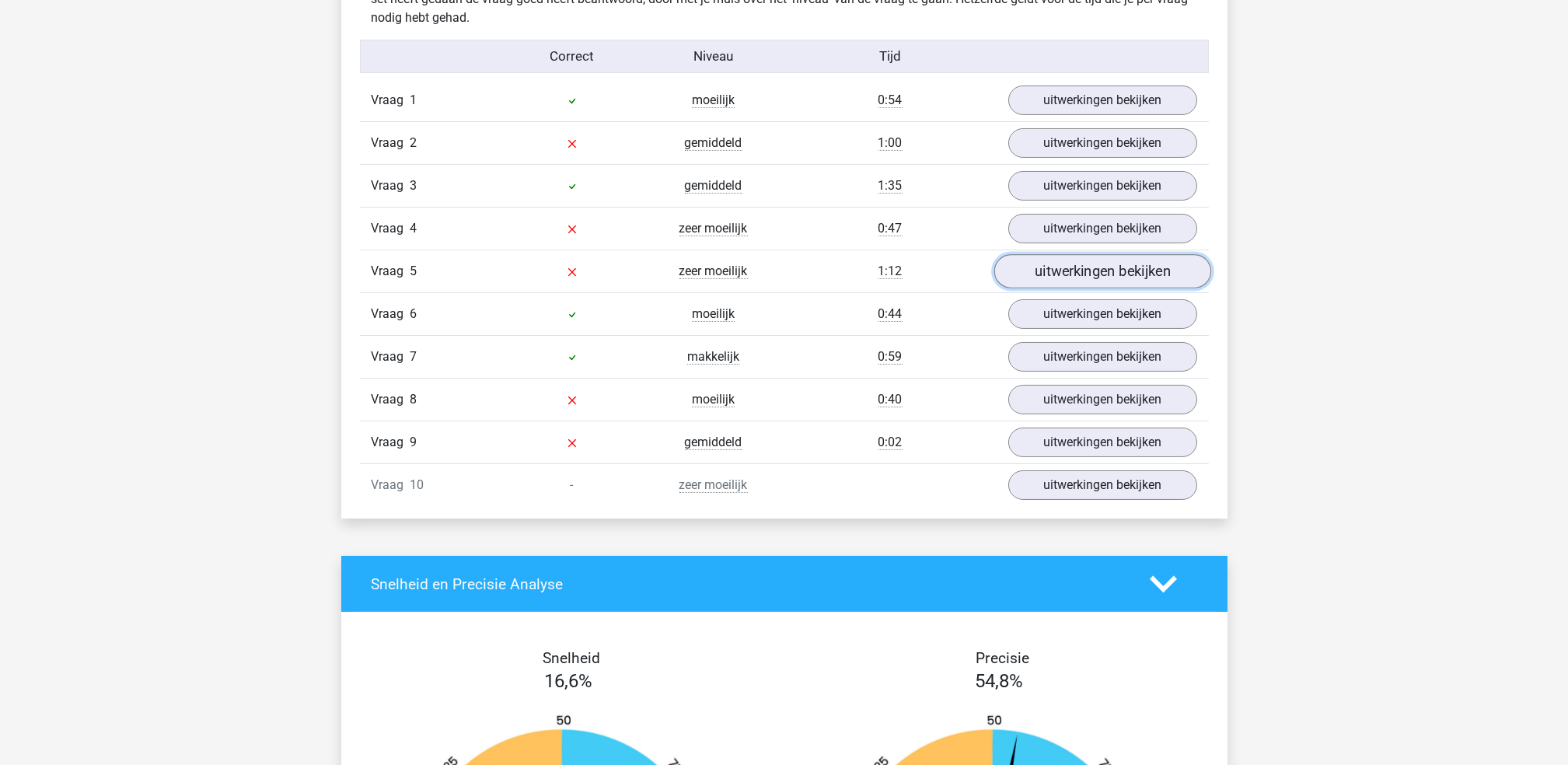
click at [1062, 256] on link "uitwerkingen bekijken" at bounding box center [1102, 272] width 217 height 34
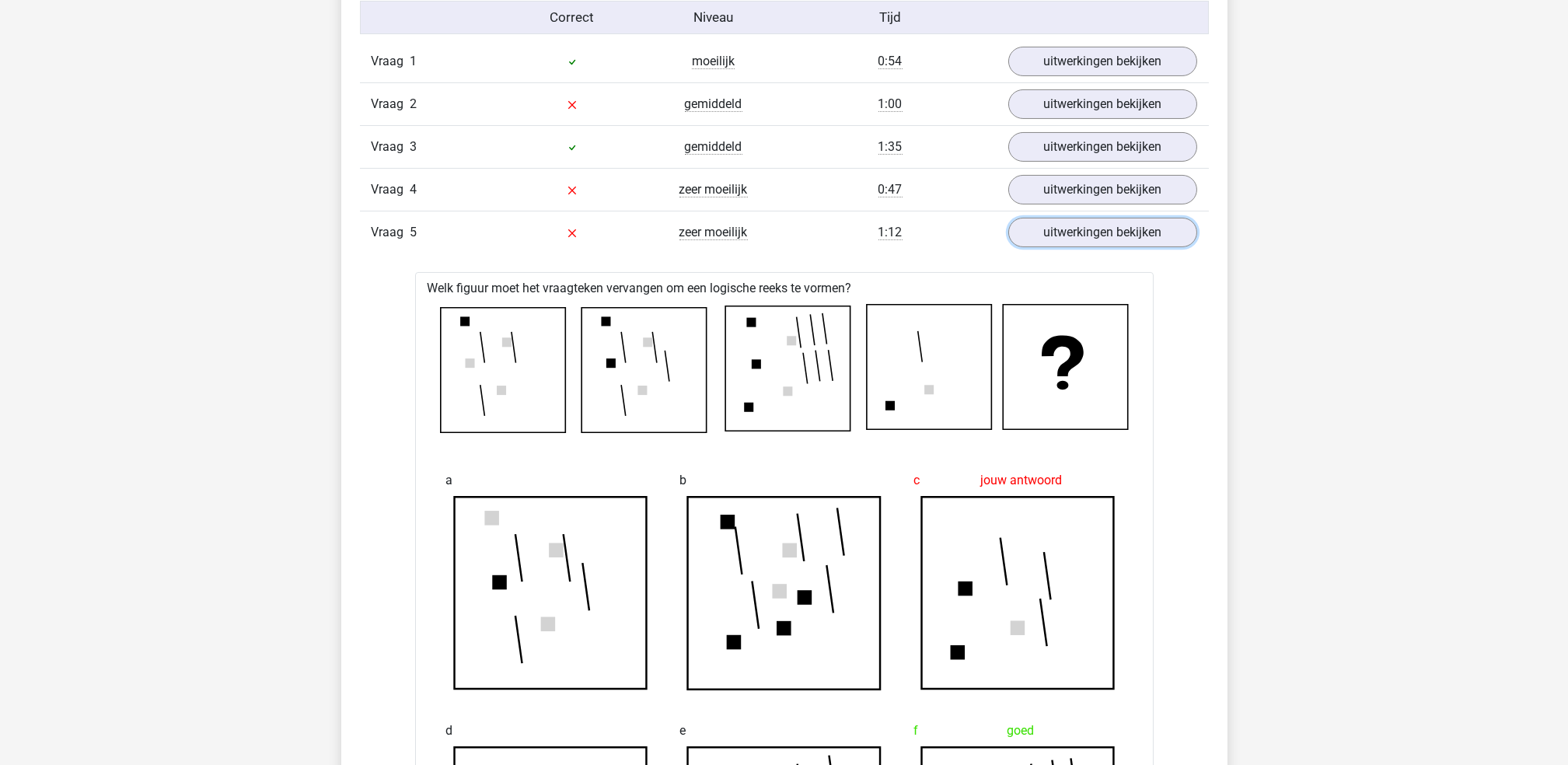
scroll to position [1035, 0]
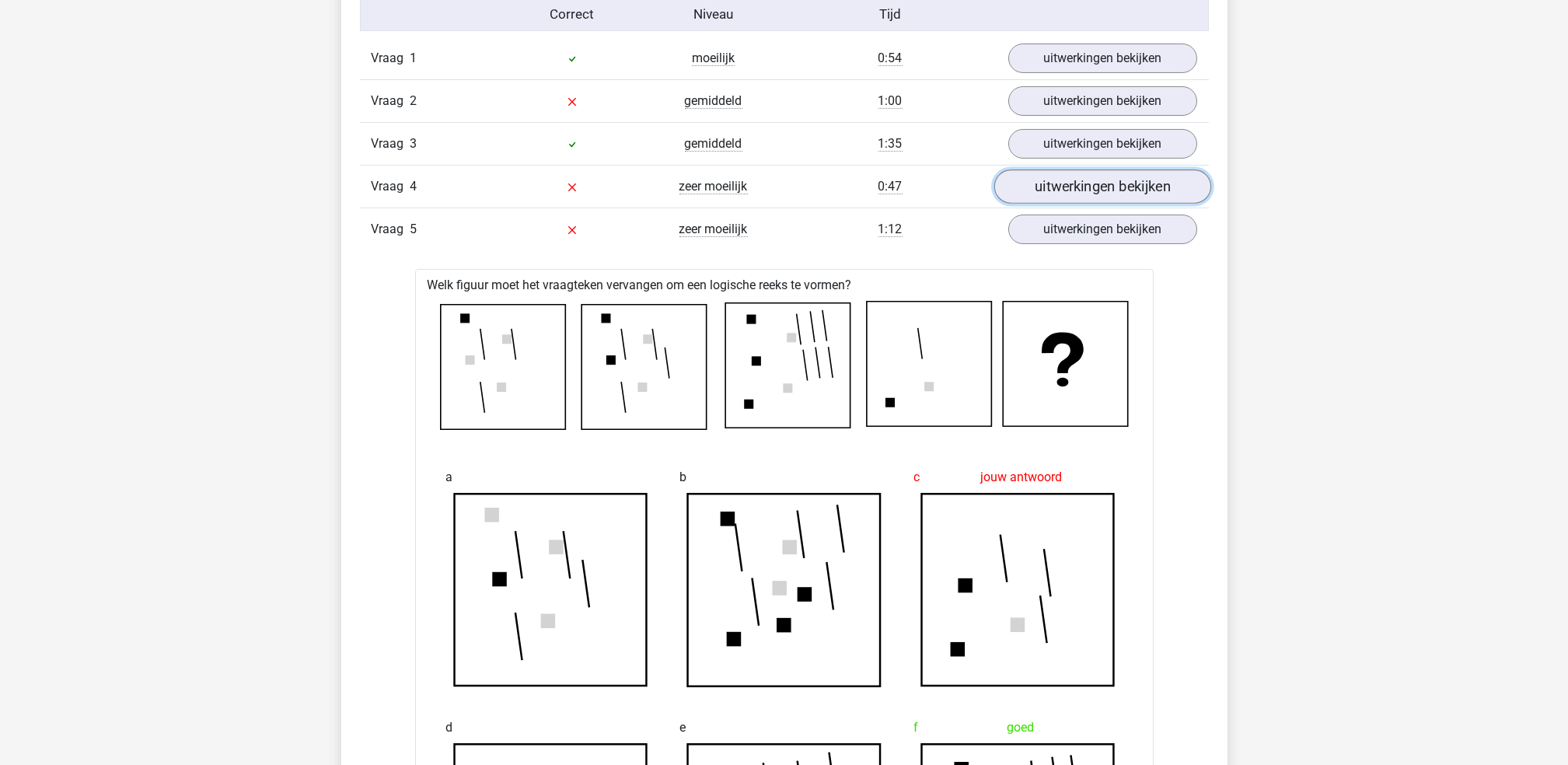
click at [1070, 186] on link "uitwerkingen bekijken" at bounding box center [1102, 187] width 217 height 34
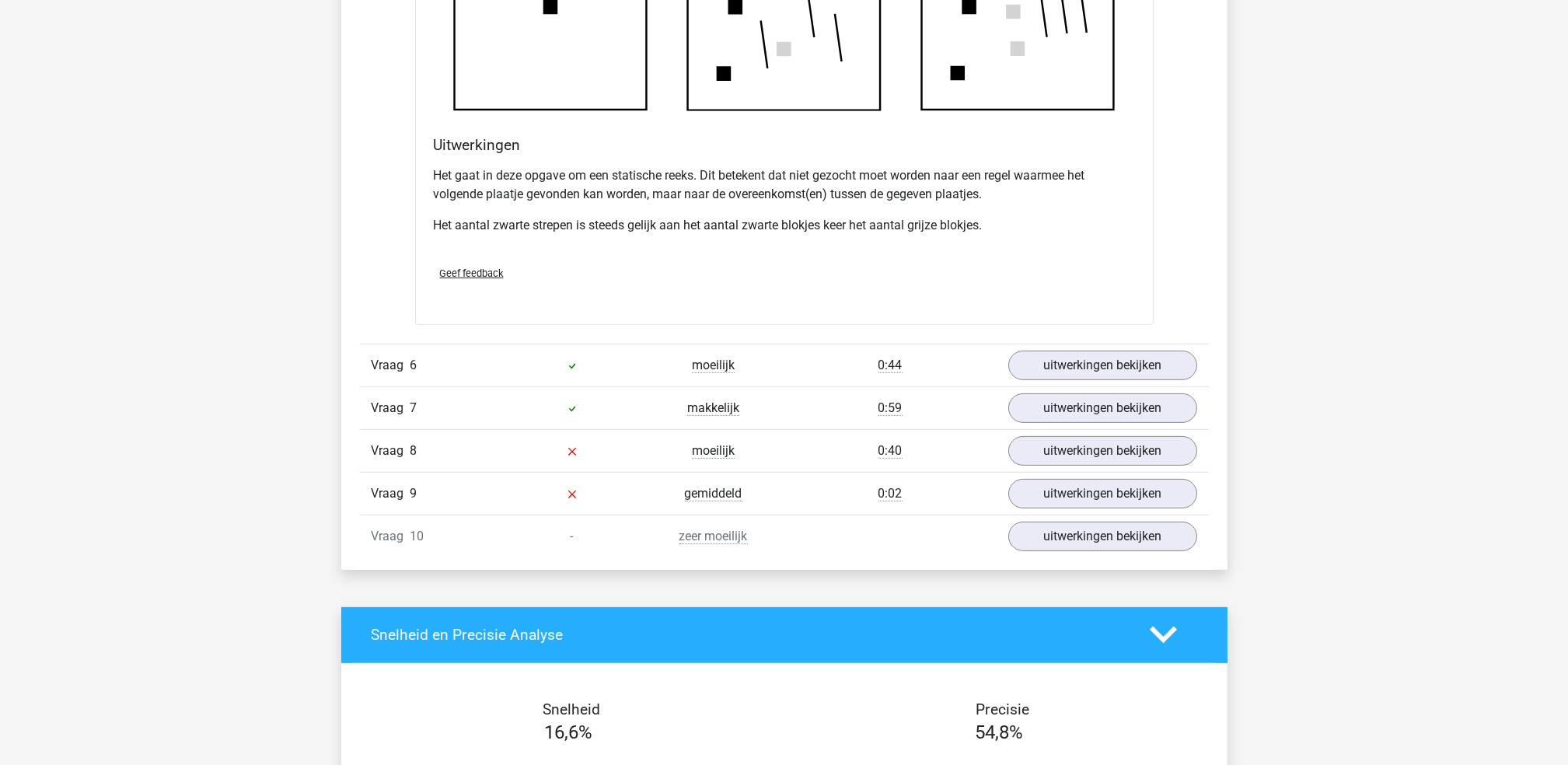
scroll to position [2881, 0]
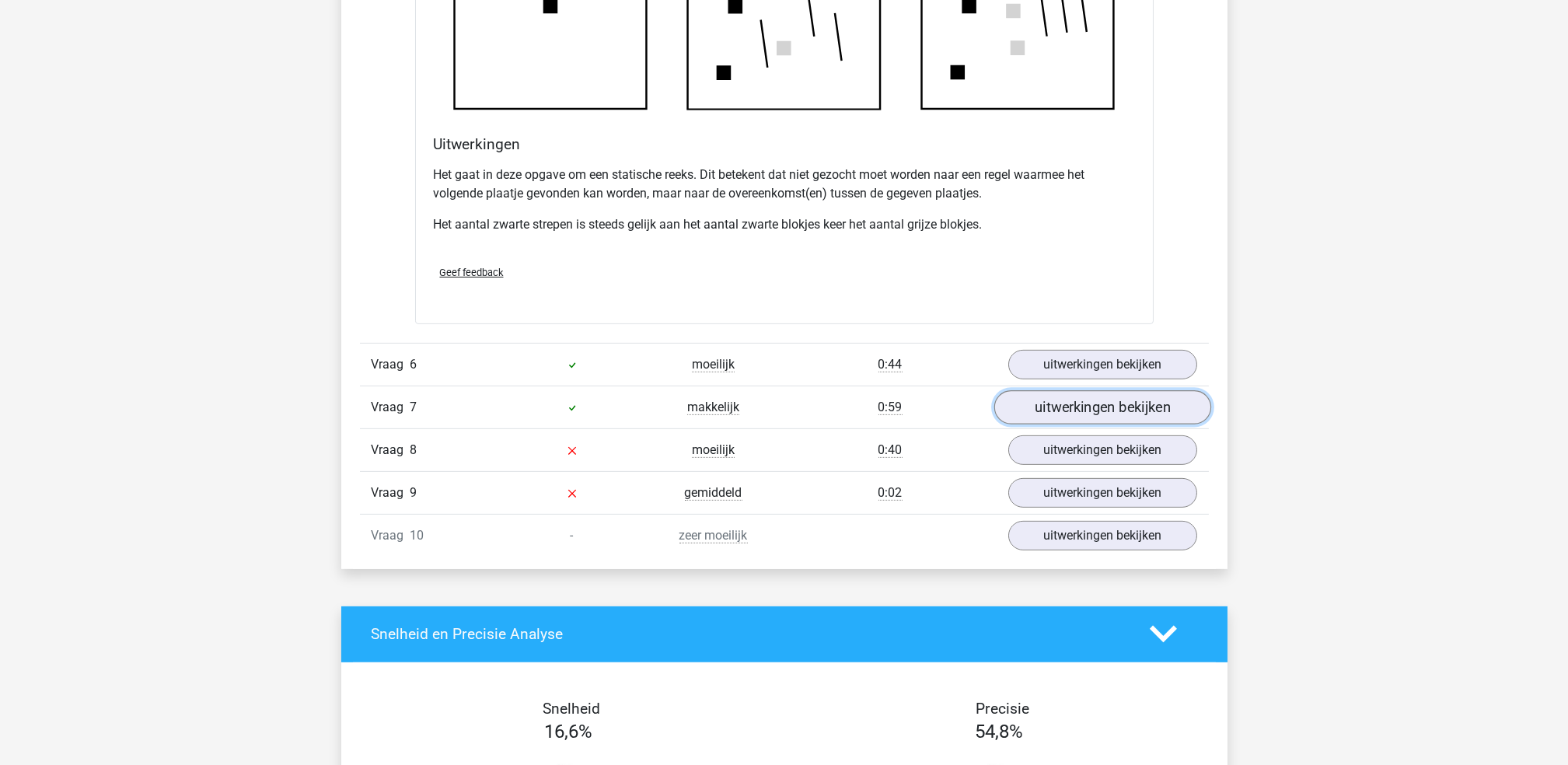
click at [1037, 408] on link "uitwerkingen bekijken" at bounding box center [1102, 407] width 217 height 34
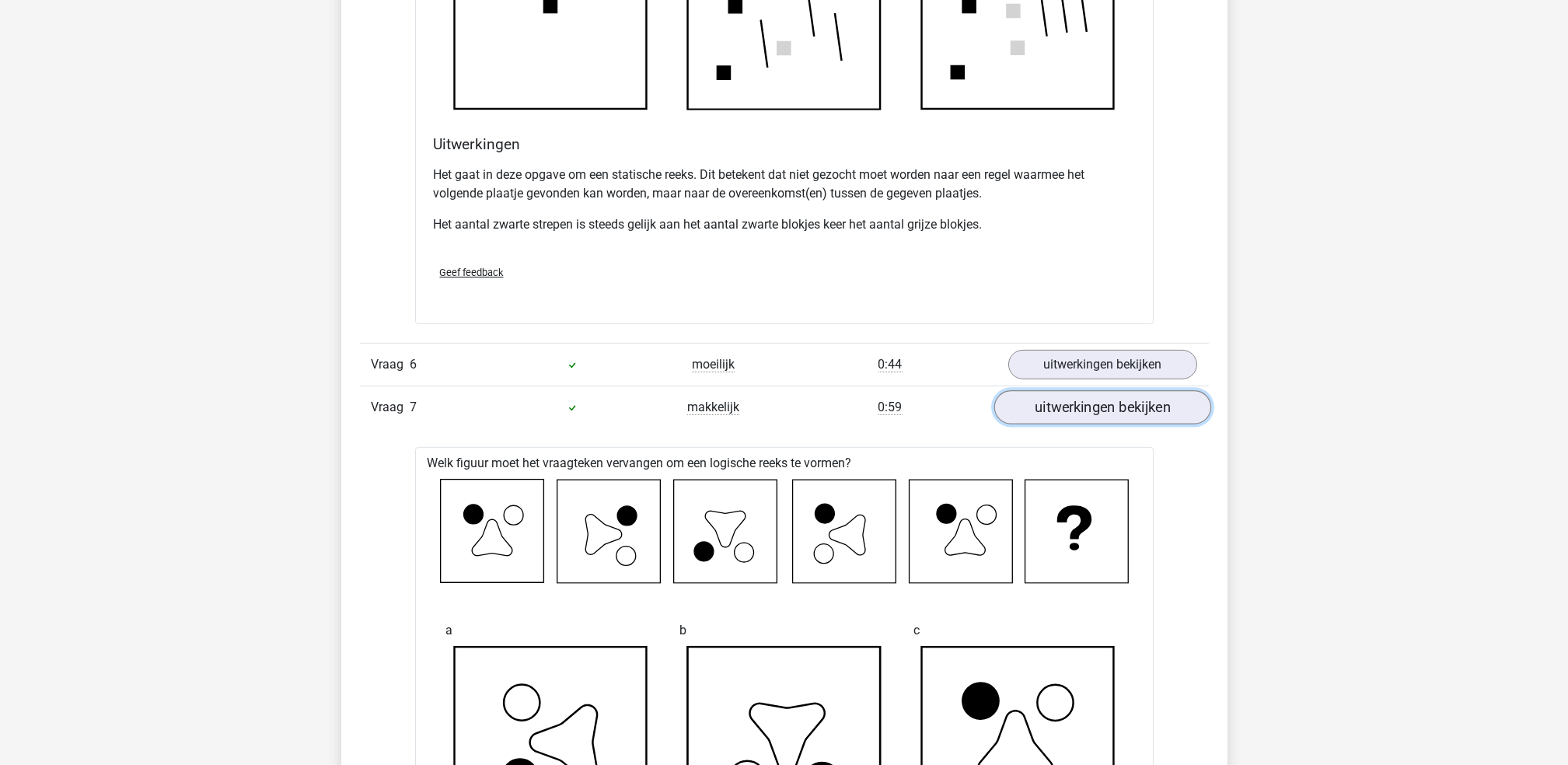
click at [1034, 408] on link "uitwerkingen bekijken" at bounding box center [1102, 407] width 217 height 34
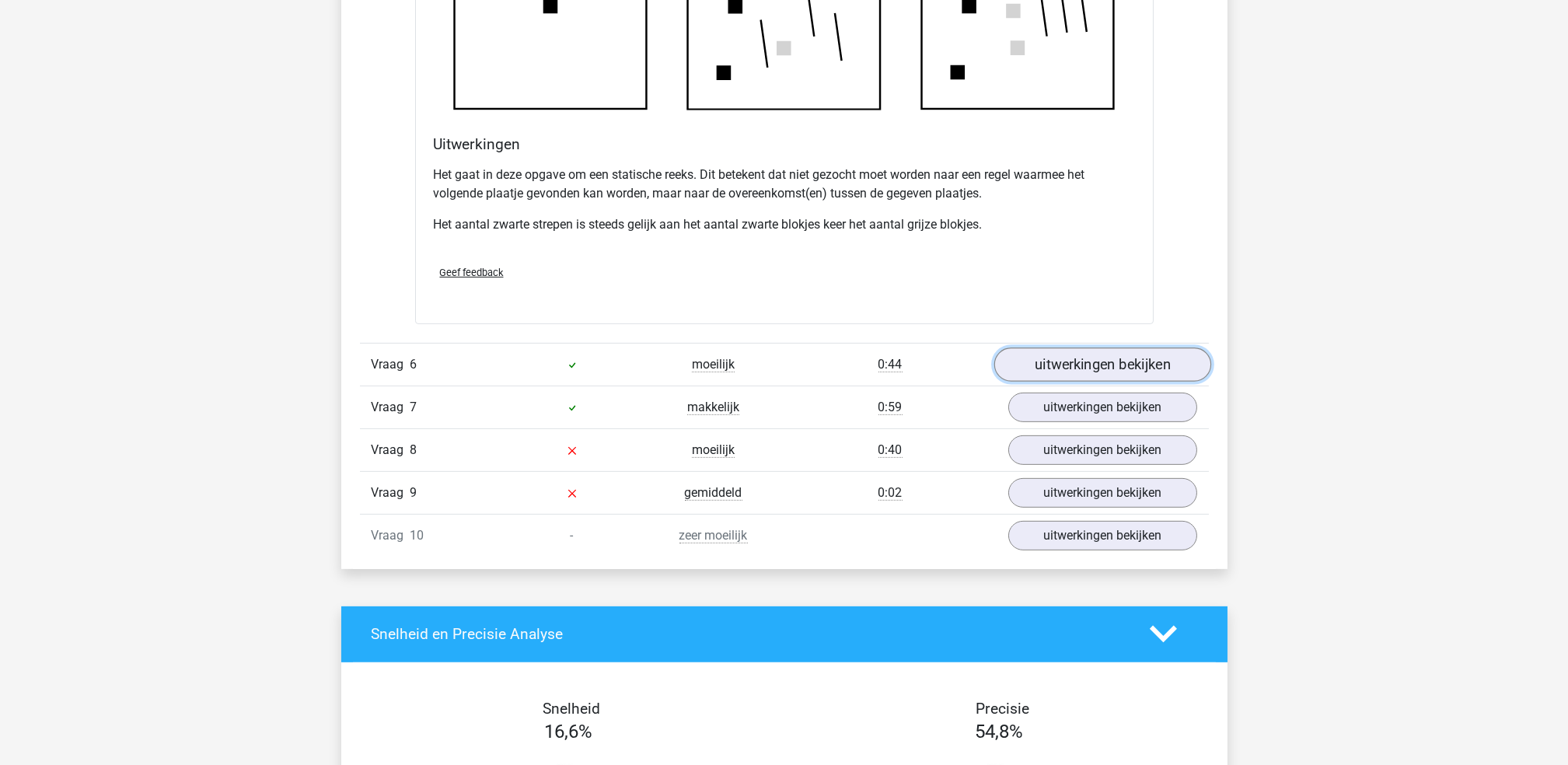
click at [1039, 365] on link "uitwerkingen bekijken" at bounding box center [1102, 365] width 217 height 34
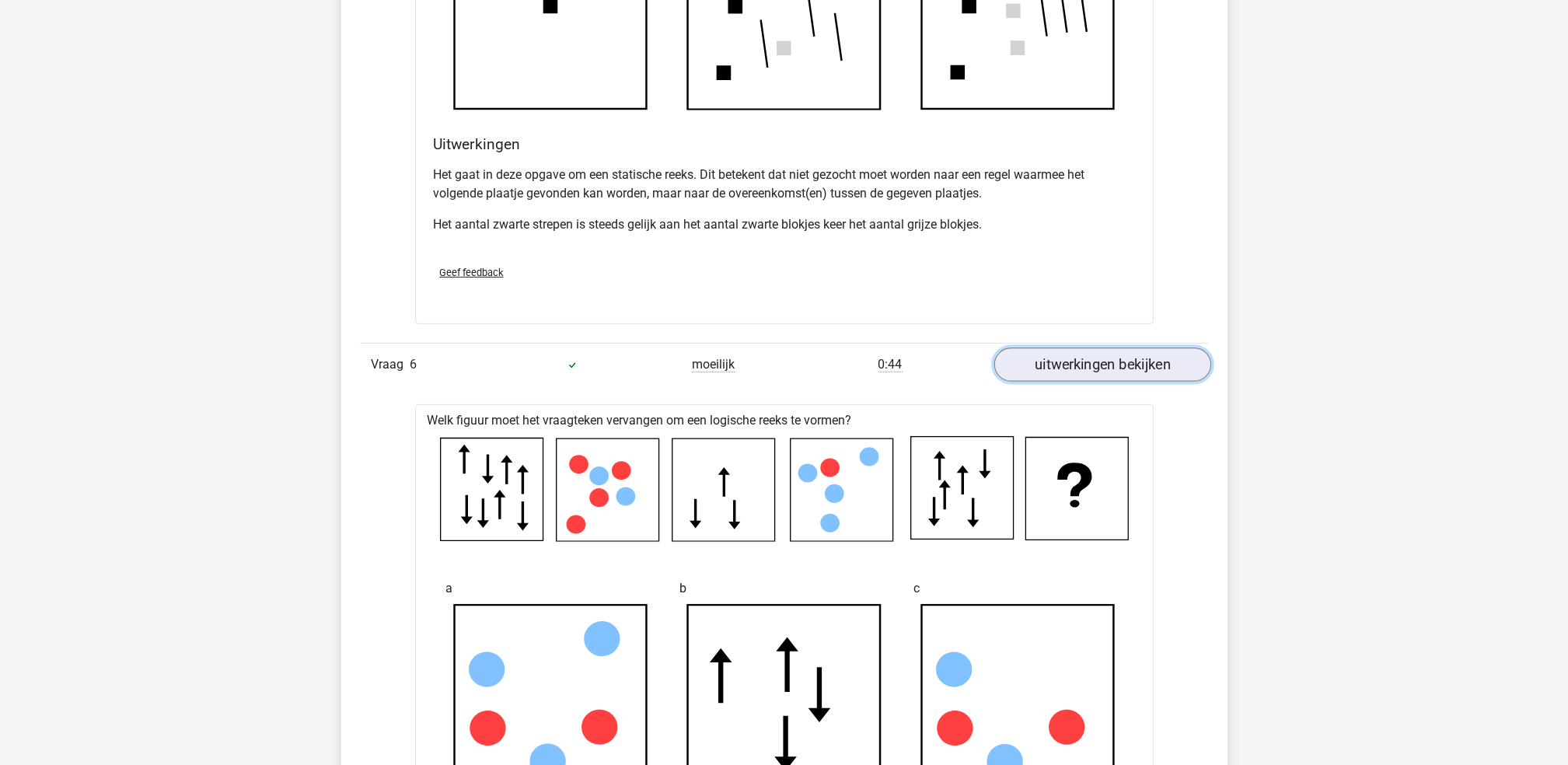
click at [1039, 365] on link "uitwerkingen bekijken" at bounding box center [1102, 365] width 217 height 34
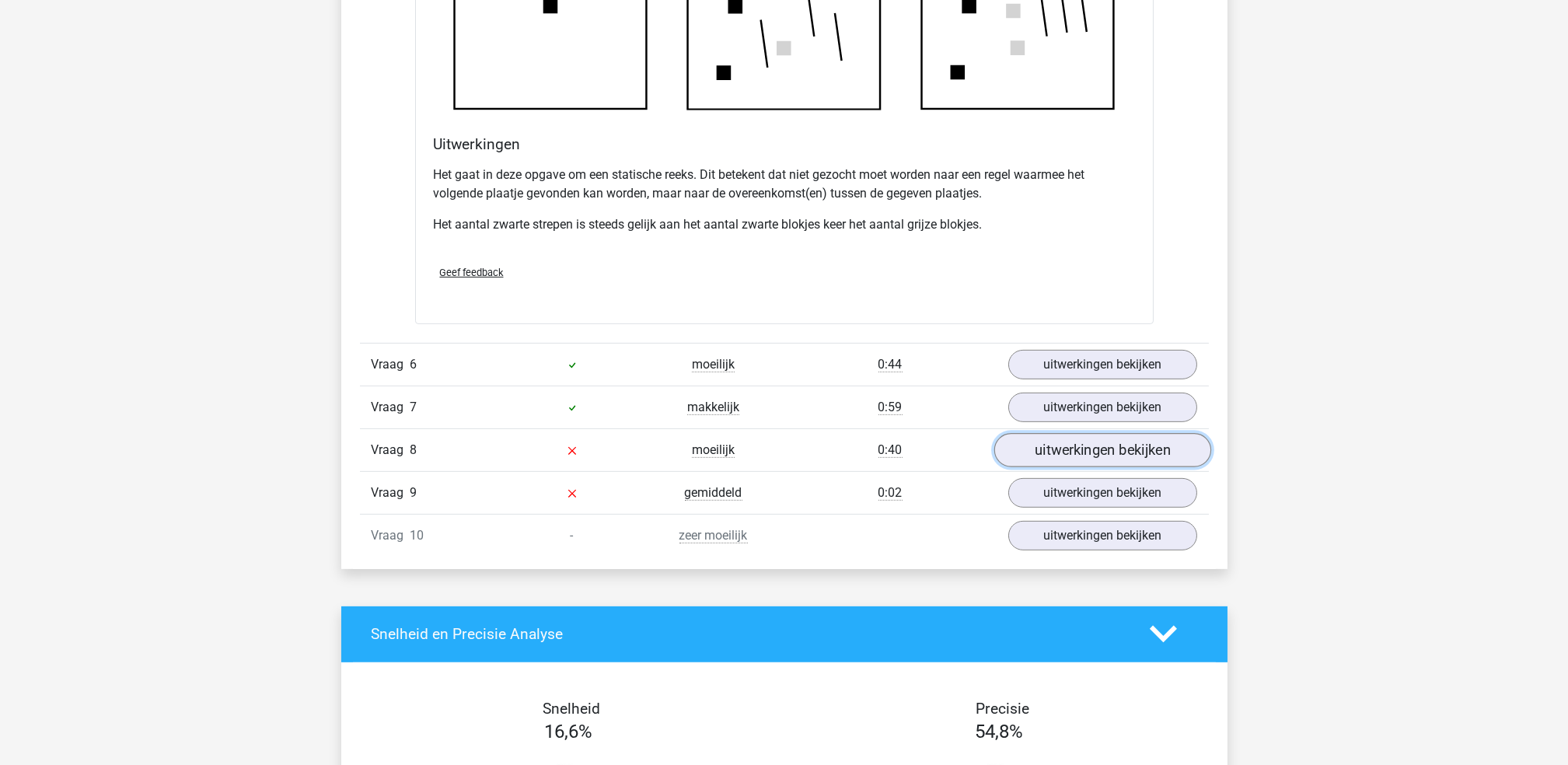
click at [1034, 451] on link "uitwerkingen bekijken" at bounding box center [1102, 450] width 217 height 34
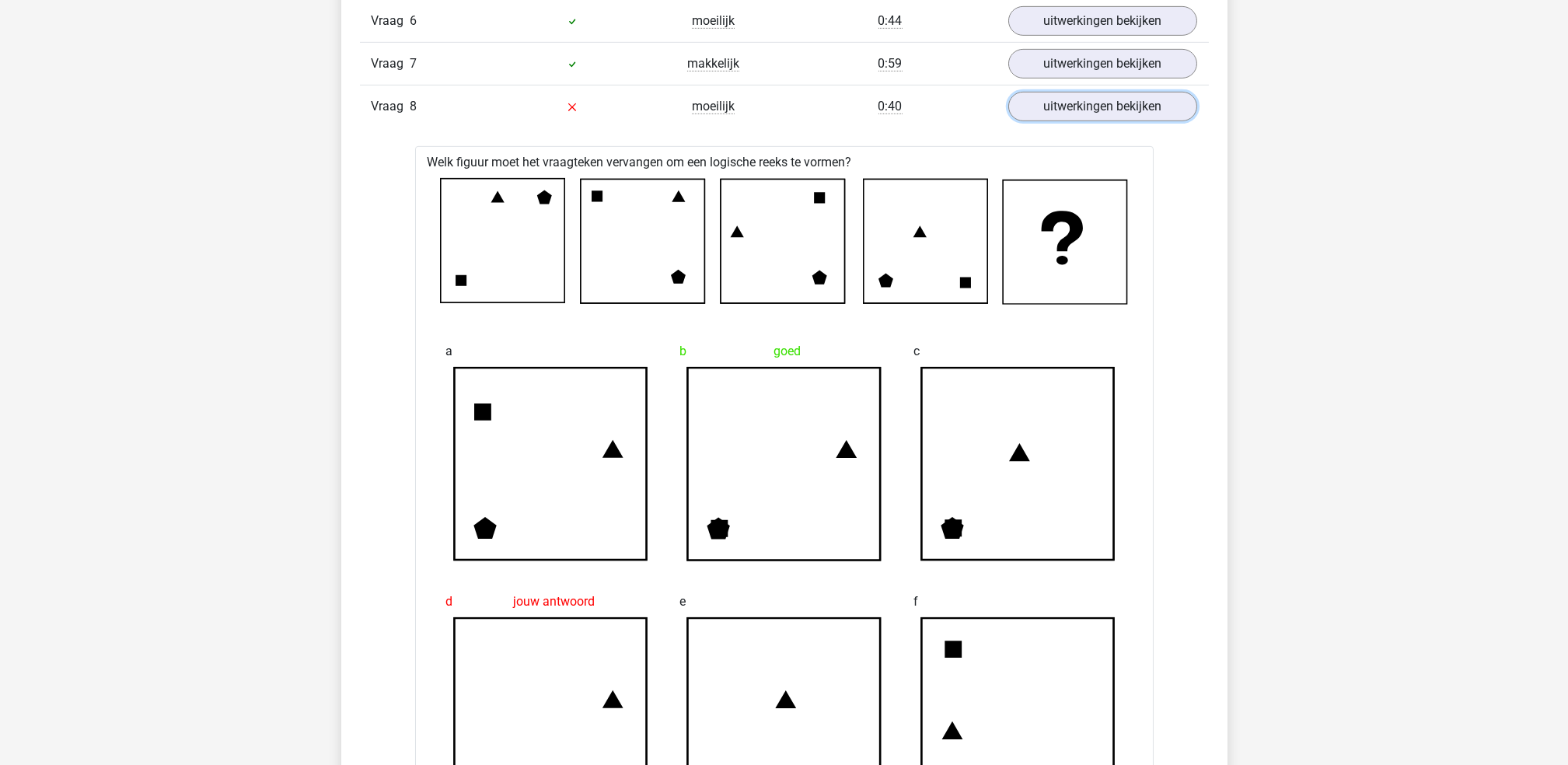
scroll to position [3145, 0]
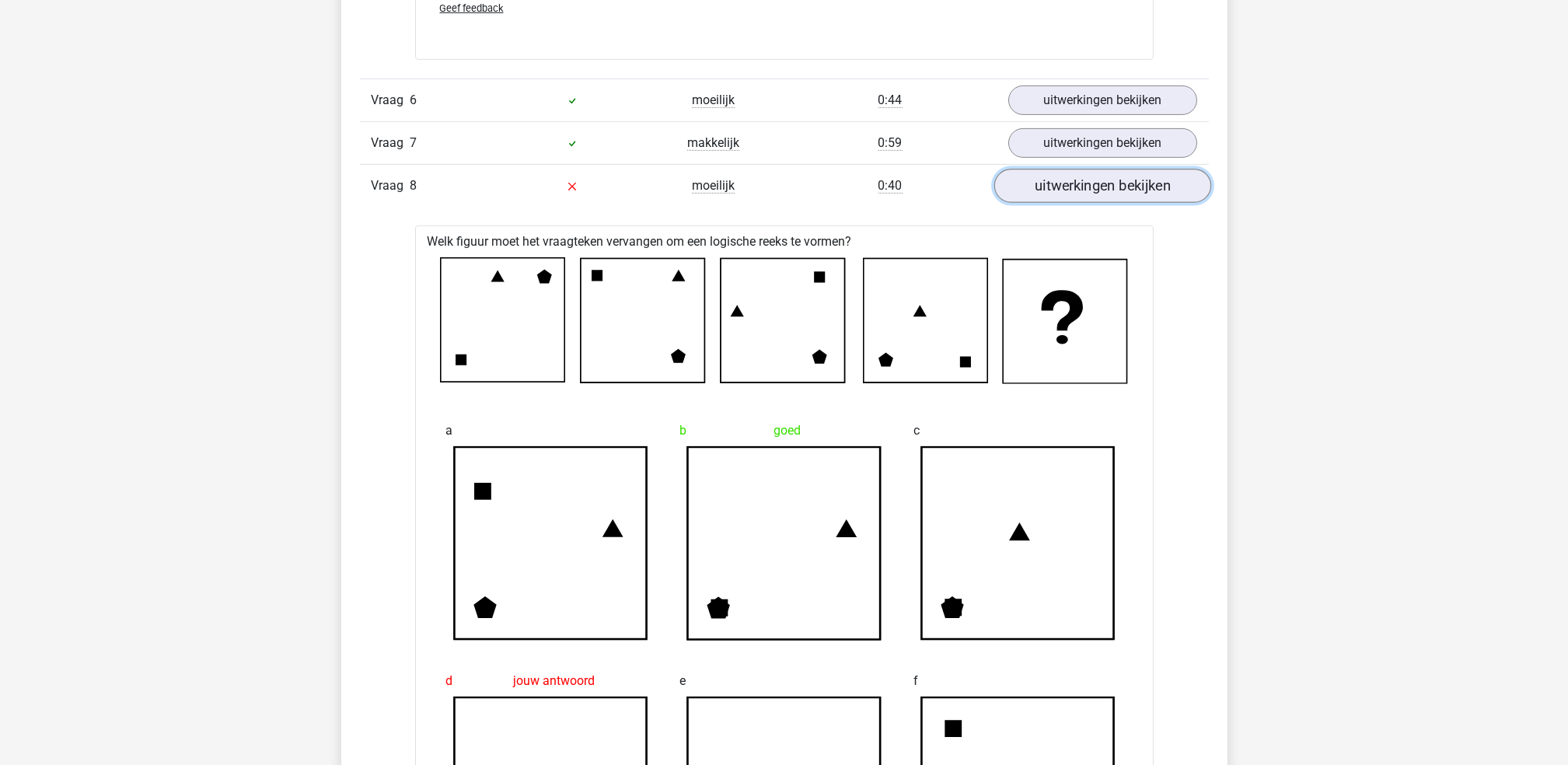
click at [1049, 188] on link "uitwerkingen bekijken" at bounding box center [1102, 185] width 217 height 34
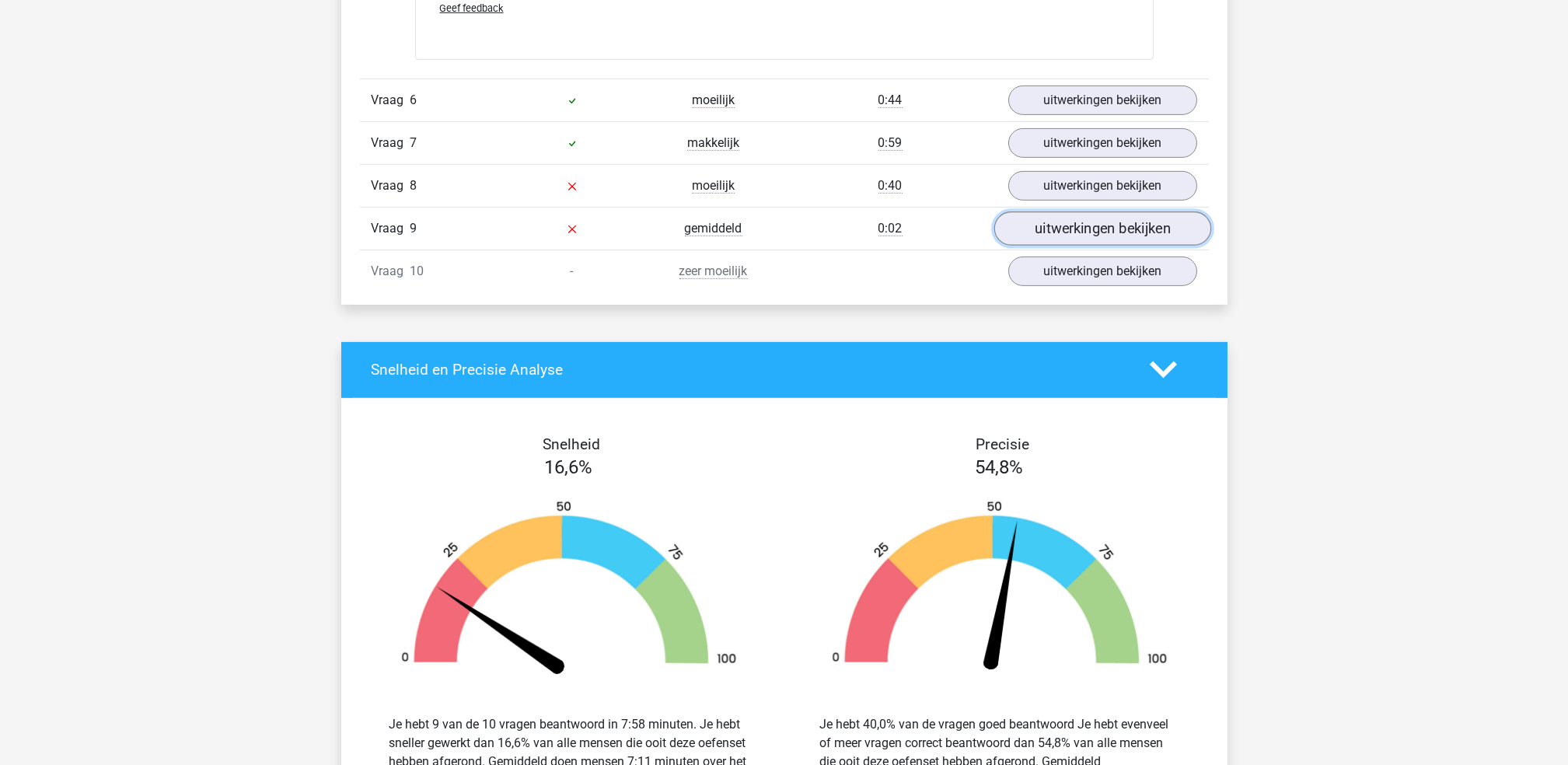
click at [1050, 239] on link "uitwerkingen bekijken" at bounding box center [1102, 228] width 217 height 34
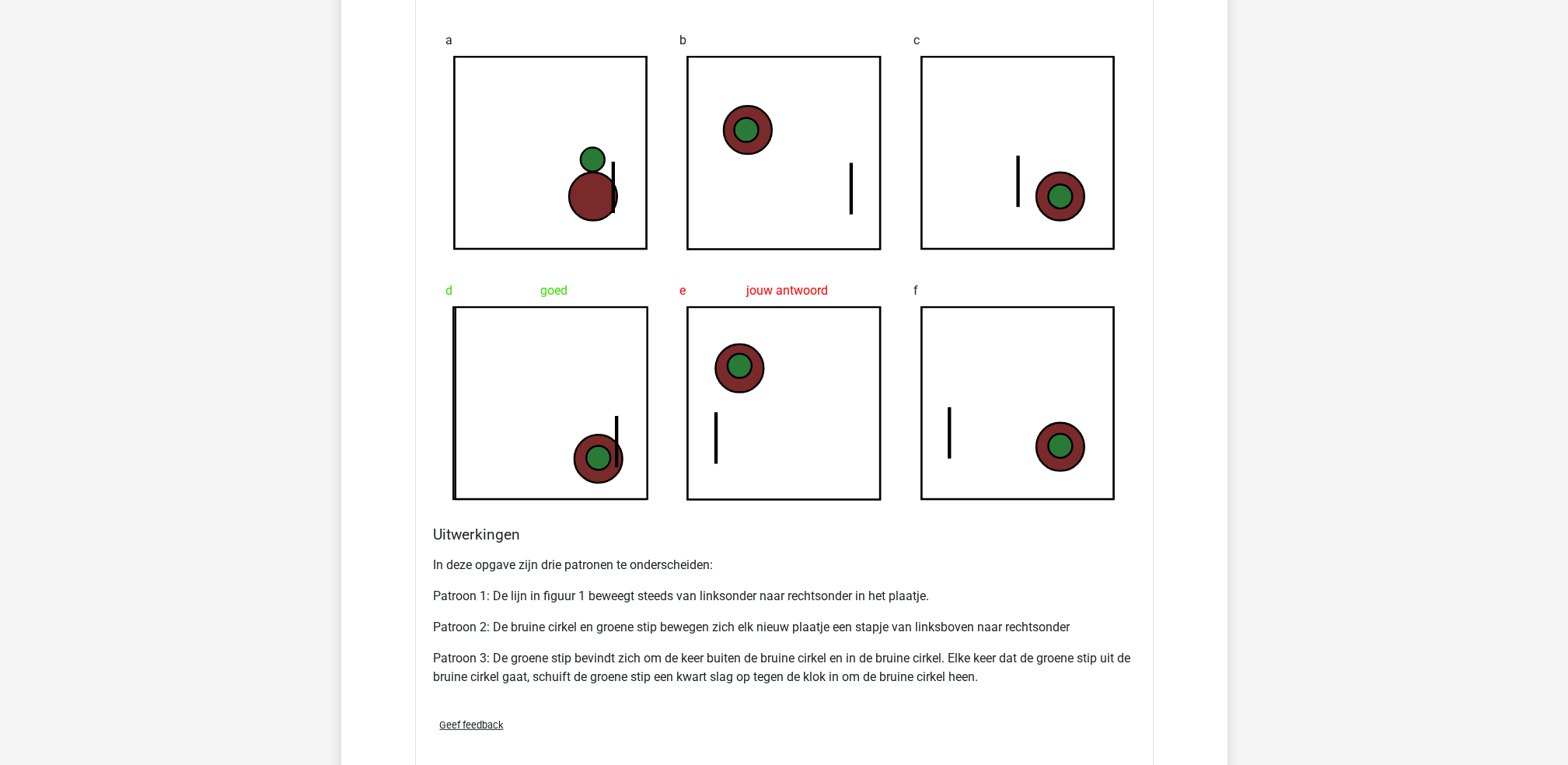
scroll to position [3555, 0]
click at [722, 483] on icon at bounding box center [785, 405] width 193 height 193
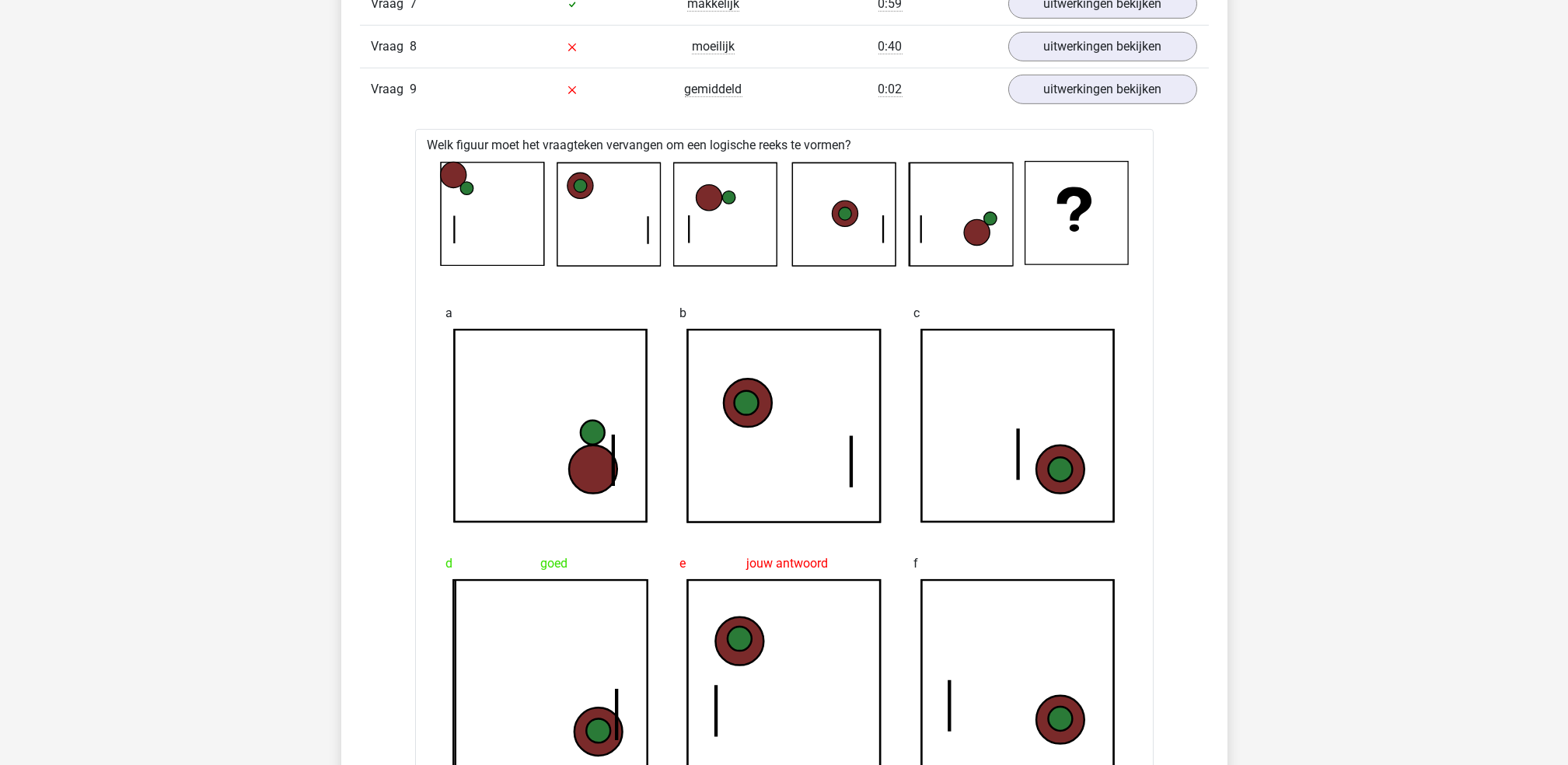
scroll to position [3281, 0]
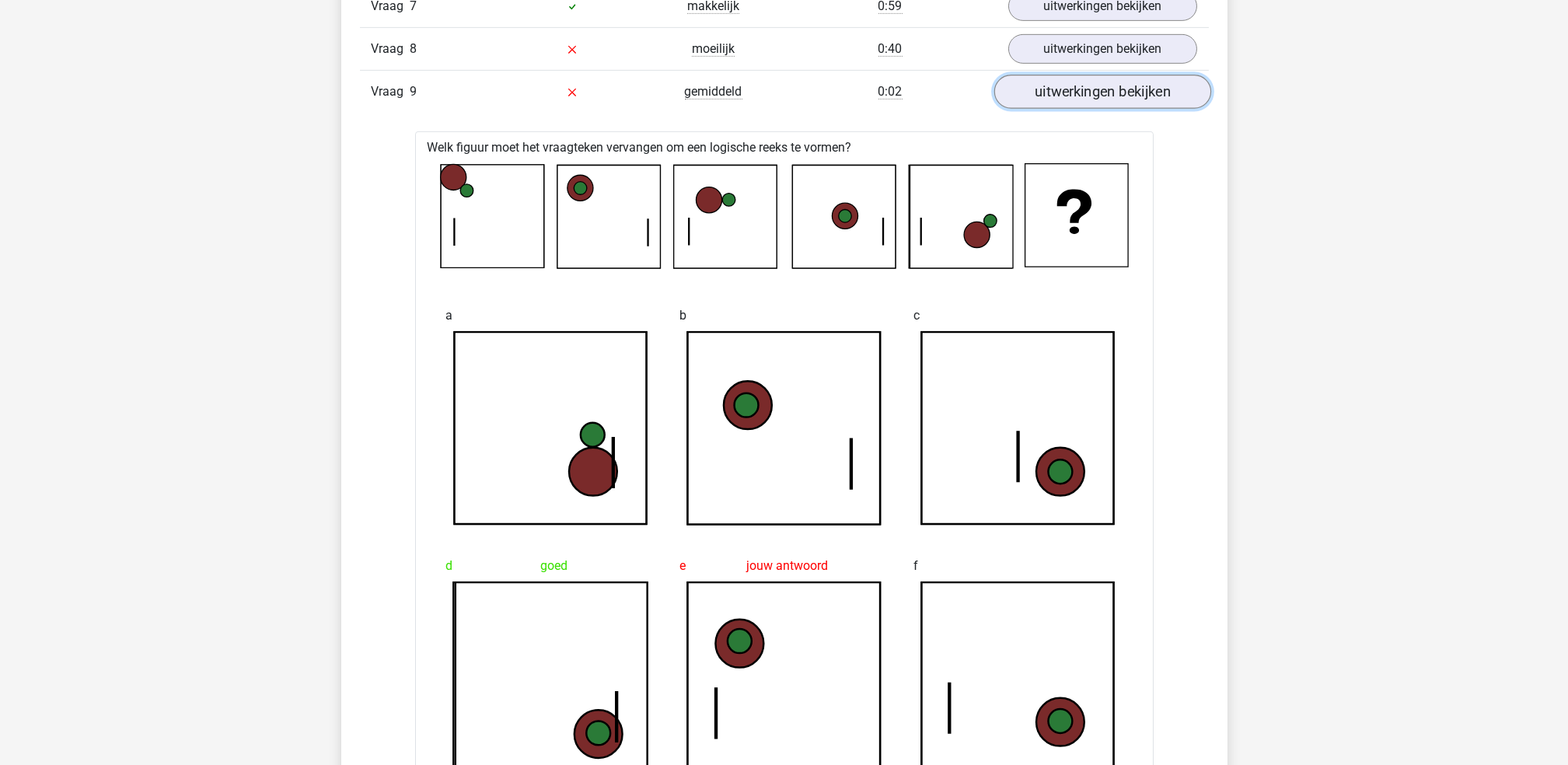
click at [1065, 94] on link "uitwerkingen bekijken" at bounding box center [1102, 92] width 217 height 34
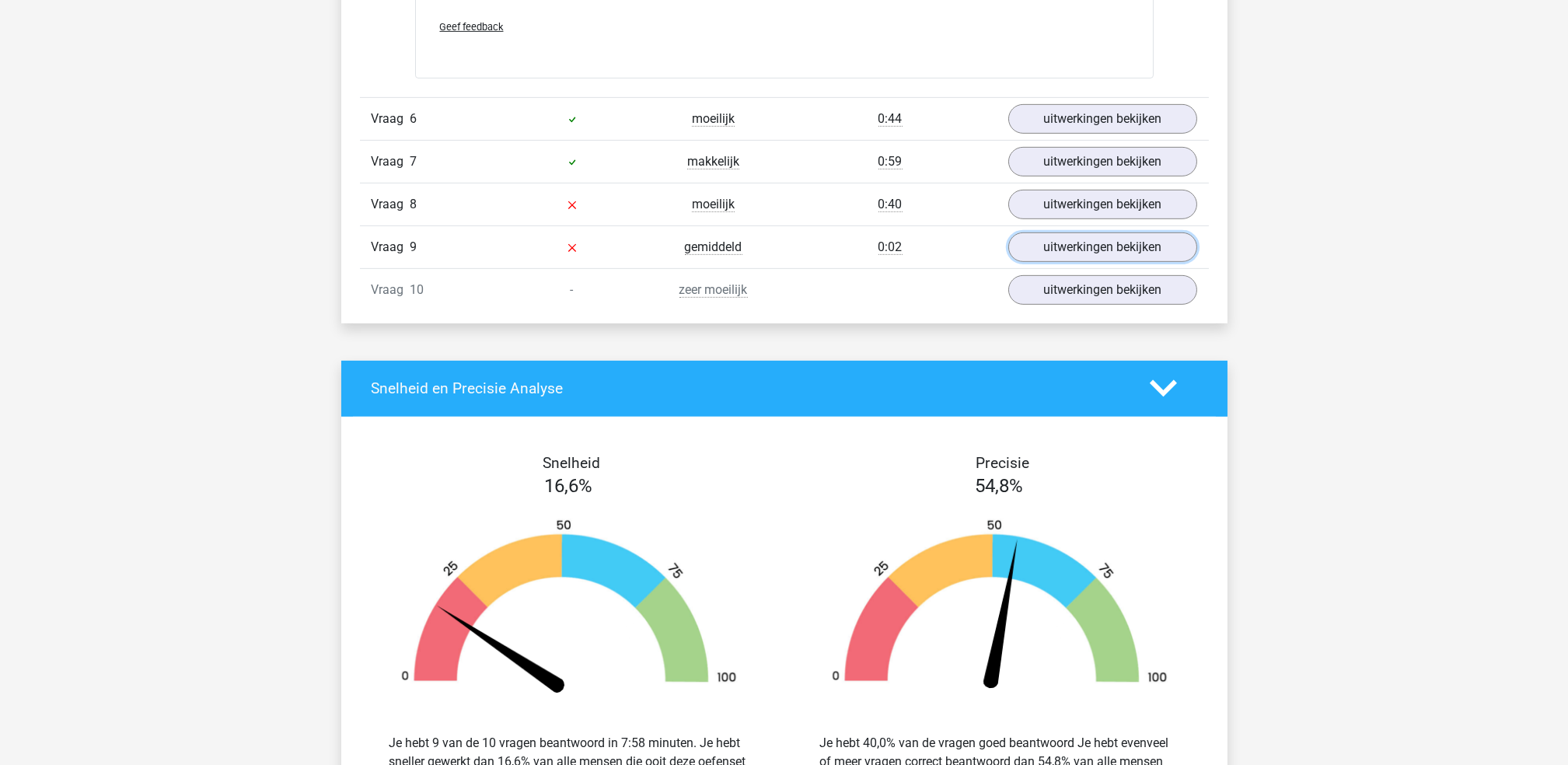
scroll to position [3125, 0]
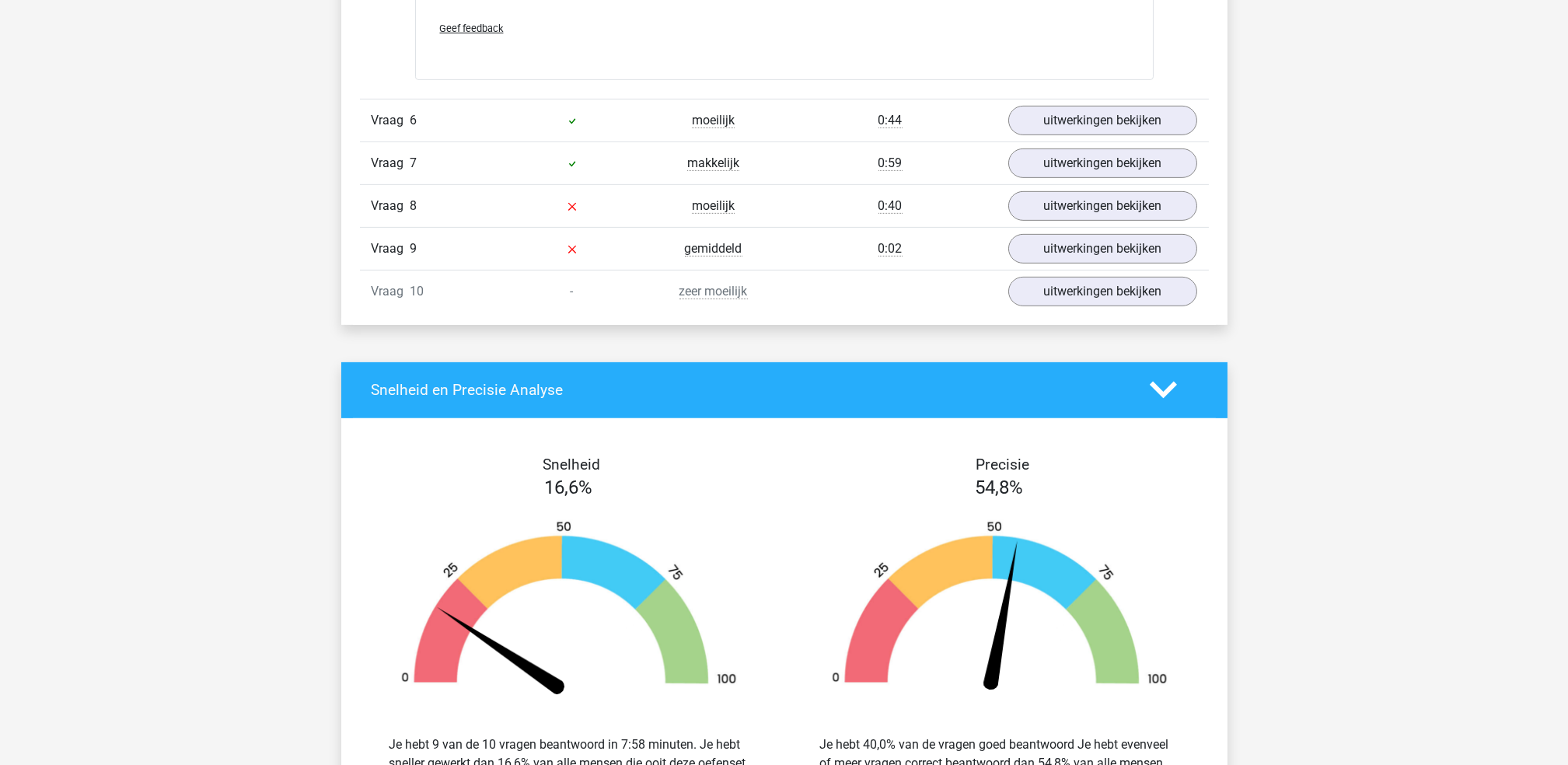
click at [1051, 274] on div "Vraag 10 - zeer moeilijk uitwerkingen bekijken" at bounding box center [784, 291] width 849 height 43
click at [1049, 288] on link "uitwerkingen bekijken" at bounding box center [1102, 291] width 217 height 34
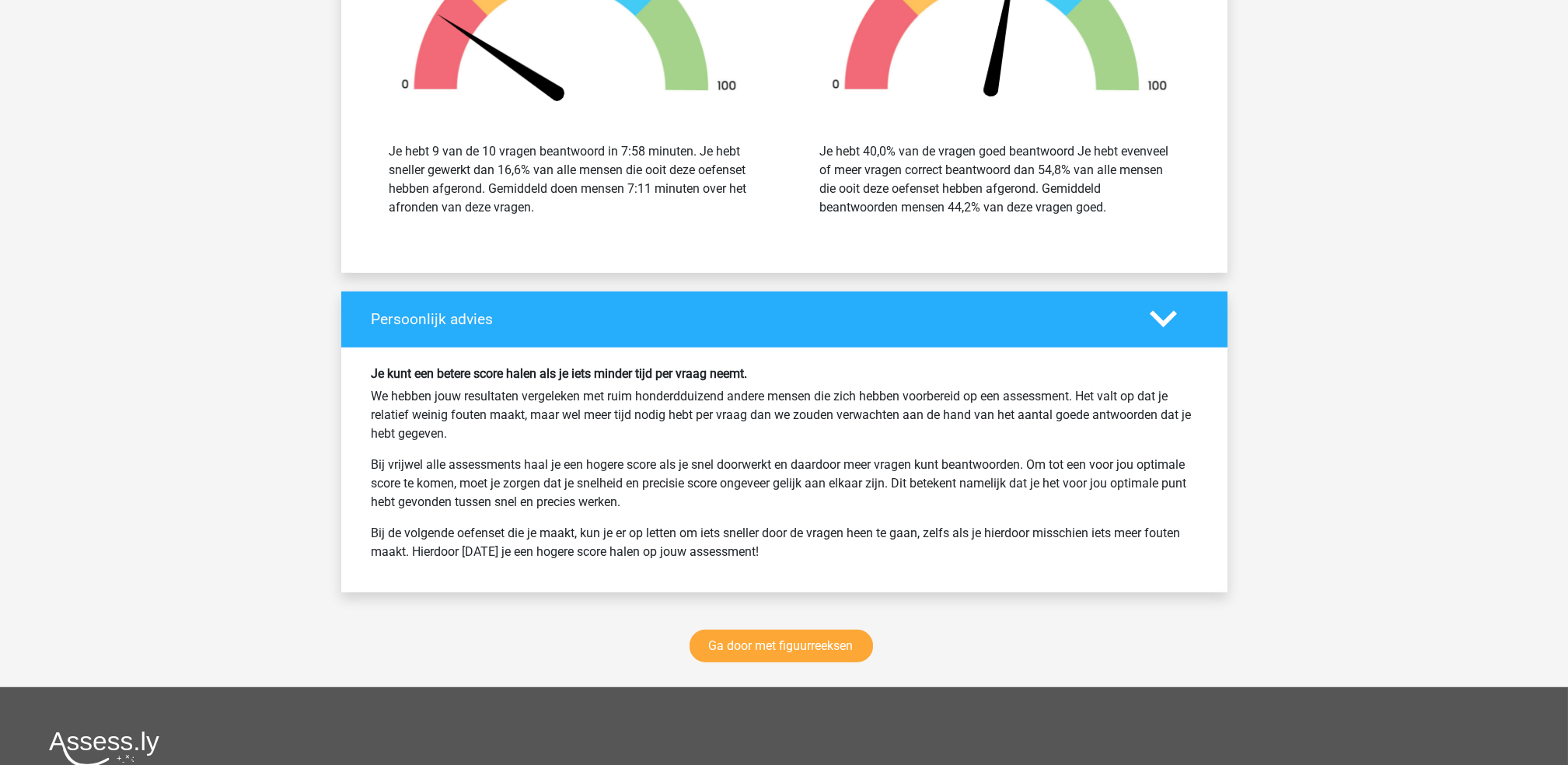
scroll to position [4654, 0]
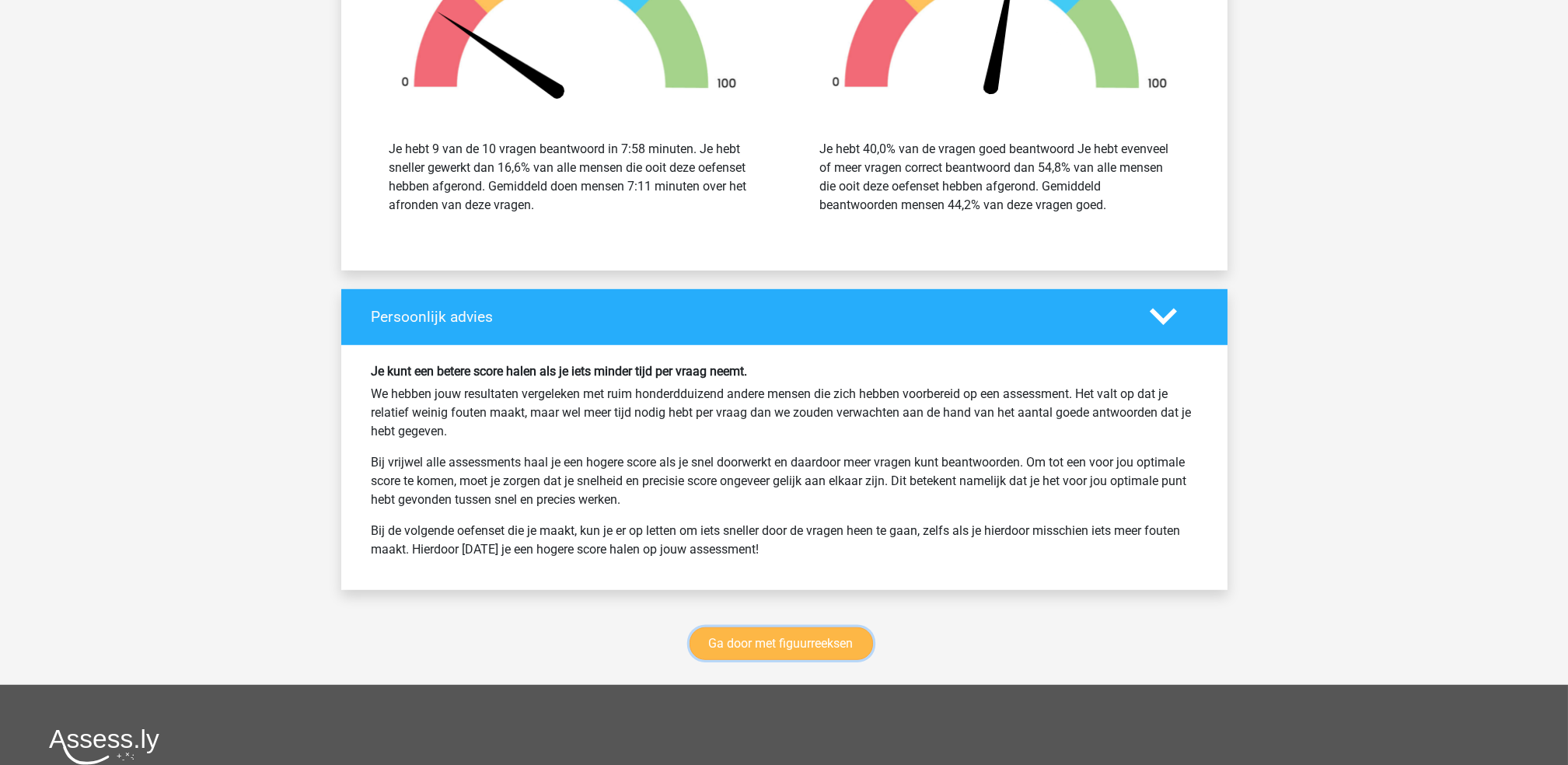
click at [787, 645] on link "Ga door met figuurreeksen" at bounding box center [781, 643] width 183 height 33
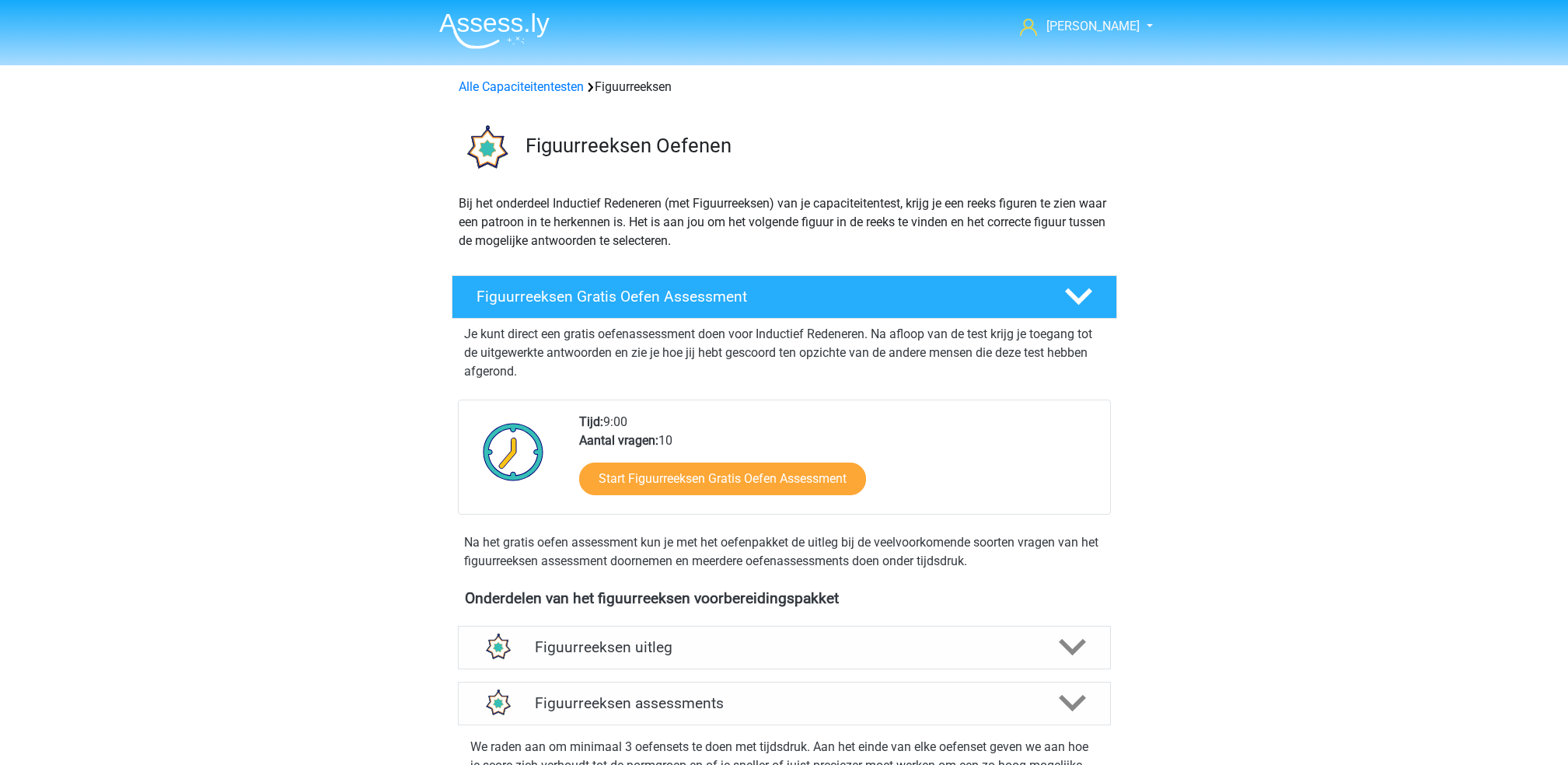
scroll to position [675, 0]
